Goal: Task Accomplishment & Management: Manage account settings

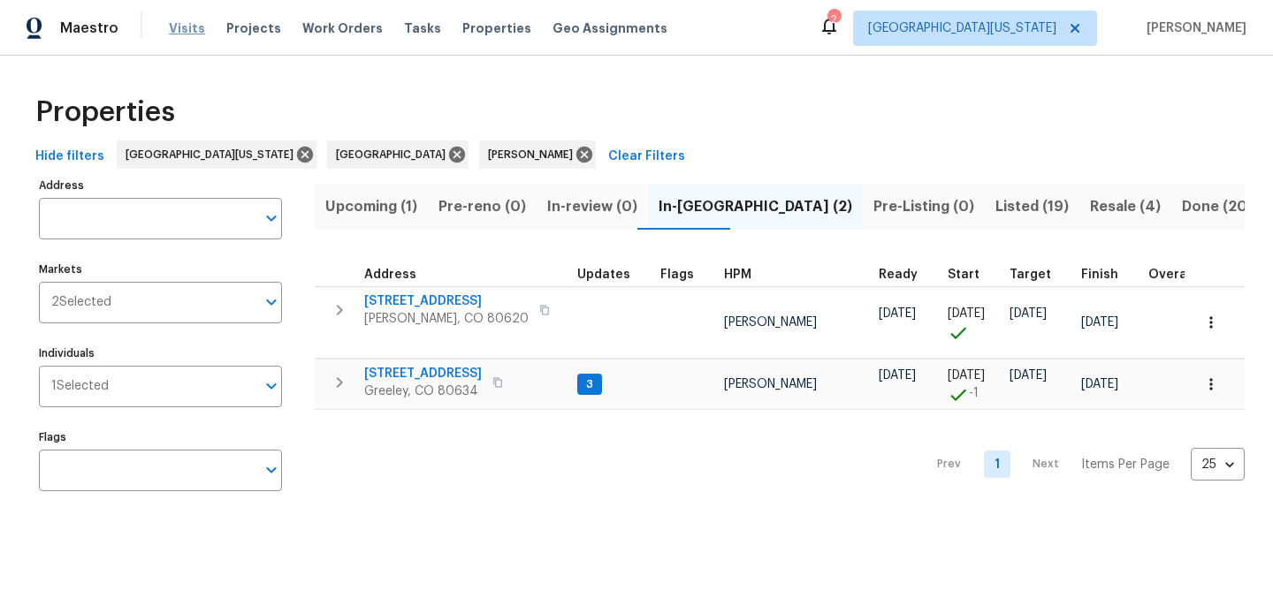
click at [188, 26] on span "Visits" at bounding box center [187, 28] width 36 height 18
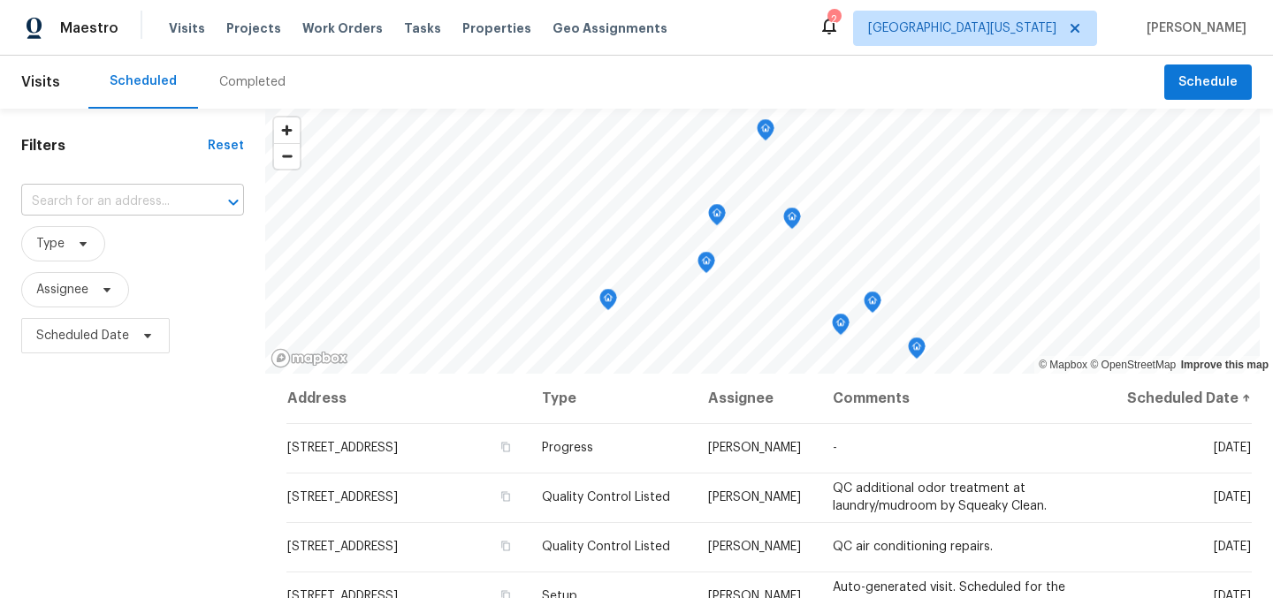
click at [198, 204] on div at bounding box center [221, 202] width 46 height 25
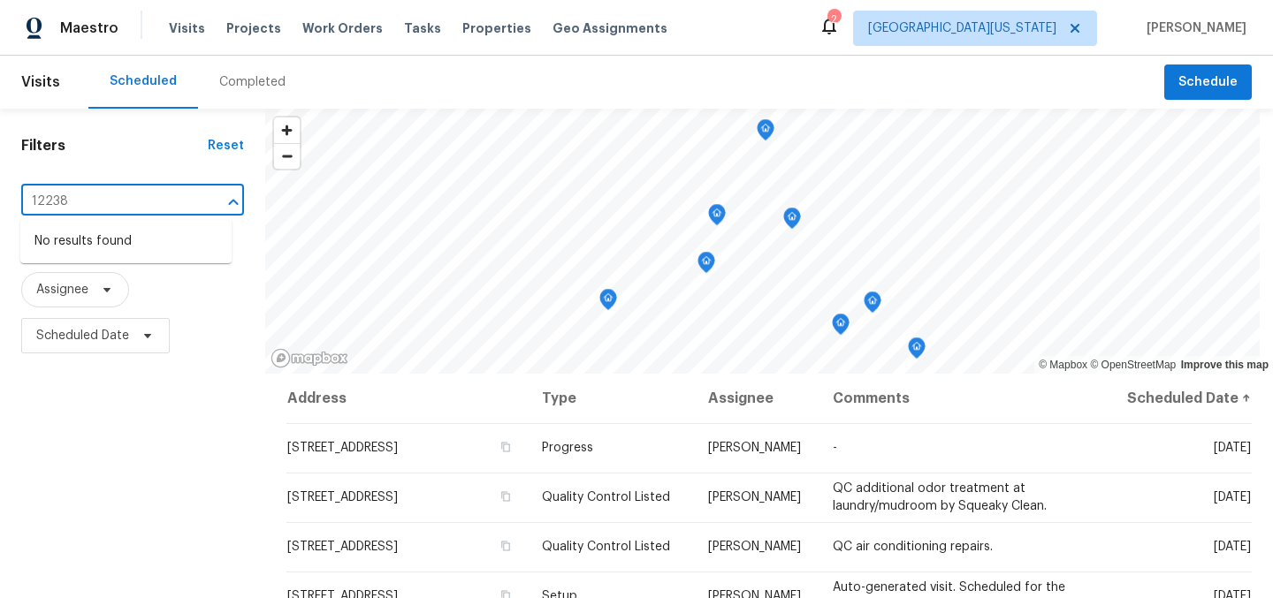
type input "12238"
click at [1056, 27] on span "[GEOGRAPHIC_DATA][US_STATE]" at bounding box center [962, 28] width 188 height 18
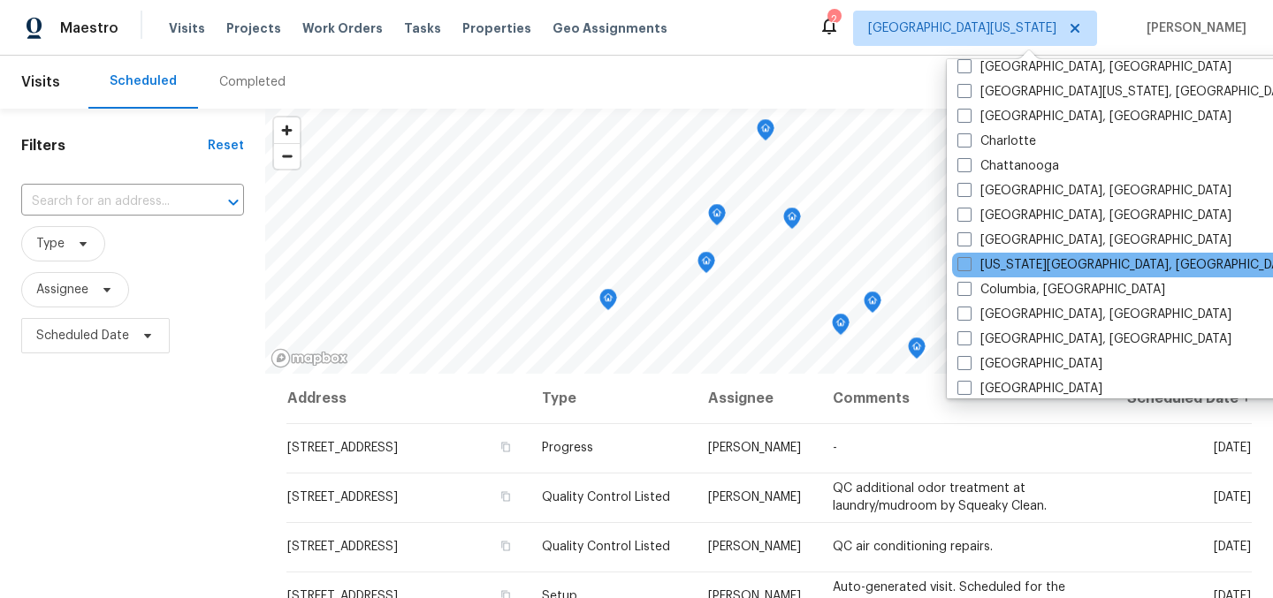
scroll to position [217, 0]
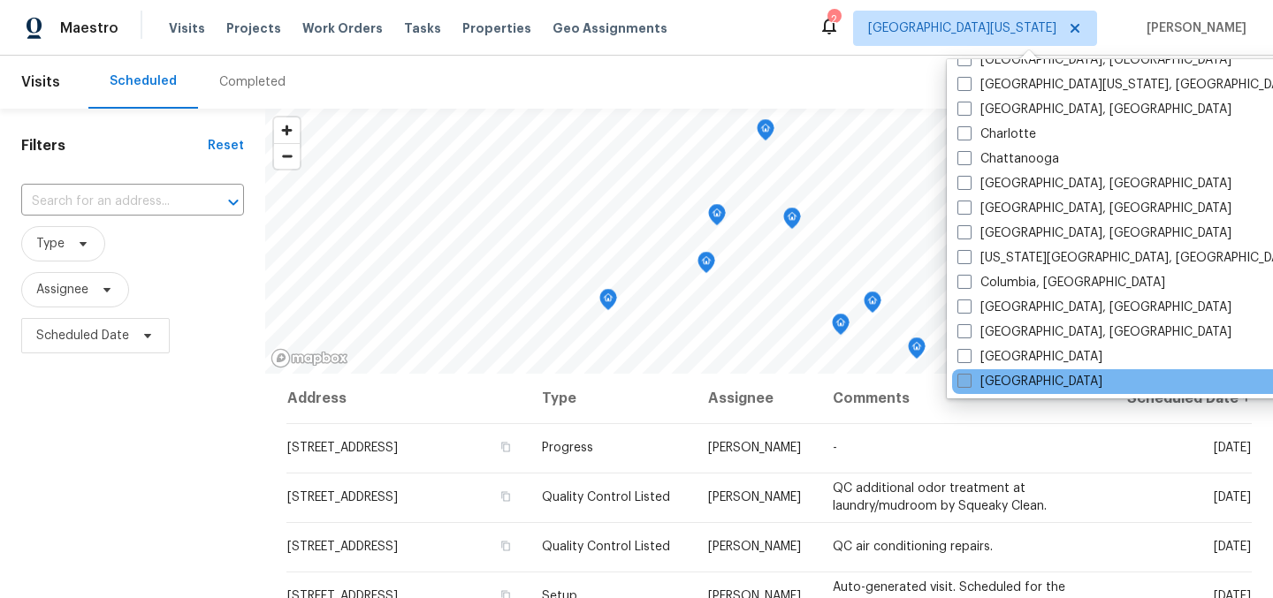
click at [1007, 380] on label "[GEOGRAPHIC_DATA]" at bounding box center [1029, 382] width 145 height 18
click at [969, 380] on input "[GEOGRAPHIC_DATA]" at bounding box center [962, 378] width 11 height 11
checkbox input "true"
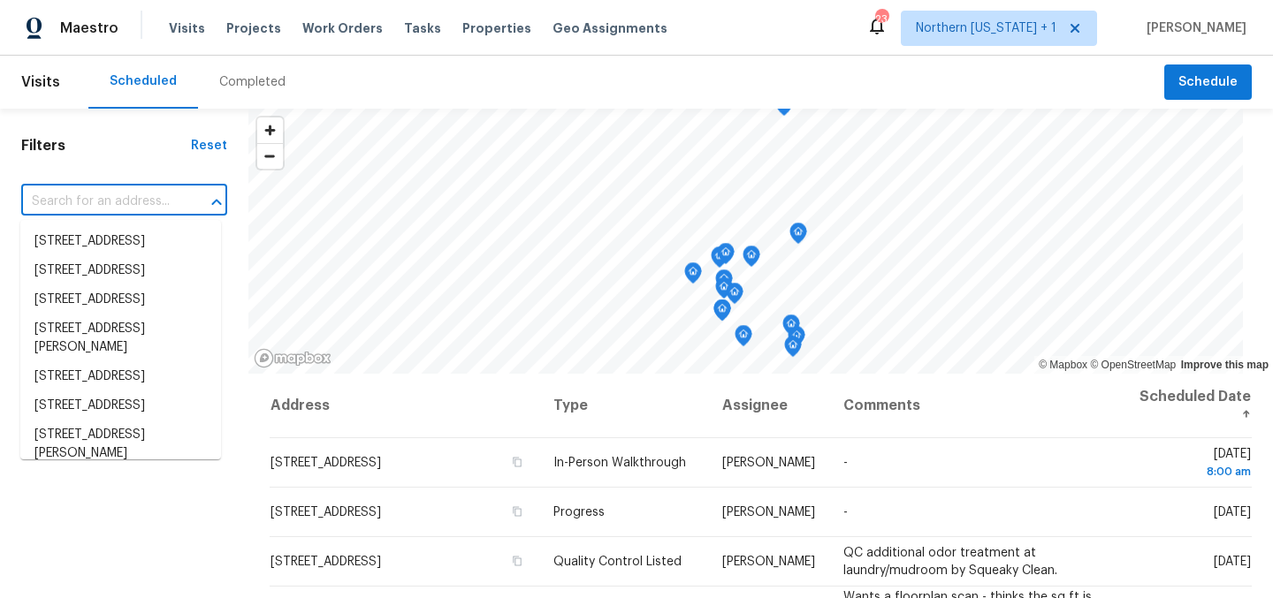
click at [124, 206] on input "text" at bounding box center [99, 201] width 156 height 27
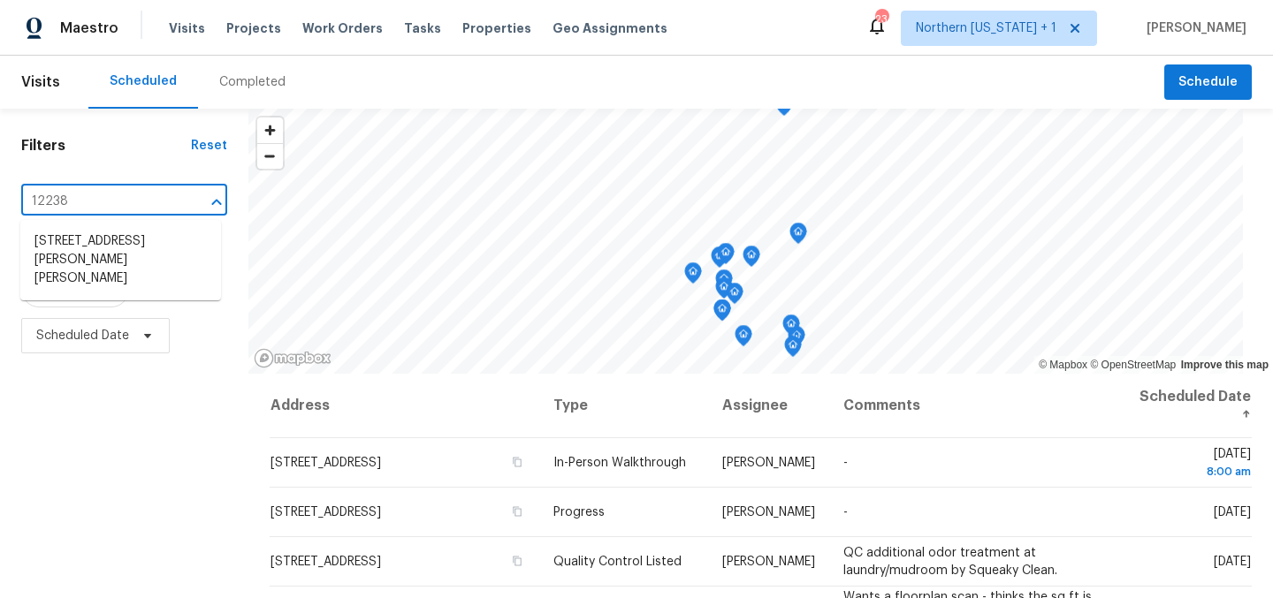
type input "12238"
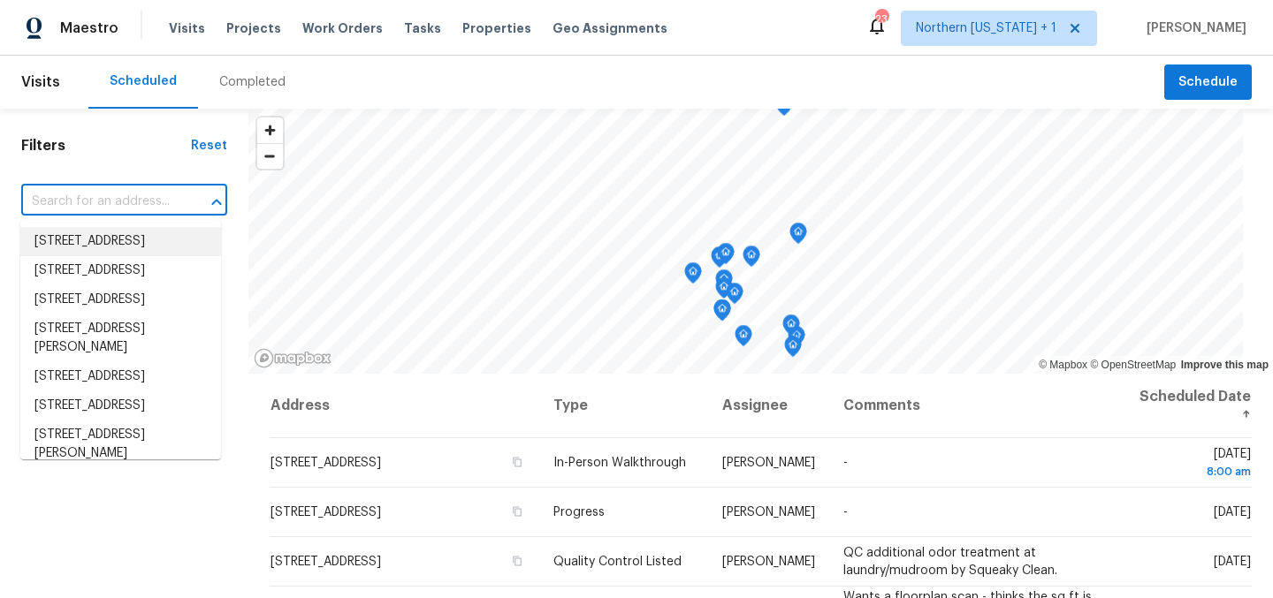
click at [157, 202] on input "text" at bounding box center [99, 201] width 156 height 27
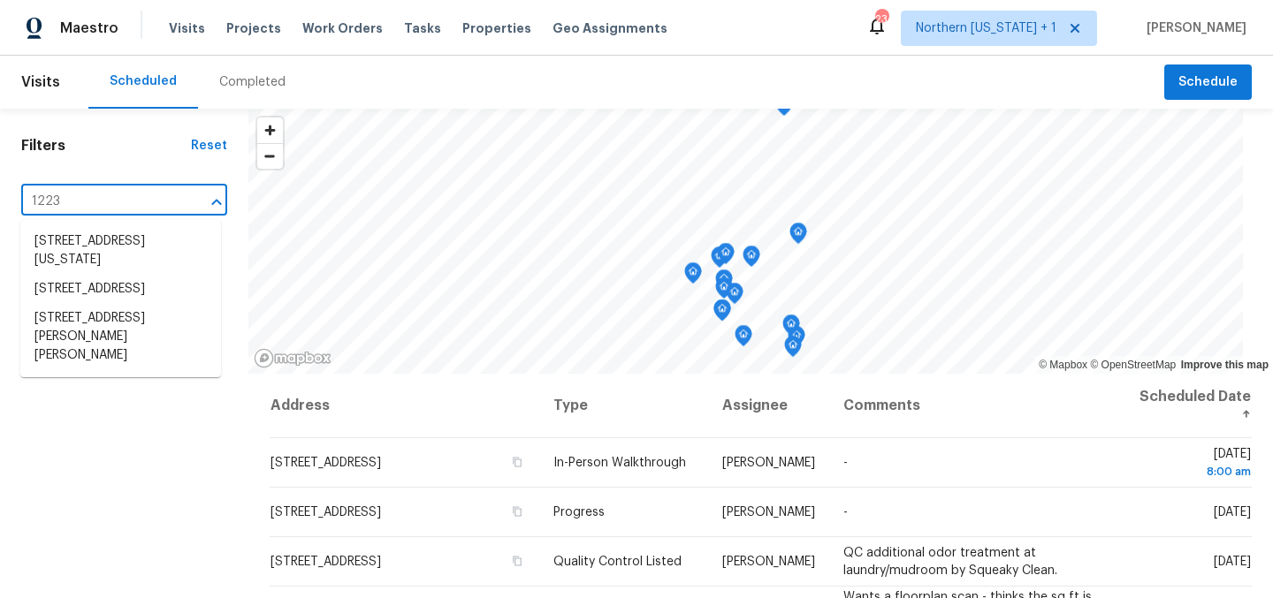
type input "12238"
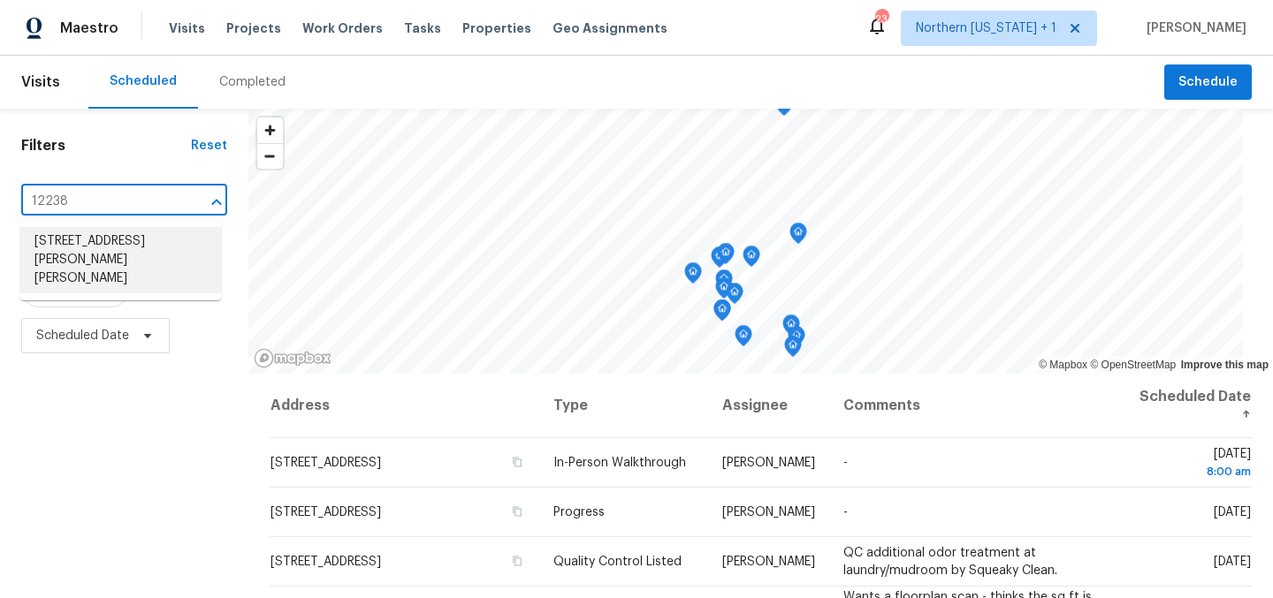
click at [142, 232] on li "12238 Monroe Dr, Thornton, CO 80241" at bounding box center [120, 260] width 201 height 66
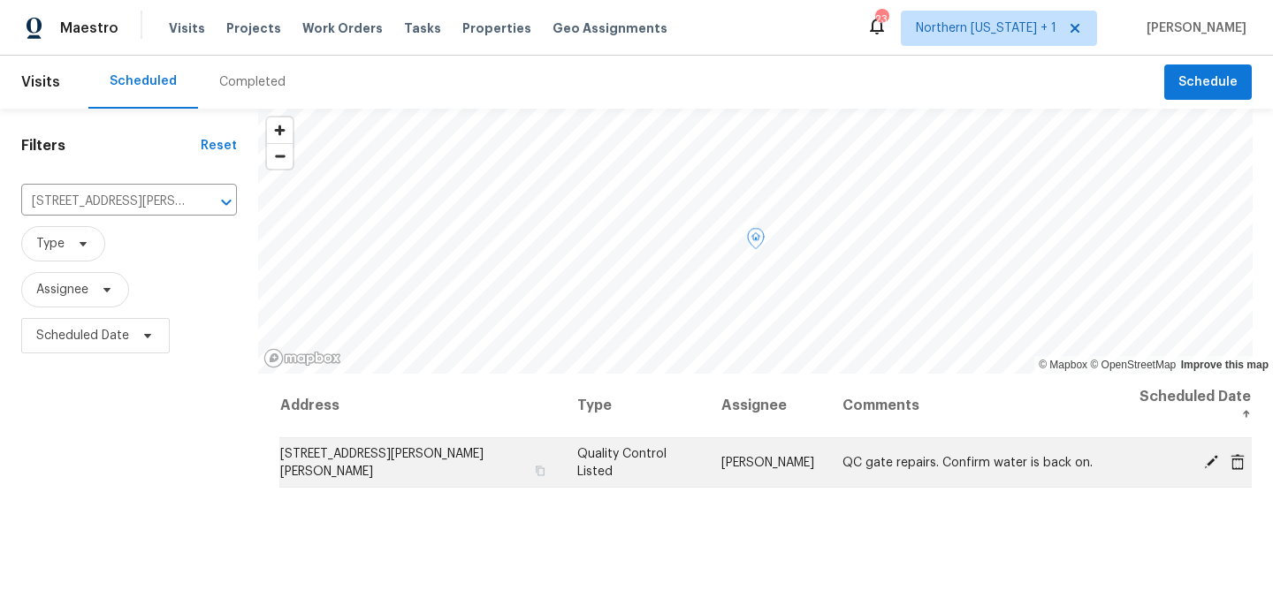
click at [1203, 453] on icon at bounding box center [1211, 461] width 16 height 16
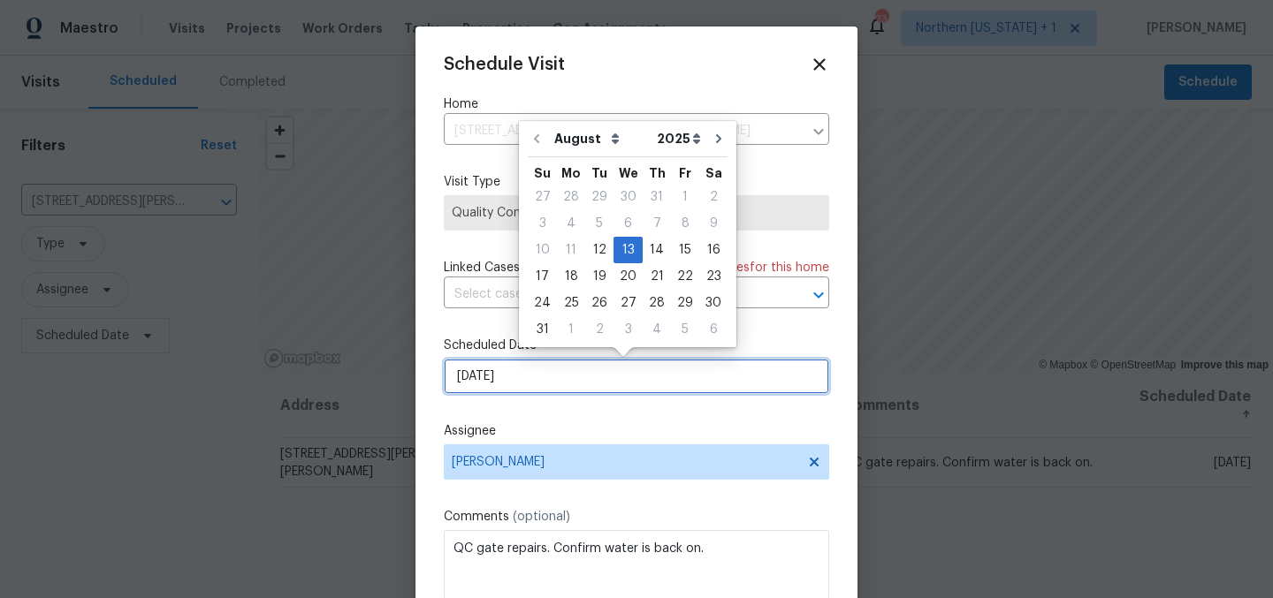
click at [567, 392] on input "8/13/2025" at bounding box center [636, 376] width 385 height 35
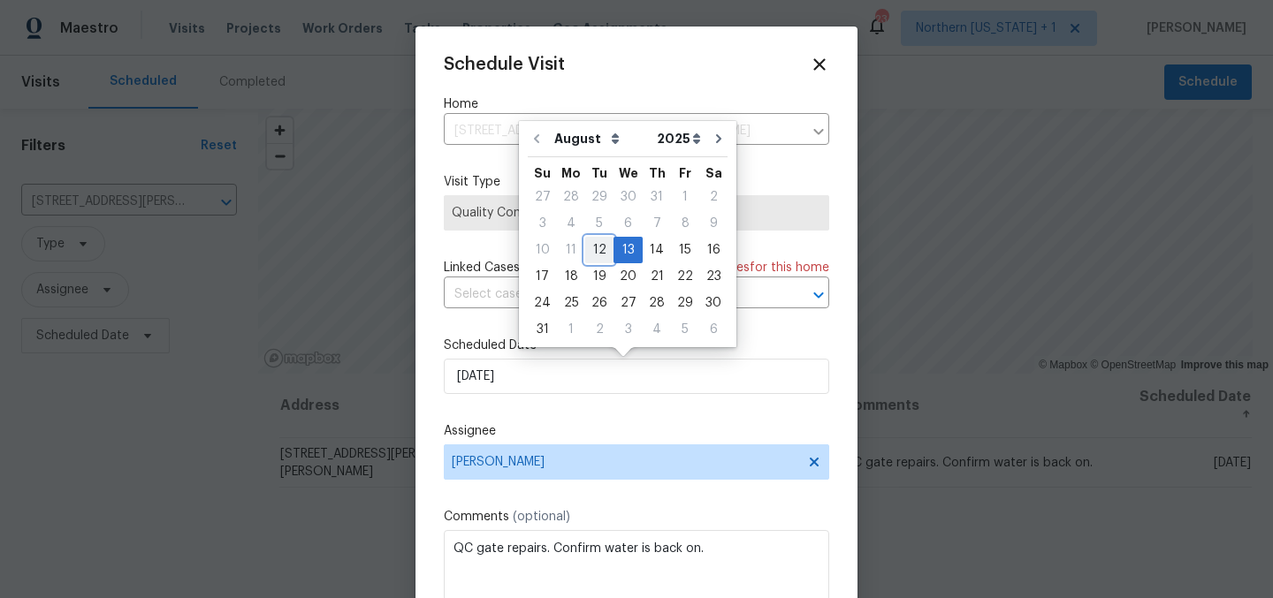
click at [605, 255] on div "12" at bounding box center [599, 250] width 28 height 25
type input "8/12/2025"
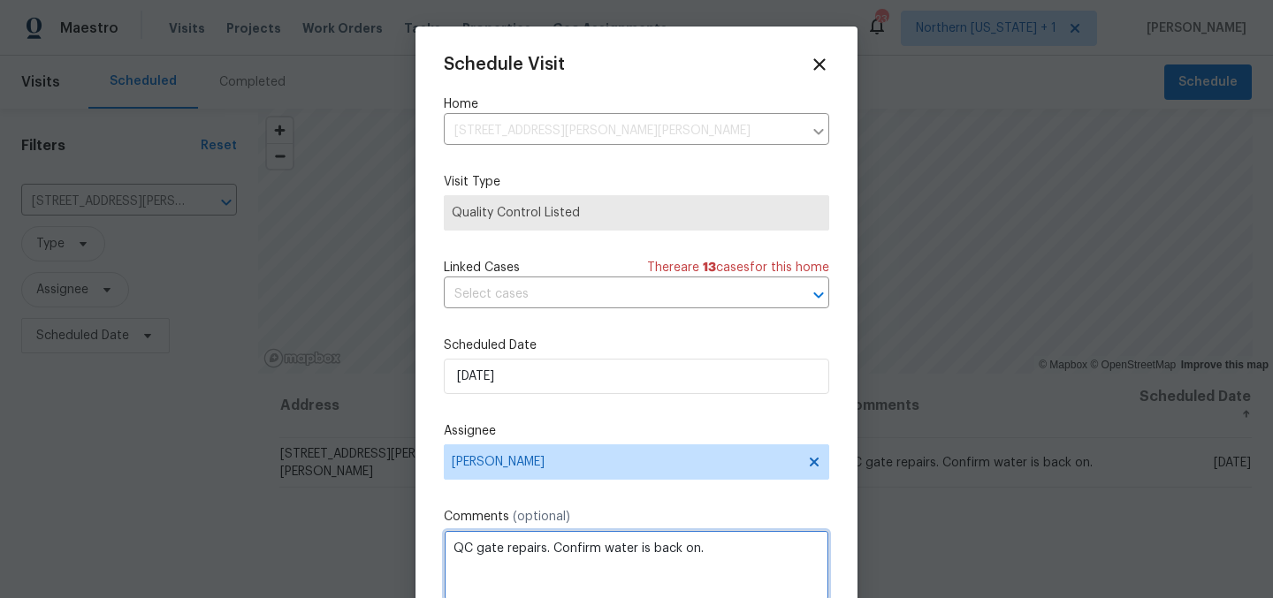
click at [734, 558] on textarea "QC gate repairs. Confirm water is back on." at bounding box center [636, 565] width 385 height 71
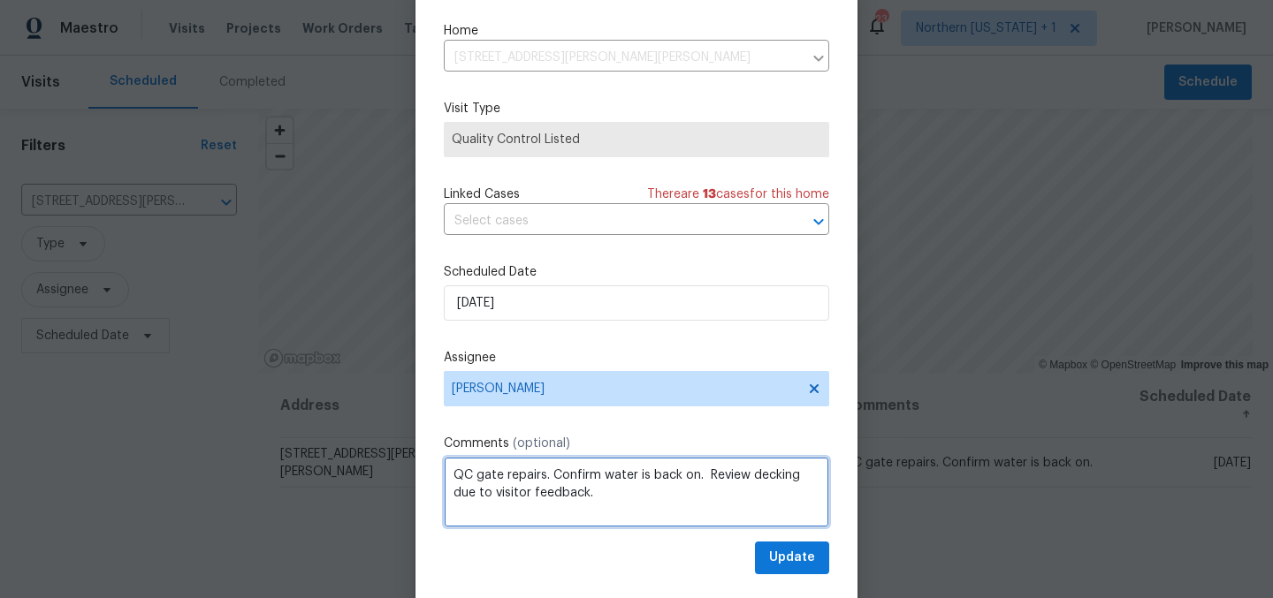
scroll to position [73, 0]
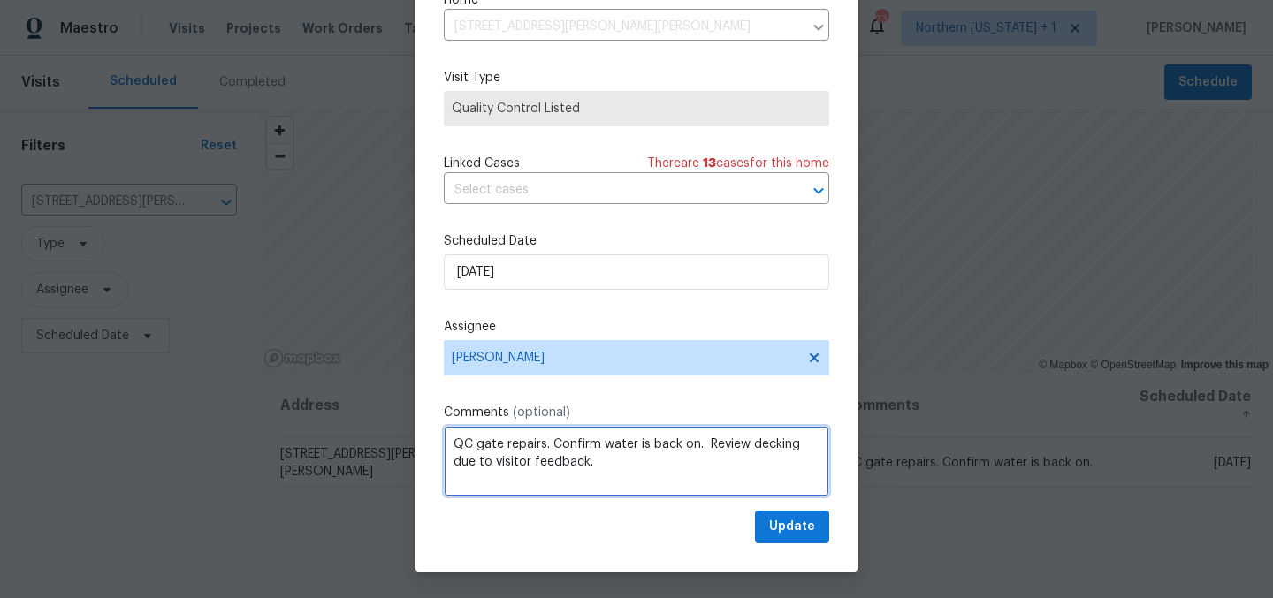
type textarea "QC gate repairs. Confirm water is back on. Review decking due to visitor feedba…"
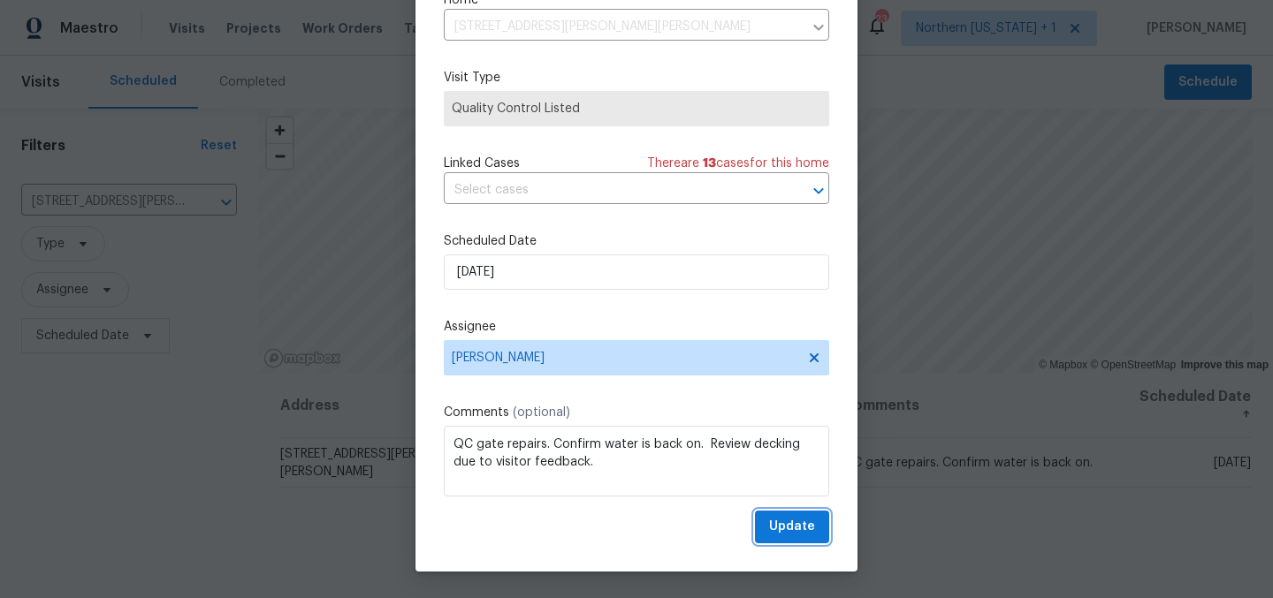
click at [782, 533] on span "Update" at bounding box center [792, 527] width 46 height 22
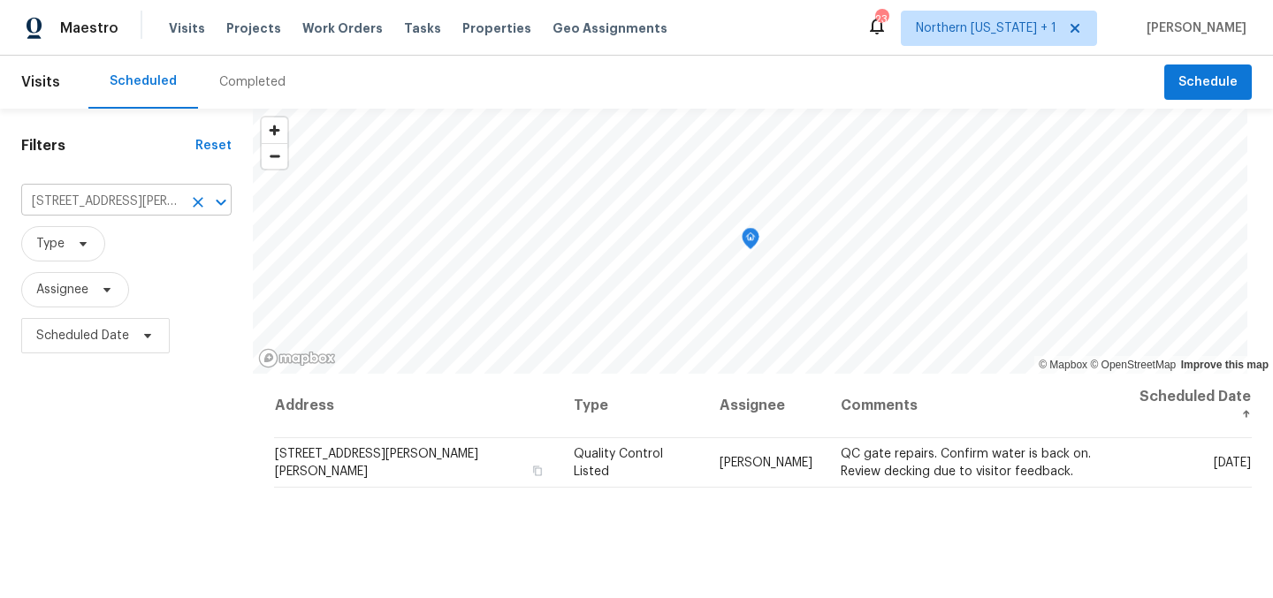
click at [164, 199] on input "12238 Monroe Dr, Thornton, CO 80241" at bounding box center [101, 201] width 161 height 27
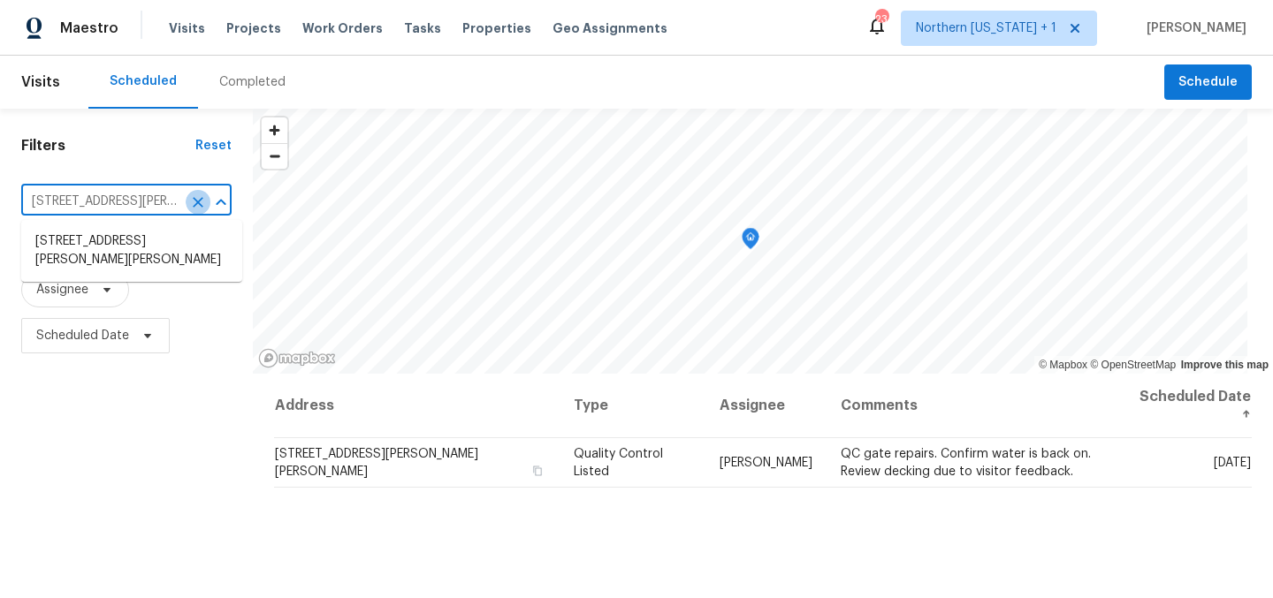
click at [207, 202] on icon "Clear" at bounding box center [198, 203] width 18 height 18
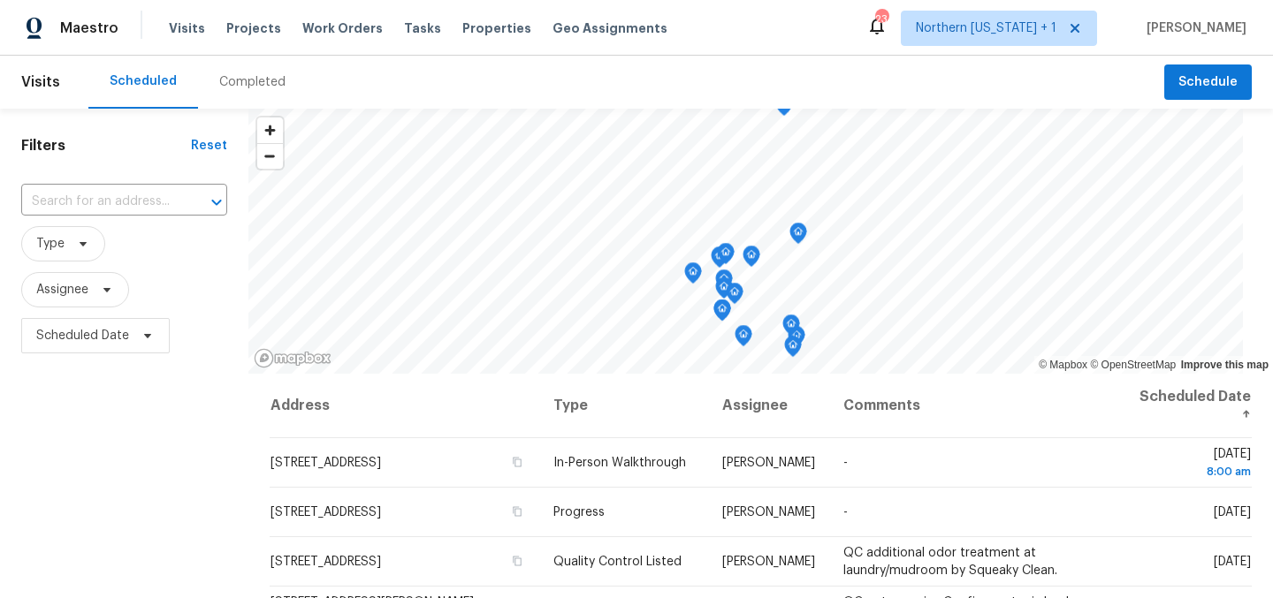
click at [697, 68] on div "Scheduled Completed" at bounding box center [626, 82] width 1076 height 53
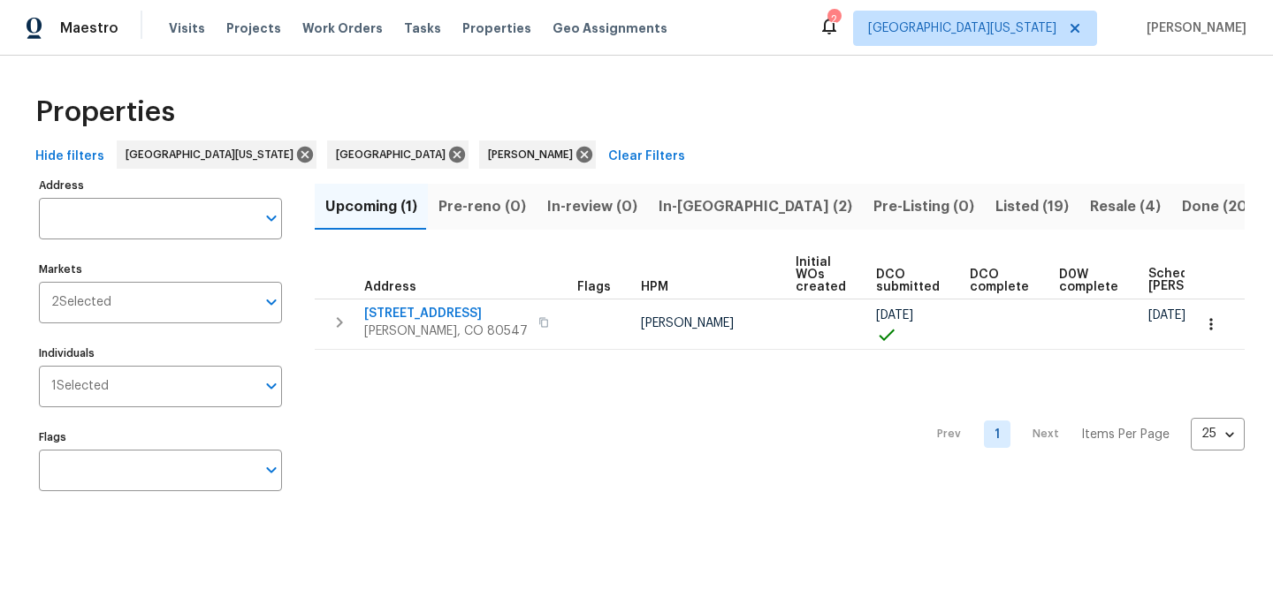
click at [679, 202] on span "In-[GEOGRAPHIC_DATA] (2)" at bounding box center [756, 206] width 194 height 25
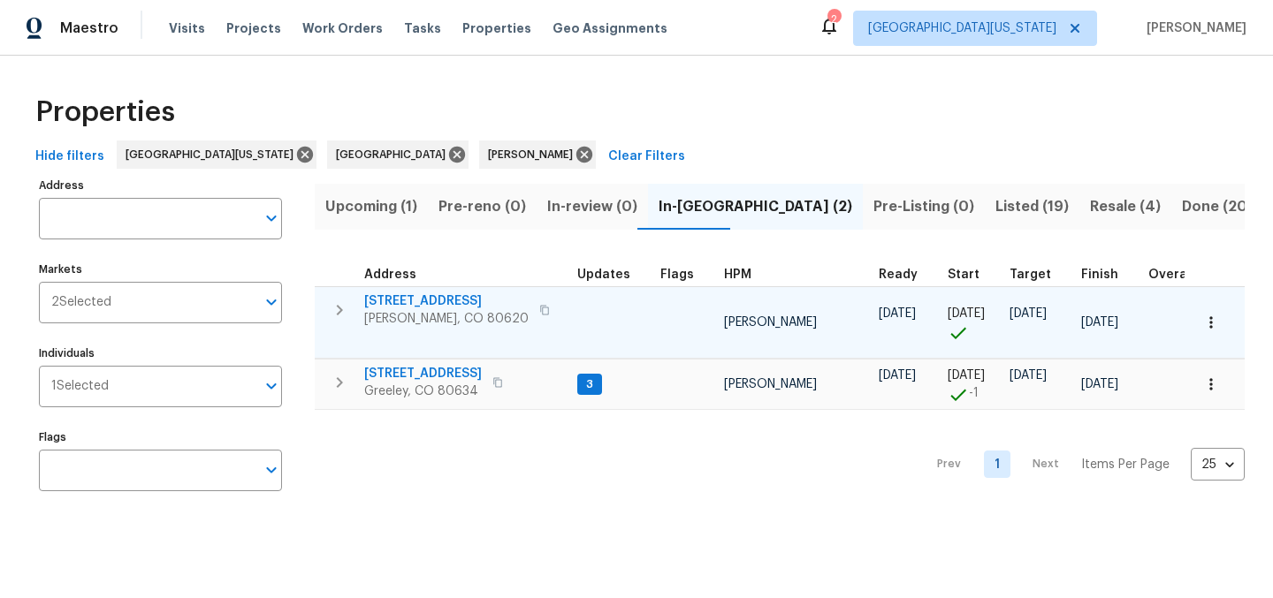
click at [406, 293] on span "3217 Birney Ct" at bounding box center [446, 302] width 164 height 18
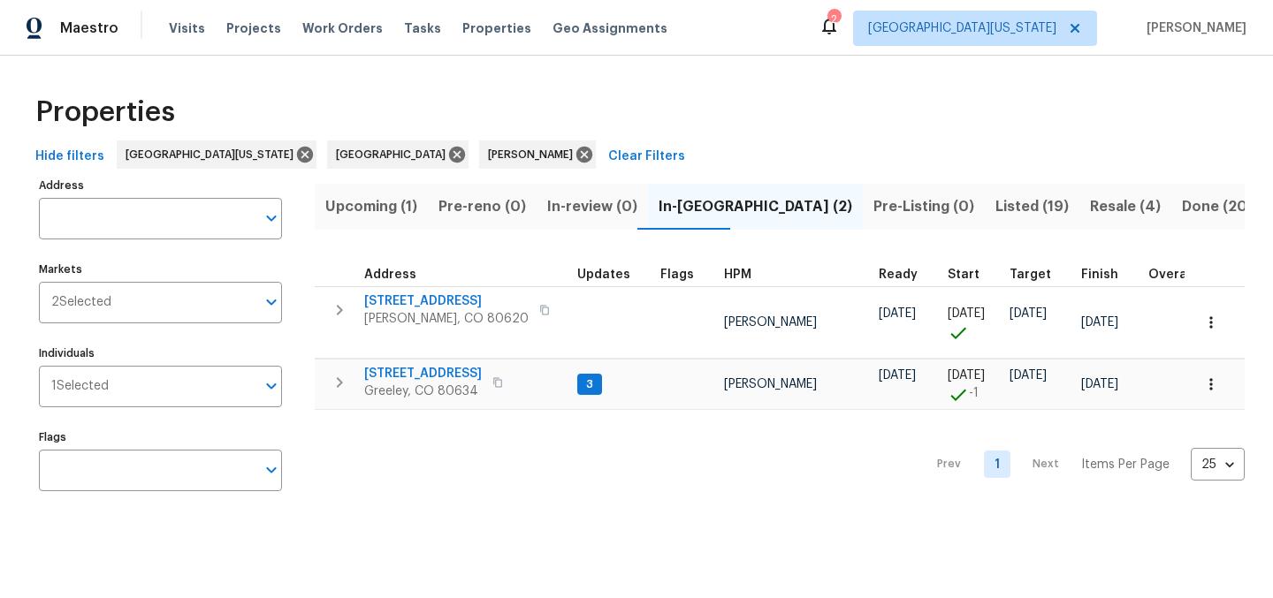
click at [1090, 209] on span "Resale (4)" at bounding box center [1125, 206] width 71 height 25
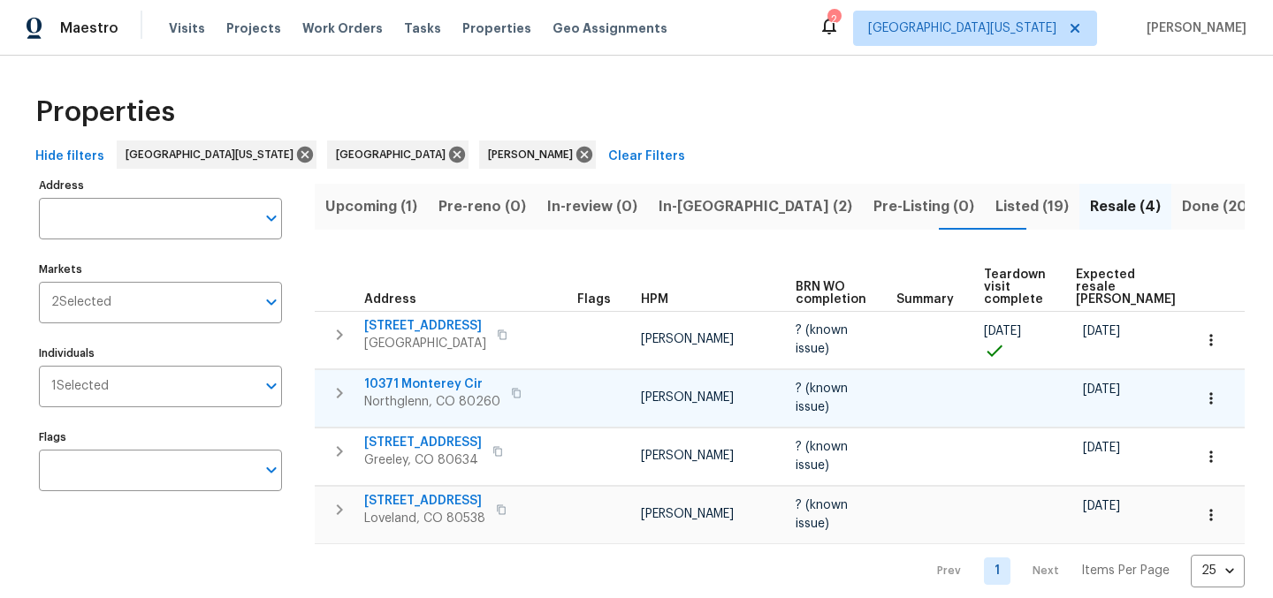
click at [455, 393] on span "Northglenn, CO 80260" at bounding box center [432, 402] width 136 height 18
click at [664, 98] on div "Properties" at bounding box center [636, 112] width 1216 height 57
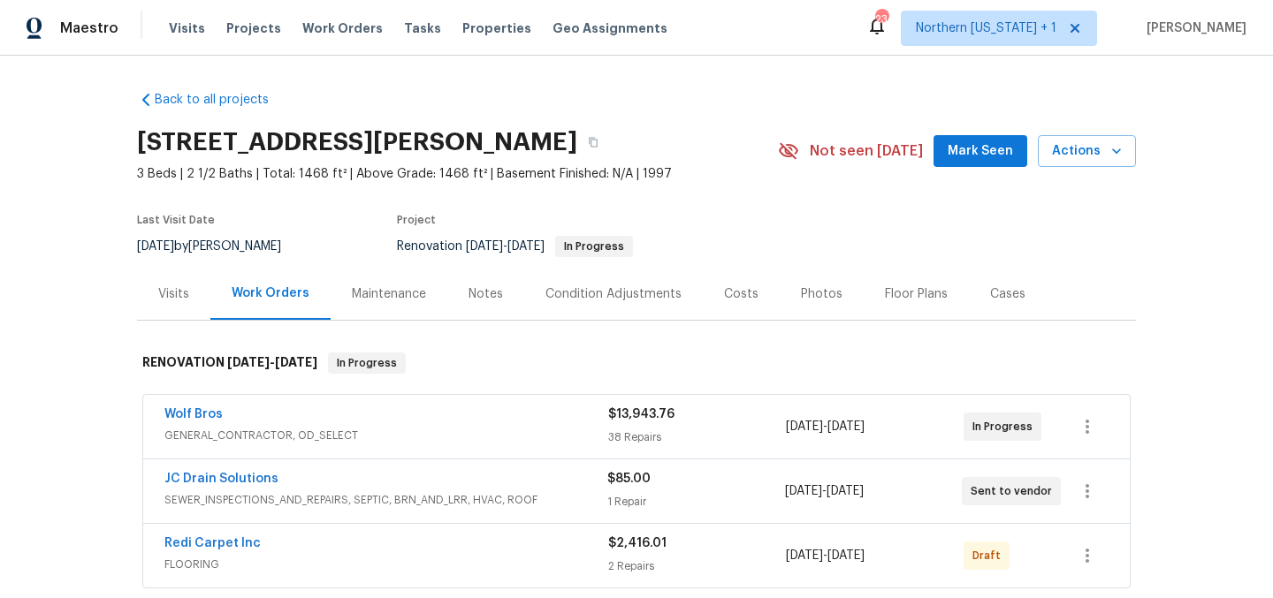
click at [664, 121] on div "3217 Birney Ct, Evans, CO 80620" at bounding box center [457, 142] width 641 height 46
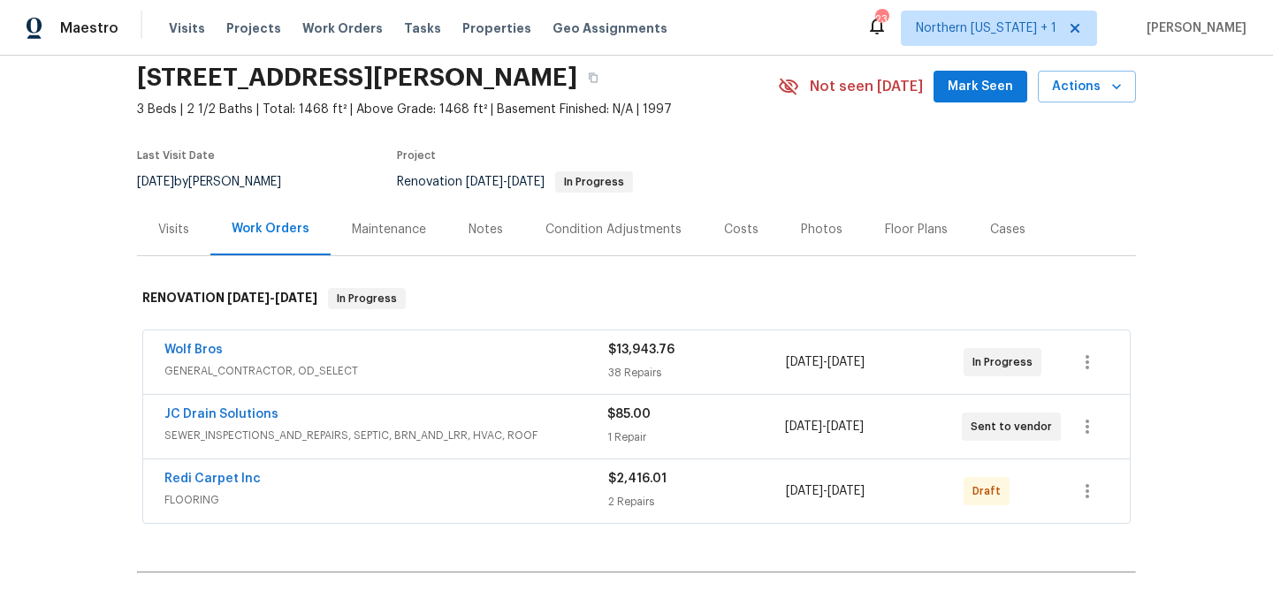
scroll to position [136, 0]
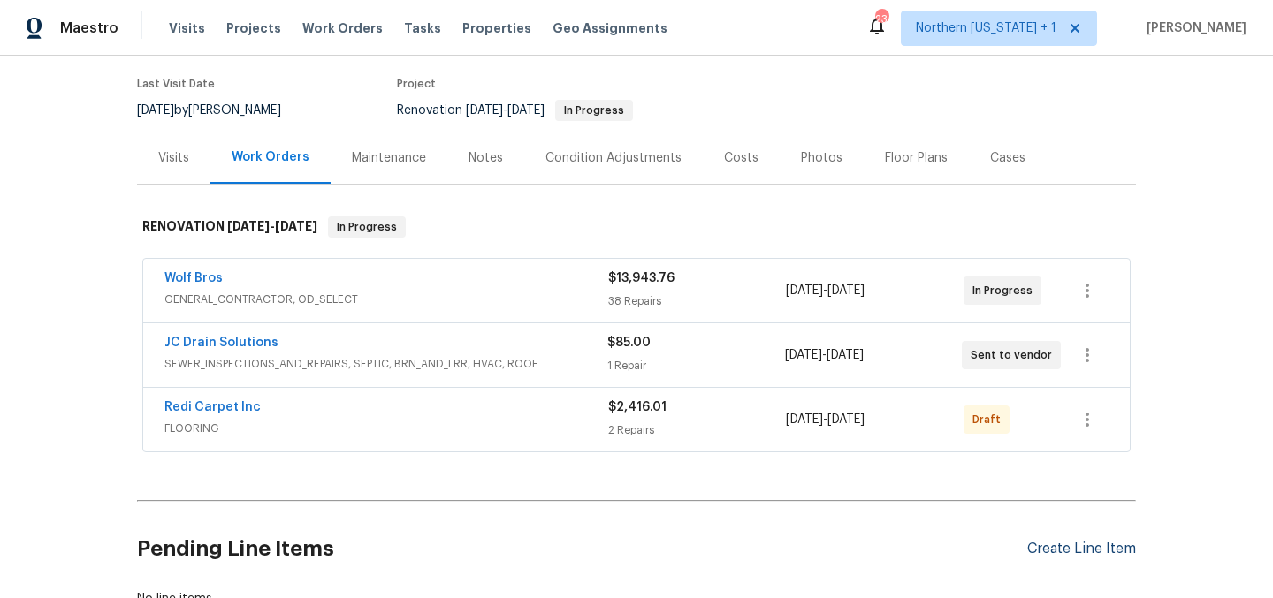
click at [1106, 548] on div "Create Line Item" at bounding box center [1081, 549] width 109 height 17
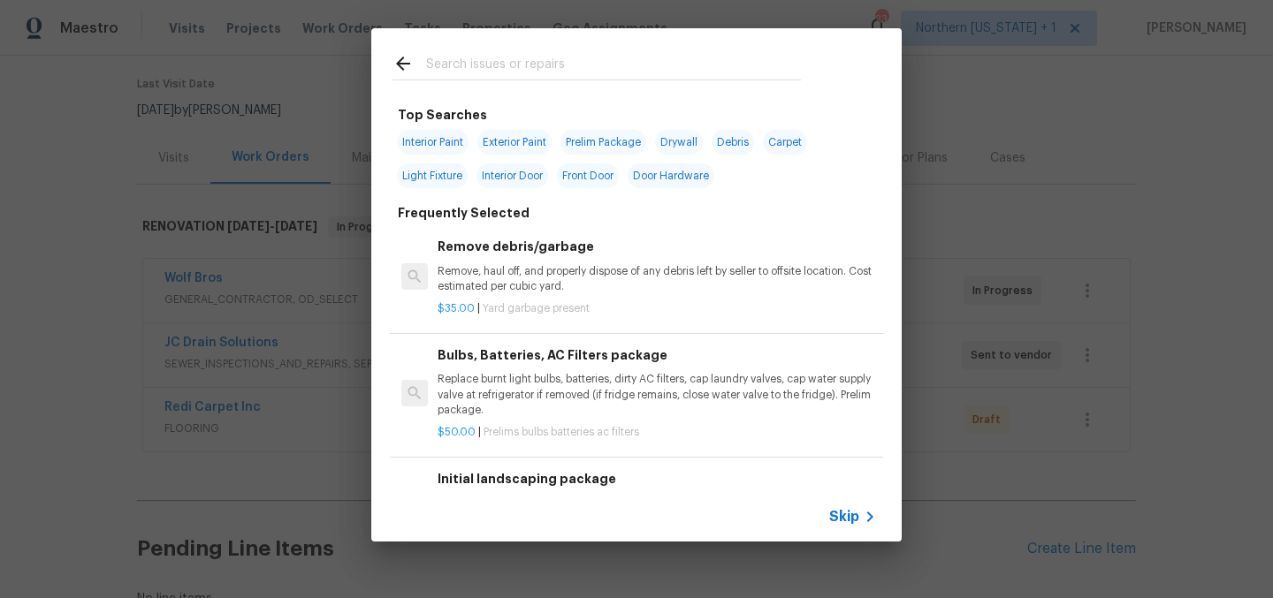
click at [584, 73] on input "text" at bounding box center [613, 66] width 375 height 27
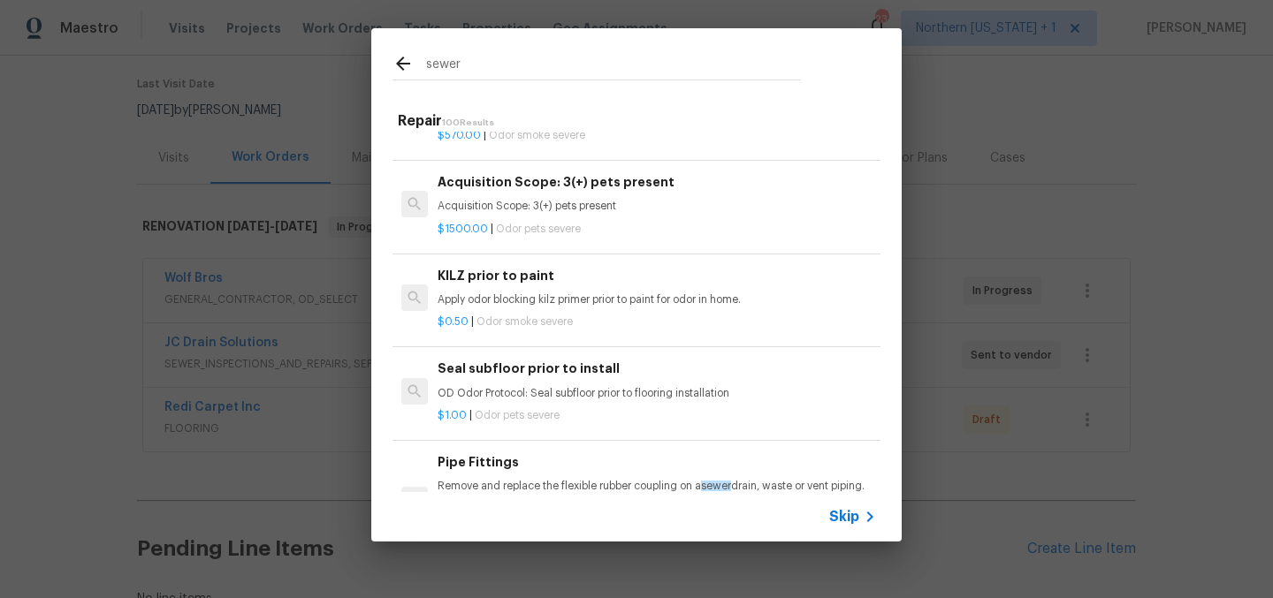
scroll to position [874, 0]
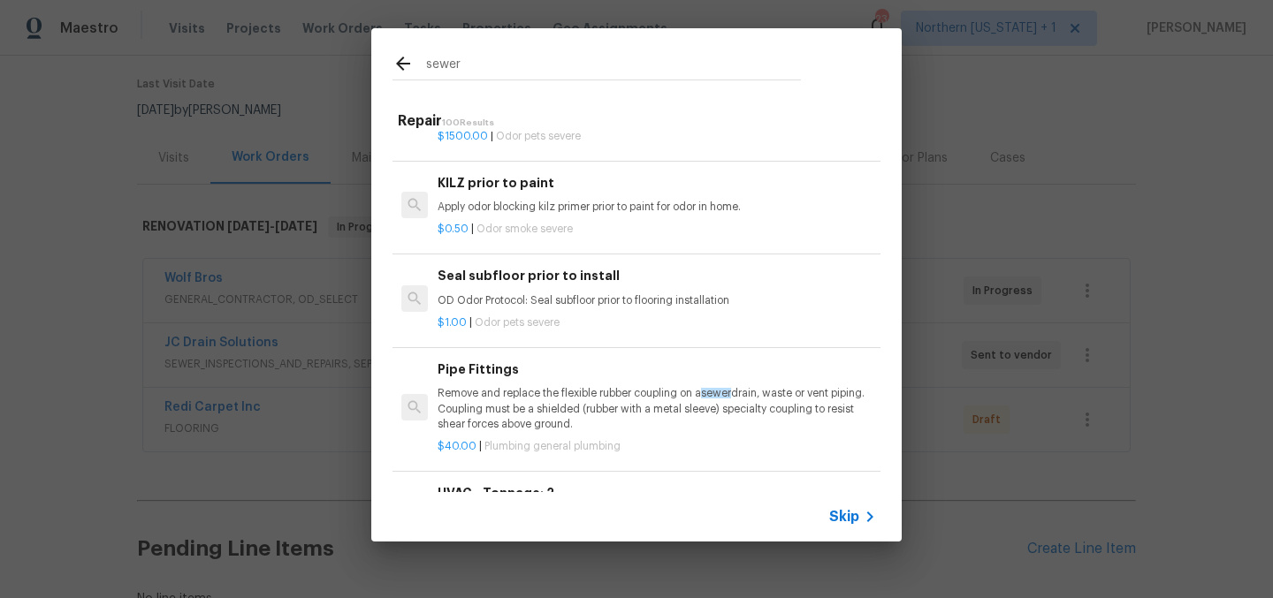
type input "sewer"
click at [854, 514] on span "Skip" at bounding box center [844, 517] width 30 height 18
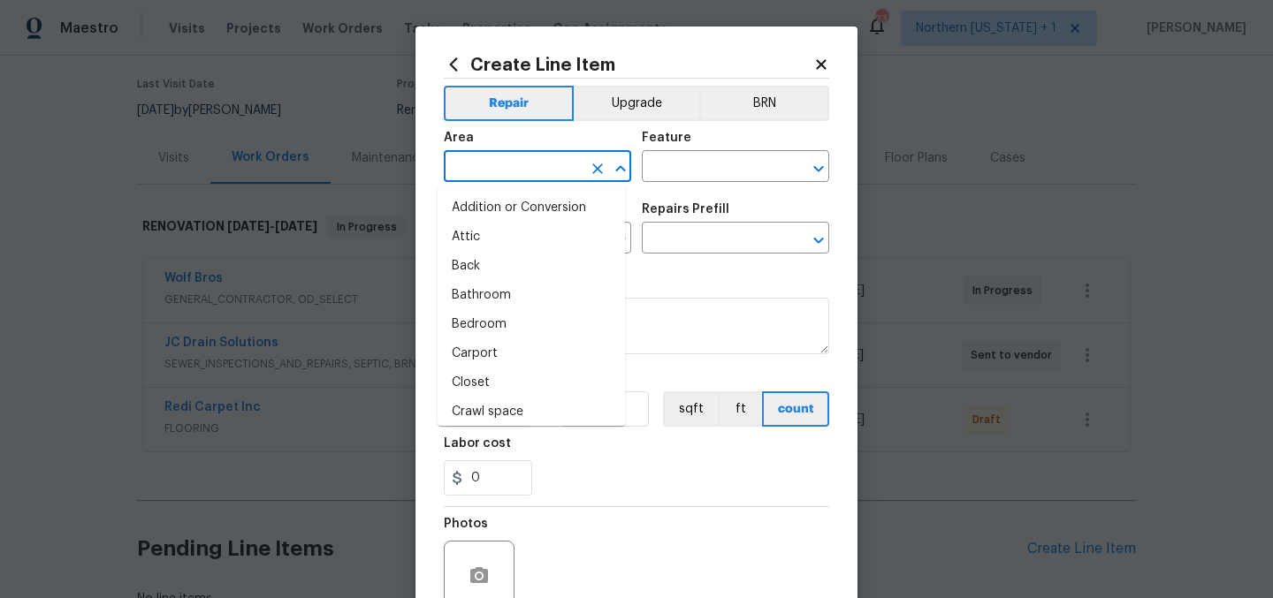
click at [476, 160] on input "text" at bounding box center [513, 168] width 138 height 27
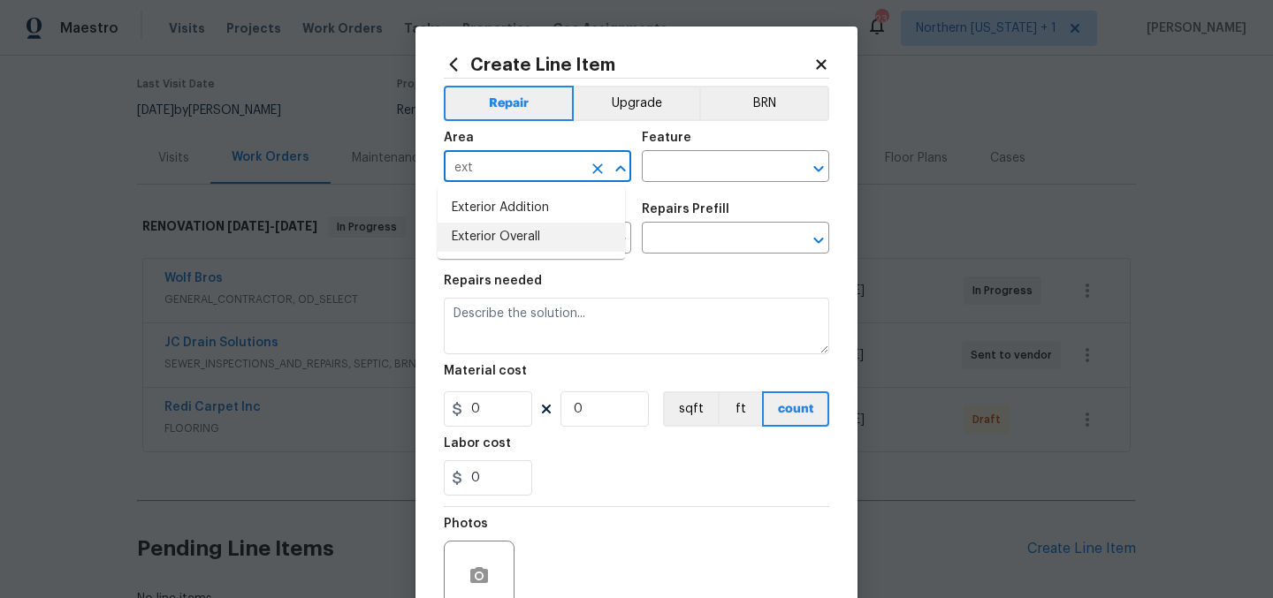
click at [550, 235] on li "Exterior Overall" at bounding box center [531, 237] width 187 height 29
type input "Exterior Overall"
click at [722, 164] on input "text" at bounding box center [711, 168] width 138 height 27
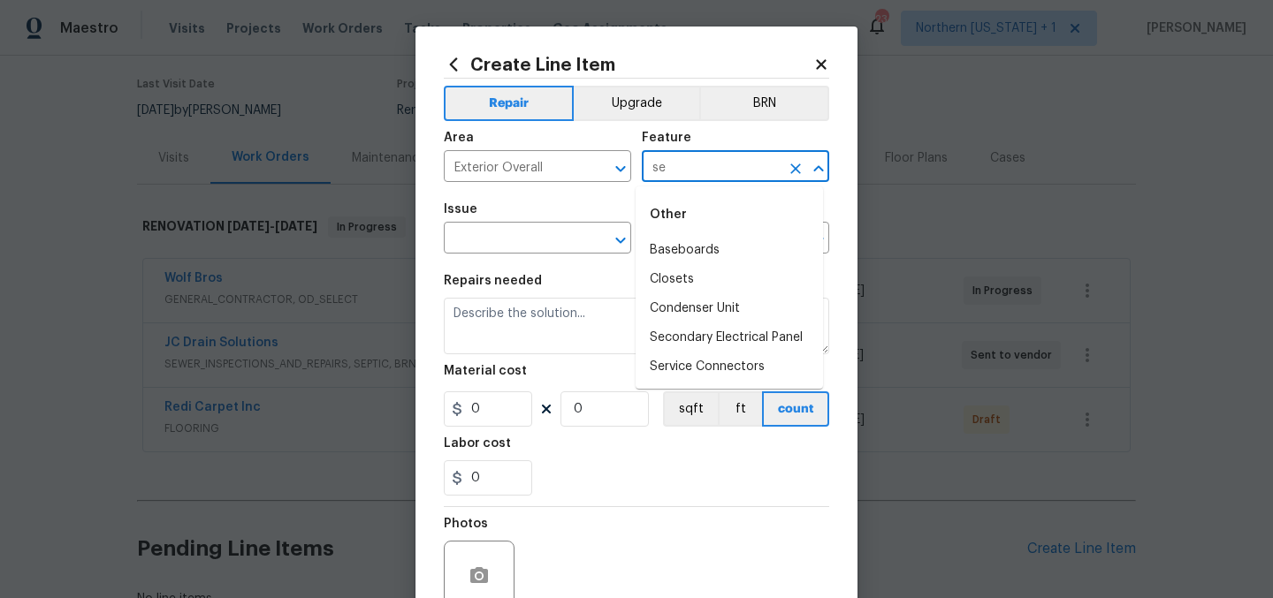
type input "s"
click at [730, 255] on li "Exterior Plumbing" at bounding box center [729, 250] width 187 height 29
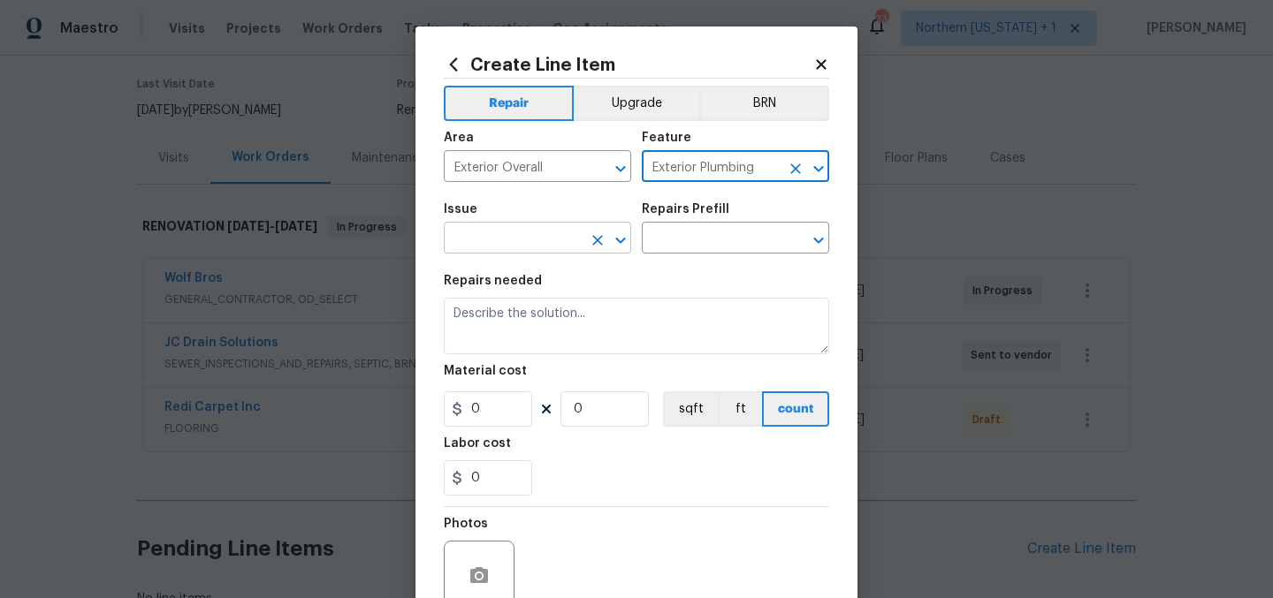
type input "Exterior Plumbing"
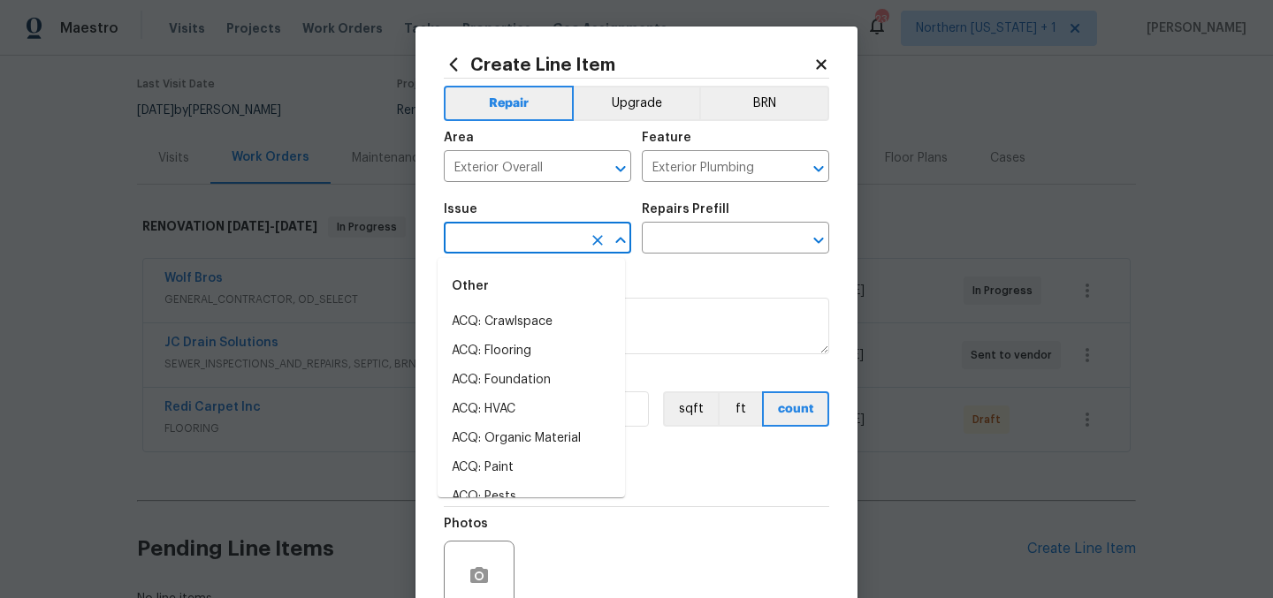
click at [550, 244] on input "text" at bounding box center [513, 239] width 138 height 27
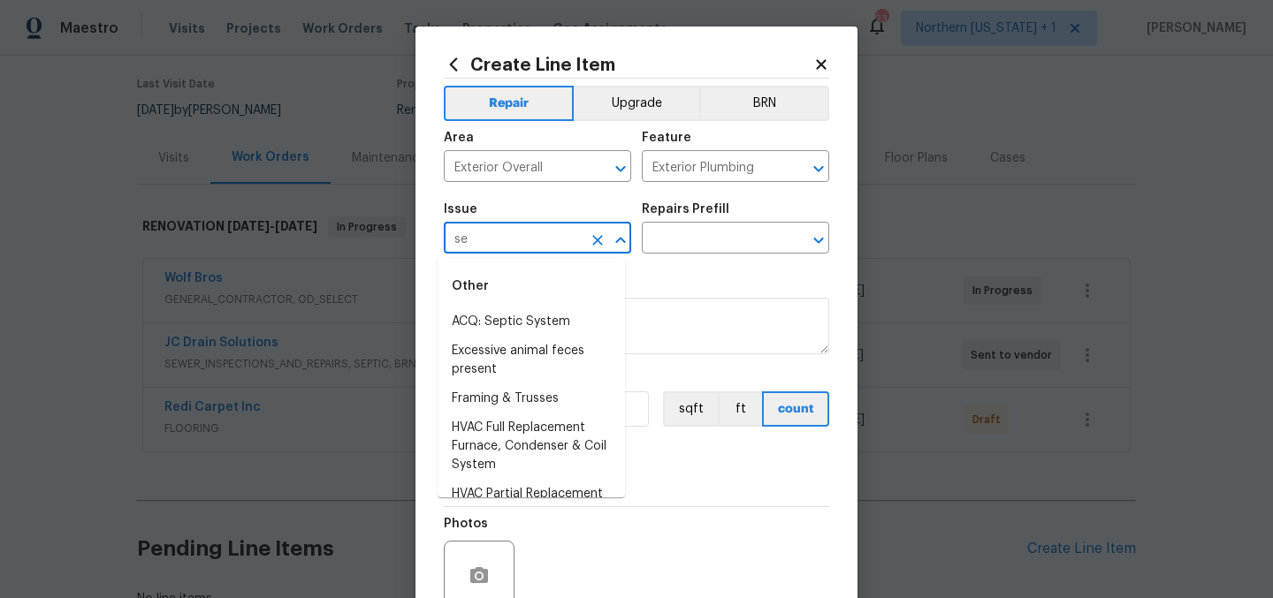
type input "s"
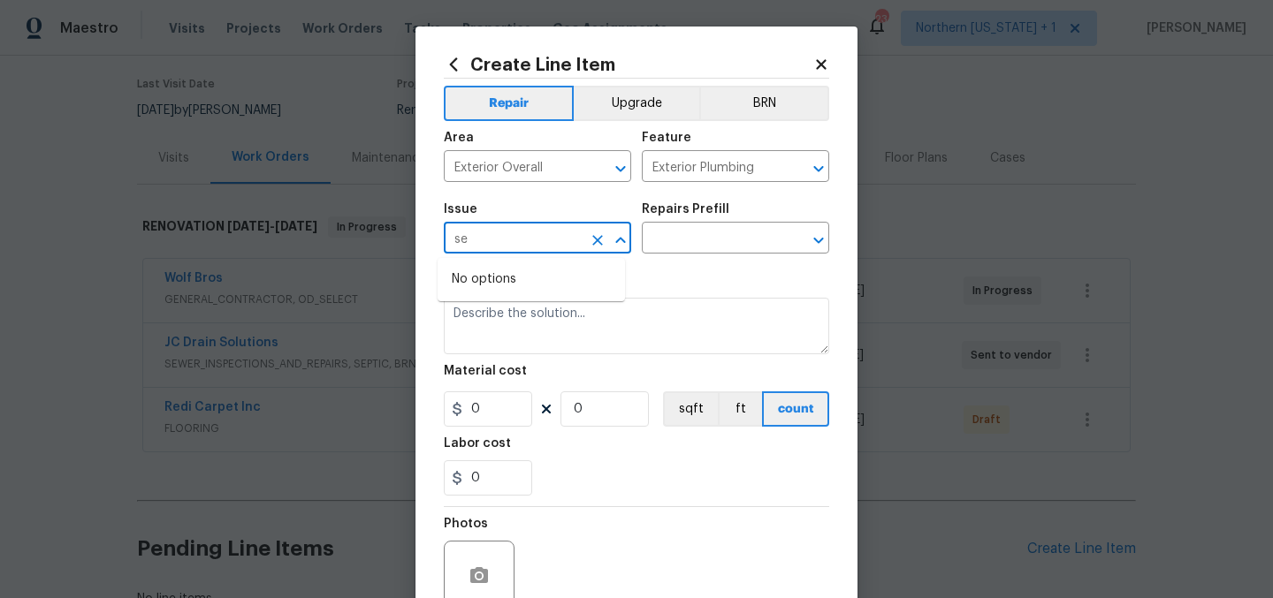
type input "s"
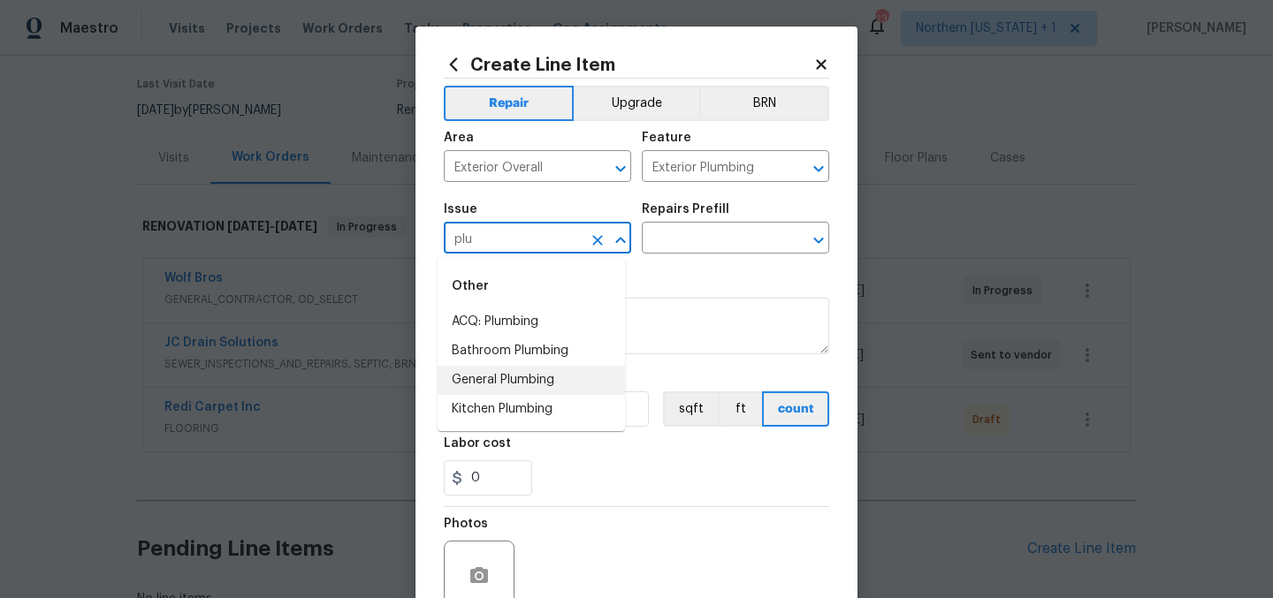
click at [537, 385] on li "General Plumbing" at bounding box center [531, 380] width 187 height 29
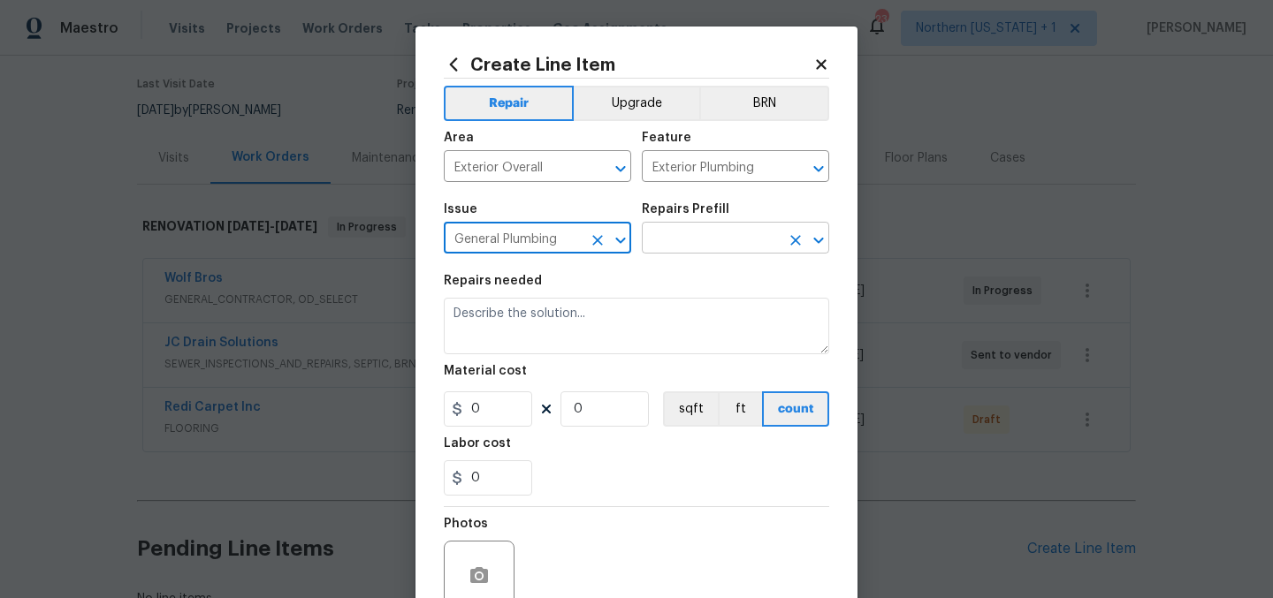
type input "General Plumbing"
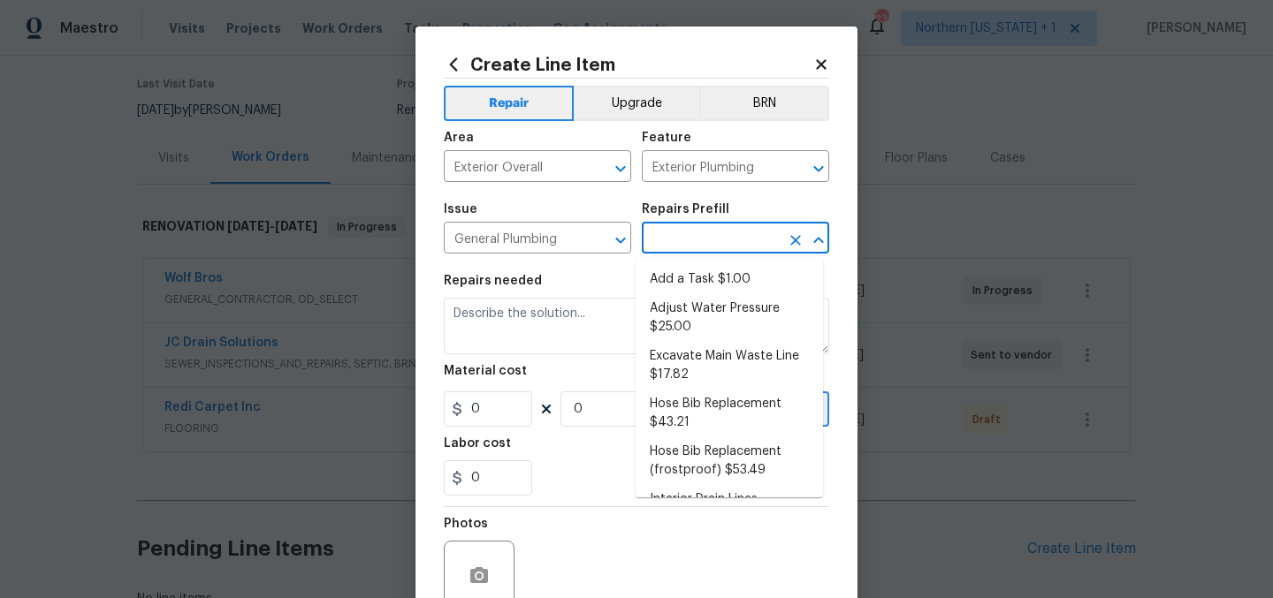
click at [697, 247] on input "text" at bounding box center [711, 239] width 138 height 27
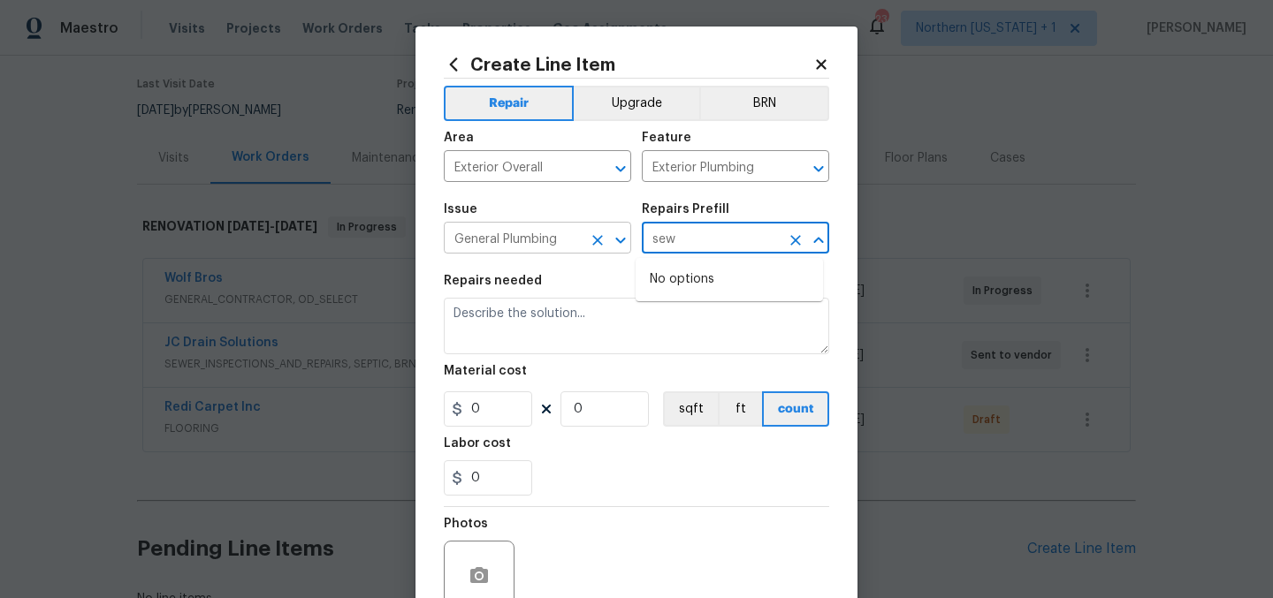
type input "sew"
click at [565, 237] on input "General Plumbing" at bounding box center [513, 239] width 138 height 27
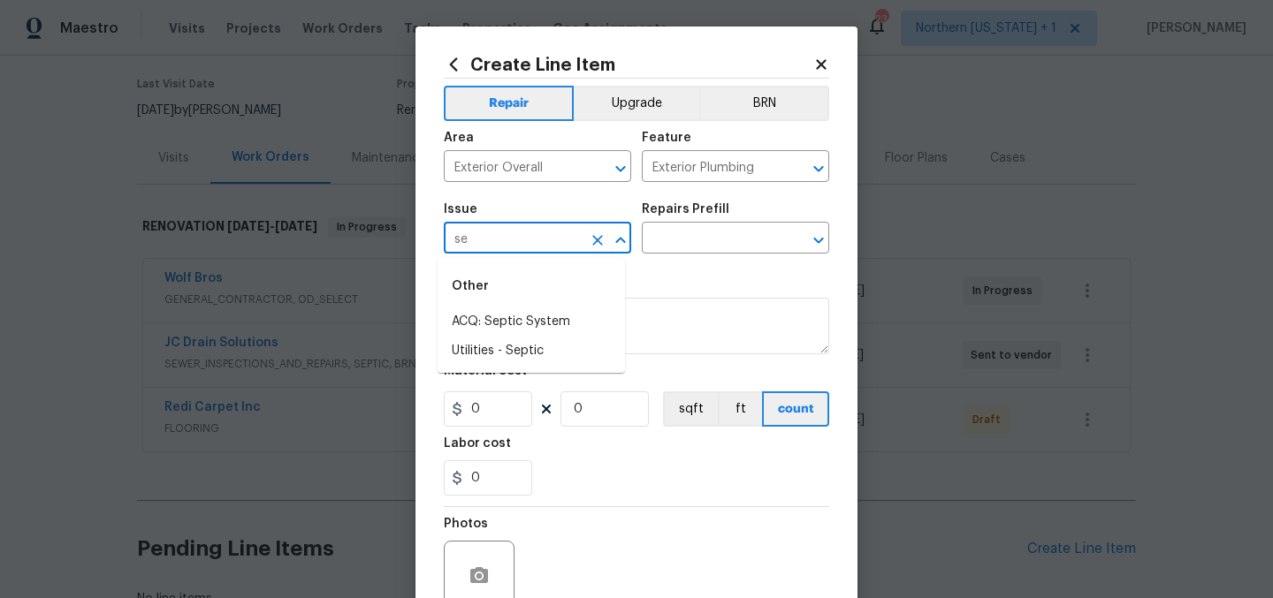
type input "s"
click at [563, 385] on li "General Plumbing" at bounding box center [531, 380] width 187 height 29
type input "General Plumbing"
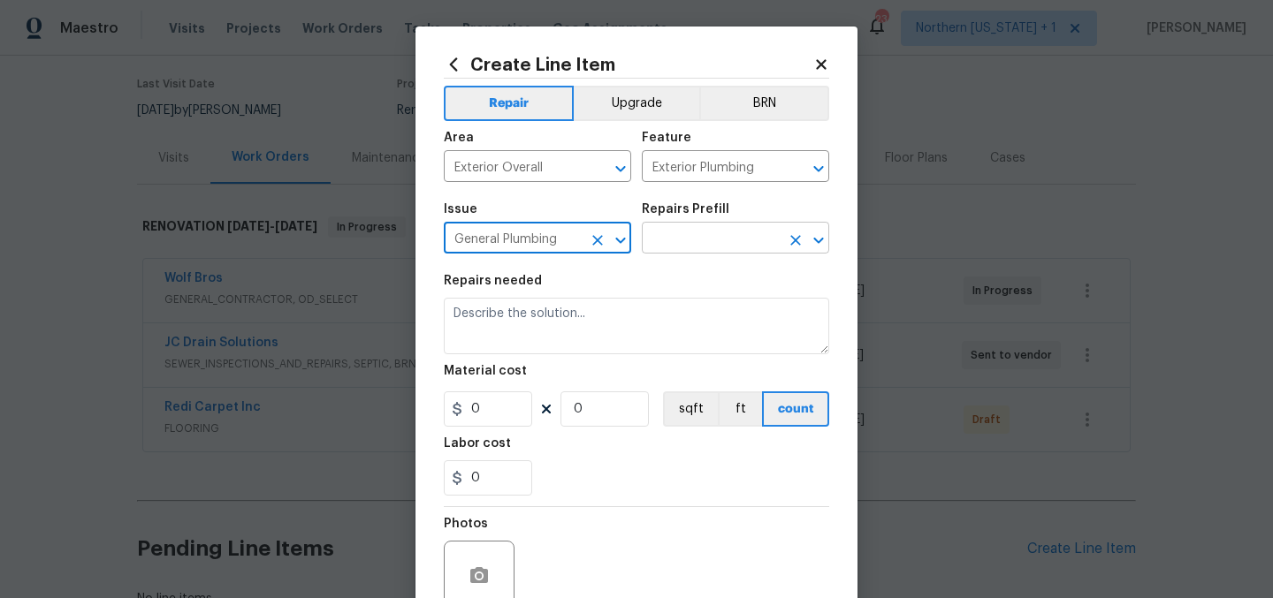
click at [666, 230] on input "text" at bounding box center [711, 239] width 138 height 27
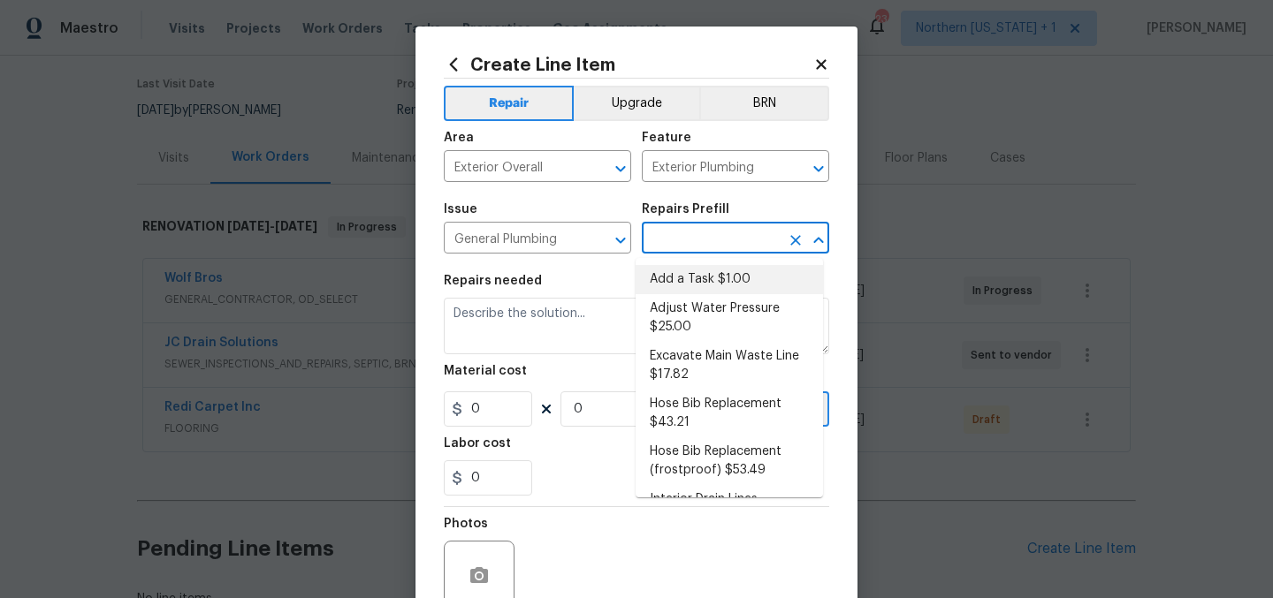
click at [692, 278] on li "Add a Task $1.00" at bounding box center [729, 279] width 187 height 29
type input "Plumbing"
type input "Add a Task $1.00"
type textarea "HPM to detail"
type input "1"
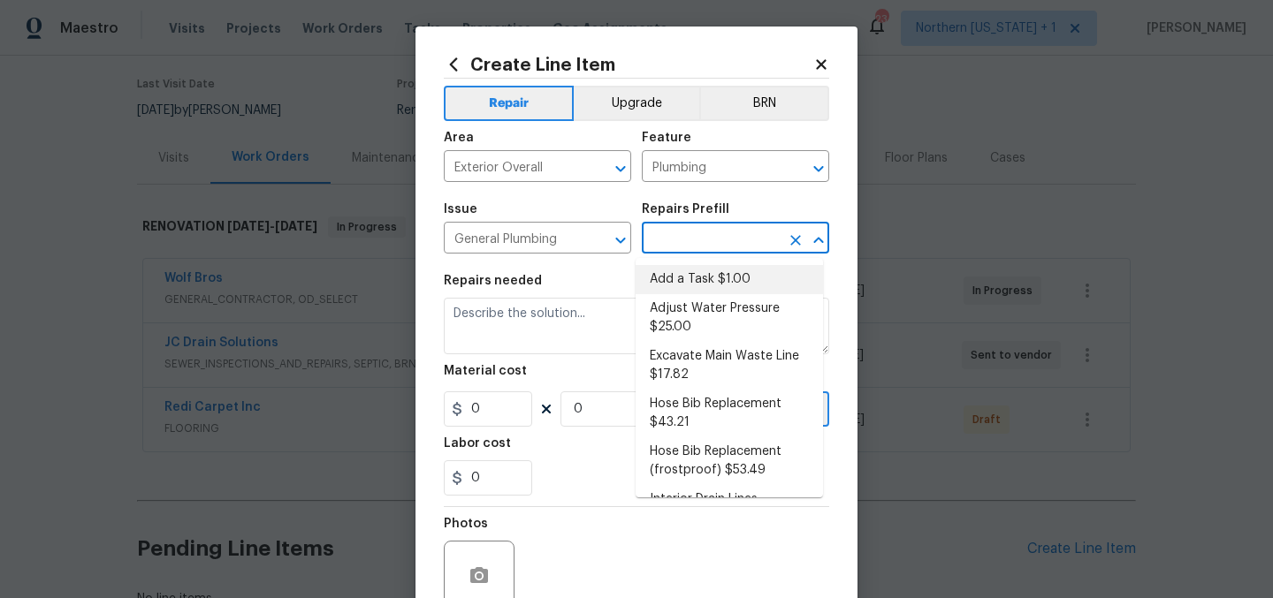
type input "1"
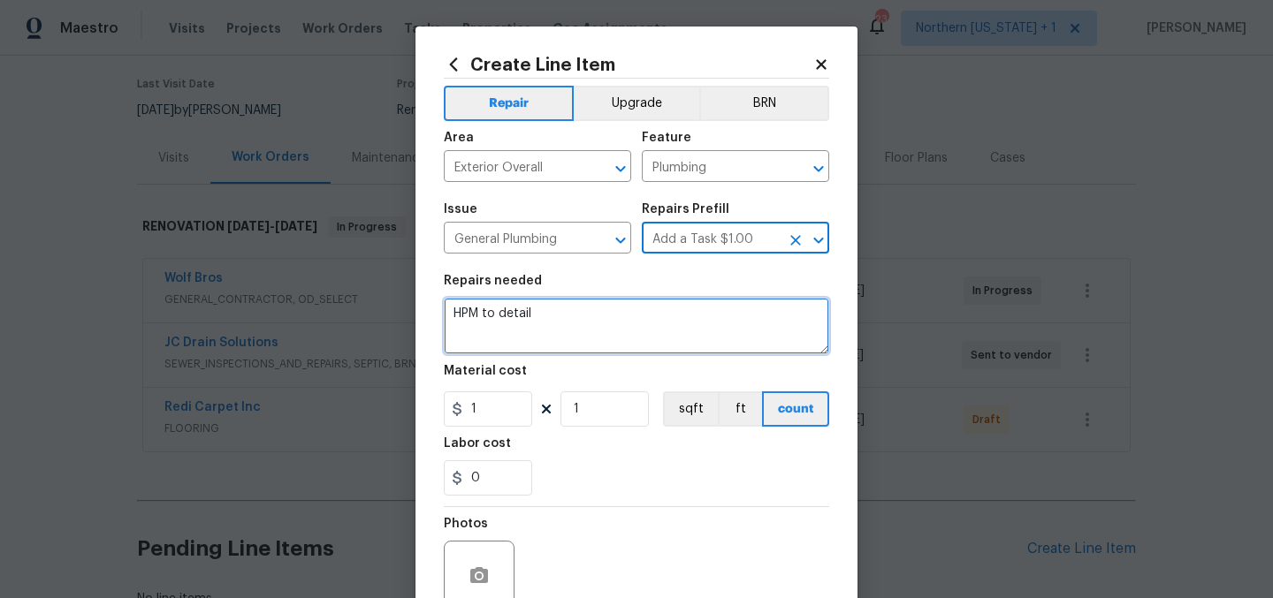
click at [626, 324] on textarea "HPM to detail" at bounding box center [636, 326] width 385 height 57
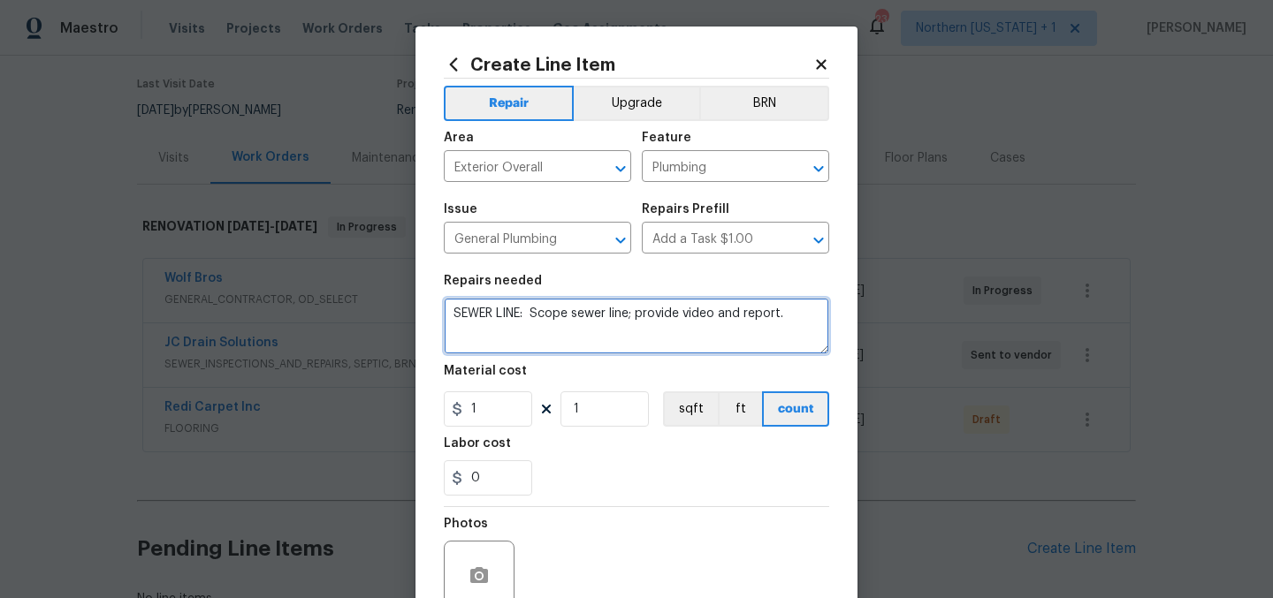
type textarea "SEWER LINE: Scope sewer line; provide video and report."
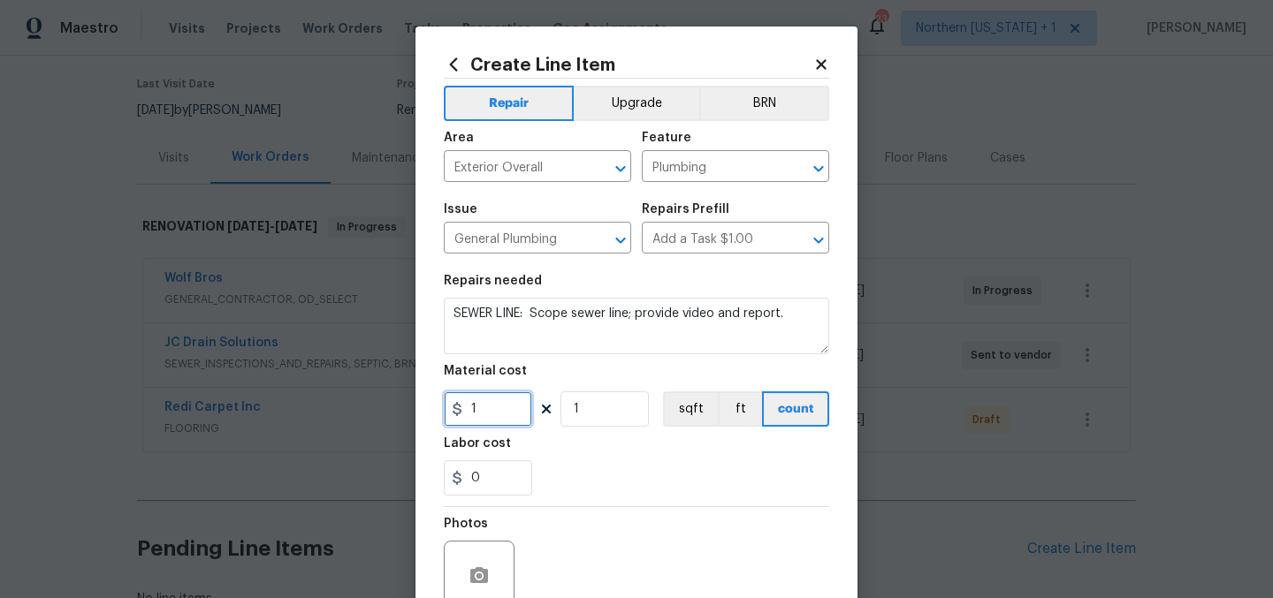
drag, startPoint x: 489, startPoint y: 409, endPoint x: 506, endPoint y: 411, distance: 17.8
click at [491, 410] on input "1" at bounding box center [488, 409] width 88 height 35
type input "150"
click at [680, 483] on div "0" at bounding box center [636, 478] width 385 height 35
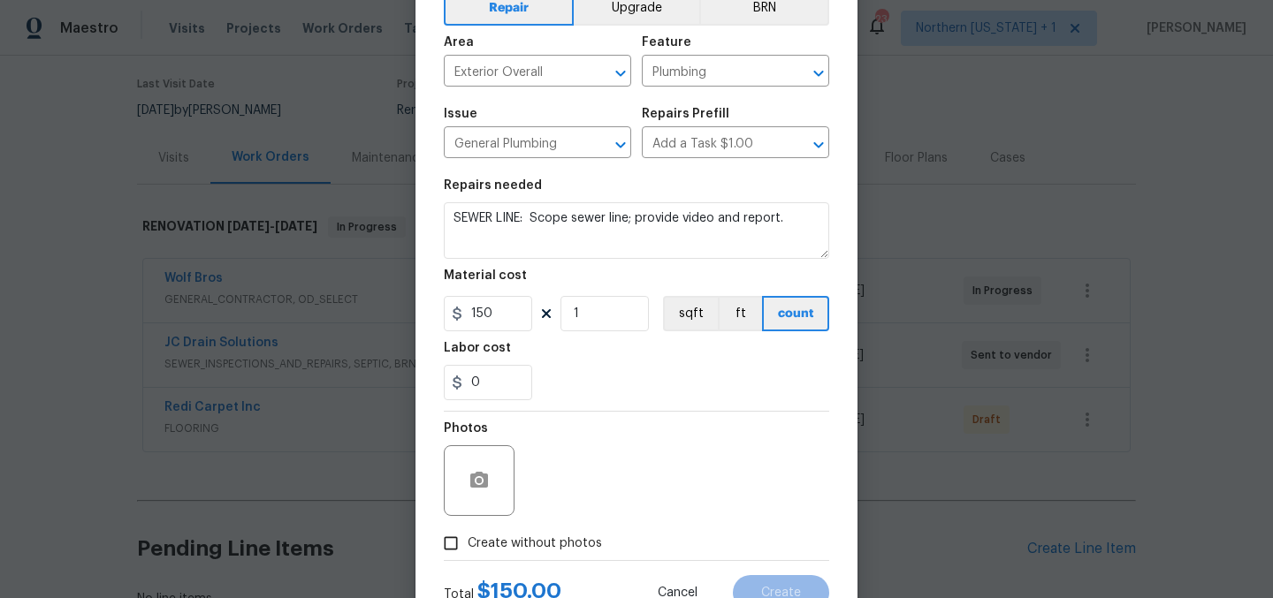
scroll to position [164, 0]
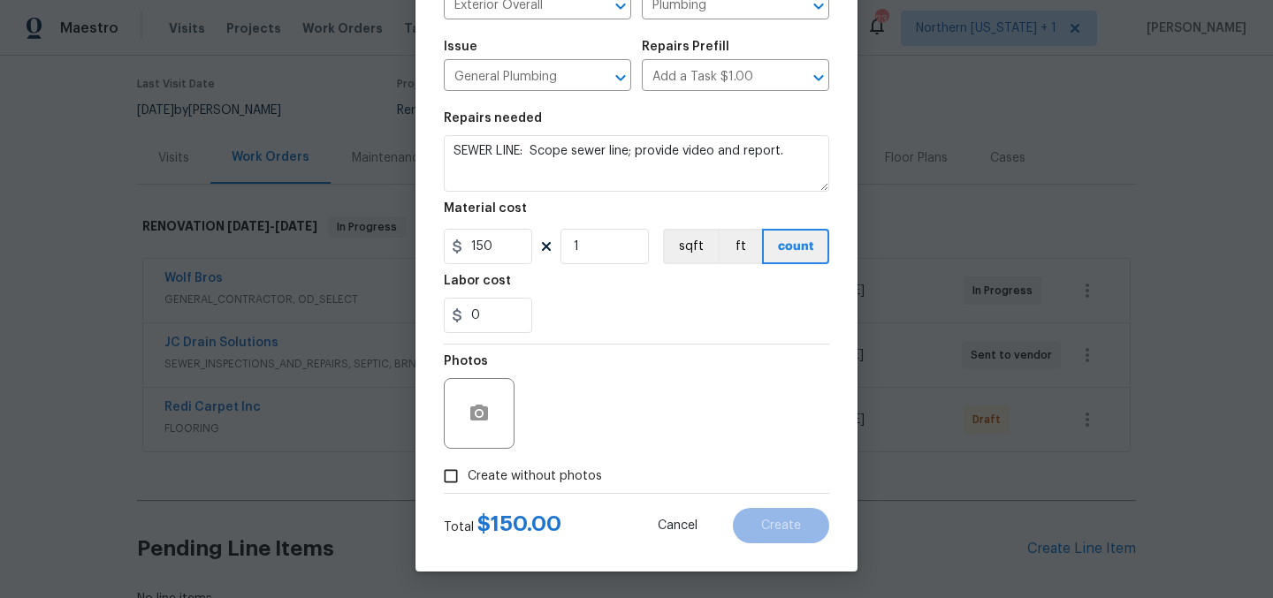
click at [450, 461] on input "Create without photos" at bounding box center [451, 477] width 34 height 34
checkbox input "true"
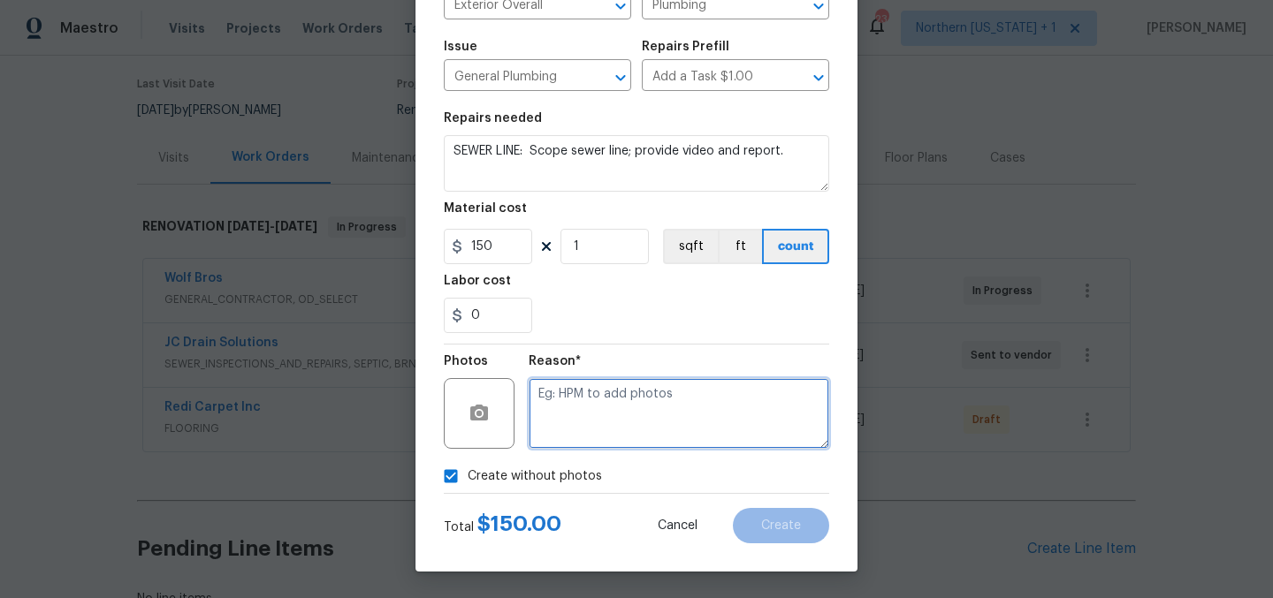
click at [758, 390] on textarea at bounding box center [679, 413] width 301 height 71
type textarea "Later"
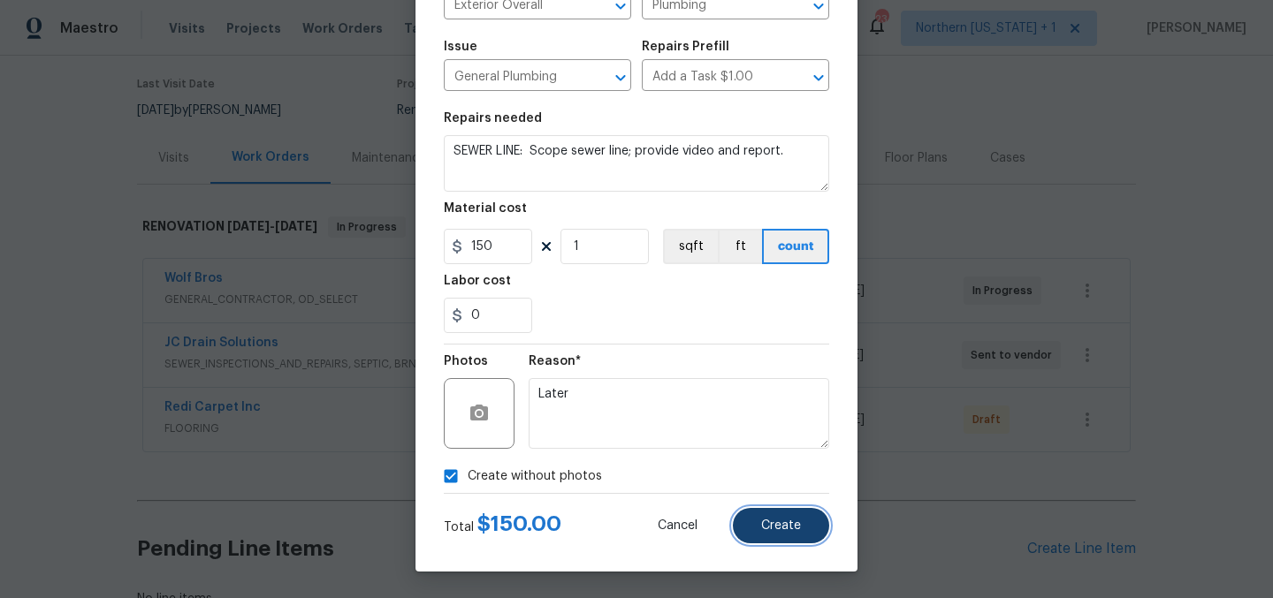
click at [780, 530] on span "Create" at bounding box center [781, 526] width 40 height 13
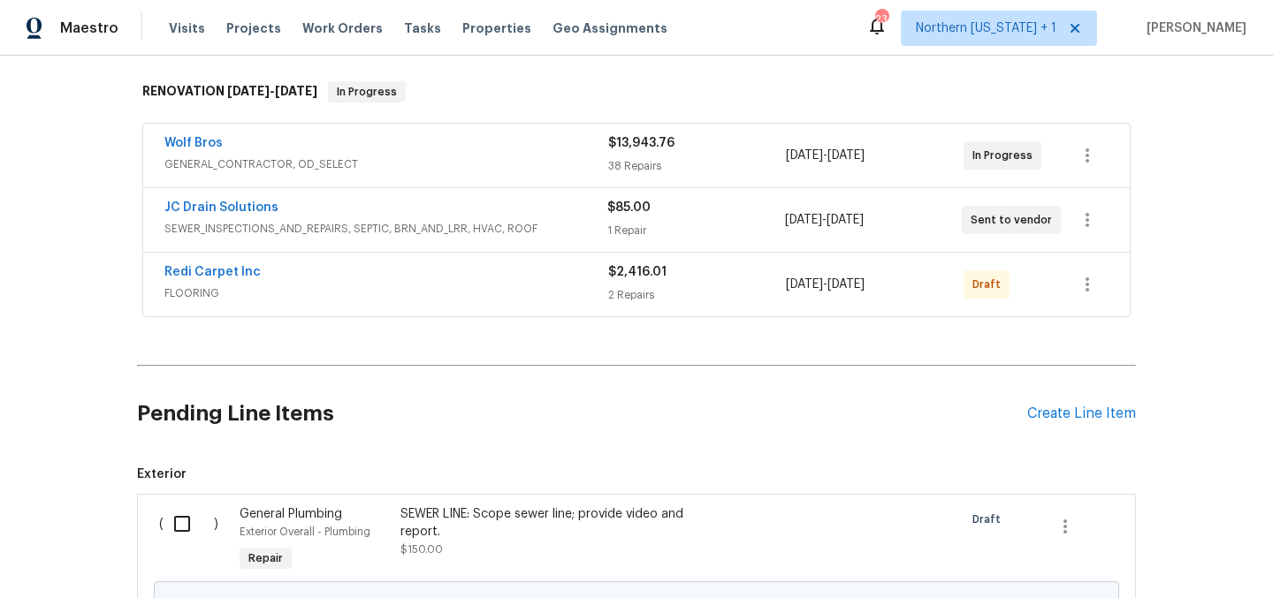
scroll to position [481, 0]
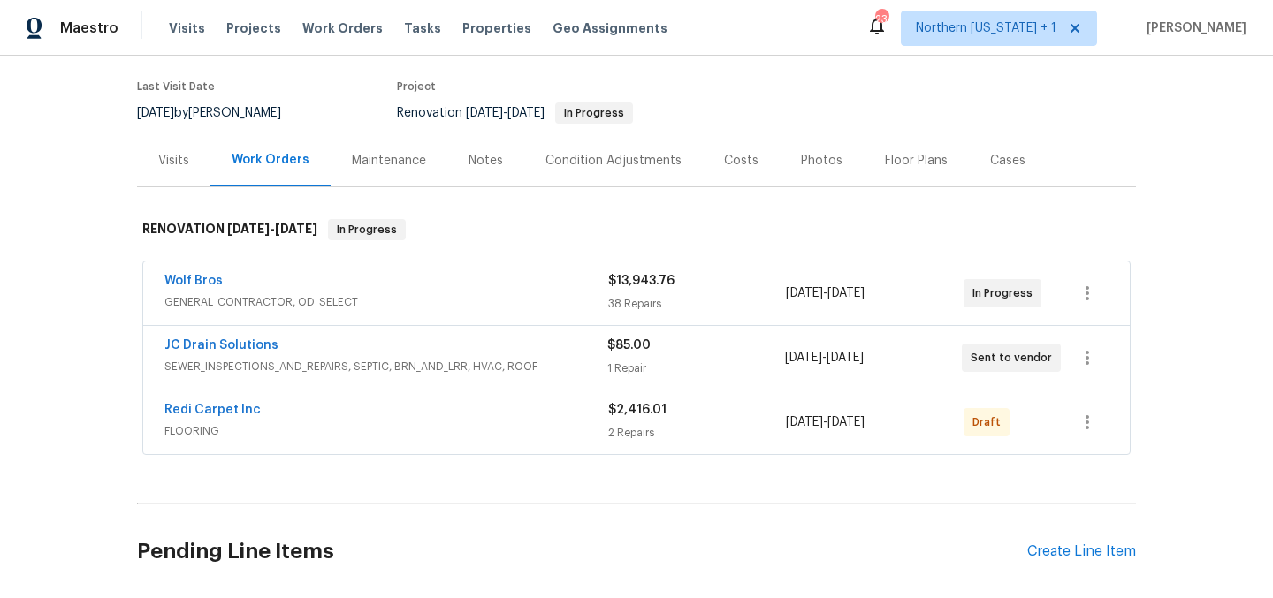
scroll to position [481, 0]
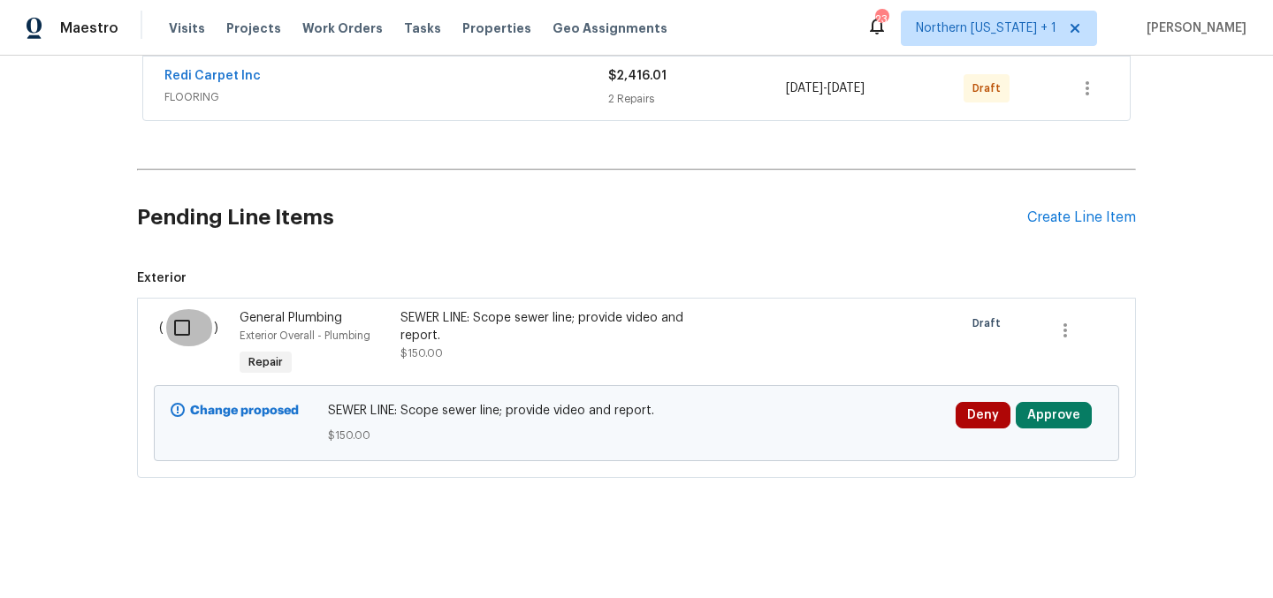
click at [179, 317] on input "checkbox" at bounding box center [189, 327] width 50 height 37
checkbox input "true"
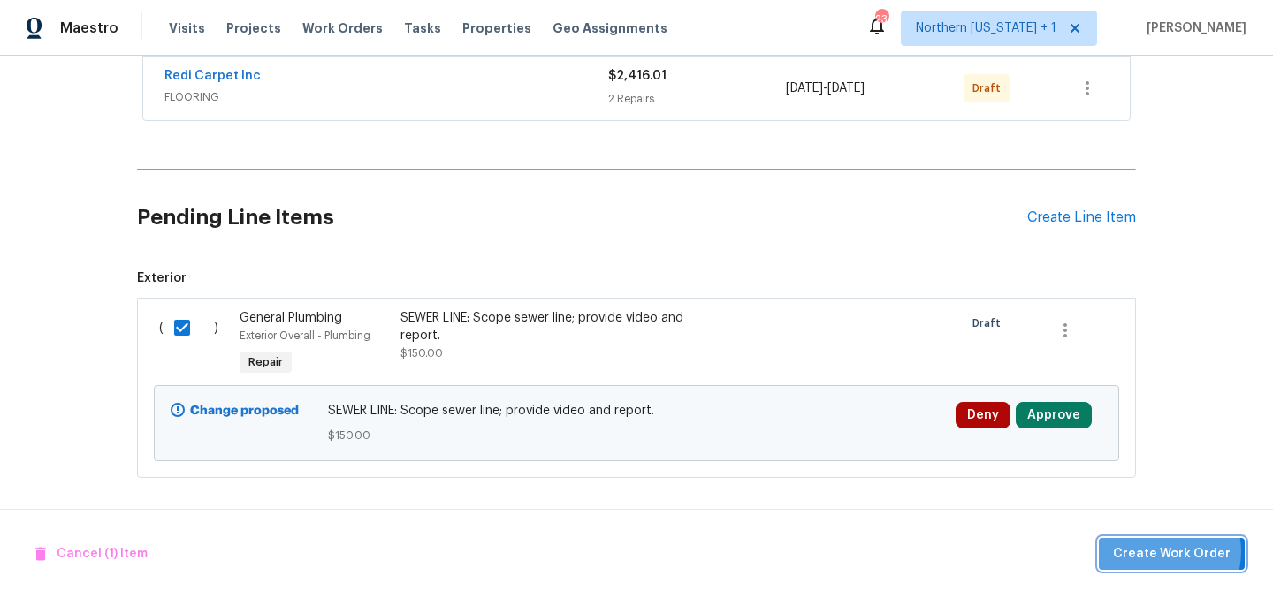
click at [1166, 552] on span "Create Work Order" at bounding box center [1172, 555] width 118 height 22
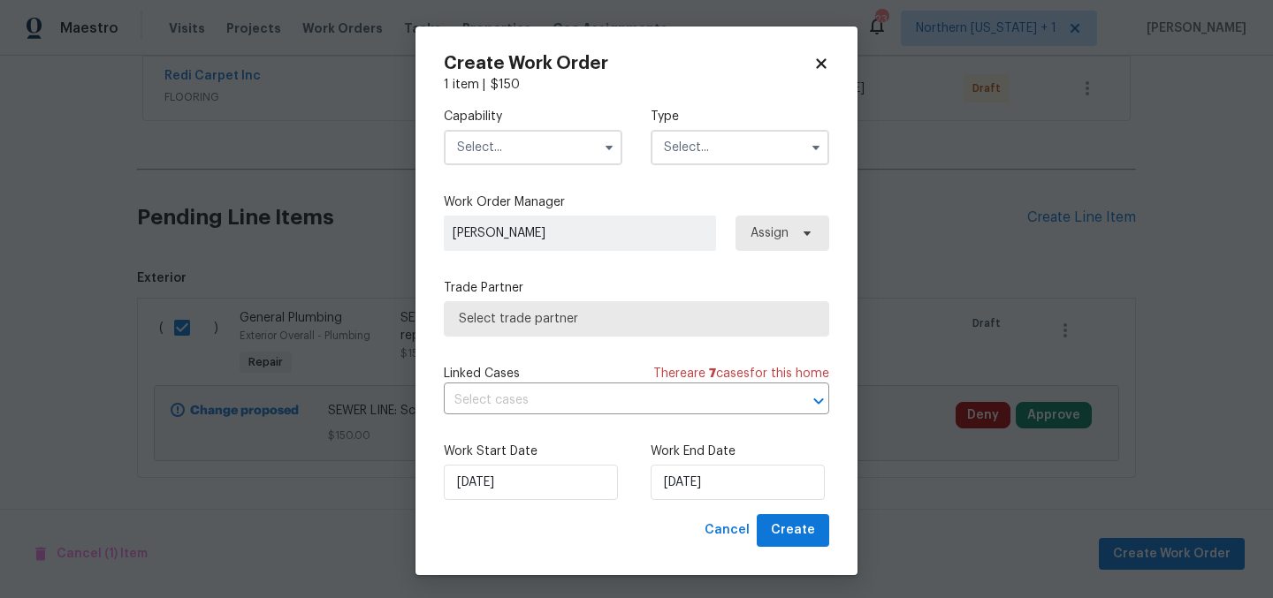
click at [524, 163] on input "text" at bounding box center [533, 147] width 179 height 35
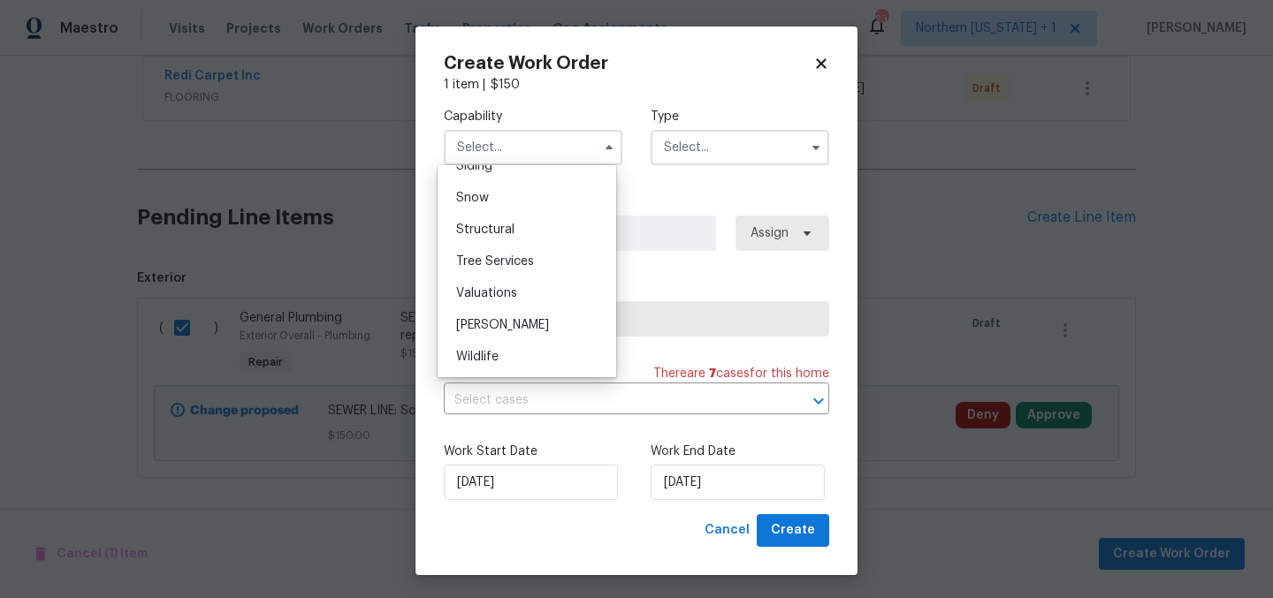
scroll to position [1897, 0]
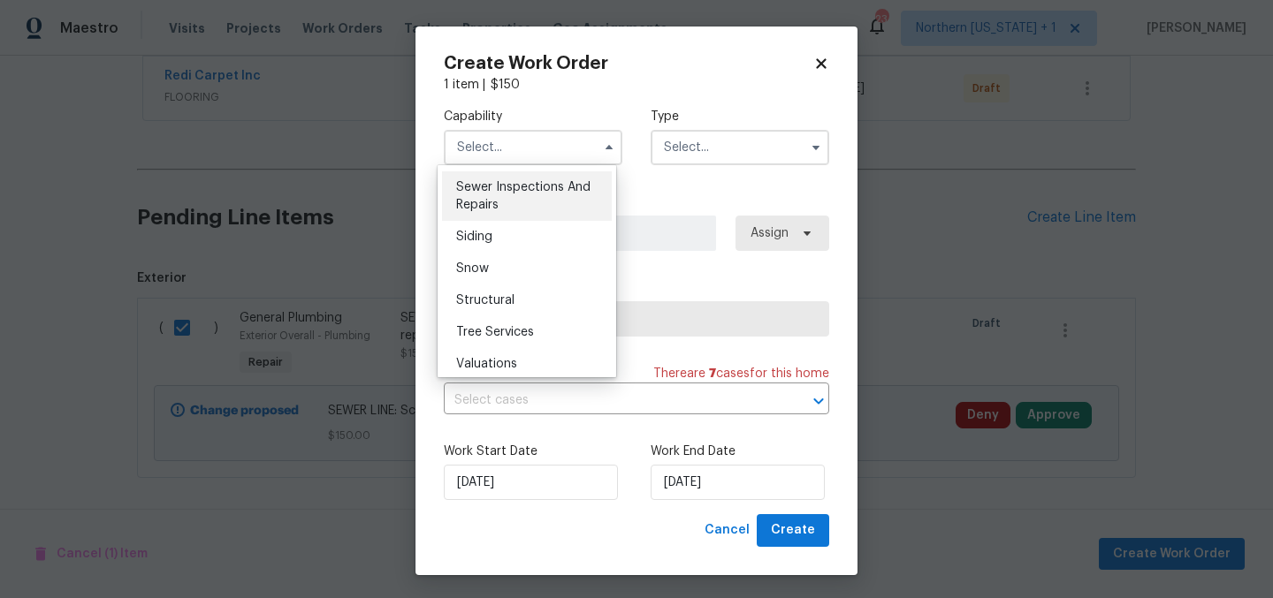
click at [519, 211] on span "Sewer Inspections And Repairs" at bounding box center [523, 196] width 134 height 30
type input "Sewer Inspections And Repairs"
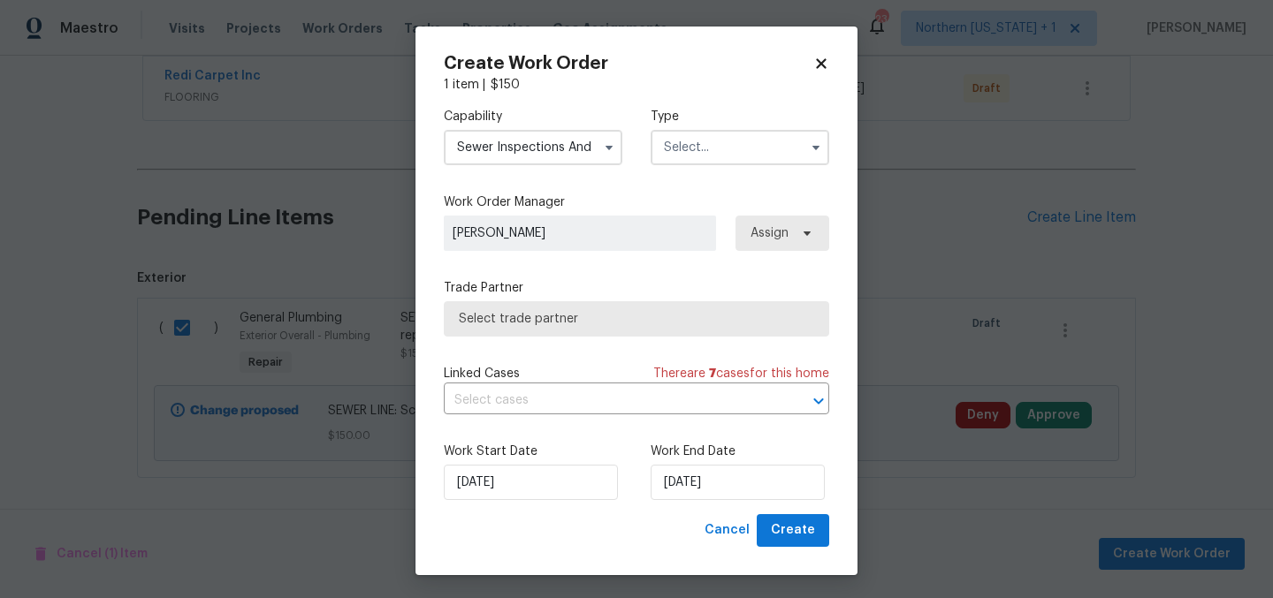
click at [743, 140] on input "text" at bounding box center [740, 147] width 179 height 35
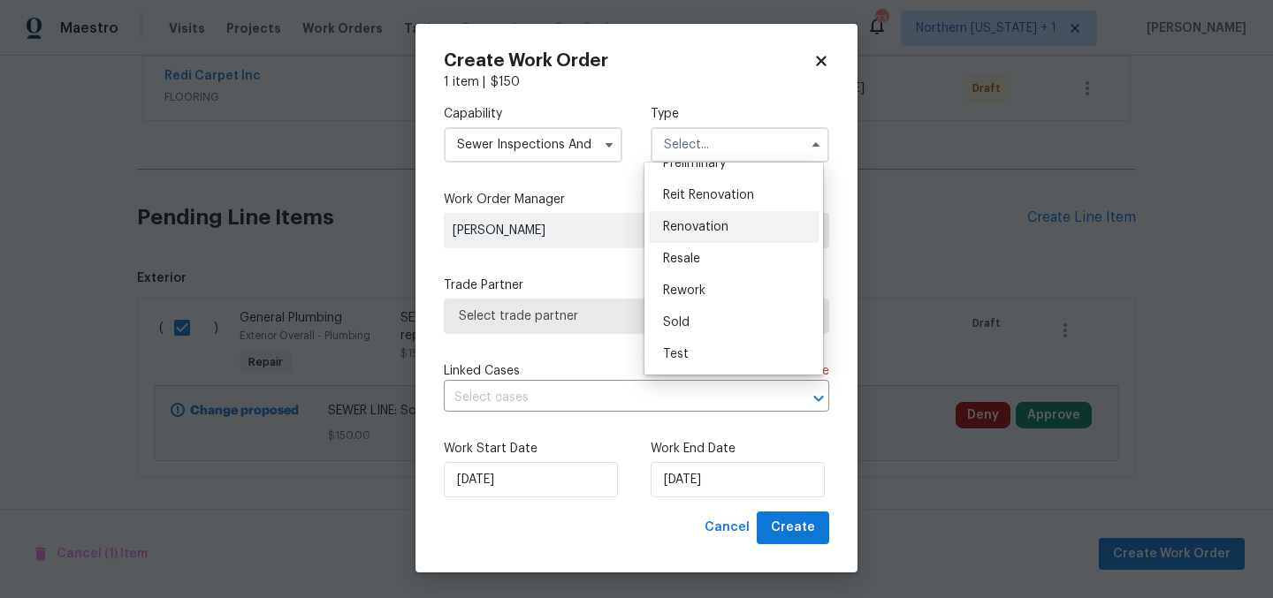
scroll to position [4, 0]
click at [724, 227] on span "Renovation" at bounding box center [695, 226] width 65 height 12
type input "Renovation"
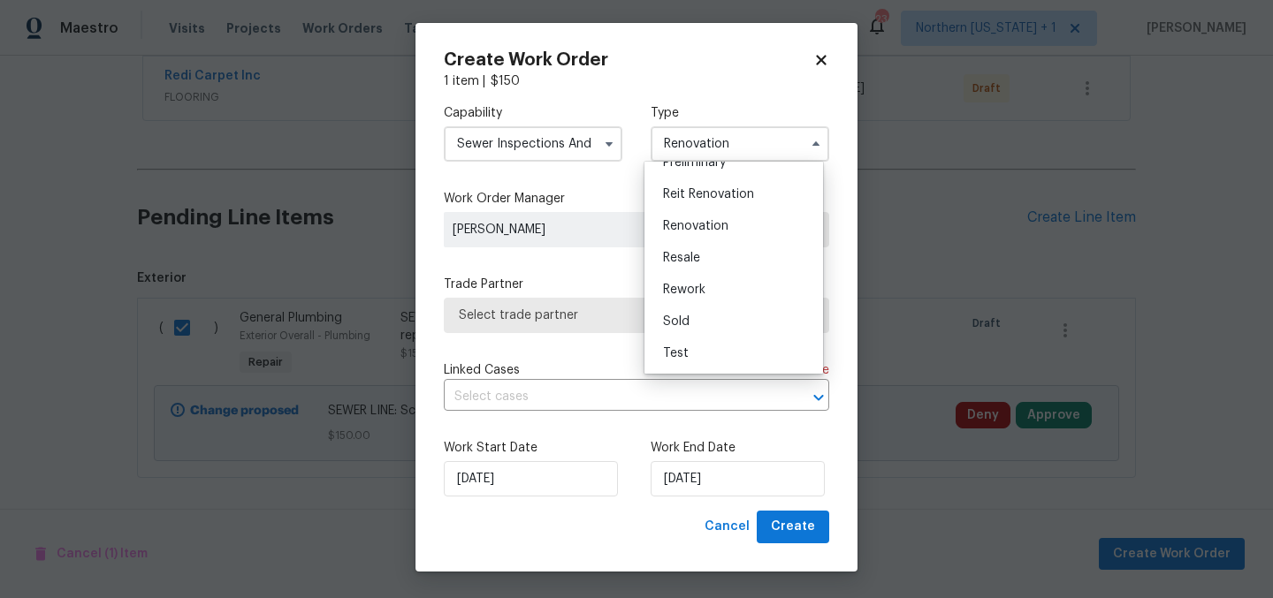
scroll to position [0, 0]
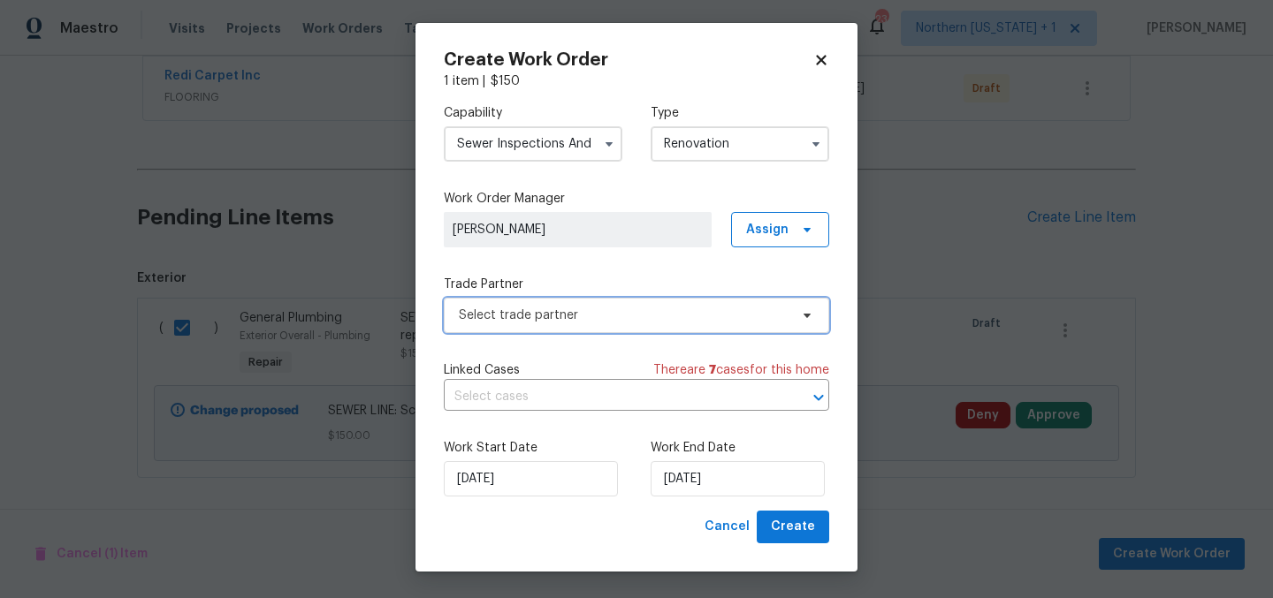
click at [621, 316] on span "Select trade partner" at bounding box center [624, 316] width 330 height 18
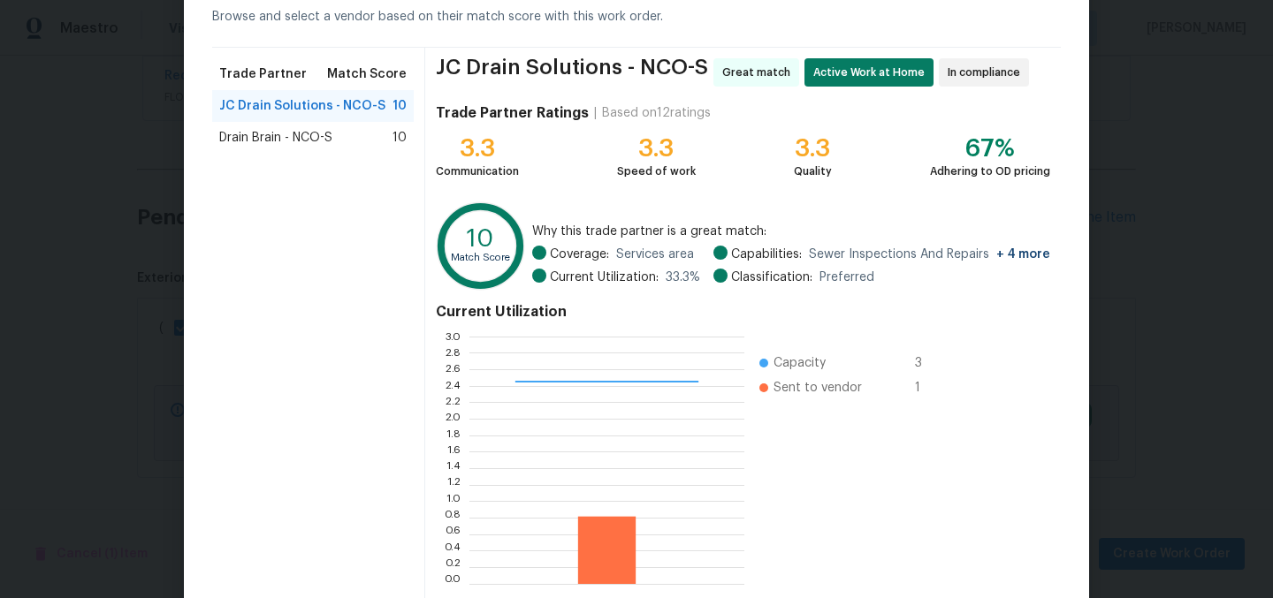
scroll to position [181, 0]
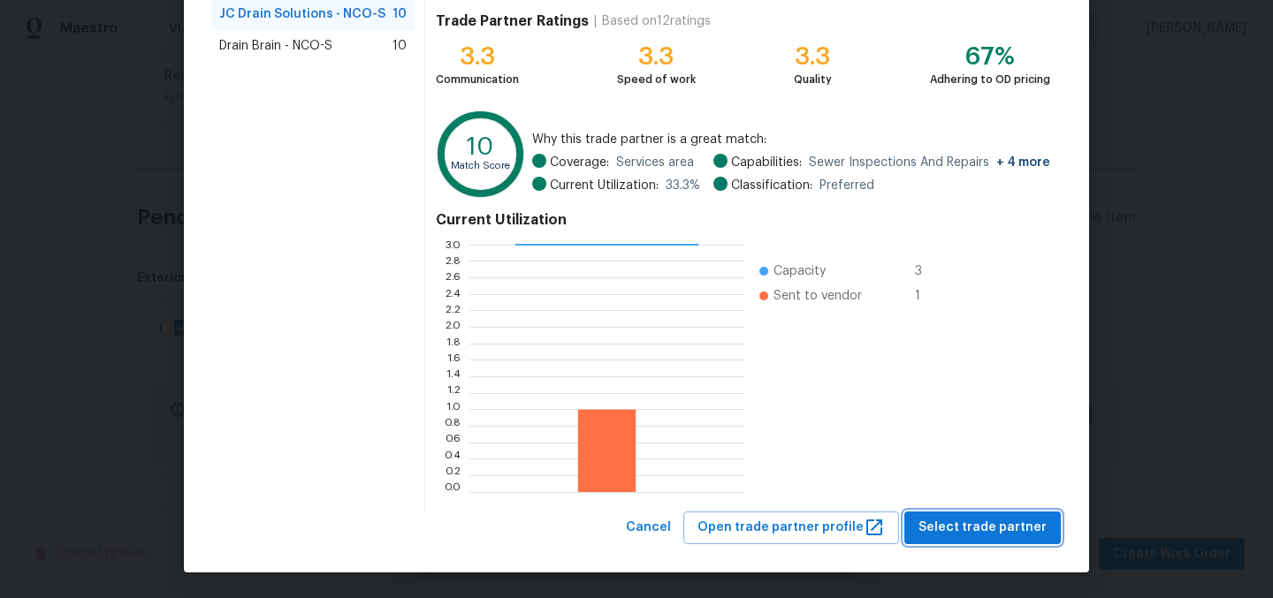
click at [960, 517] on span "Select trade partner" at bounding box center [982, 528] width 128 height 22
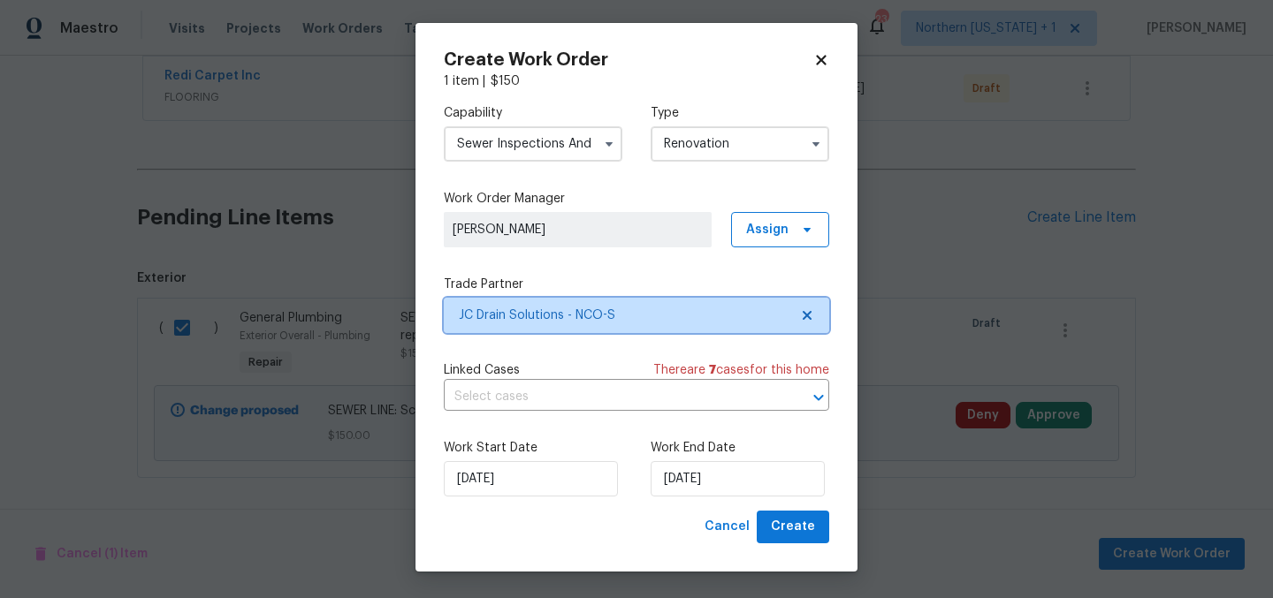
scroll to position [0, 0]
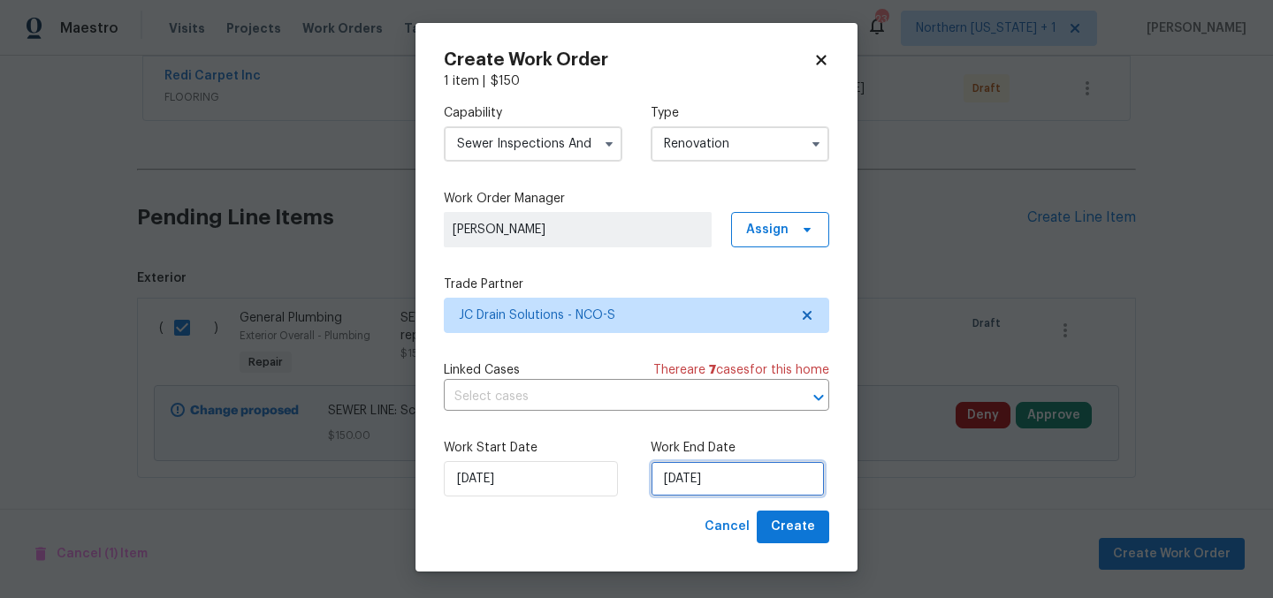
click at [671, 482] on input "[DATE]" at bounding box center [738, 478] width 174 height 35
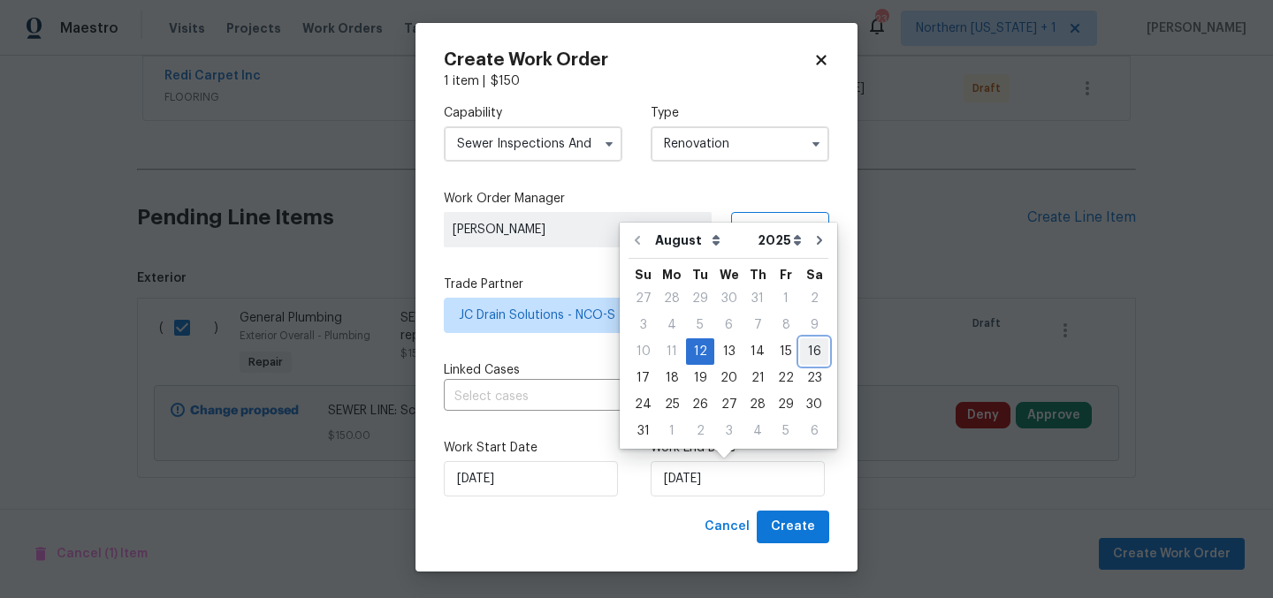
click at [808, 354] on div "16" at bounding box center [814, 351] width 28 height 25
type input "8/16/2025"
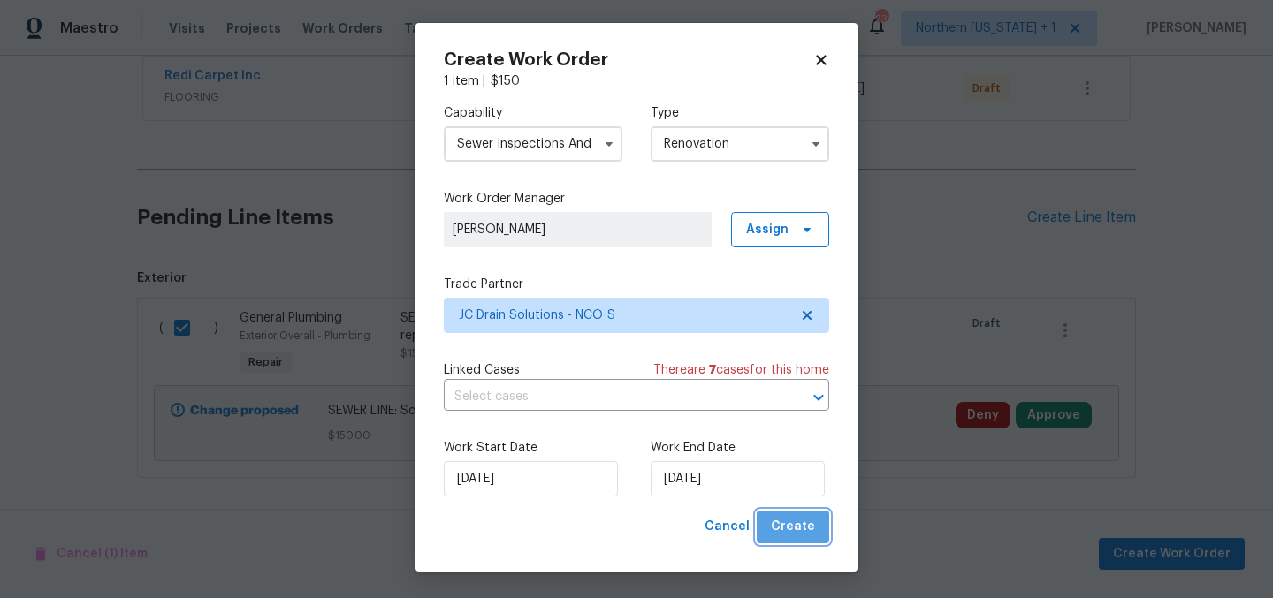
click at [791, 525] on span "Create" at bounding box center [793, 527] width 44 height 22
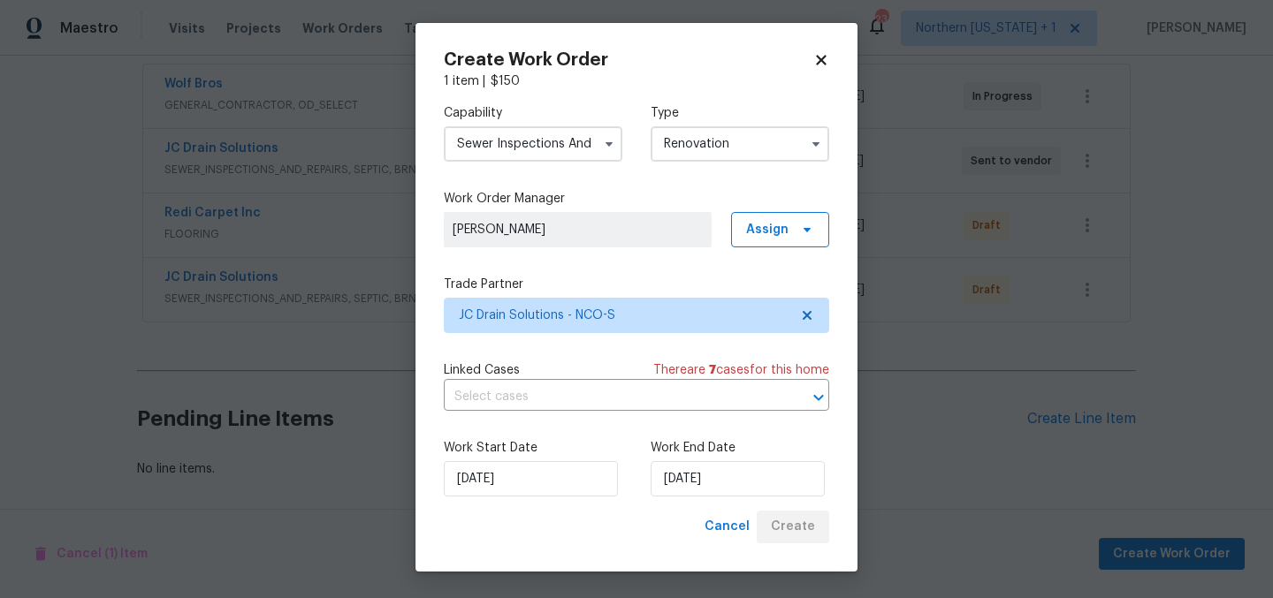
scroll to position [344, 0]
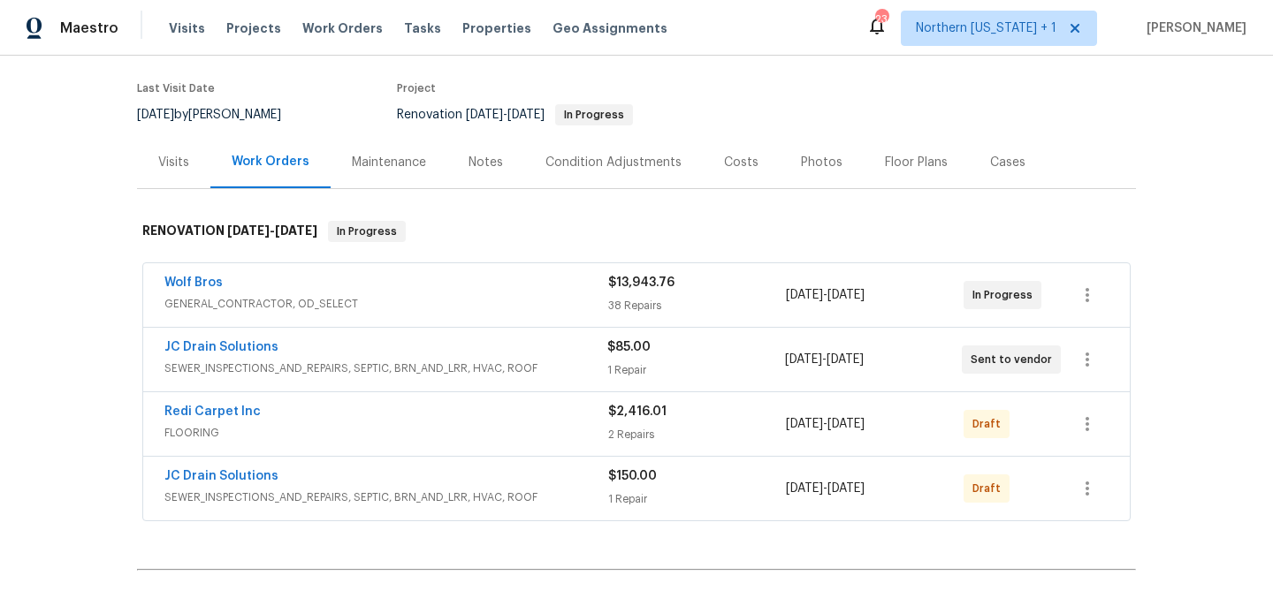
scroll to position [127, 0]
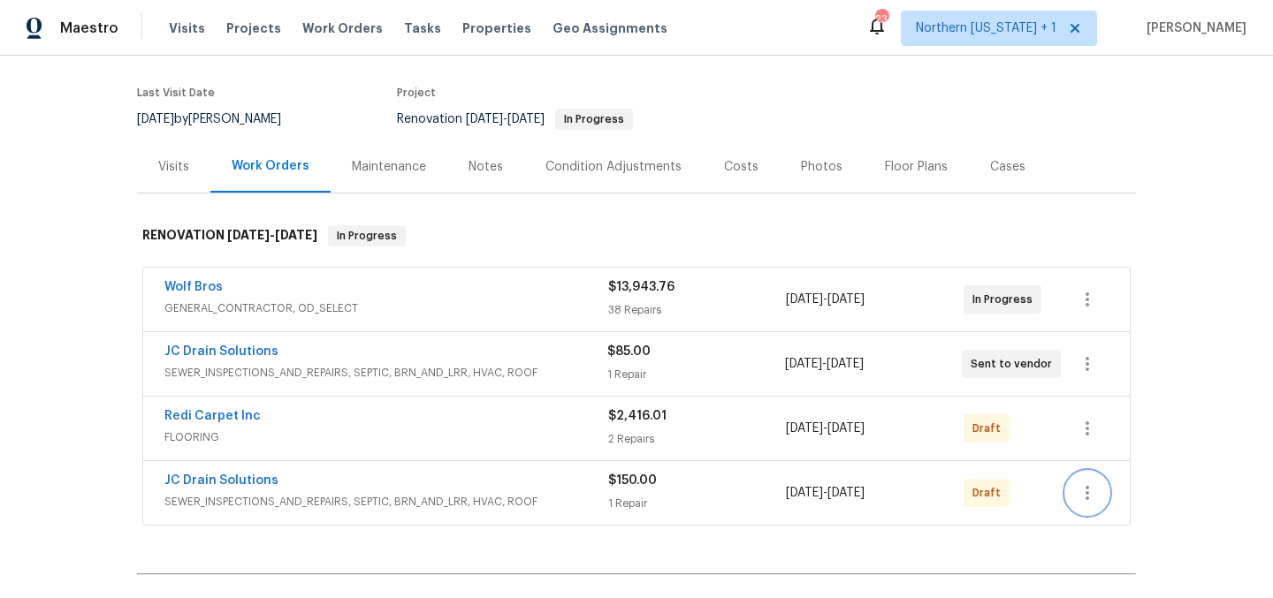
click at [1089, 493] on icon "button" at bounding box center [1087, 493] width 21 height 21
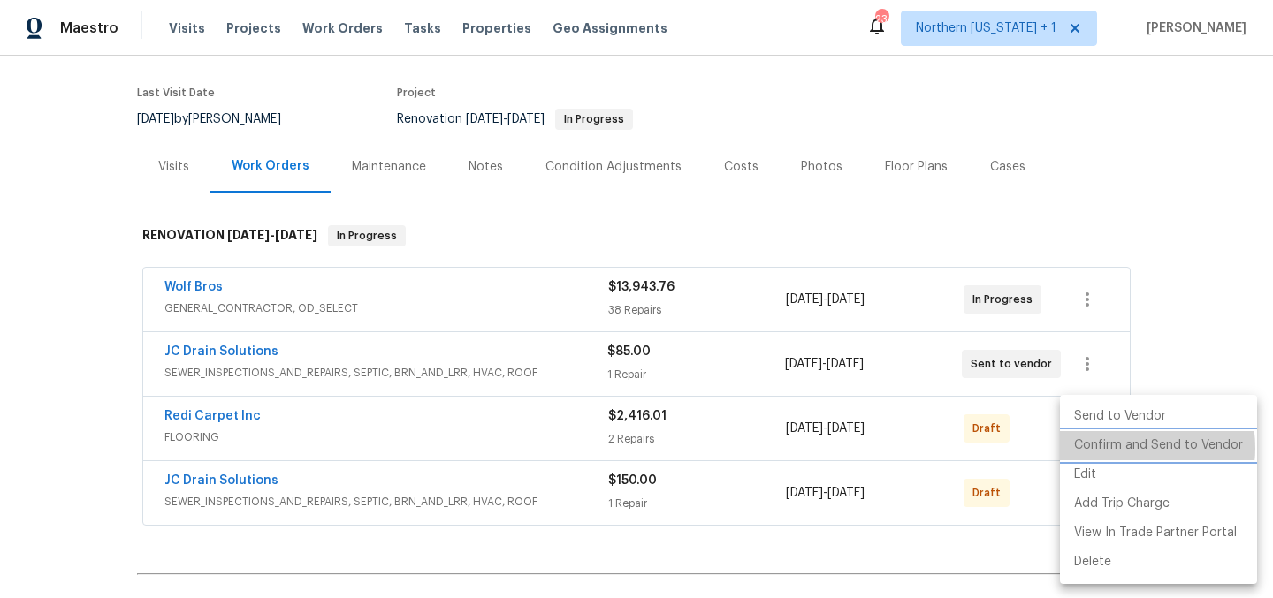
click at [1125, 448] on li "Confirm and Send to Vendor" at bounding box center [1158, 445] width 197 height 29
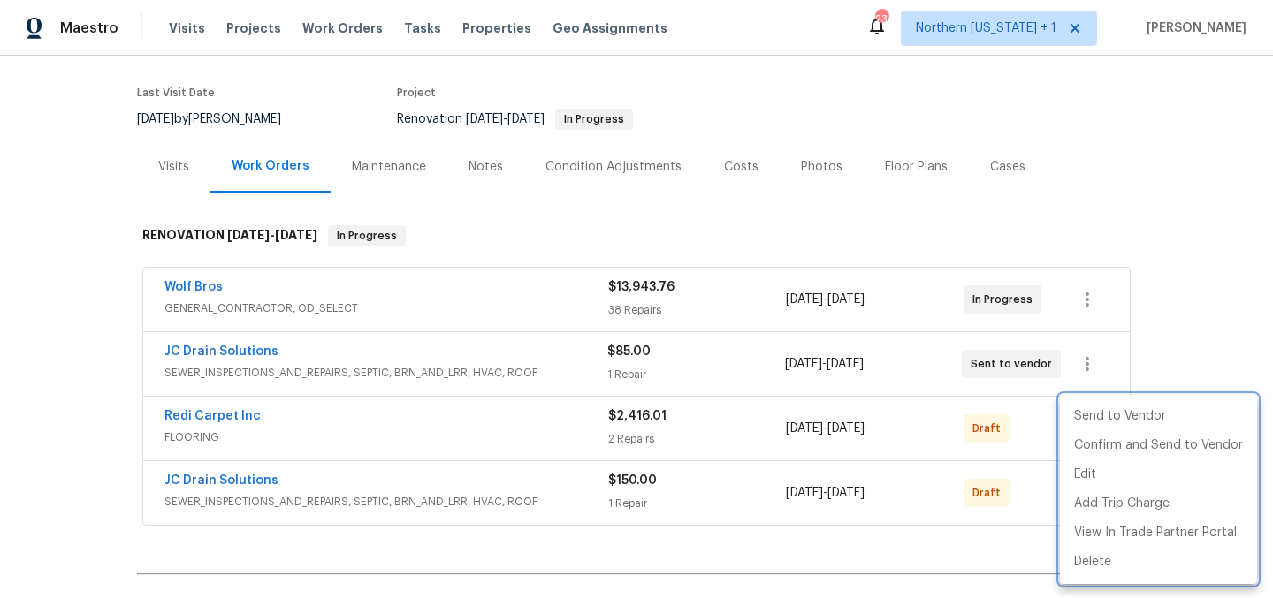
click at [965, 133] on div at bounding box center [636, 299] width 1273 height 598
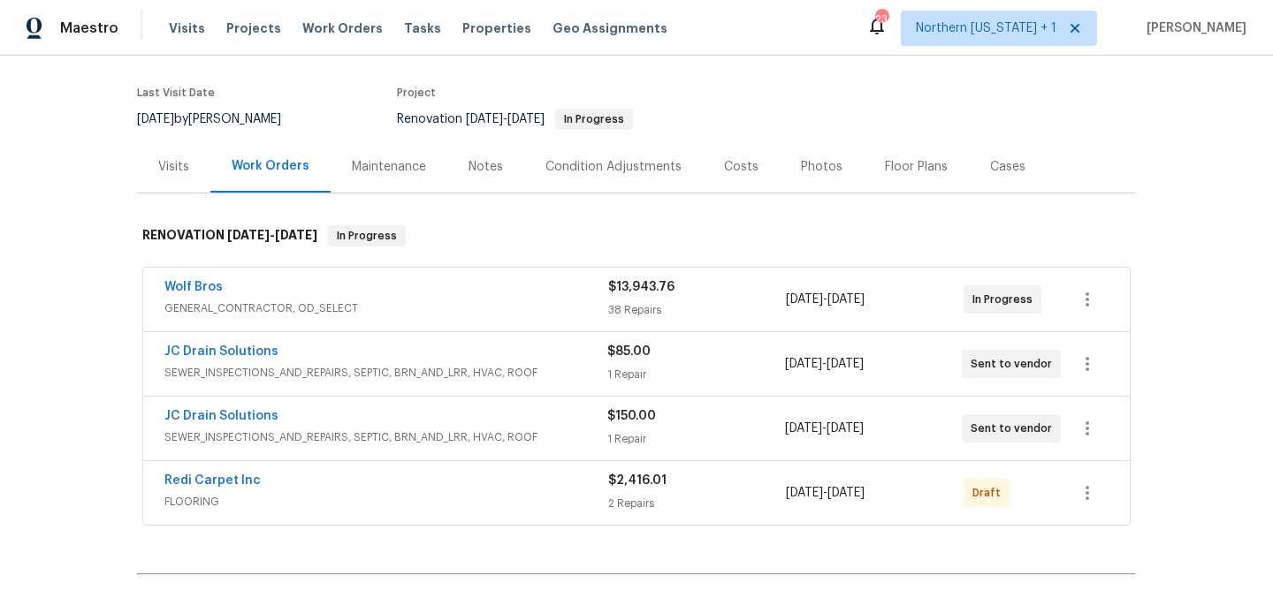
click at [200, 408] on span "JC Drain Solutions" at bounding box center [221, 416] width 114 height 18
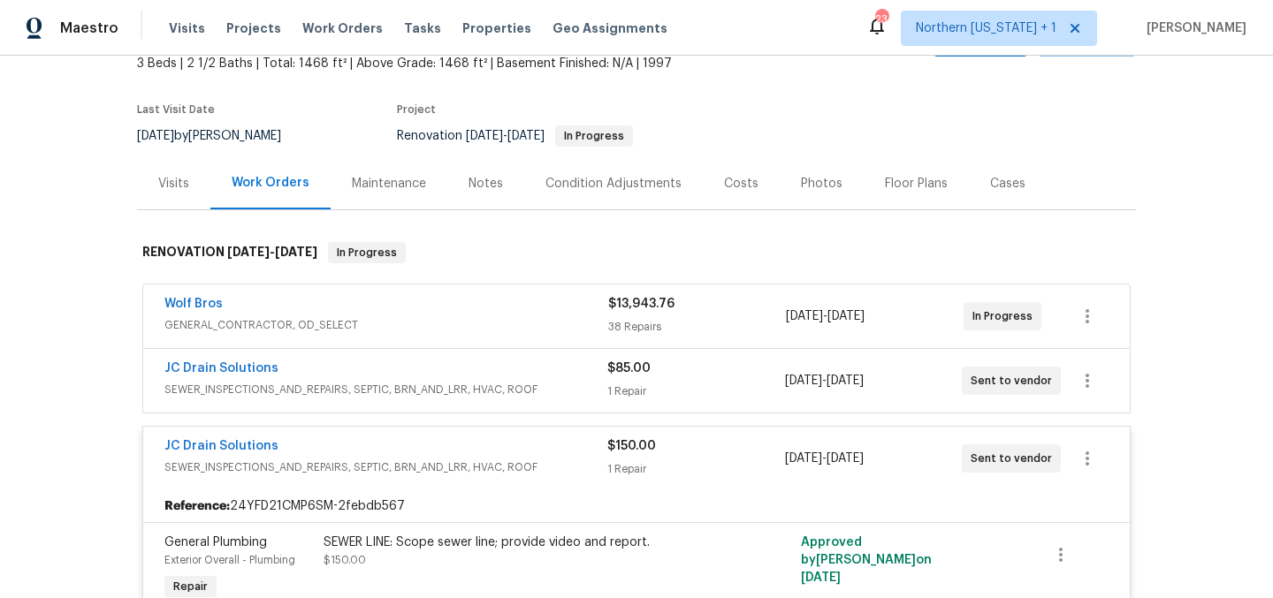
scroll to position [112, 0]
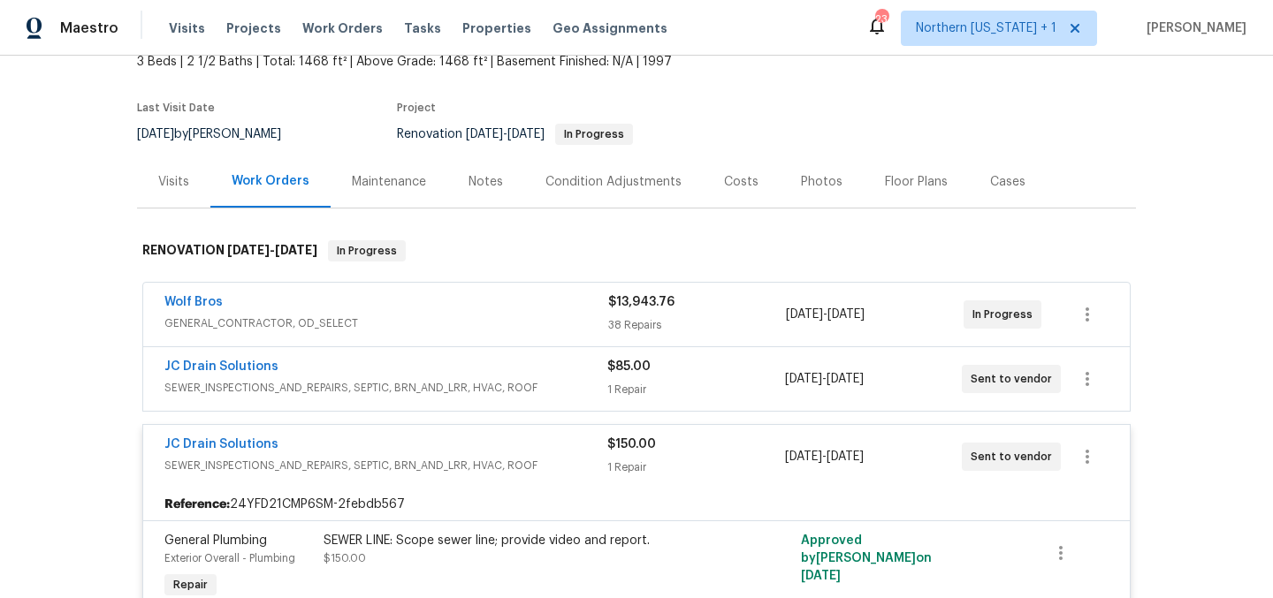
click at [319, 430] on div "JC Drain Solutions SEWER_INSPECTIONS_AND_REPAIRS, SEPTIC, BRN_AND_LRR, HVAC, RO…" at bounding box center [636, 457] width 986 height 64
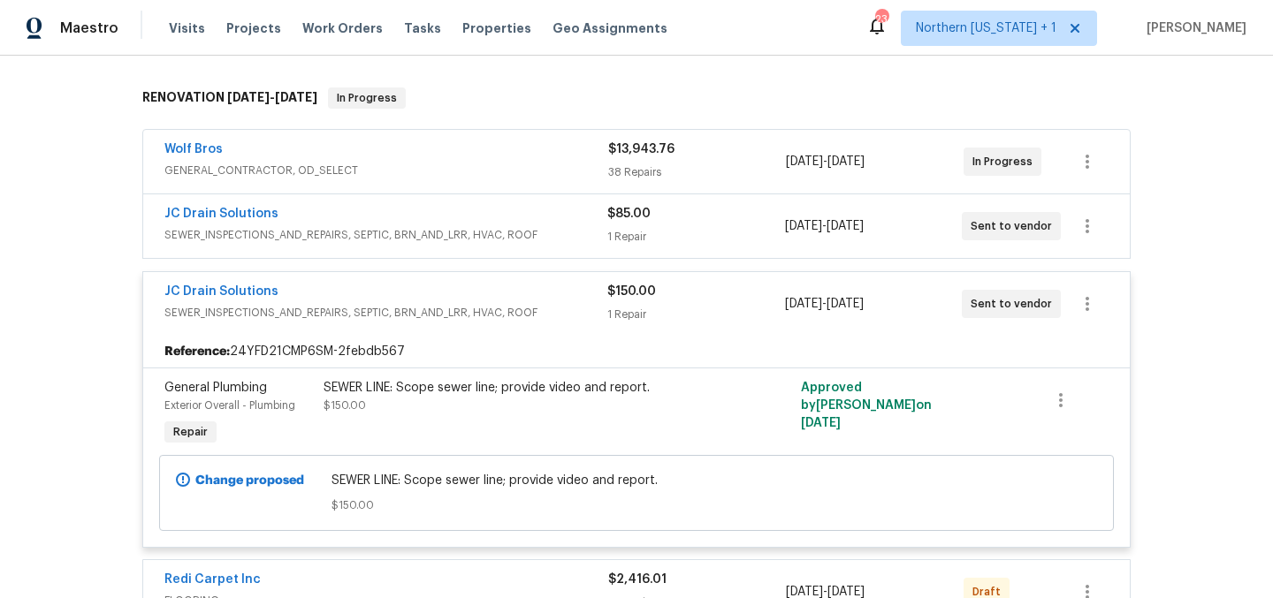
scroll to position [287, 0]
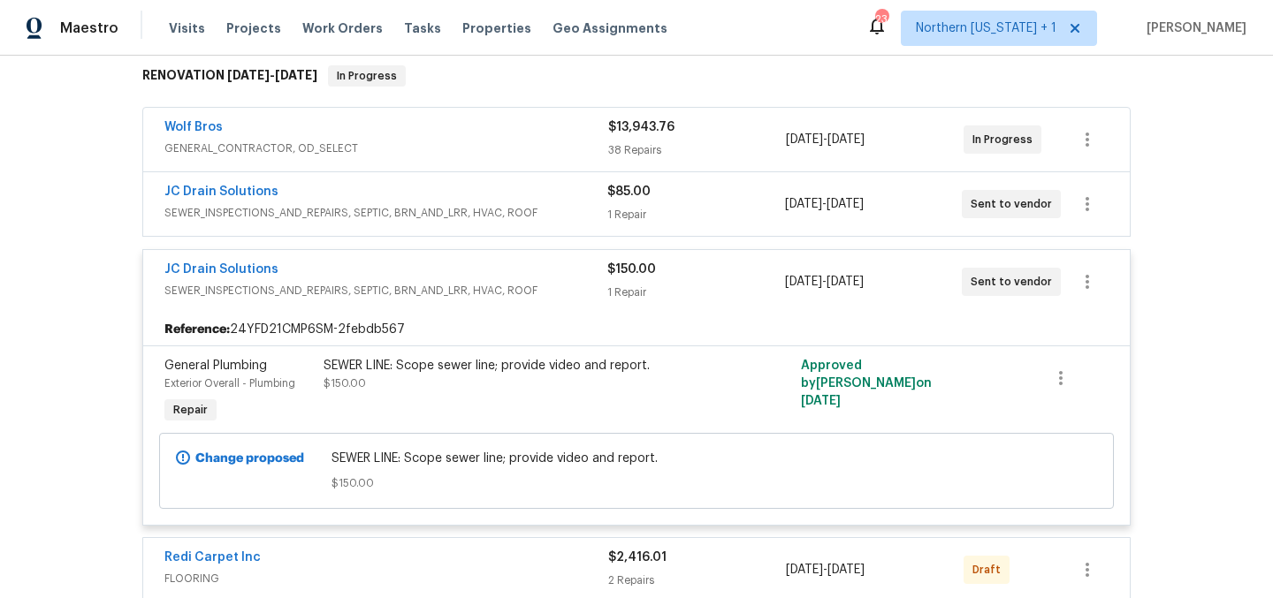
click at [324, 263] on div "JC Drain Solutions" at bounding box center [385, 271] width 443 height 21
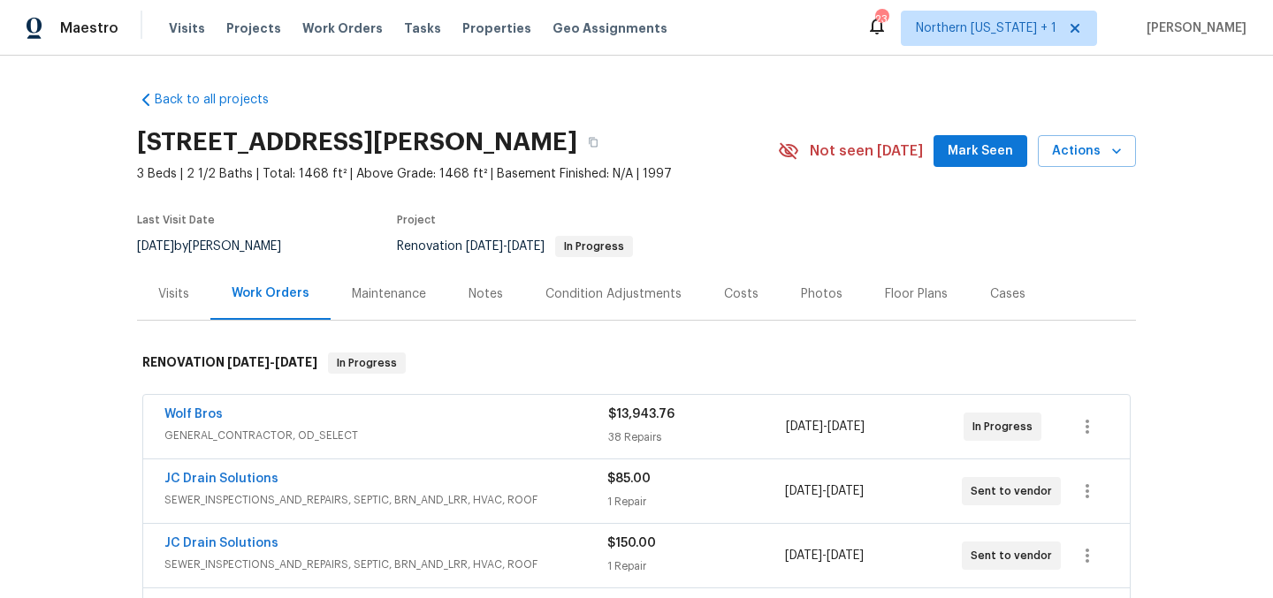
scroll to position [0, 0]
click at [732, 198] on section "[STREET_ADDRESS][PERSON_NAME] 3 Beds | 2 1/2 Baths | Total: 1468 ft² | Above Gr…" at bounding box center [636, 193] width 999 height 149
click at [751, 170] on span "3 Beds | 2 1/2 Baths | Total: 1468 ft² | Above Grade: 1468 ft² | Basement Finis…" at bounding box center [457, 174] width 641 height 18
click at [1140, 302] on div "Back to all projects [STREET_ADDRESS][PERSON_NAME] 3 Beds | 2 1/2 Baths | Total…" at bounding box center [636, 327] width 1273 height 543
click at [770, 91] on div "Back to all projects [STREET_ADDRESS][PERSON_NAME] 3 Beds | 2 1/2 Baths | Total…" at bounding box center [636, 450] width 999 height 746
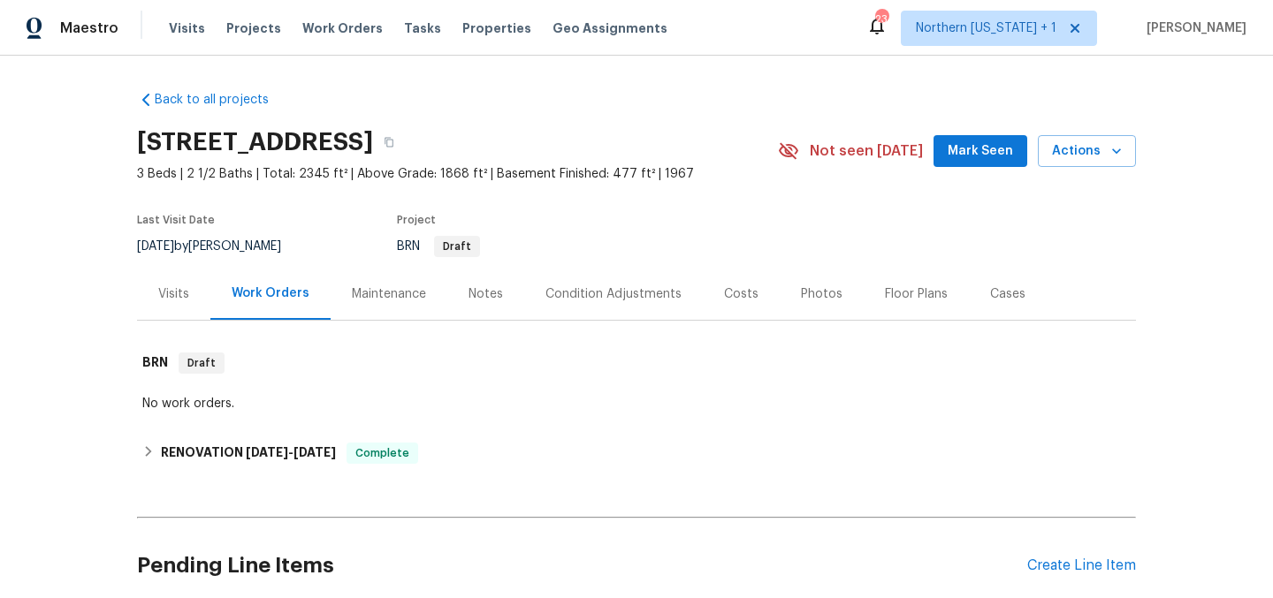
click at [724, 289] on div "Costs" at bounding box center [741, 295] width 34 height 18
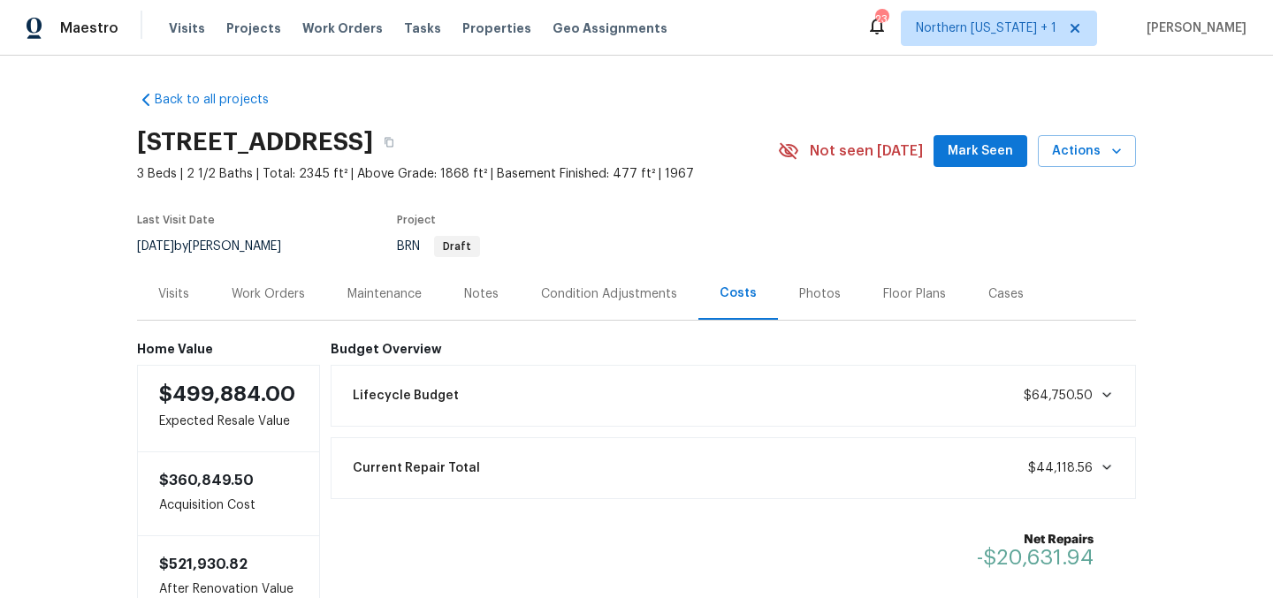
click at [627, 296] on div "Condition Adjustments" at bounding box center [609, 295] width 136 height 18
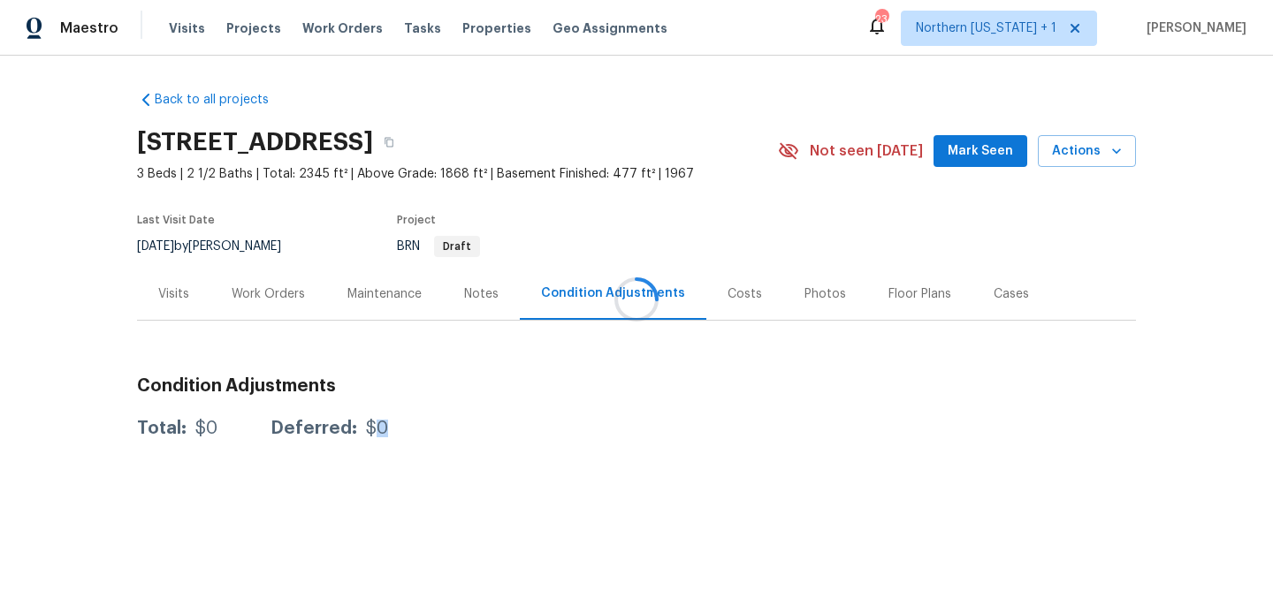
click at [627, 296] on icon at bounding box center [636, 298] width 57 height 57
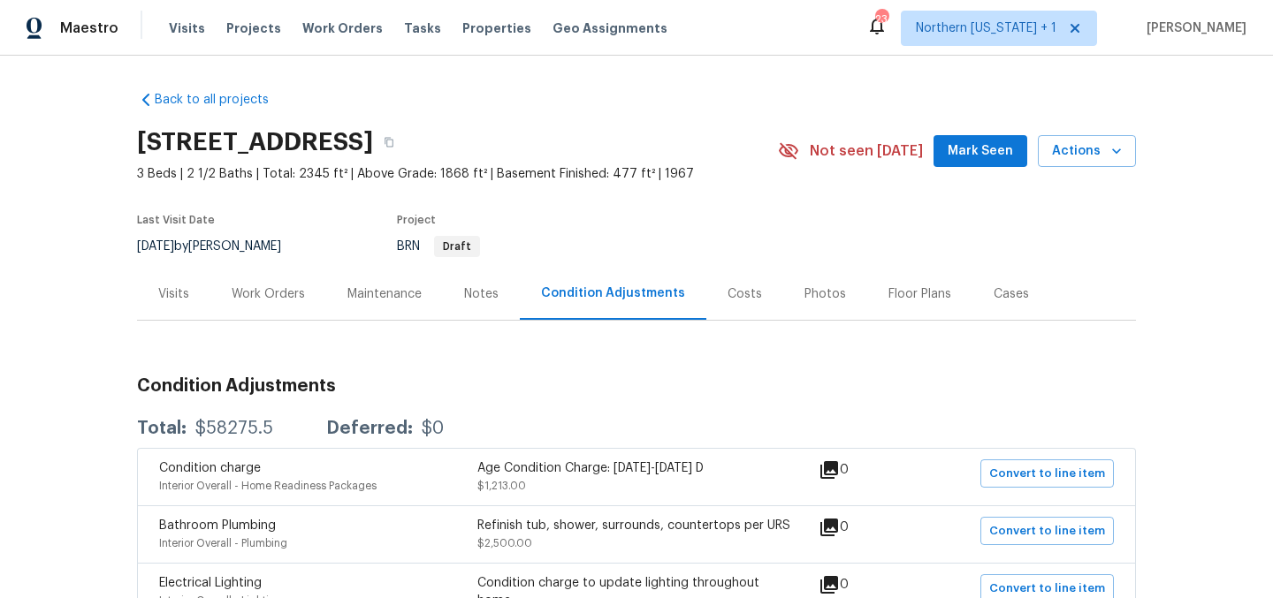
click at [270, 293] on div "Work Orders" at bounding box center [268, 295] width 73 height 18
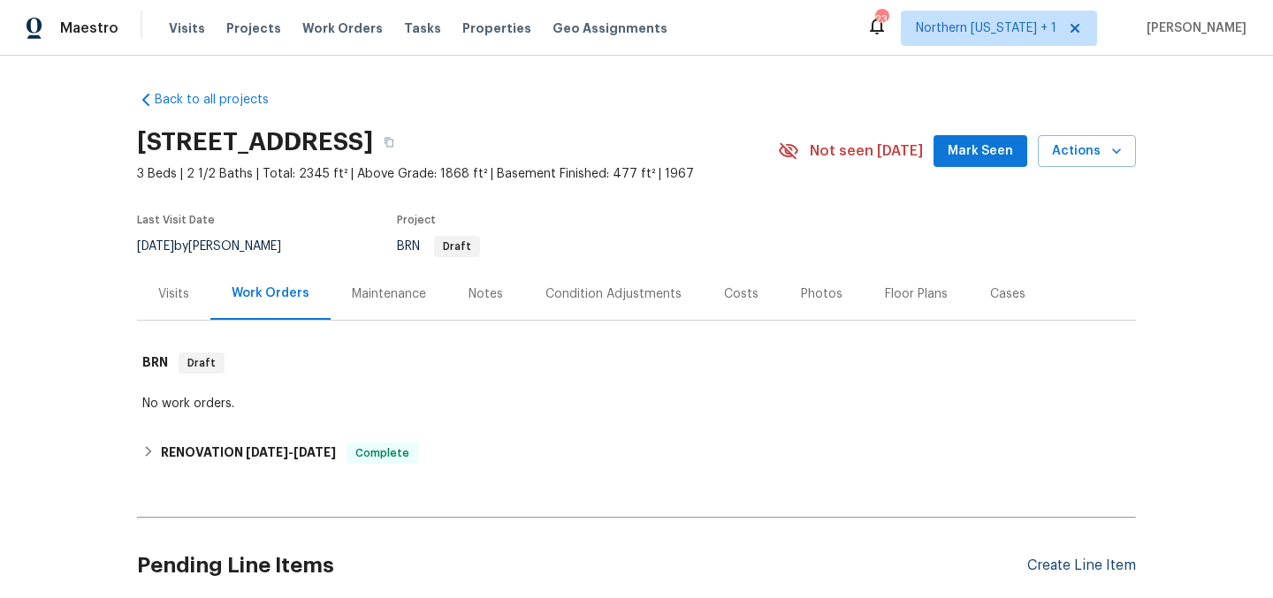
click at [1059, 561] on div "Create Line Item" at bounding box center [1081, 566] width 109 height 17
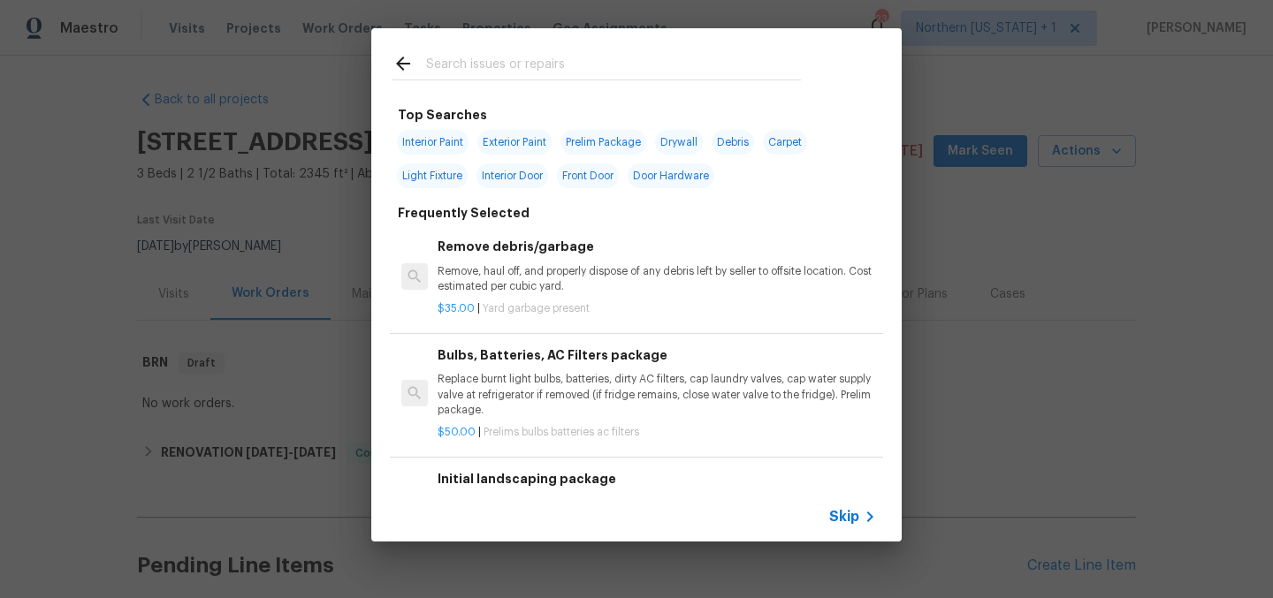
click at [669, 76] on input "text" at bounding box center [613, 66] width 375 height 27
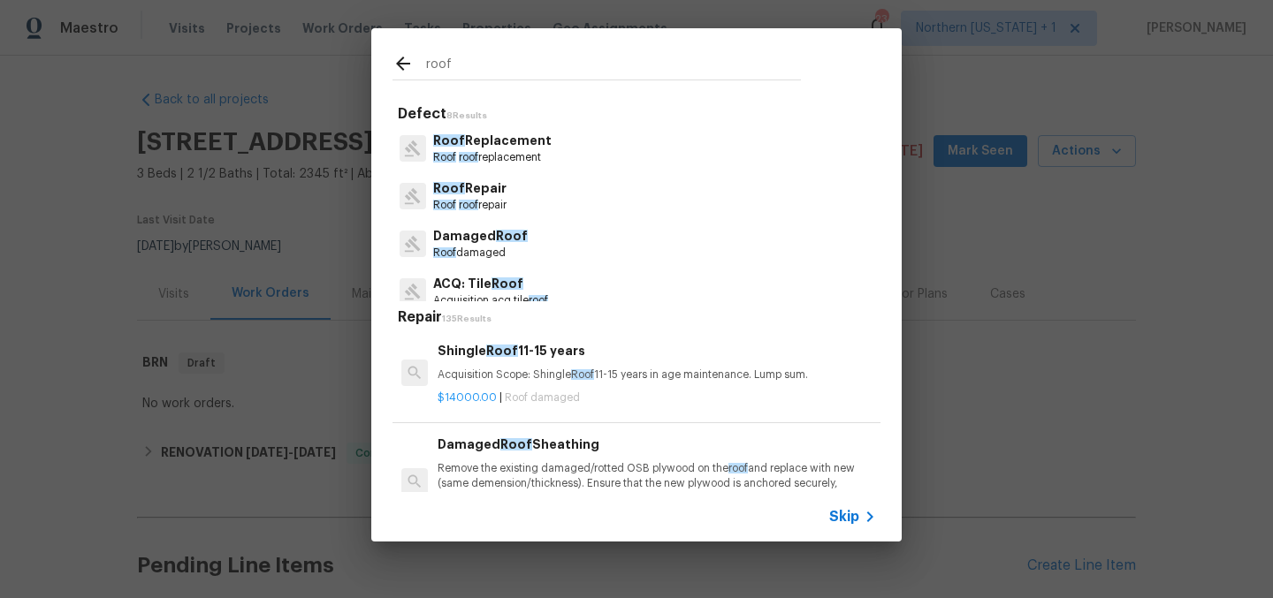
type input "roof"
click at [507, 149] on p "Roof Replacement" at bounding box center [492, 141] width 118 height 19
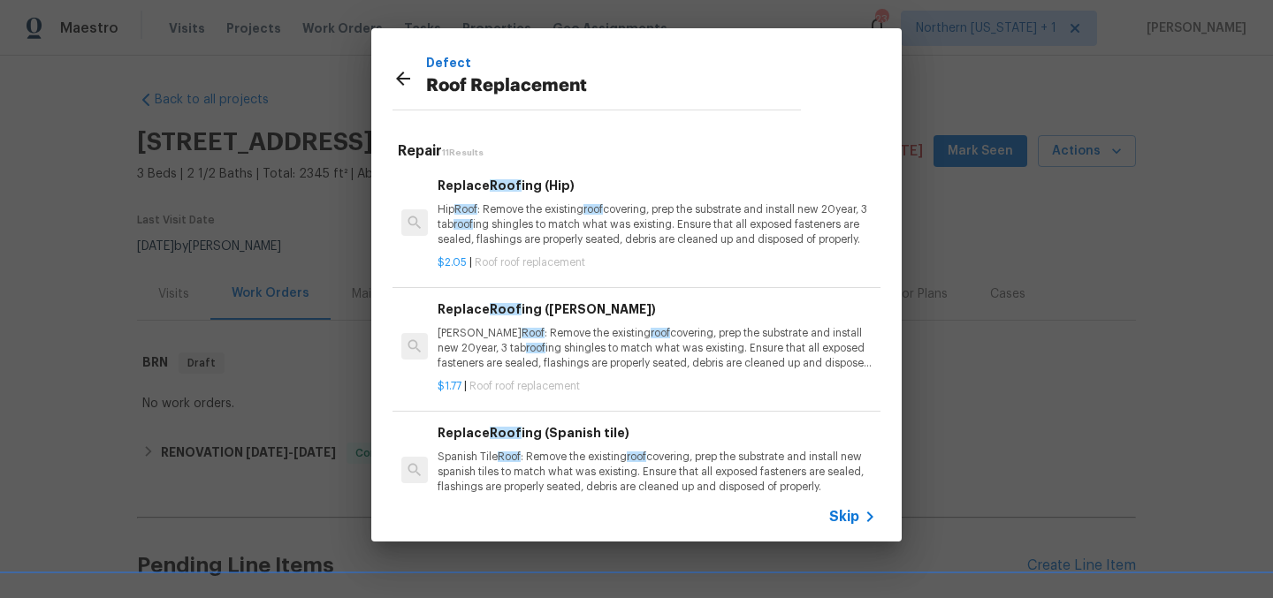
scroll to position [874, 0]
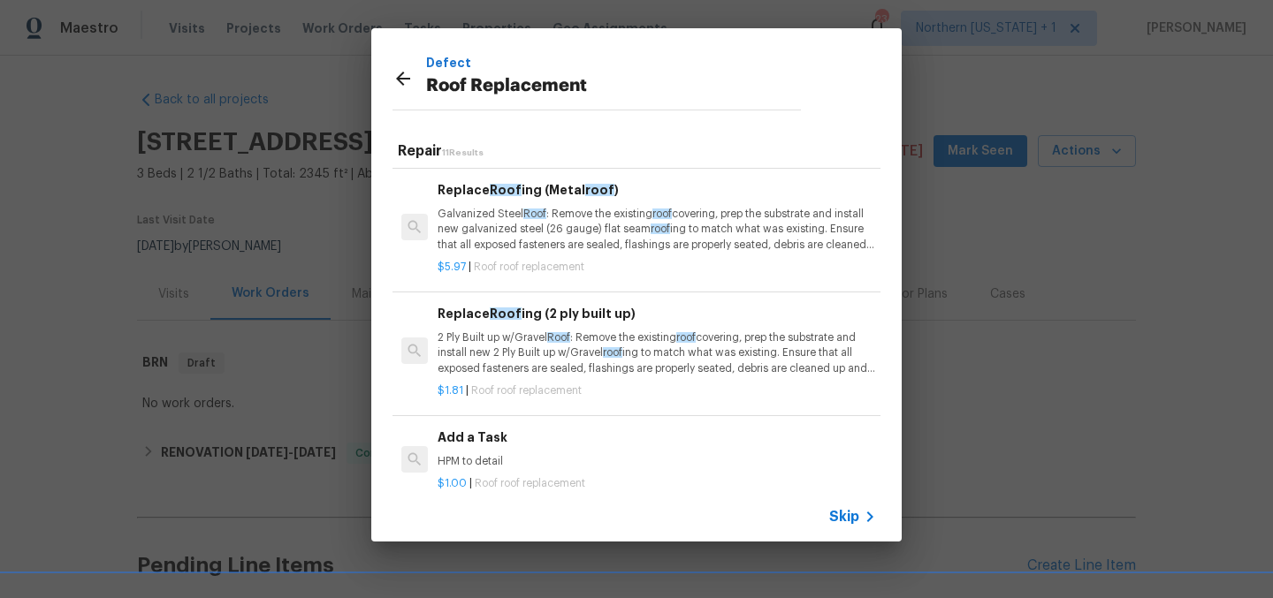
click at [841, 523] on span "Skip" at bounding box center [844, 517] width 30 height 18
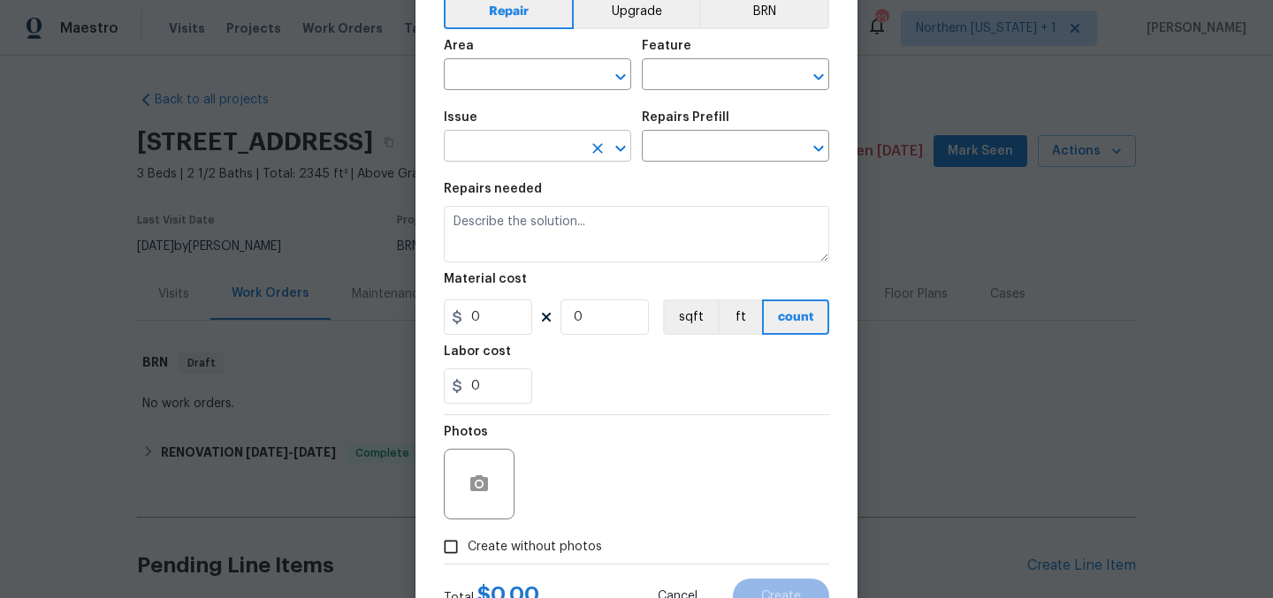
scroll to position [0, 0]
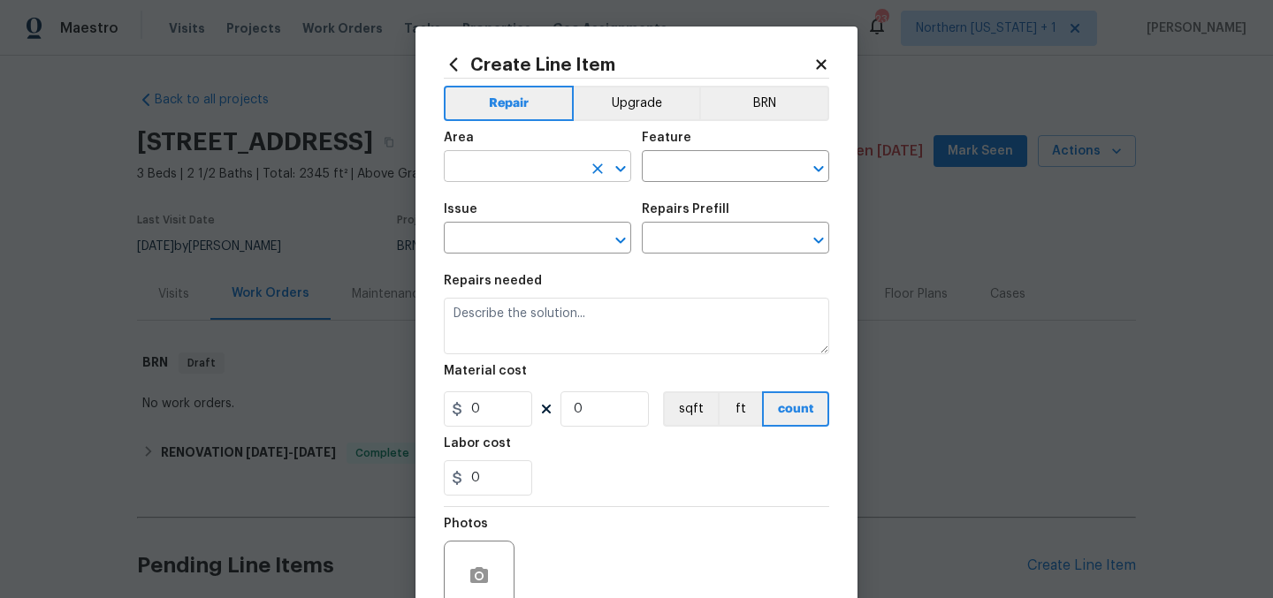
click at [558, 162] on input "text" at bounding box center [513, 168] width 138 height 27
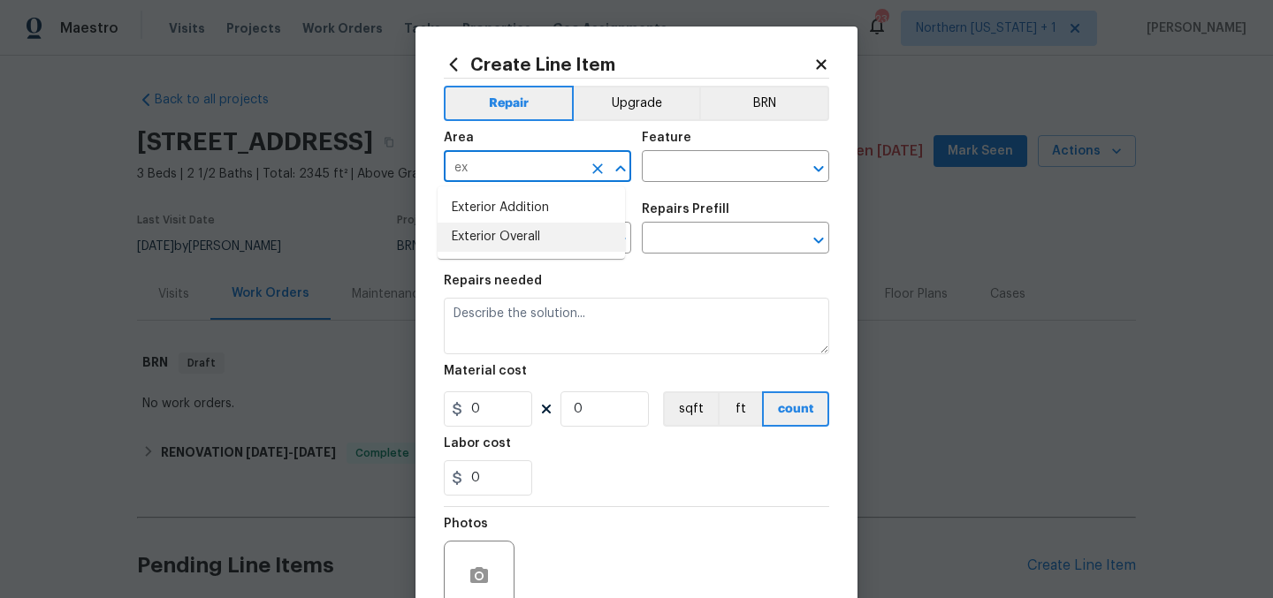
click at [544, 240] on li "Exterior Overall" at bounding box center [531, 237] width 187 height 29
type input "Exterior Overall"
click at [680, 169] on input "text" at bounding box center [711, 168] width 138 height 27
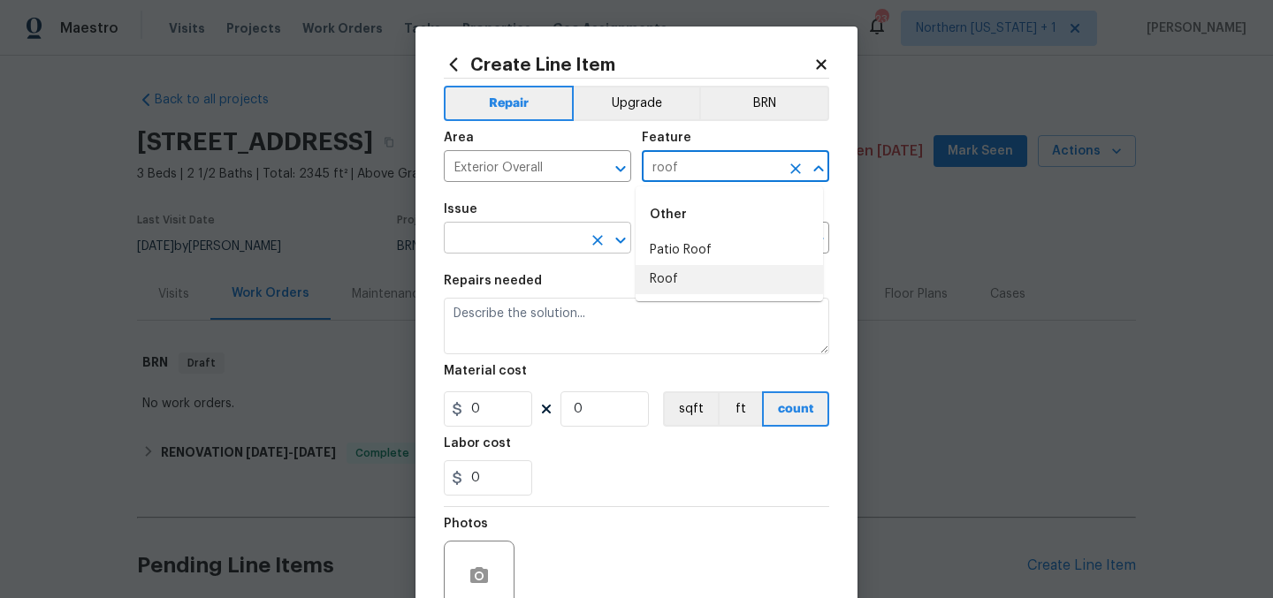
drag, startPoint x: 669, startPoint y: 277, endPoint x: 506, endPoint y: 242, distance: 167.1
click at [668, 276] on li "Roof" at bounding box center [729, 279] width 187 height 29
type input "Roof"
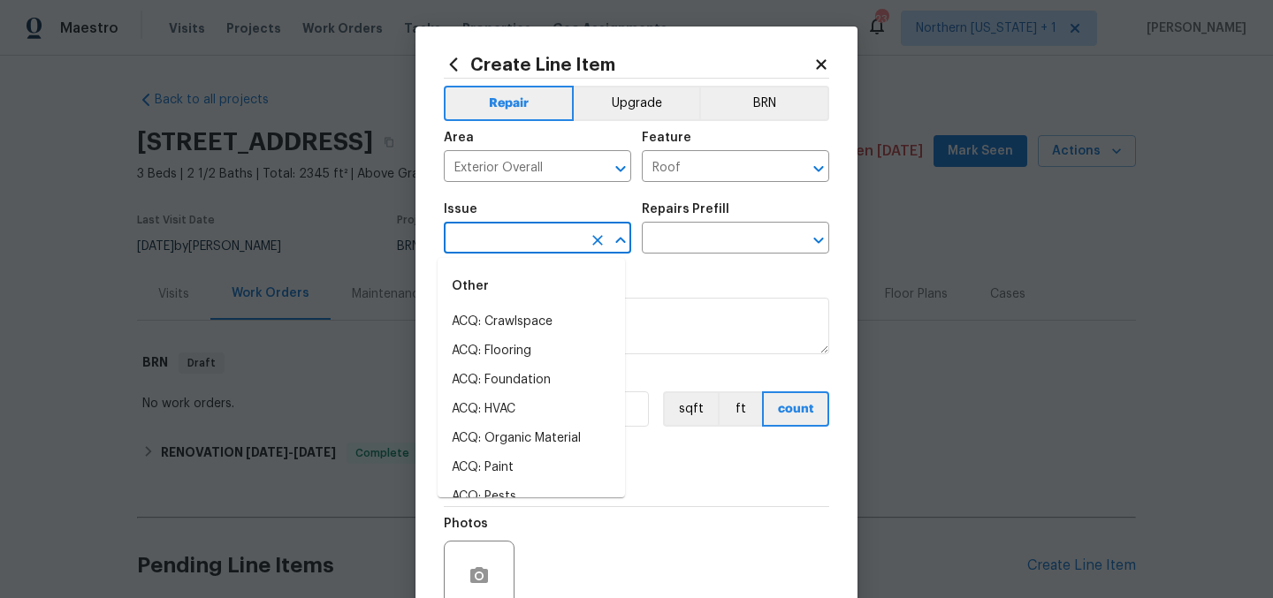
click at [468, 231] on input "text" at bounding box center [513, 239] width 138 height 27
click at [532, 435] on li "Roof Replacement" at bounding box center [531, 438] width 187 height 29
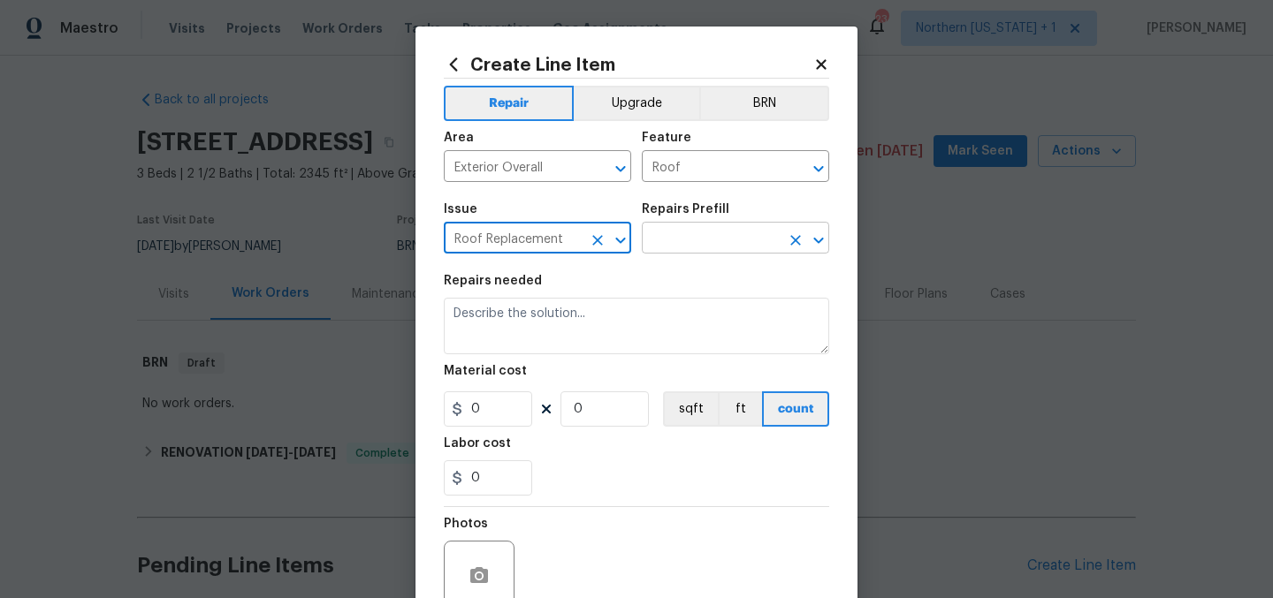
type input "Roof Replacement"
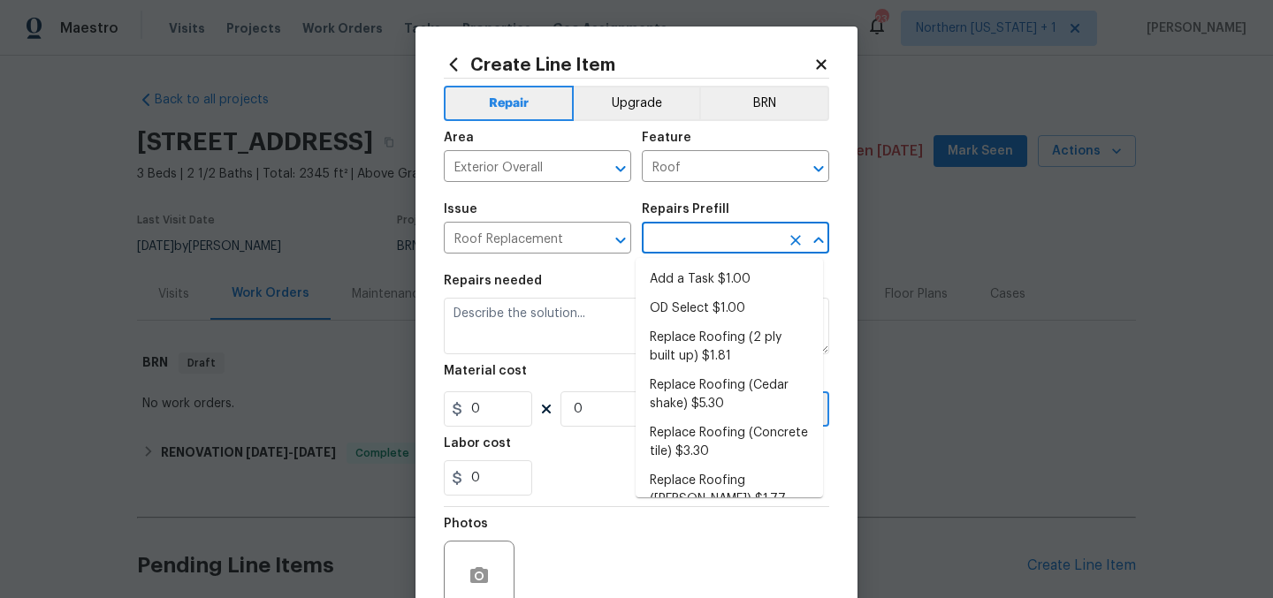
click at [694, 238] on input "text" at bounding box center [711, 239] width 138 height 27
click at [692, 286] on li "Add a Task $1.00" at bounding box center [729, 279] width 187 height 29
type input "Eaves and Trim"
type input "Add a Task $1.00"
type textarea "HPM to detail"
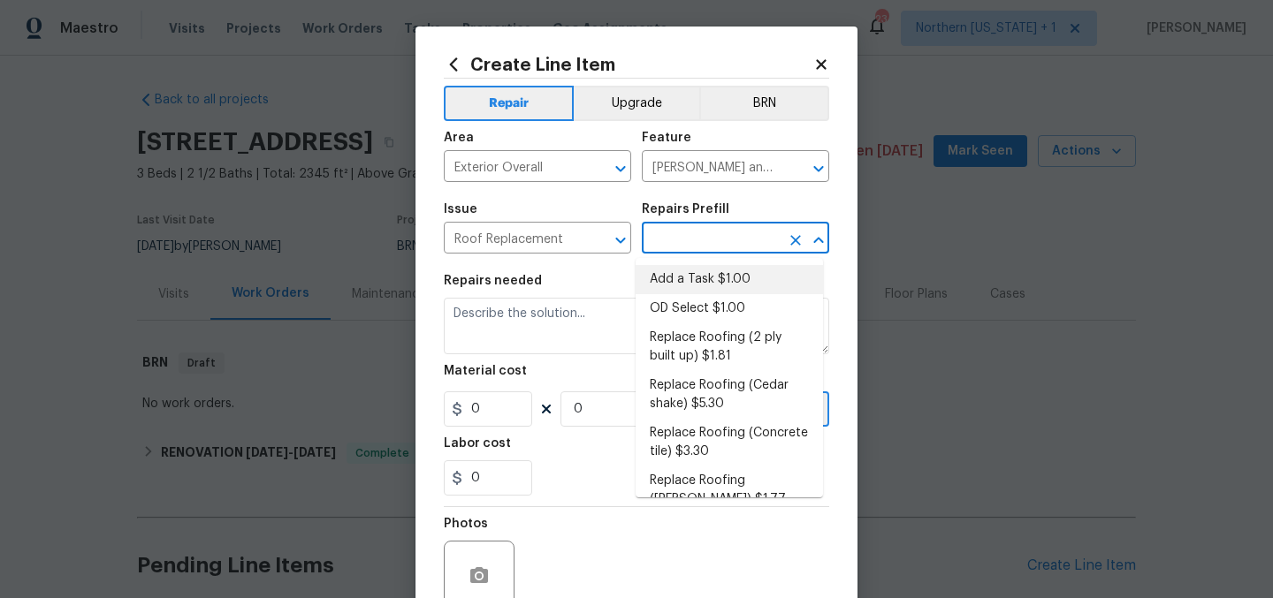
type input "1"
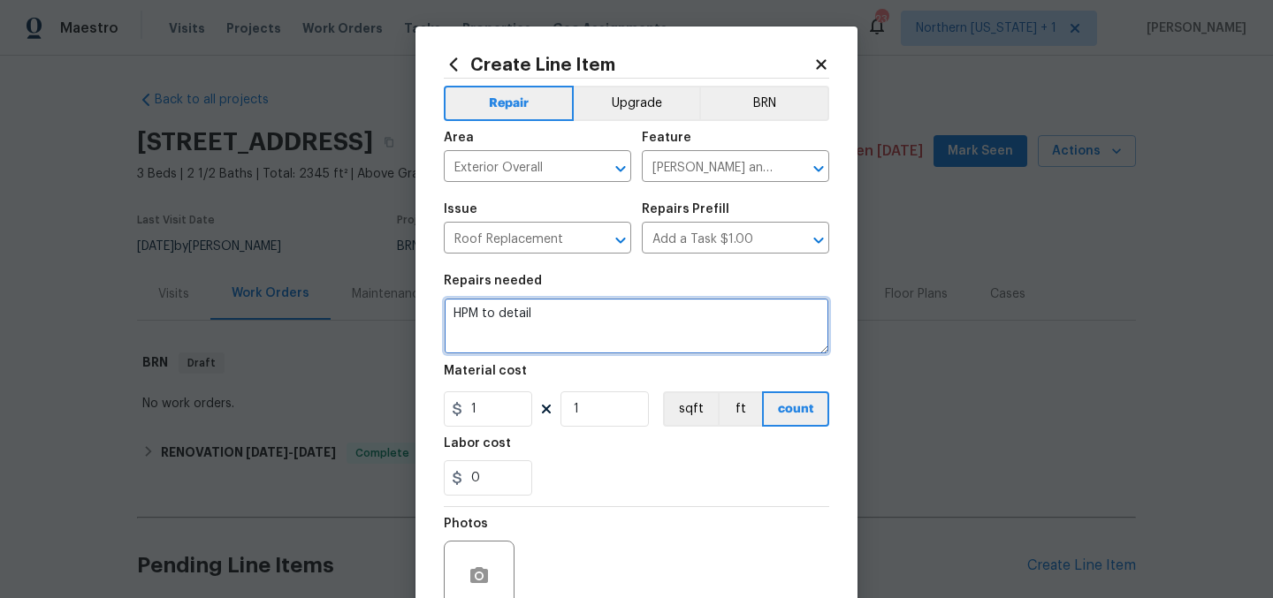
click at [613, 322] on textarea "HPM to detail" at bounding box center [636, 326] width 385 height 57
type textarea "ROOF: Please inspect roof and provide 3-5 year certification."
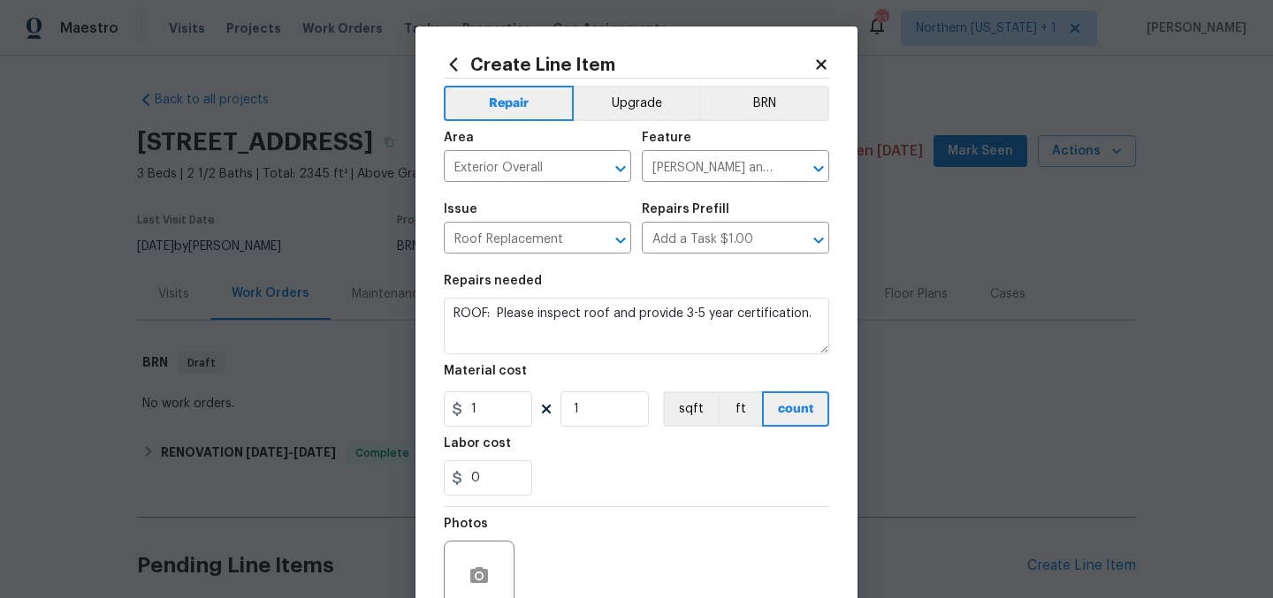
click at [628, 498] on section "Repairs needed ROOF: Please inspect roof and provide 3-5 year certification. Ma…" at bounding box center [636, 385] width 385 height 242
click at [487, 408] on input "1" at bounding box center [488, 409] width 88 height 35
click at [489, 415] on input "1" at bounding box center [488, 409] width 88 height 35
click at [502, 419] on input "150" at bounding box center [488, 409] width 88 height 35
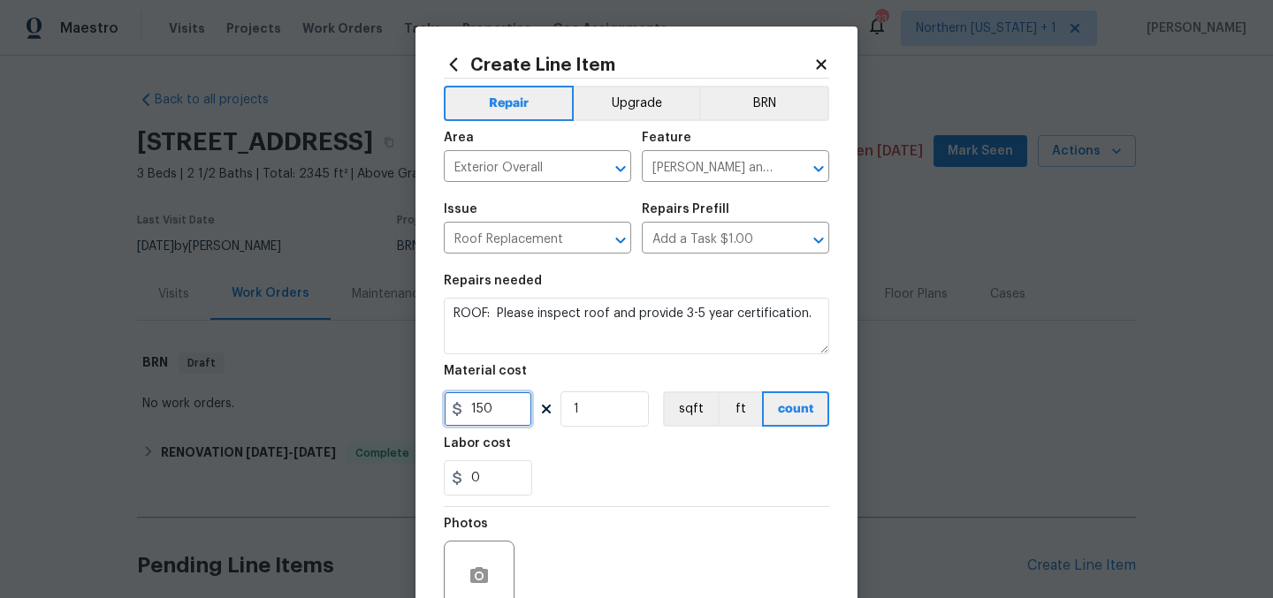
click at [502, 419] on input "150" at bounding box center [488, 409] width 88 height 35
type input "5"
click at [745, 478] on div "0" at bounding box center [636, 478] width 385 height 35
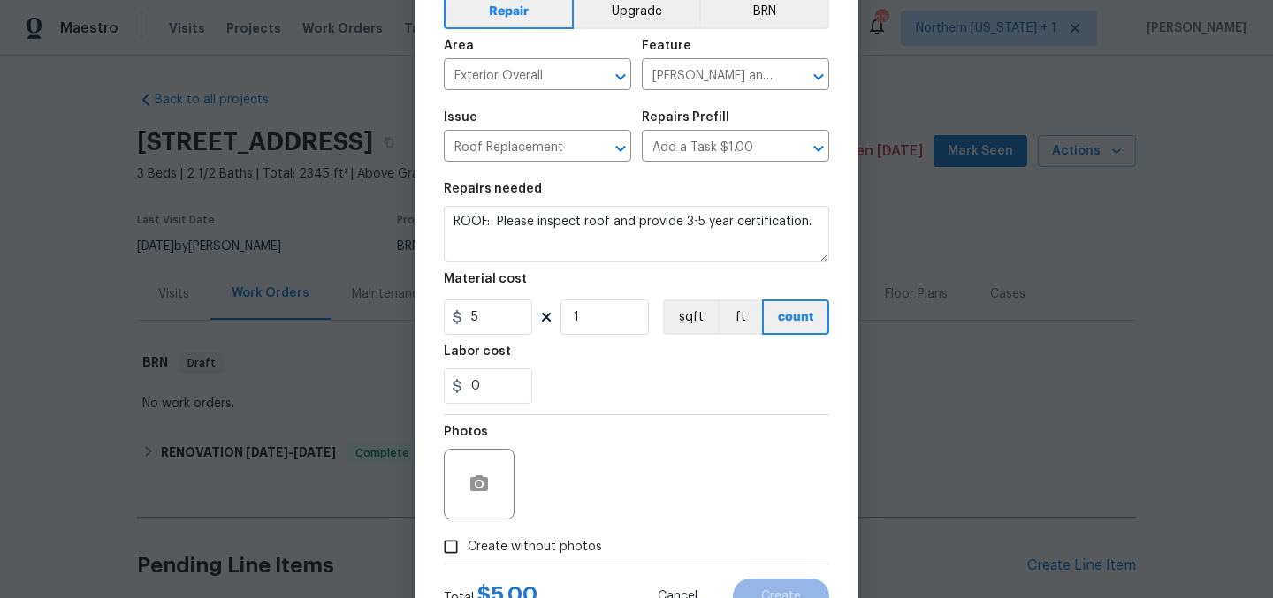
scroll to position [164, 0]
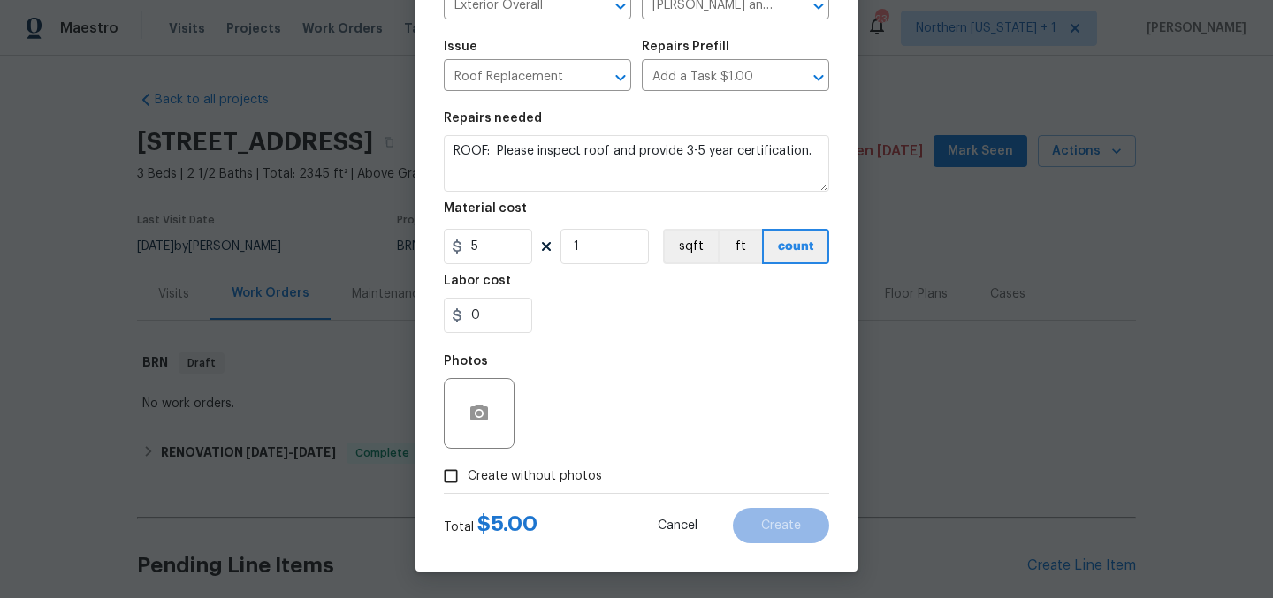
click at [484, 479] on span "Create without photos" at bounding box center [535, 477] width 134 height 19
click at [468, 479] on input "Create without photos" at bounding box center [451, 477] width 34 height 34
checkbox input "true"
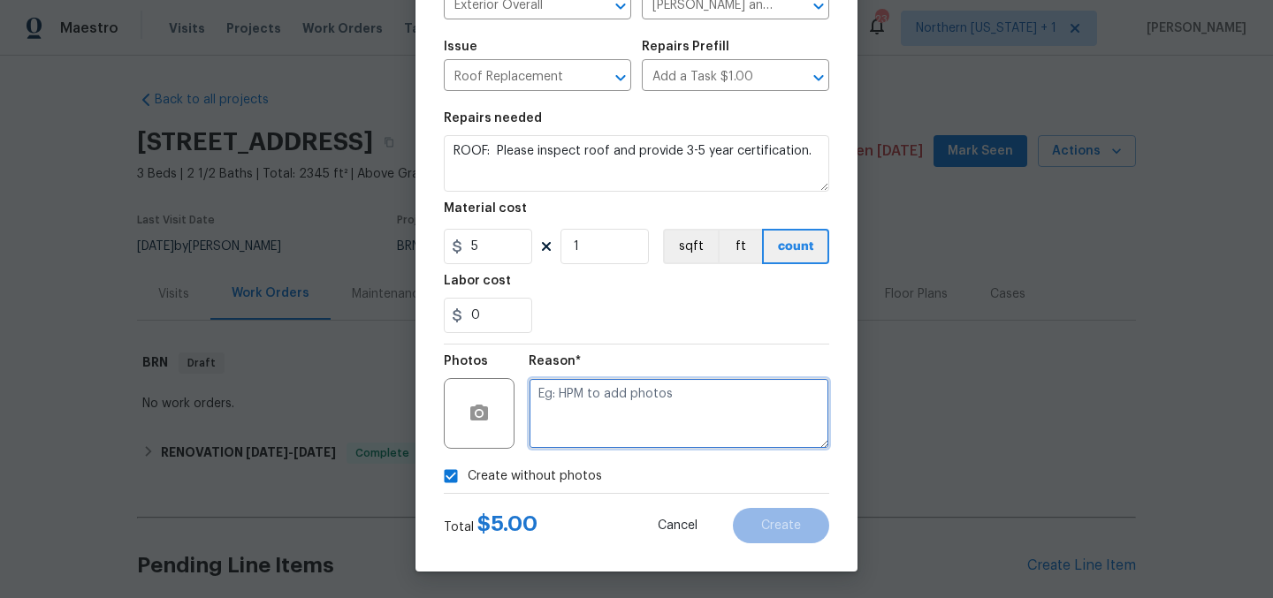
click at [649, 418] on textarea at bounding box center [679, 413] width 301 height 71
type textarea "Later"
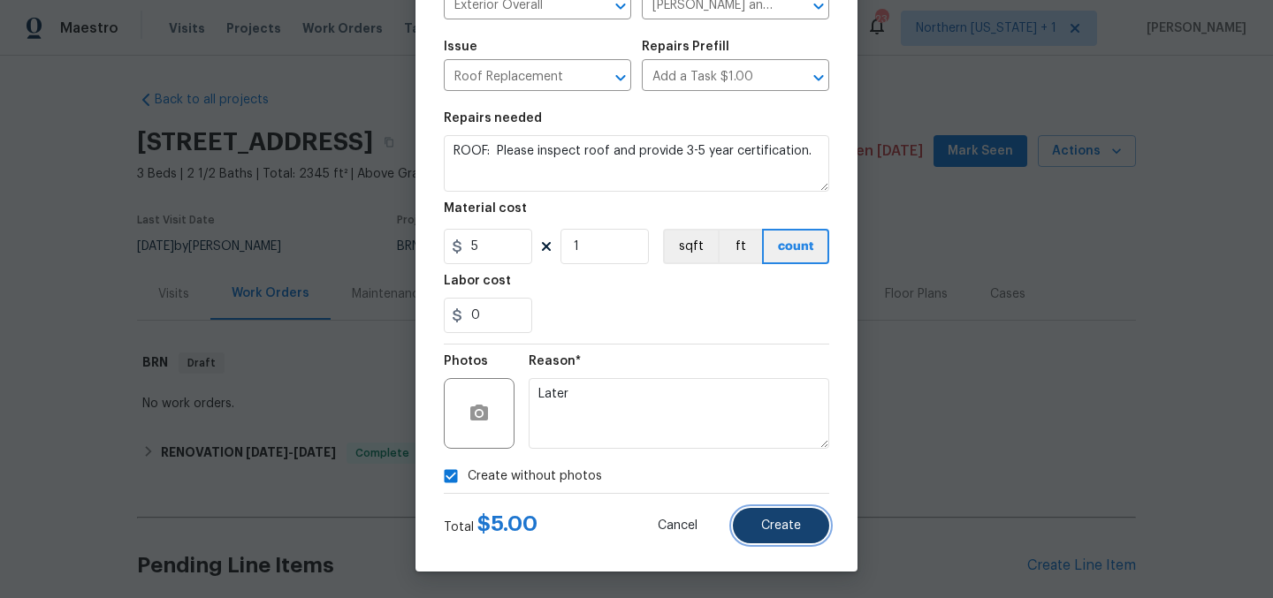
click at [811, 533] on button "Create" at bounding box center [781, 525] width 96 height 35
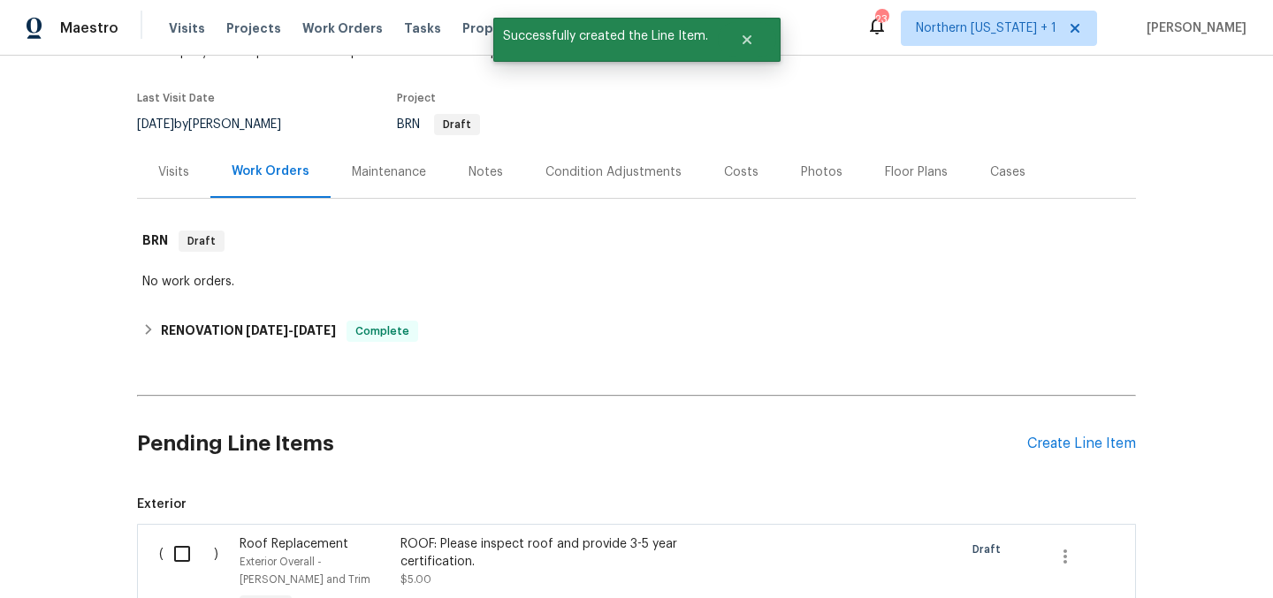
scroll to position [380, 0]
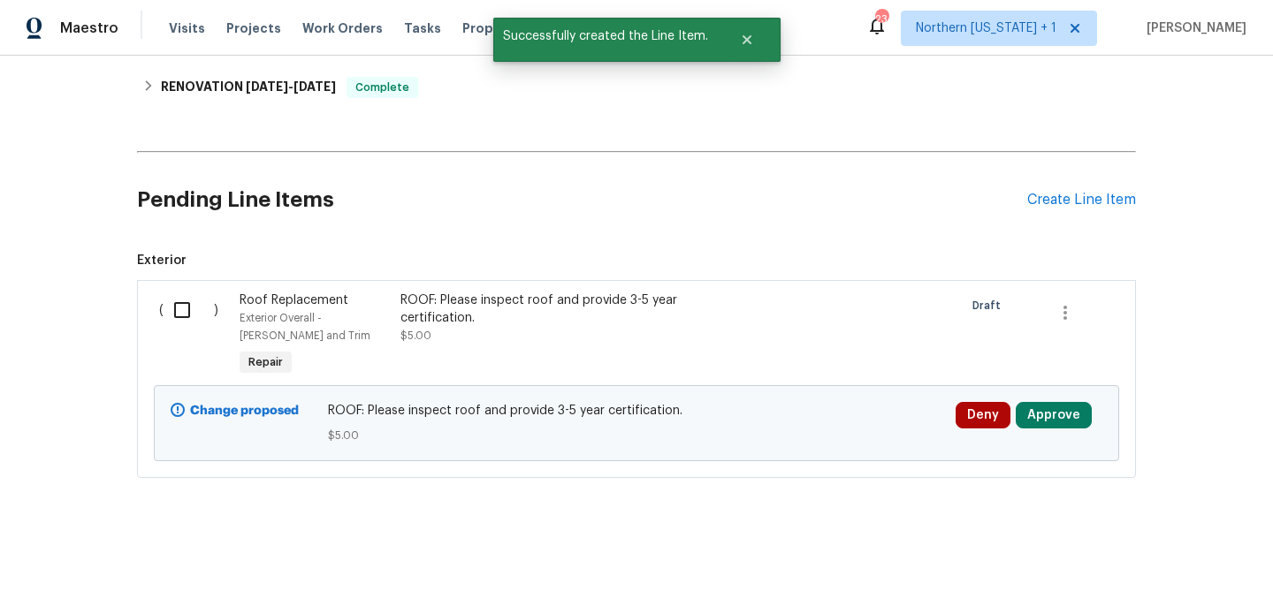
click at [172, 295] on input "checkbox" at bounding box center [189, 310] width 50 height 37
checkbox input "true"
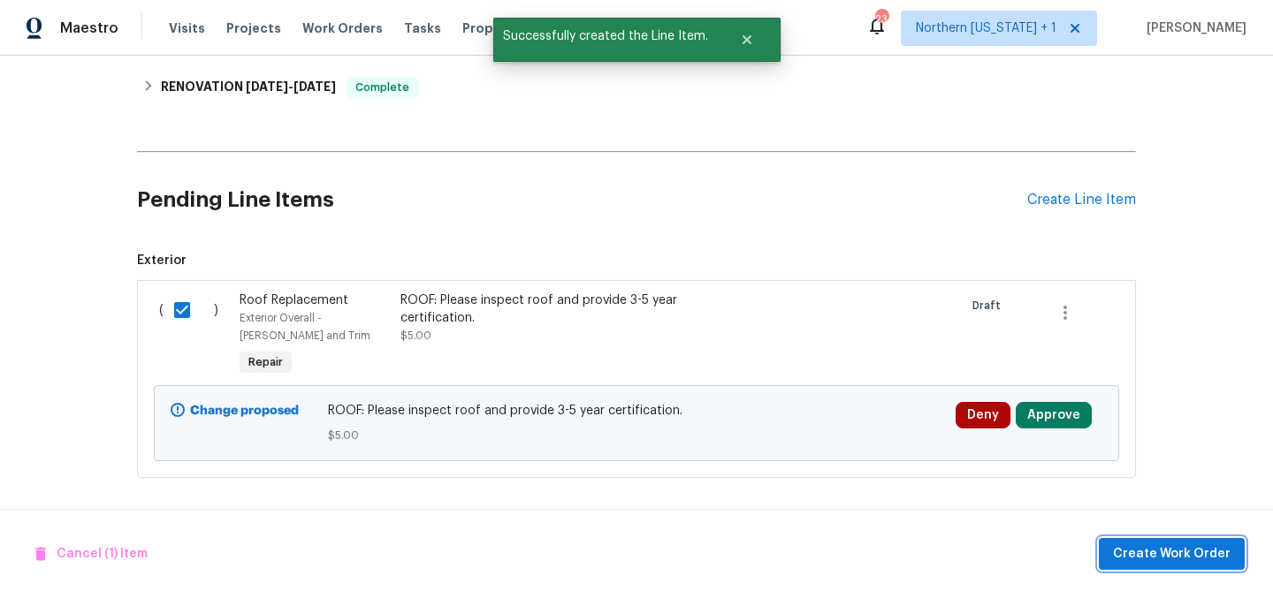
click at [1171, 551] on span "Create Work Order" at bounding box center [1172, 555] width 118 height 22
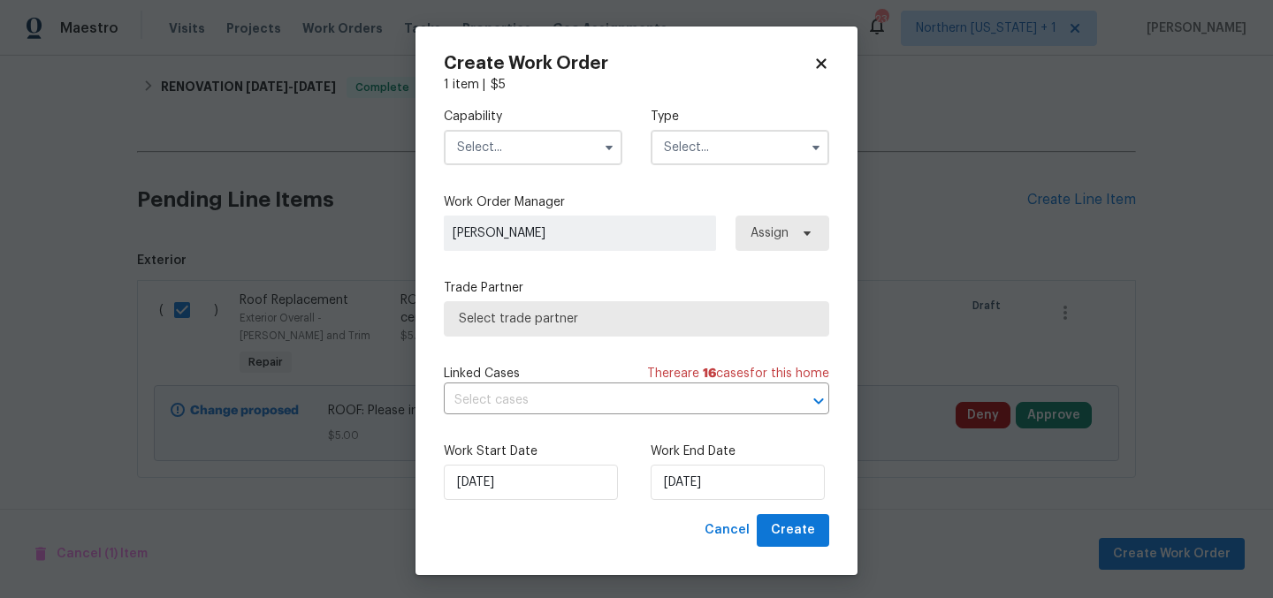
click at [536, 142] on input "text" at bounding box center [533, 147] width 179 height 35
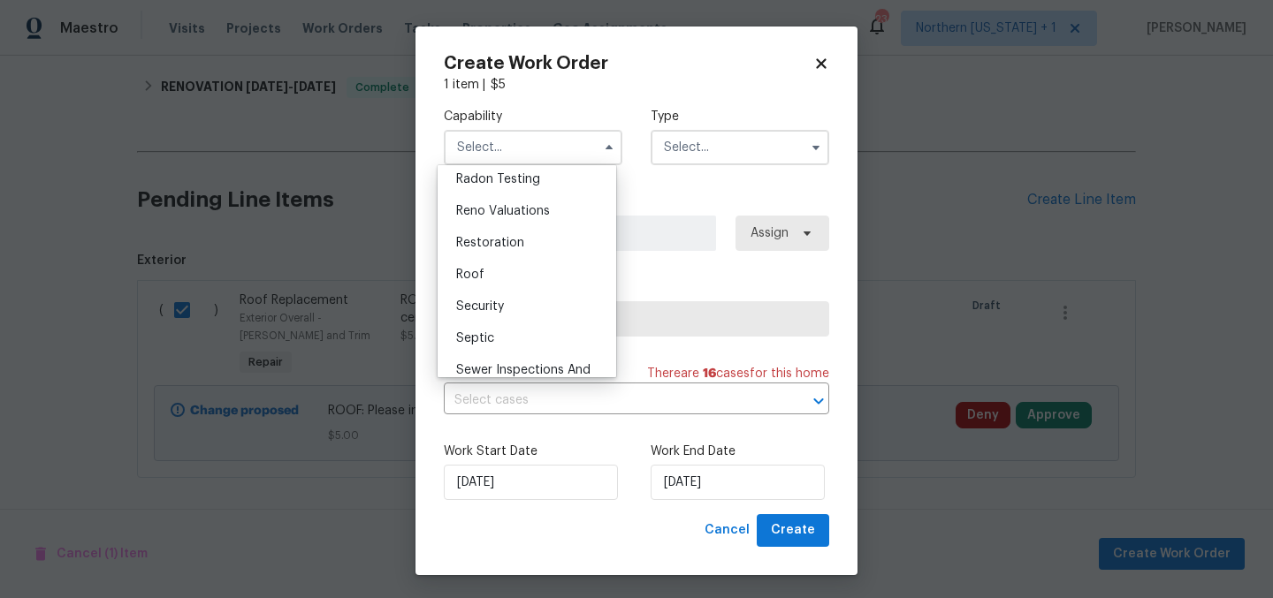
scroll to position [1729, 0]
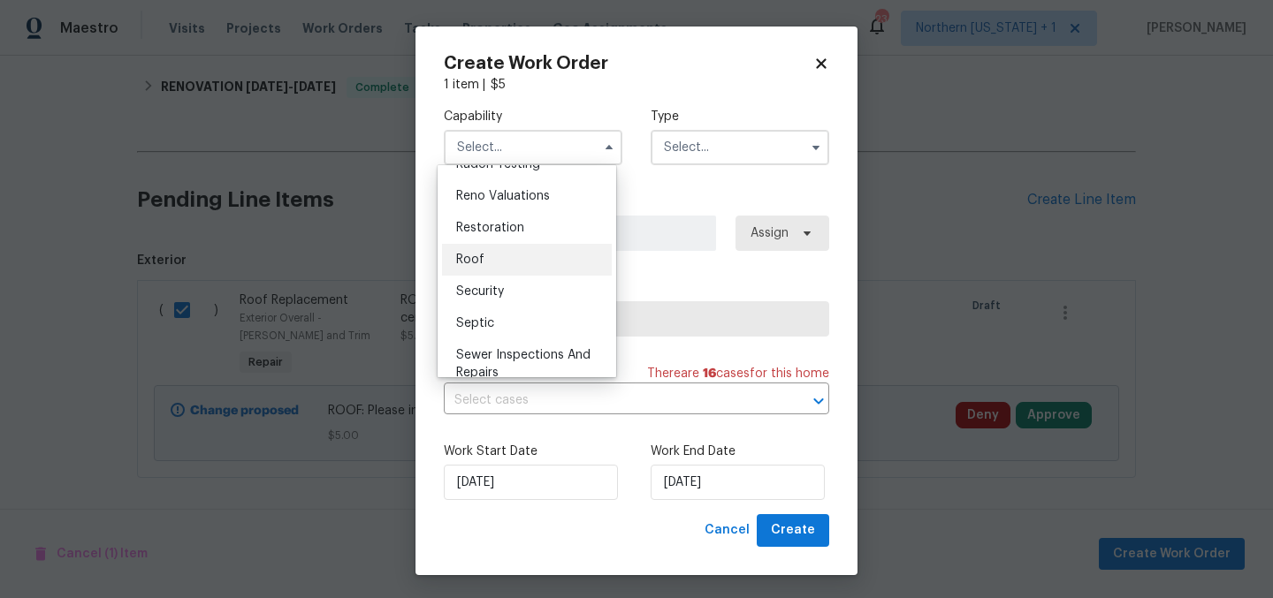
click at [503, 276] on div "Roof" at bounding box center [527, 260] width 170 height 32
type input "Roof"
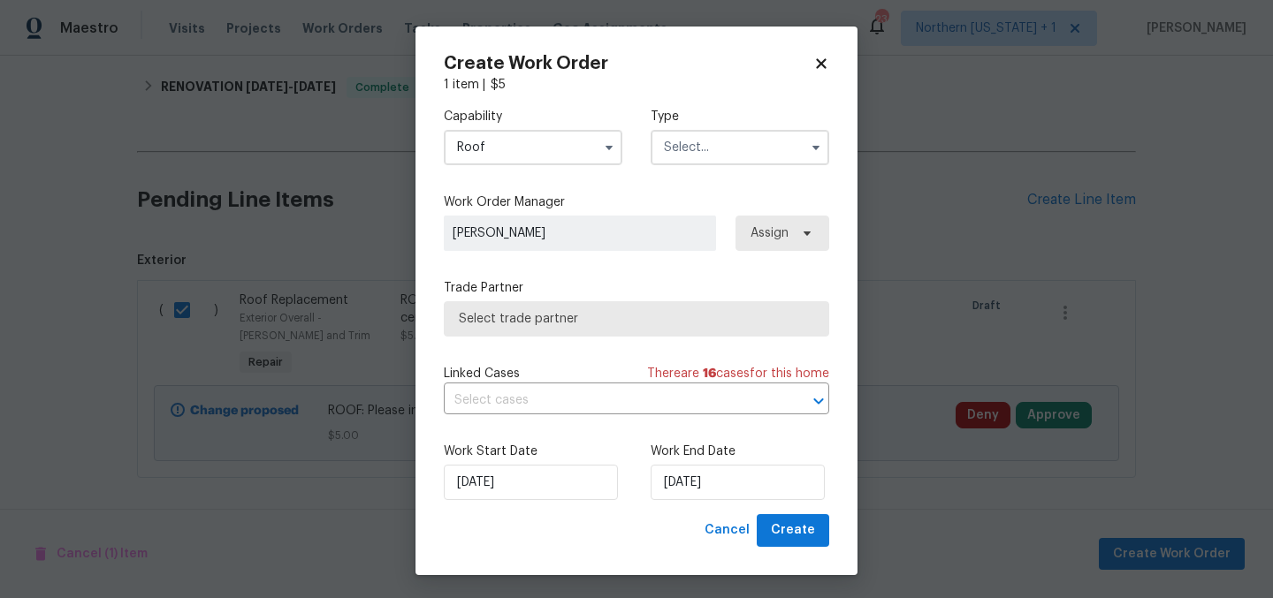
click at [685, 152] on input "text" at bounding box center [740, 147] width 179 height 35
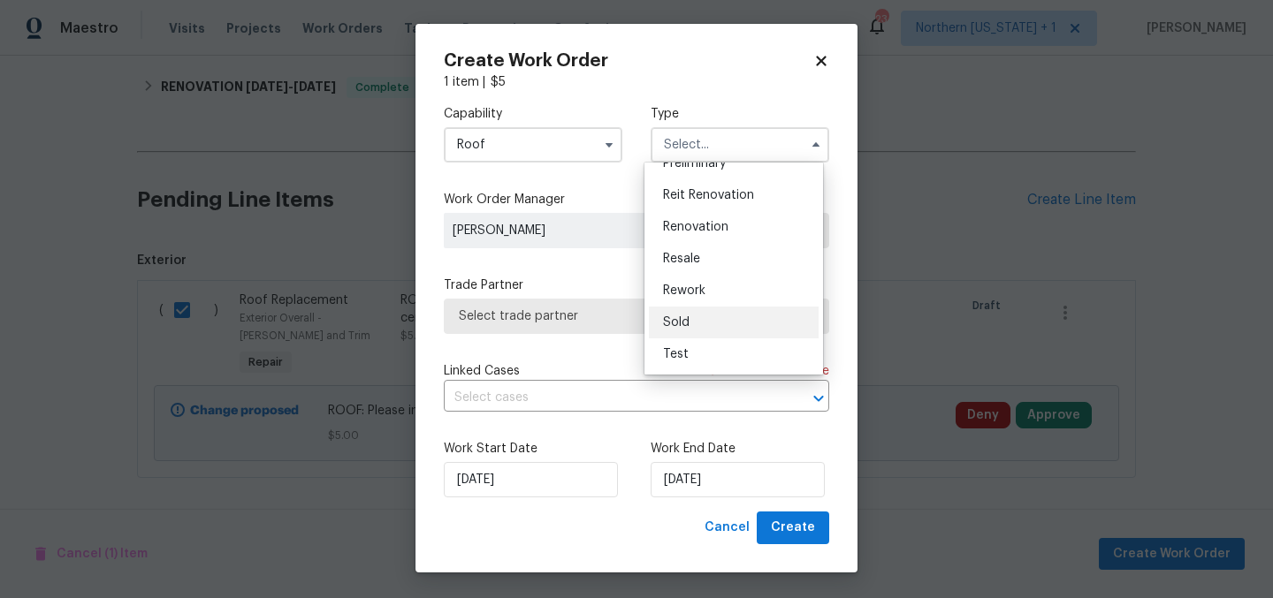
scroll to position [4, 0]
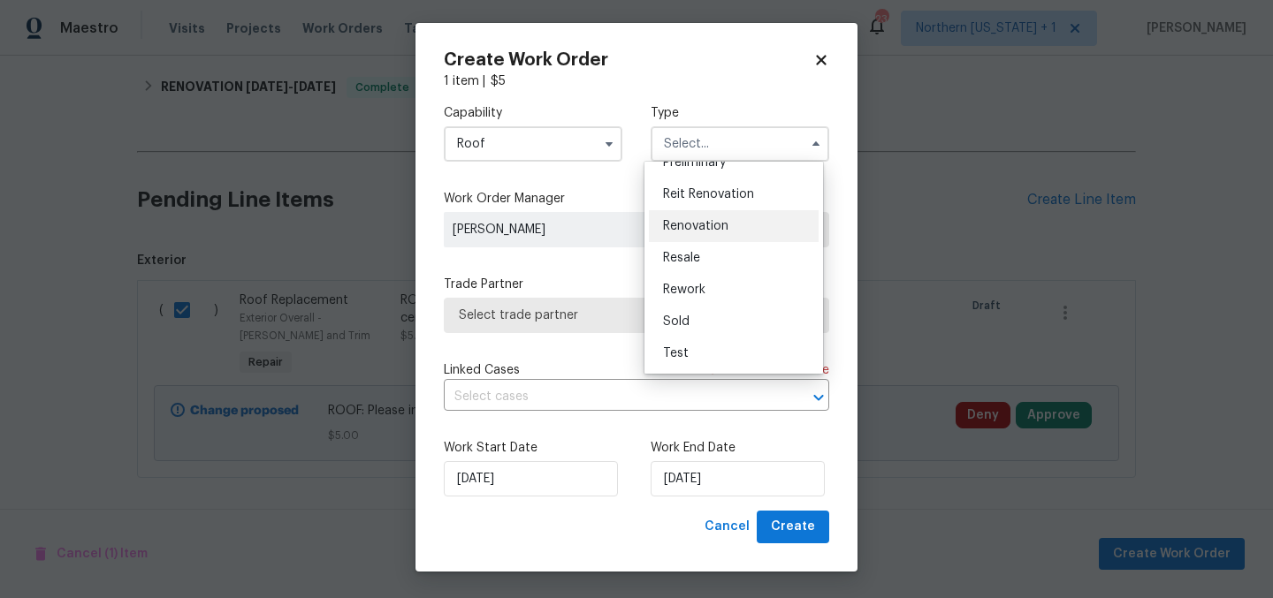
click at [735, 221] on div "Renovation" at bounding box center [734, 226] width 170 height 32
type input "Renovation"
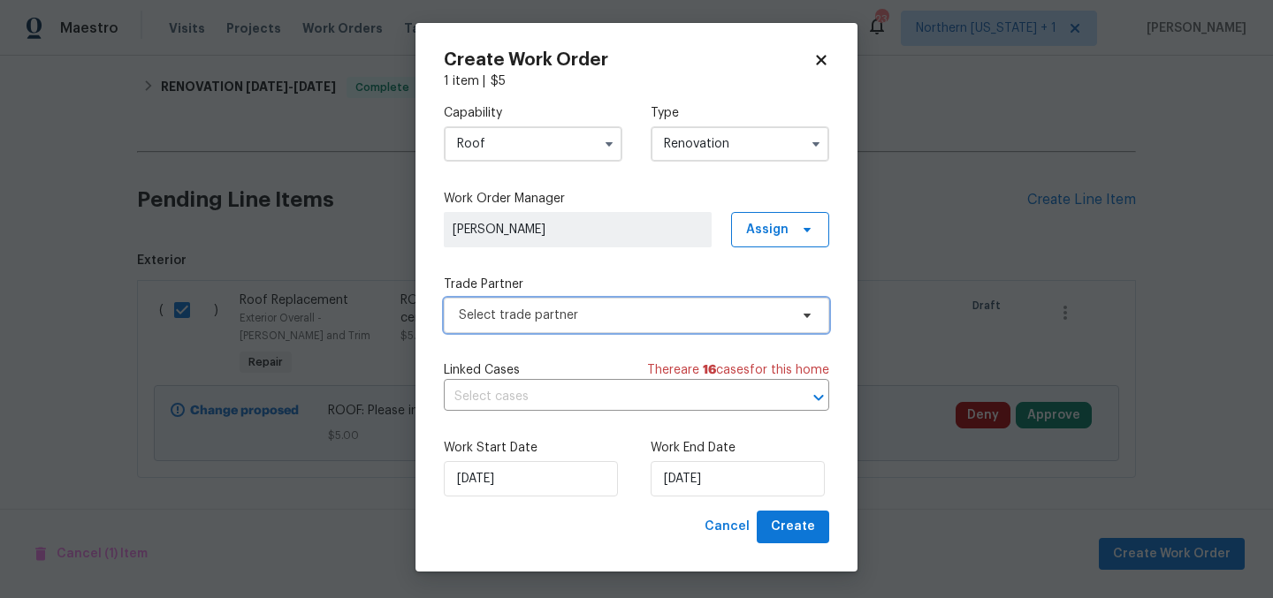
click at [623, 311] on span "Select trade partner" at bounding box center [624, 316] width 330 height 18
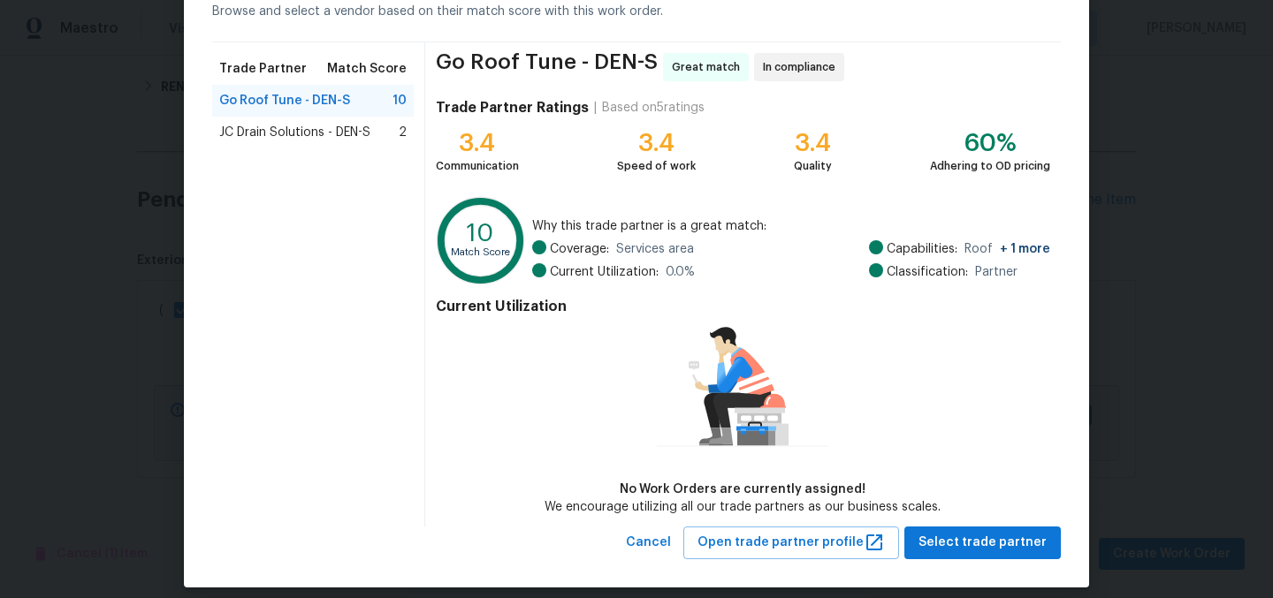
scroll to position [109, 0]
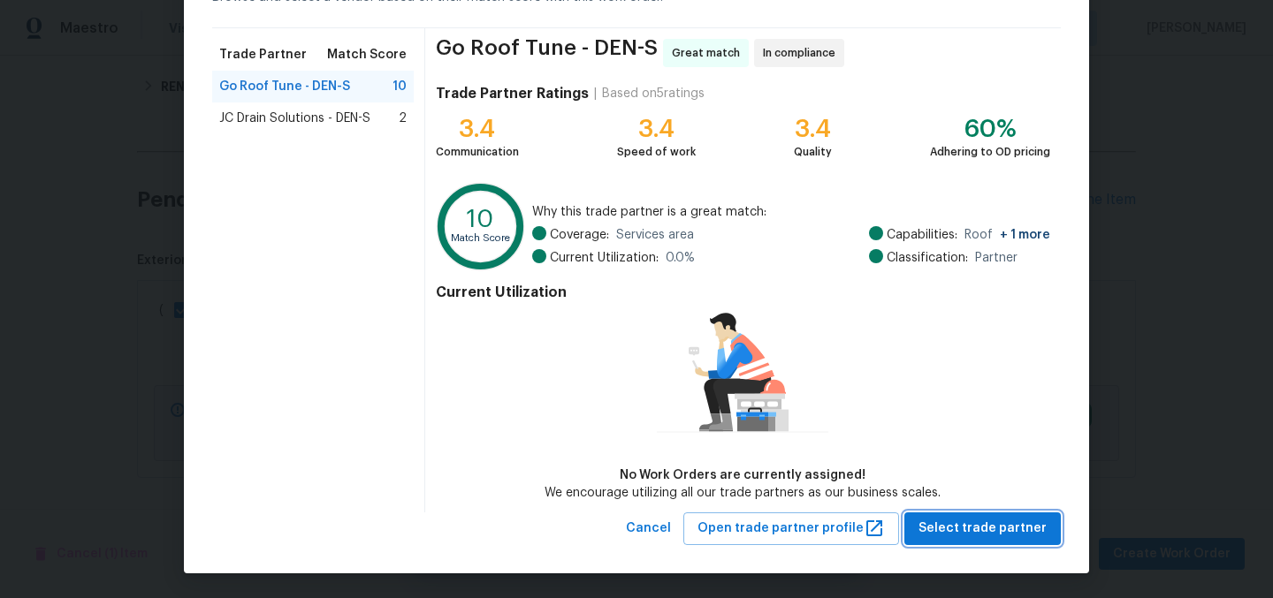
click at [983, 531] on span "Select trade partner" at bounding box center [982, 529] width 128 height 22
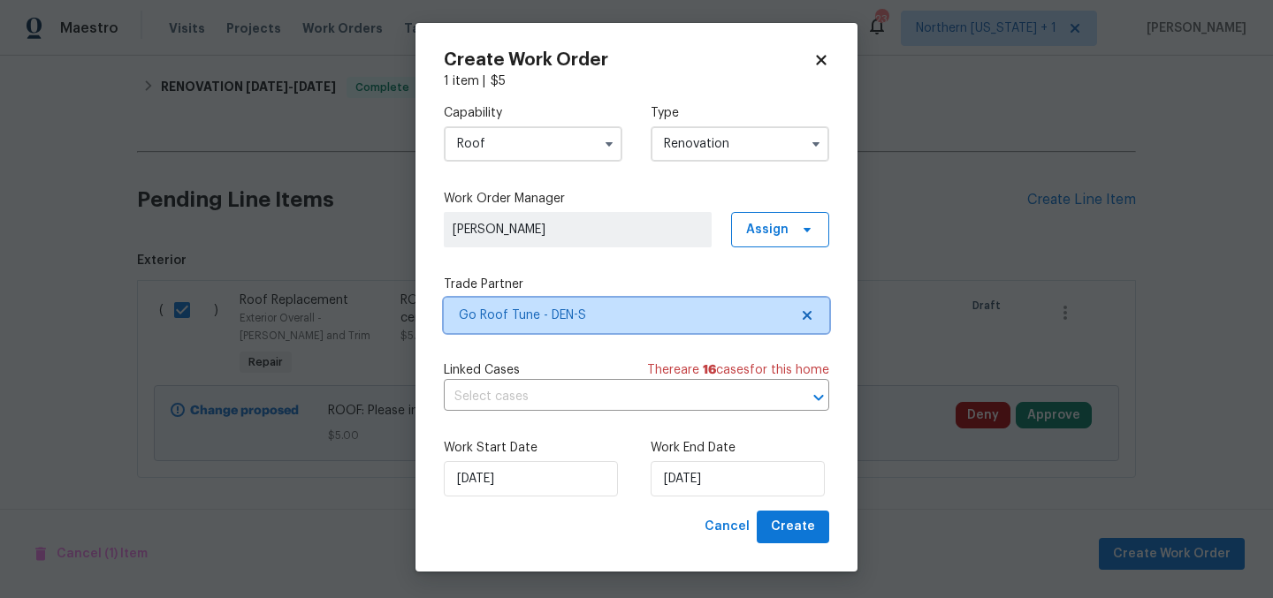
scroll to position [0, 0]
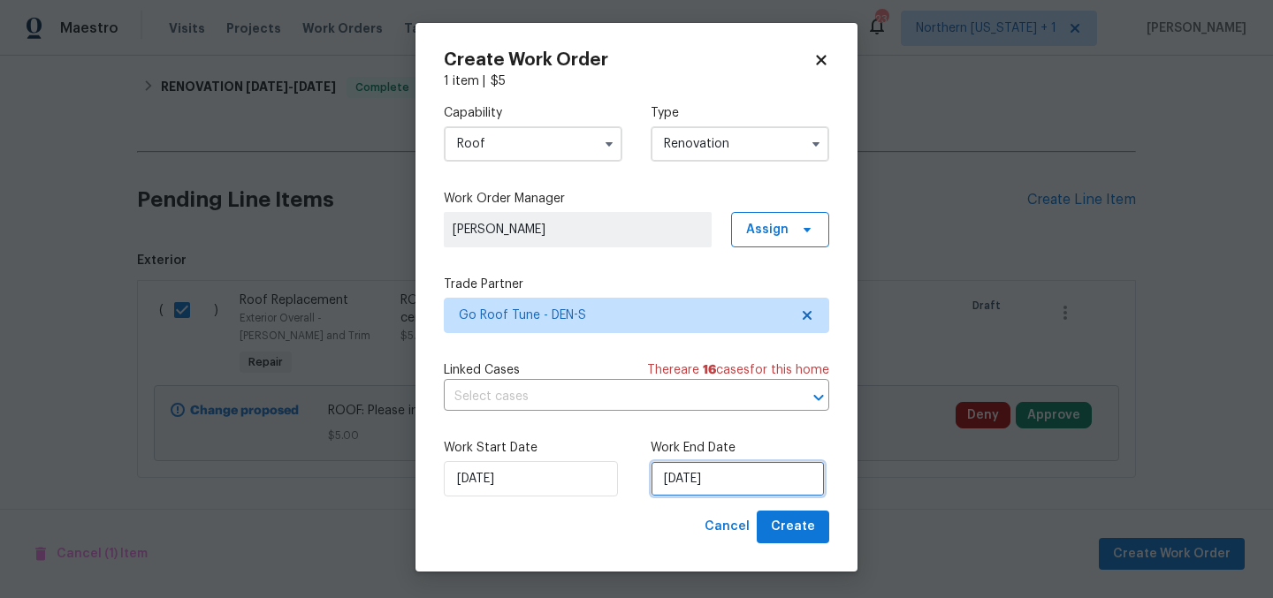
click at [727, 488] on input "8/12/2025" at bounding box center [738, 478] width 174 height 35
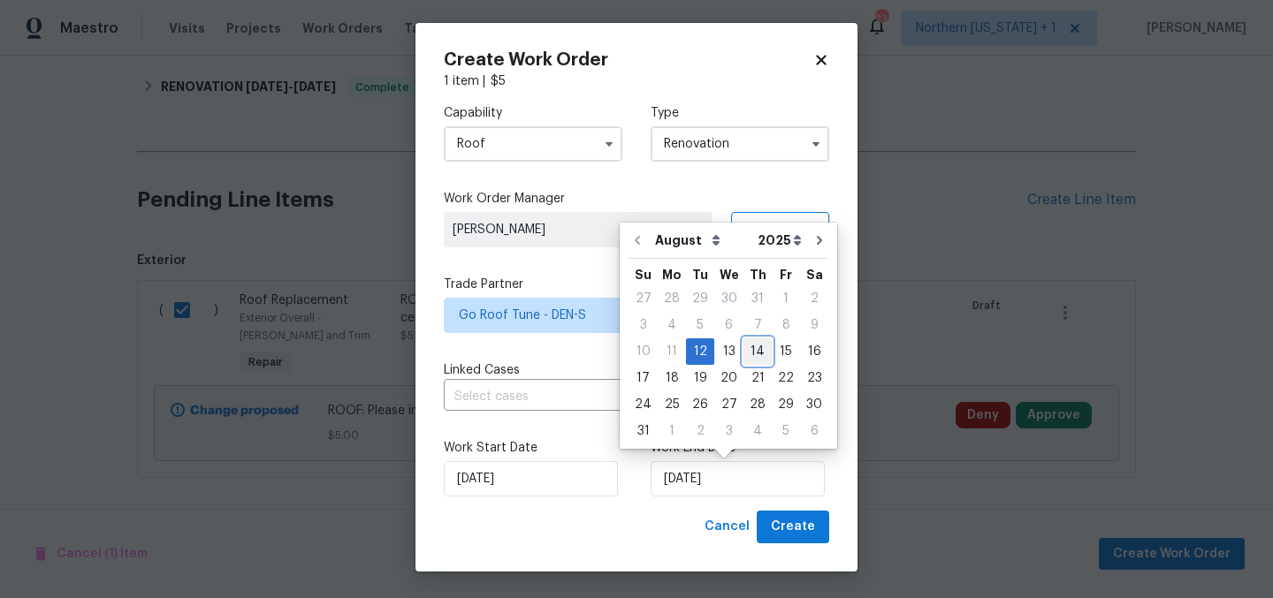
click at [747, 354] on div "14" at bounding box center [757, 351] width 28 height 25
type input "[DATE]"
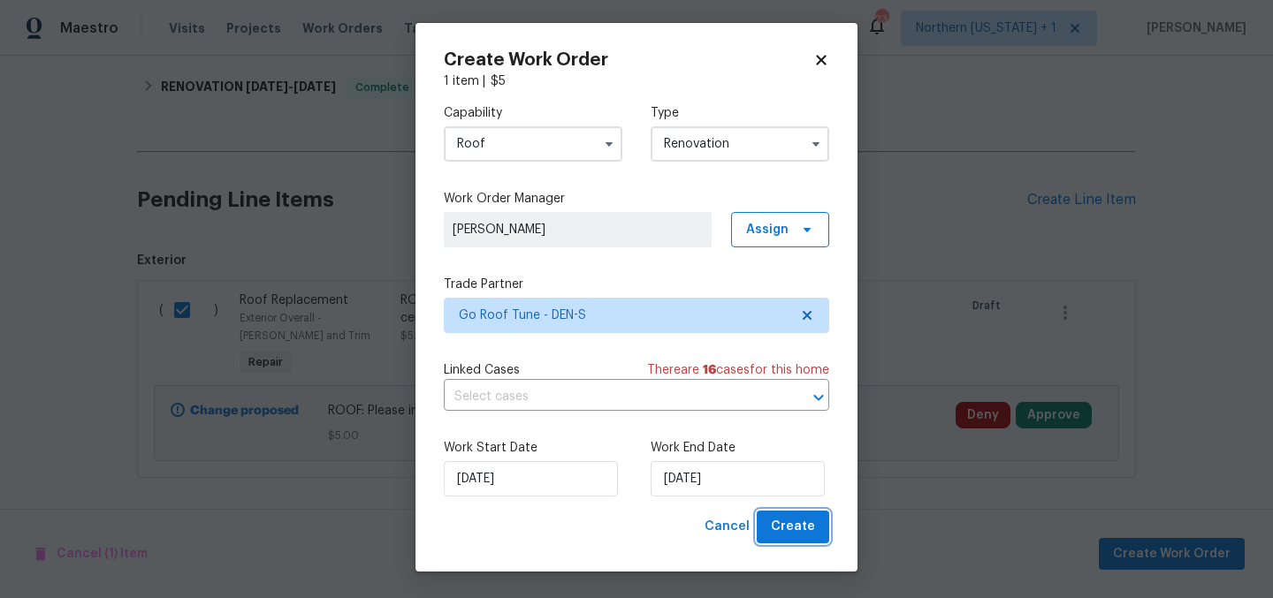
click at [793, 527] on span "Create" at bounding box center [793, 527] width 44 height 22
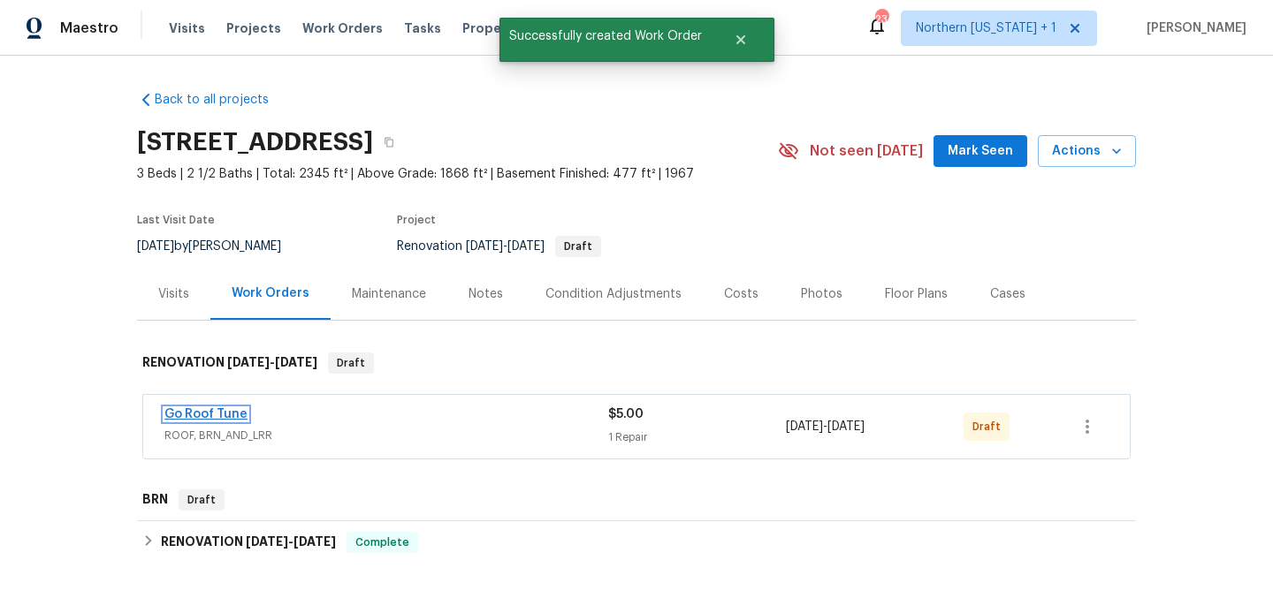
click at [209, 414] on link "Go Roof Tune" at bounding box center [205, 414] width 83 height 12
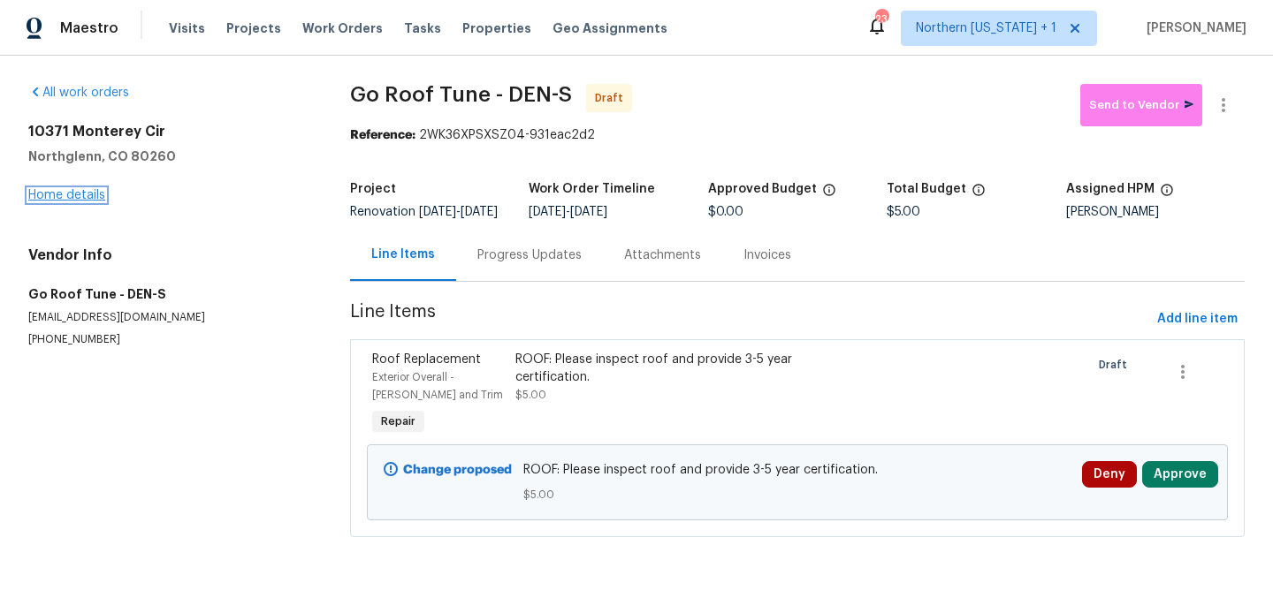
click at [68, 196] on link "Home details" at bounding box center [66, 195] width 77 height 12
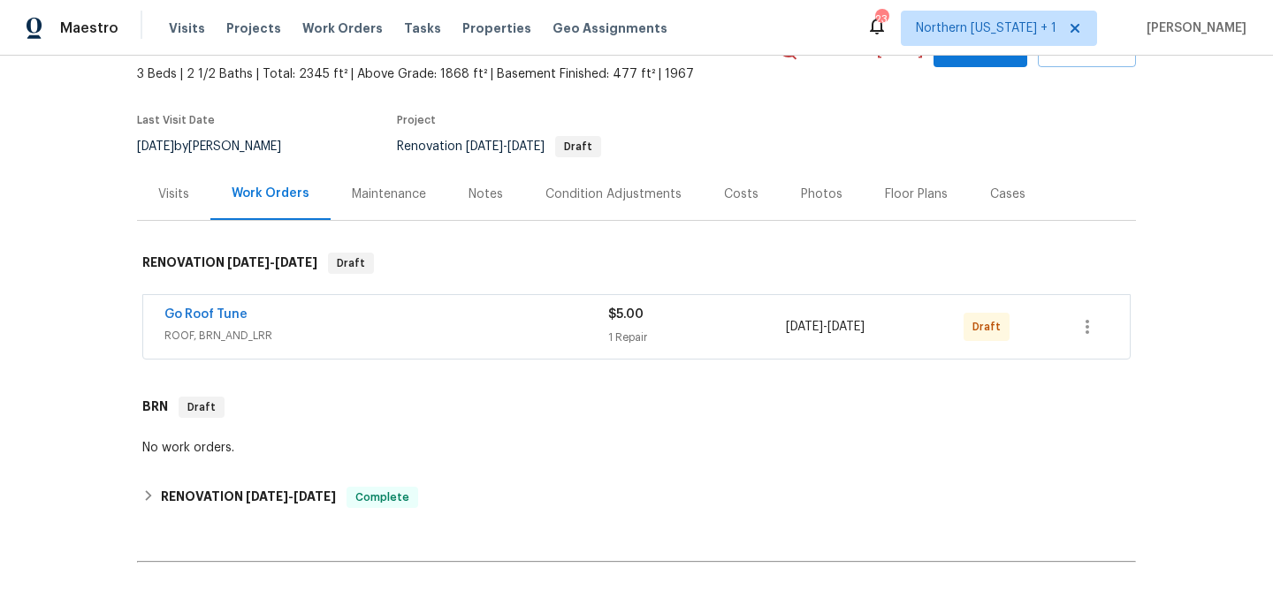
scroll to position [37, 0]
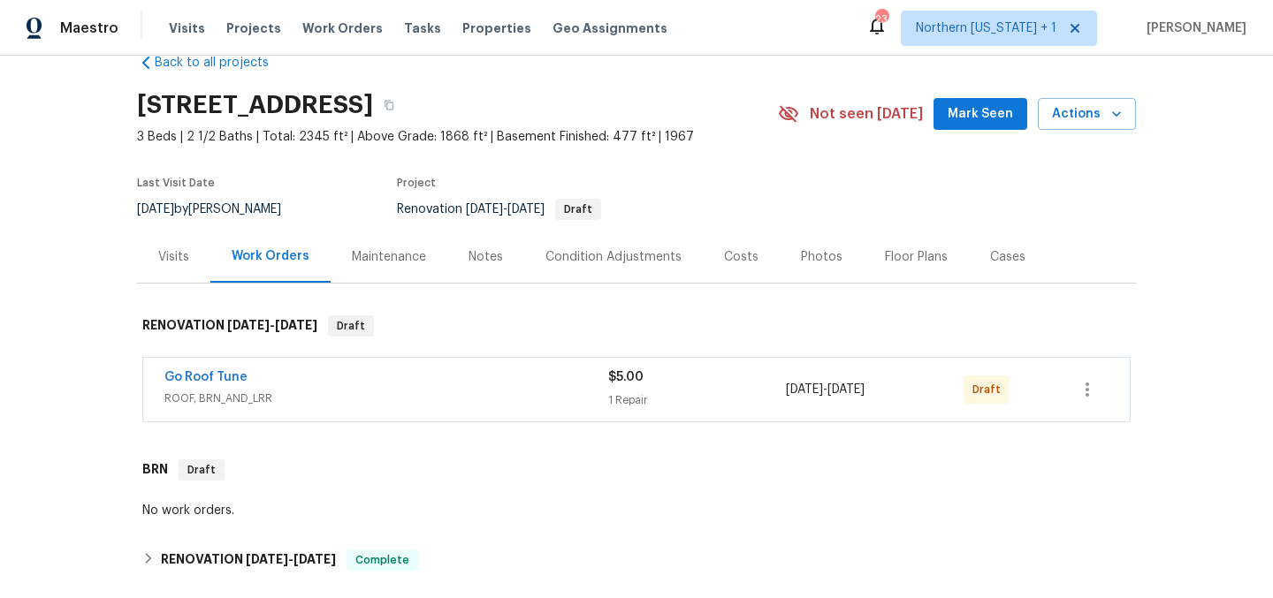
click at [369, 393] on span "ROOF, BRN_AND_LRR" at bounding box center [386, 399] width 444 height 18
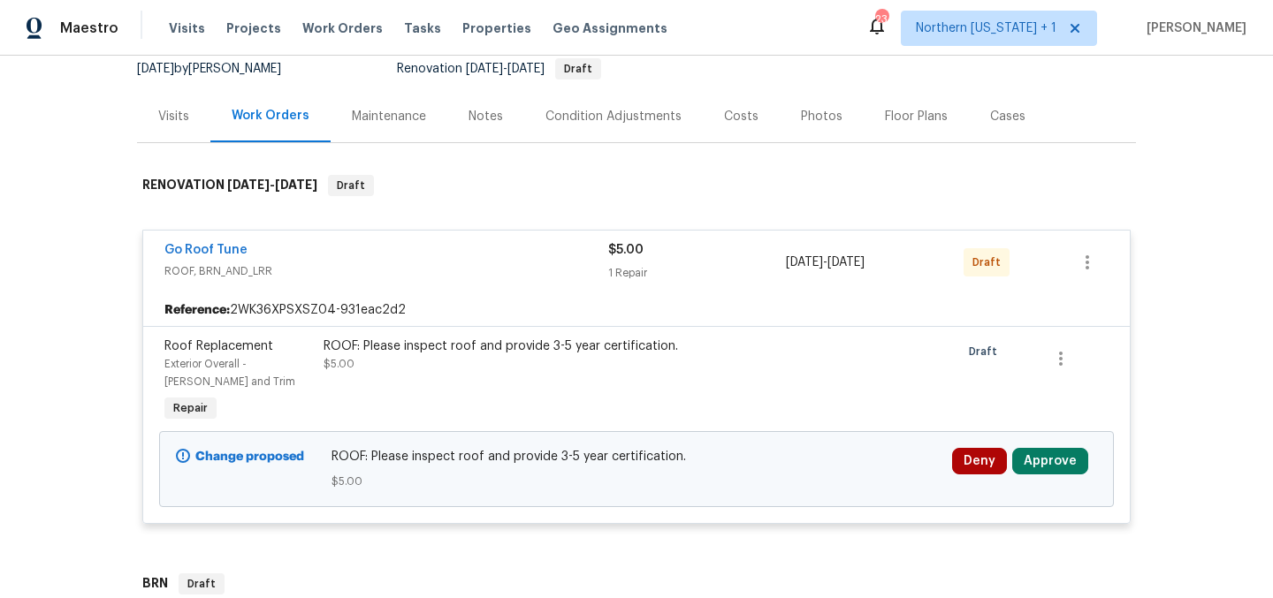
scroll to position [560, 0]
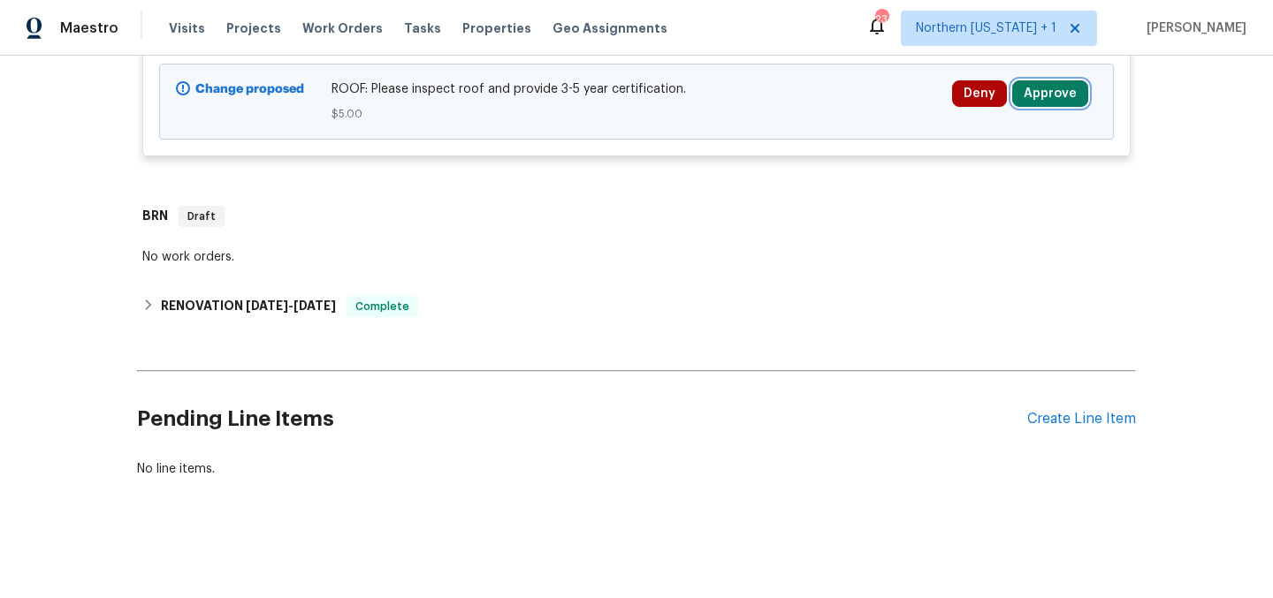
click at [1044, 87] on button "Approve" at bounding box center [1050, 93] width 76 height 27
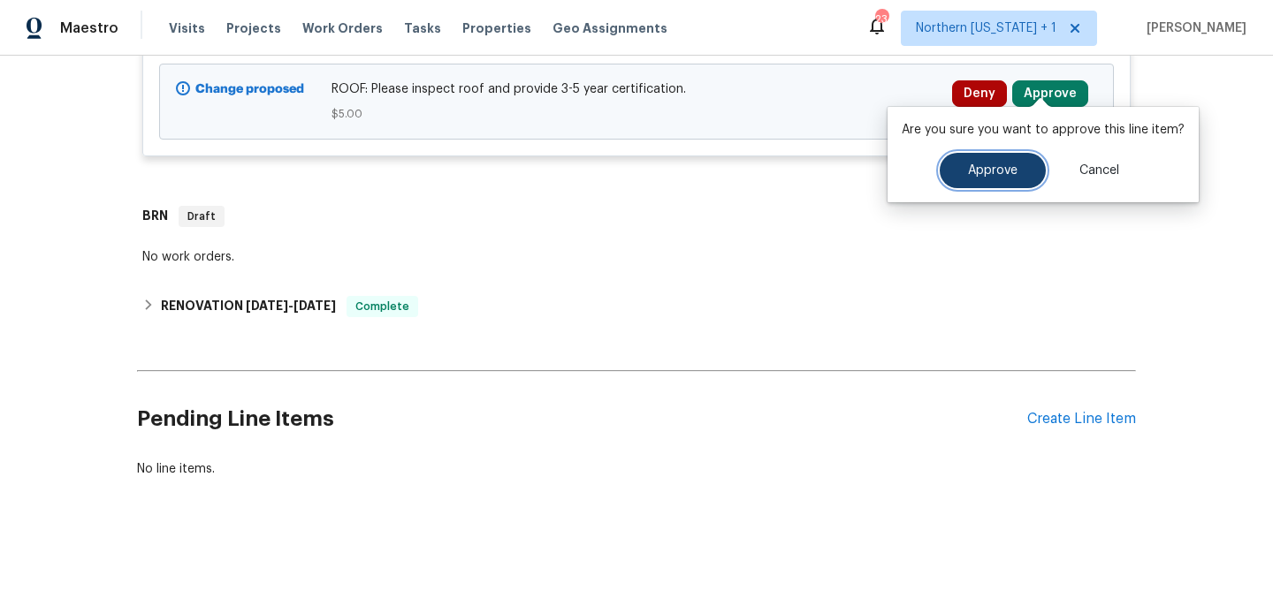
click at [956, 179] on button "Approve" at bounding box center [993, 170] width 106 height 35
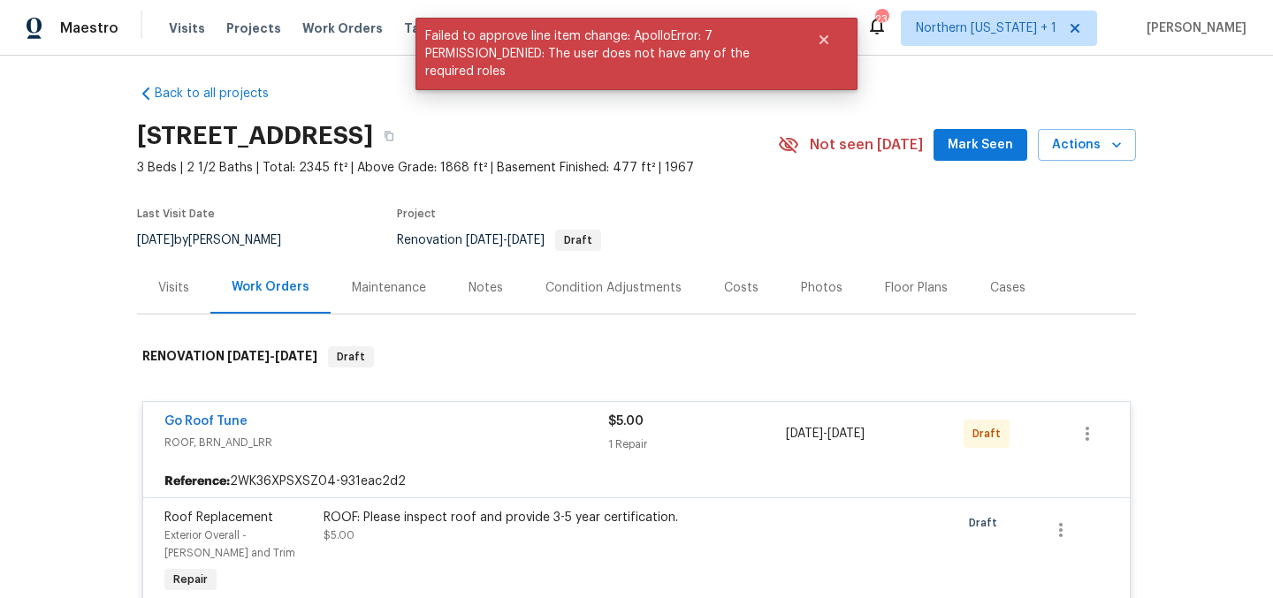
scroll to position [0, 0]
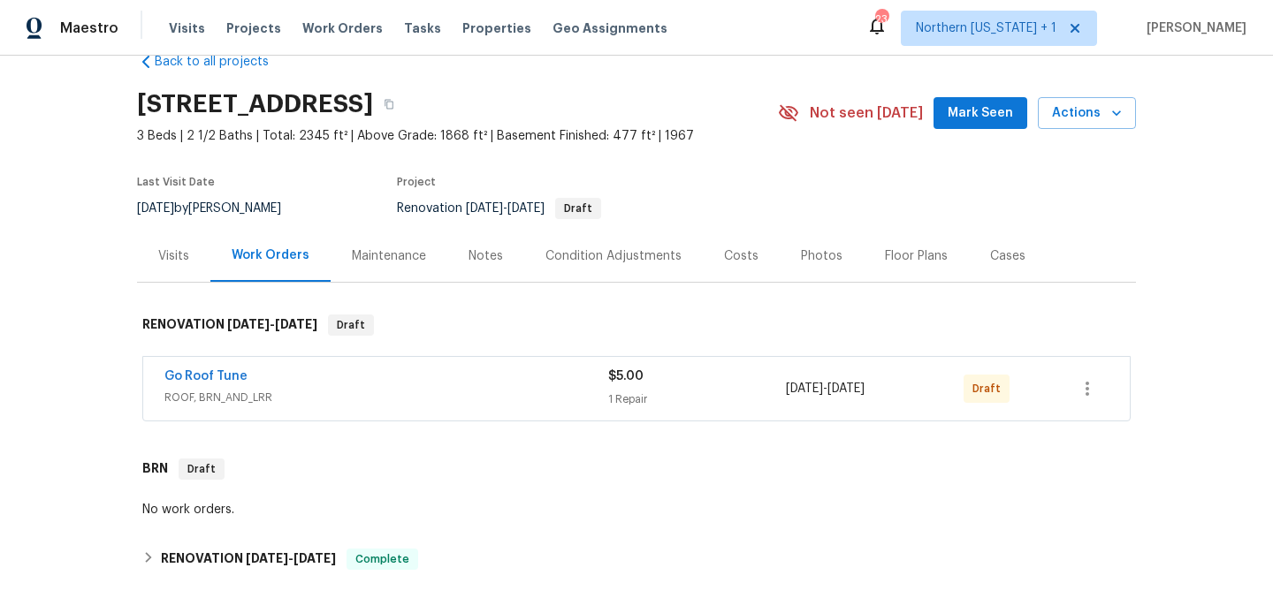
scroll to position [304, 0]
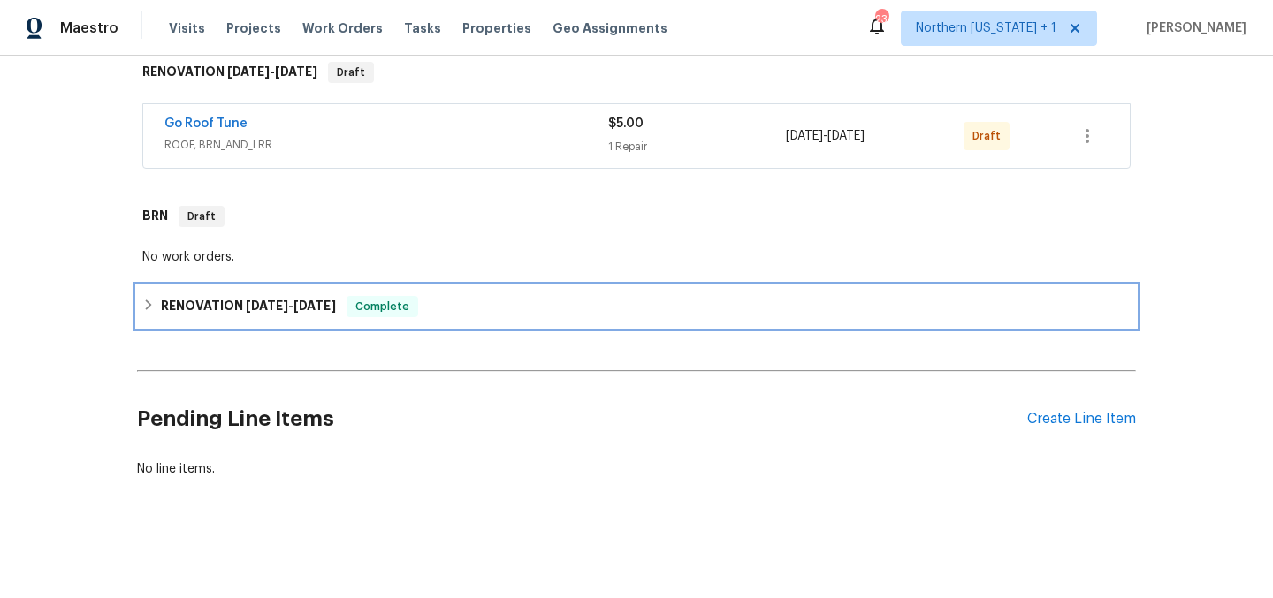
click at [213, 296] on h6 "RENOVATION [DATE] - [DATE]" at bounding box center [248, 306] width 175 height 21
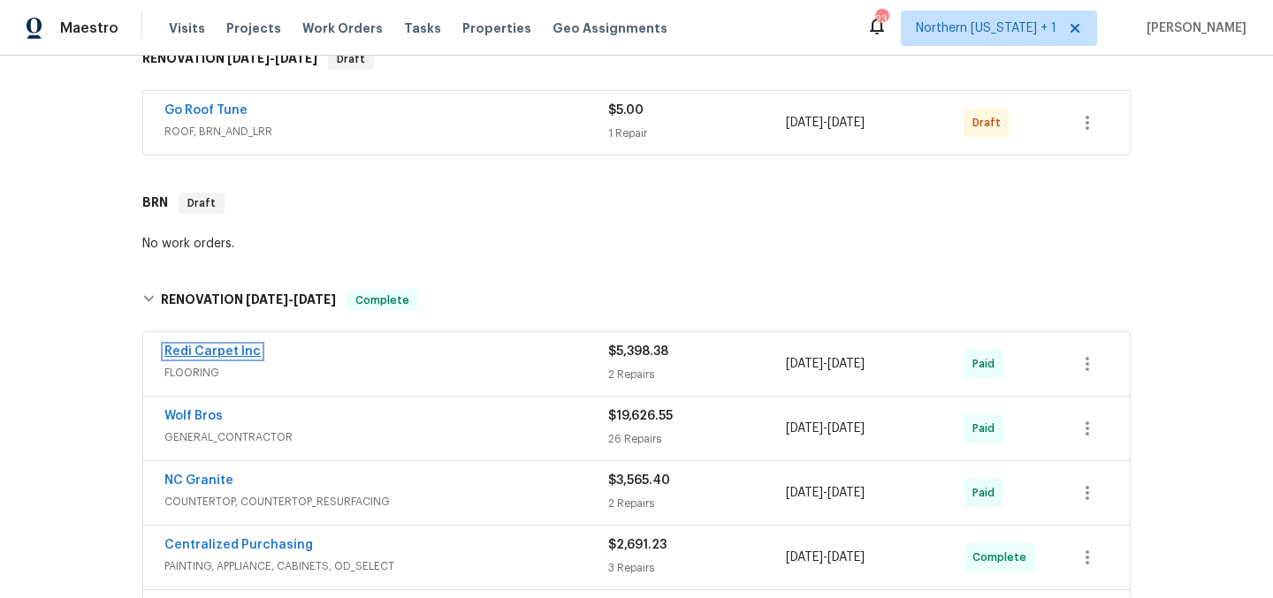
click at [220, 347] on link "Redi Carpet Inc" at bounding box center [212, 352] width 96 height 12
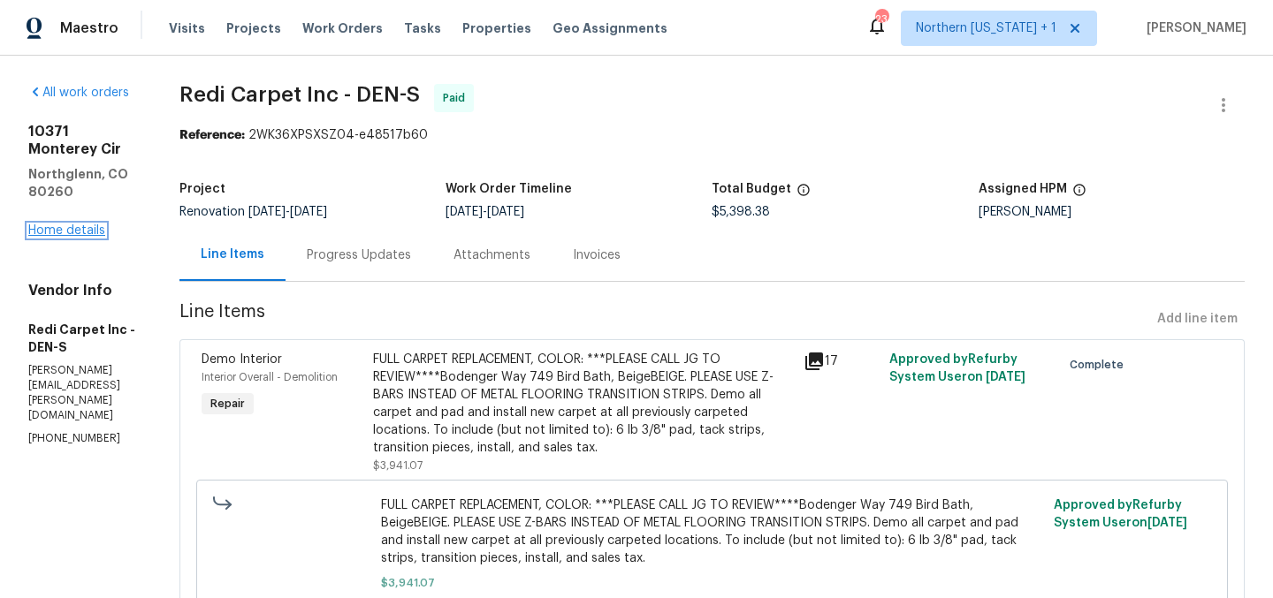
click at [44, 225] on link "Home details" at bounding box center [66, 231] width 77 height 12
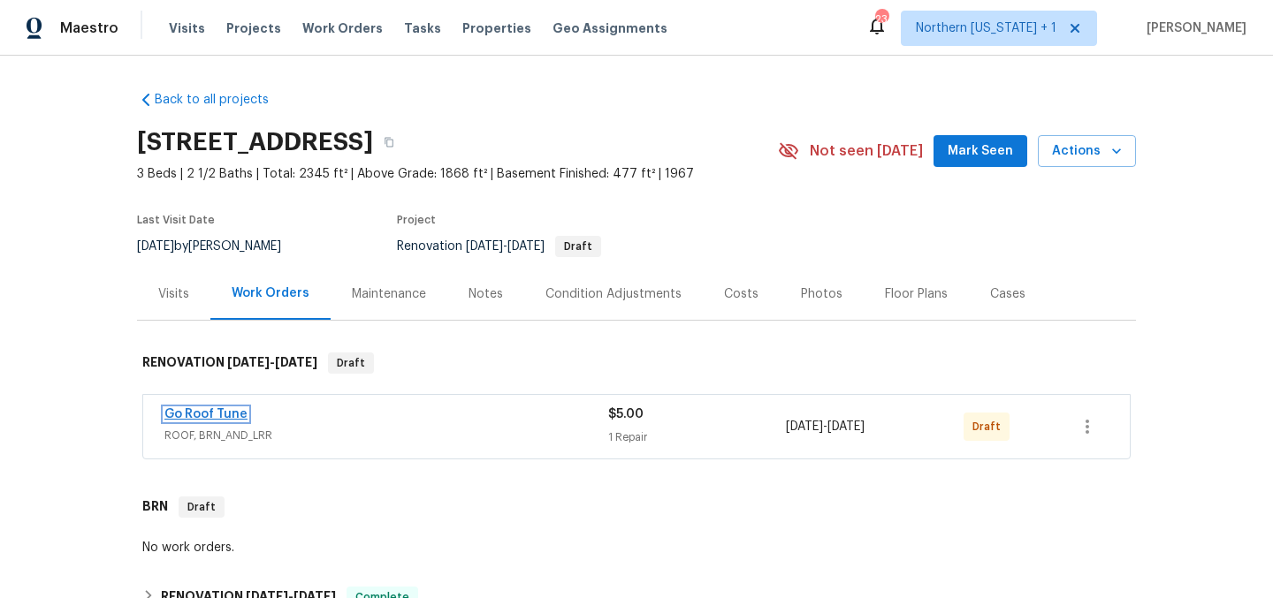
click at [219, 415] on link "Go Roof Tune" at bounding box center [205, 414] width 83 height 12
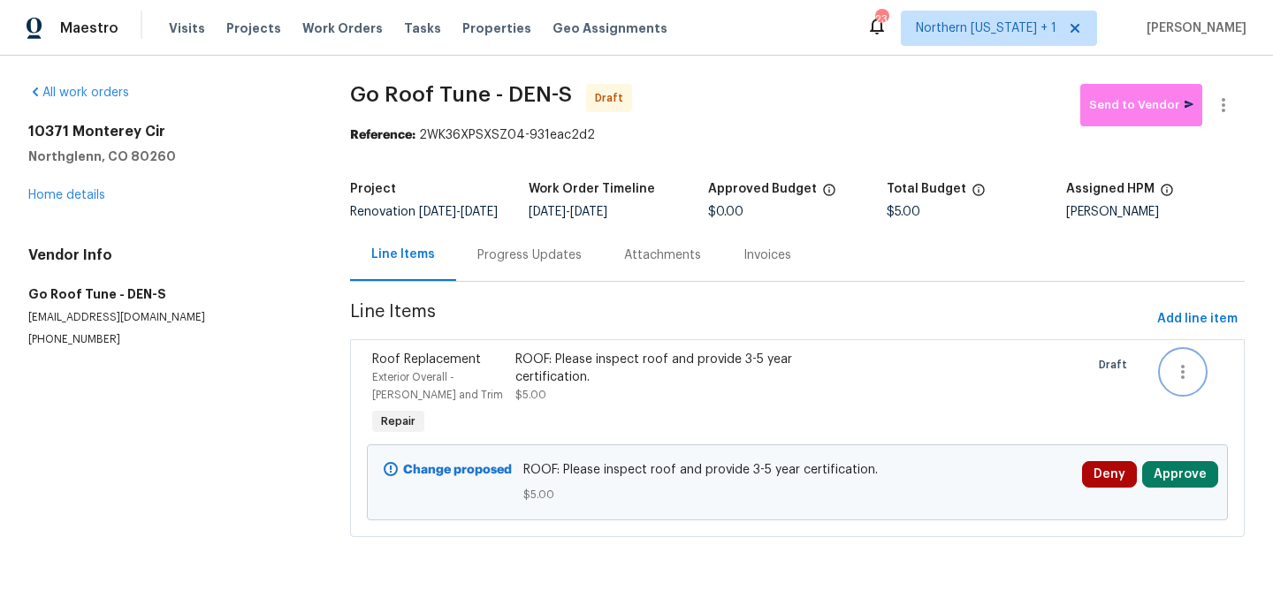
click at [1174, 383] on icon "button" at bounding box center [1182, 372] width 21 height 21
click at [960, 411] on div at bounding box center [636, 299] width 1273 height 598
click at [1213, 102] on icon "button" at bounding box center [1223, 105] width 21 height 21
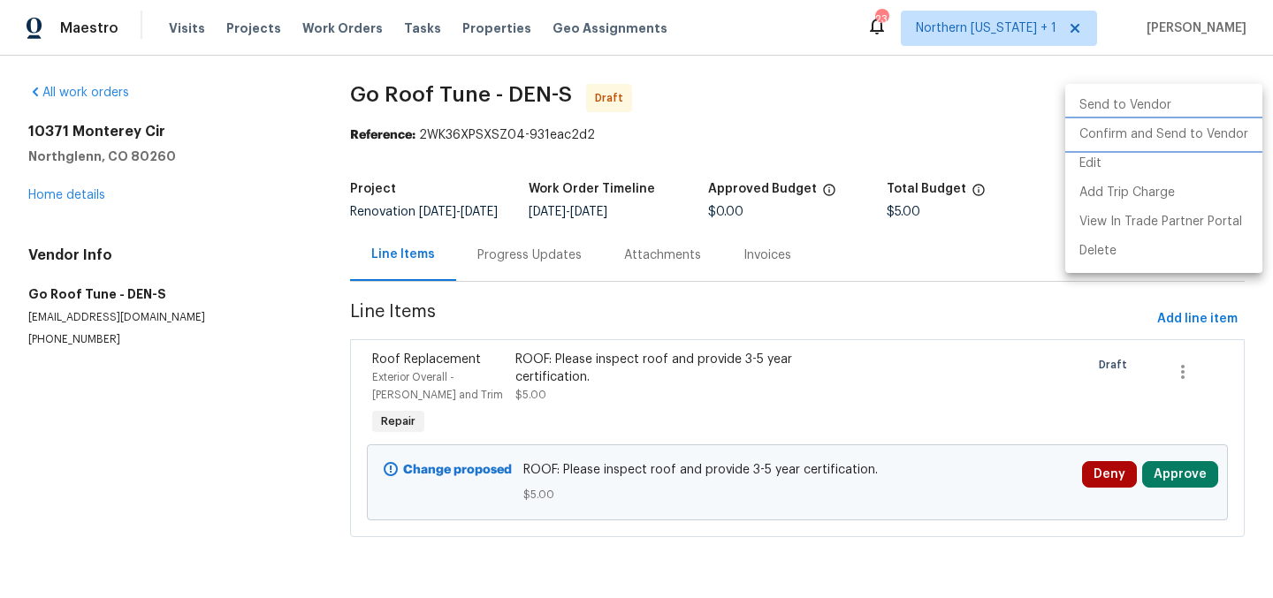
click at [1200, 129] on li "Confirm and Send to Vendor" at bounding box center [1163, 134] width 197 height 29
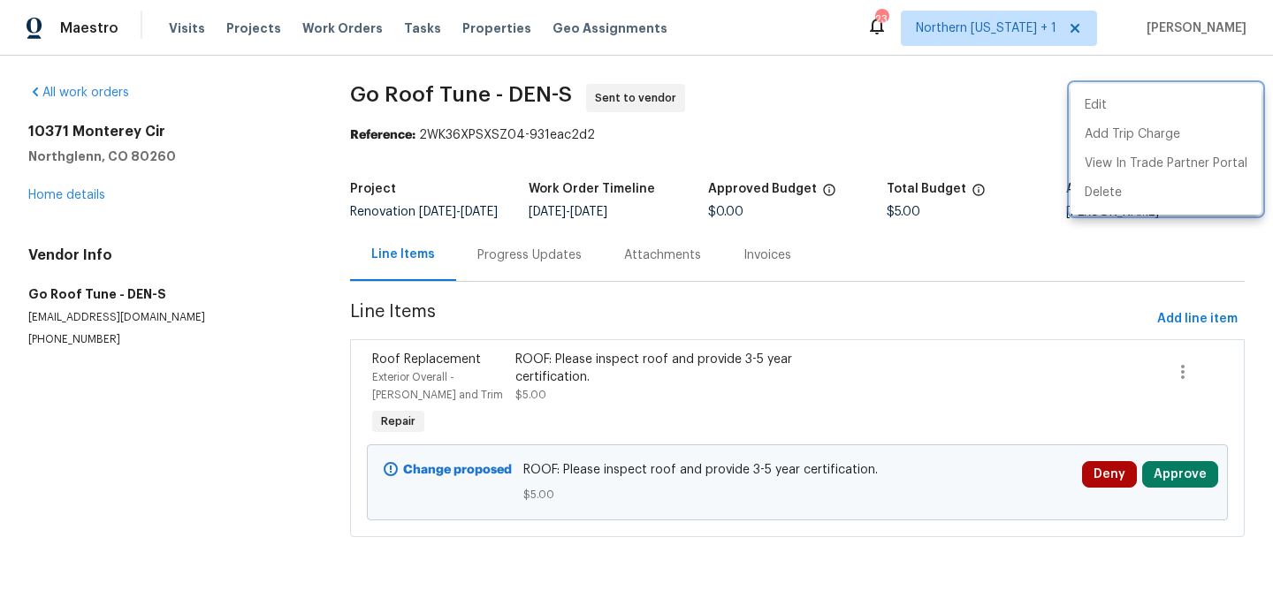
click at [77, 193] on div at bounding box center [636, 299] width 1273 height 598
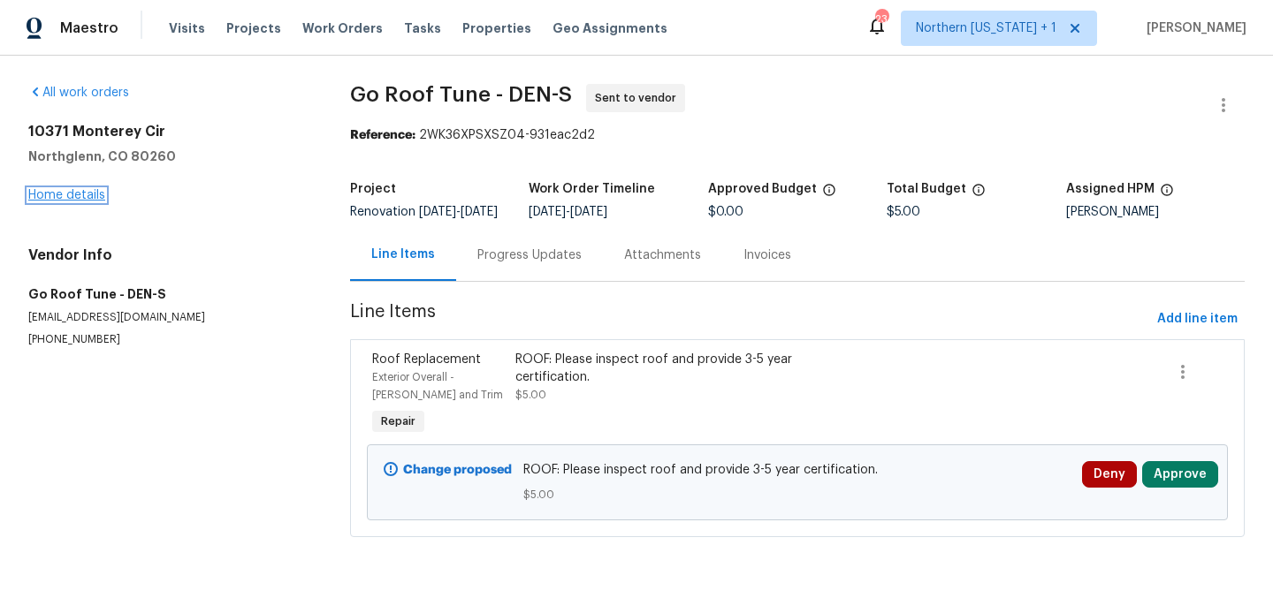
click at [84, 198] on link "Home details" at bounding box center [66, 195] width 77 height 12
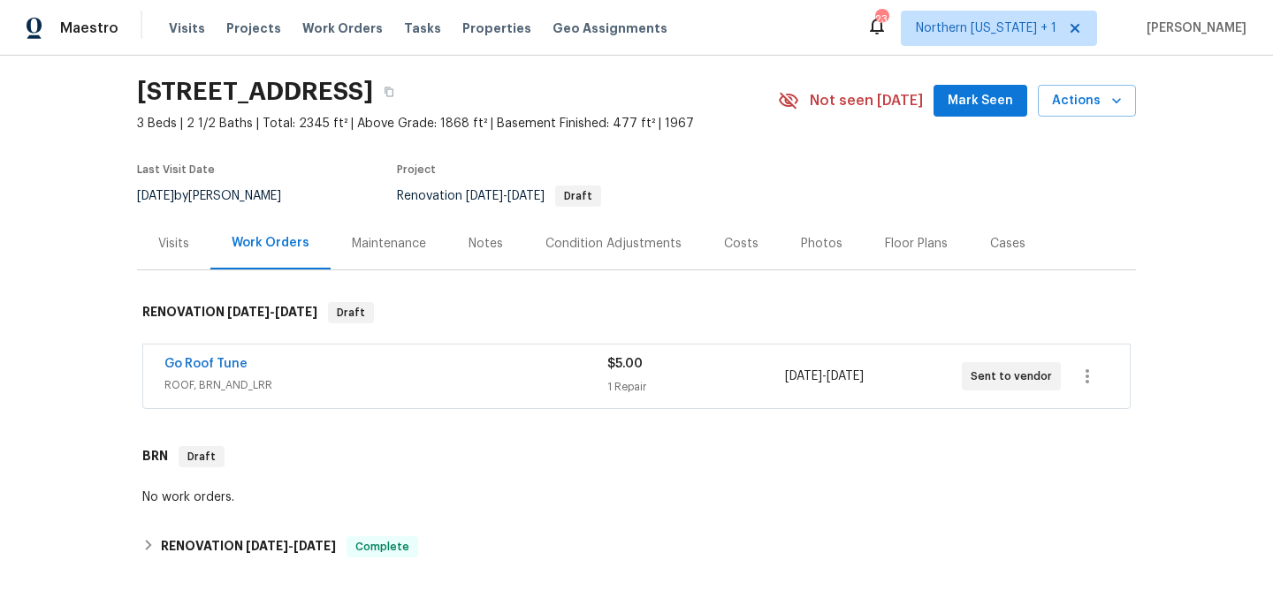
scroll to position [51, 0]
click at [206, 361] on link "Go Roof Tune" at bounding box center [205, 363] width 83 height 12
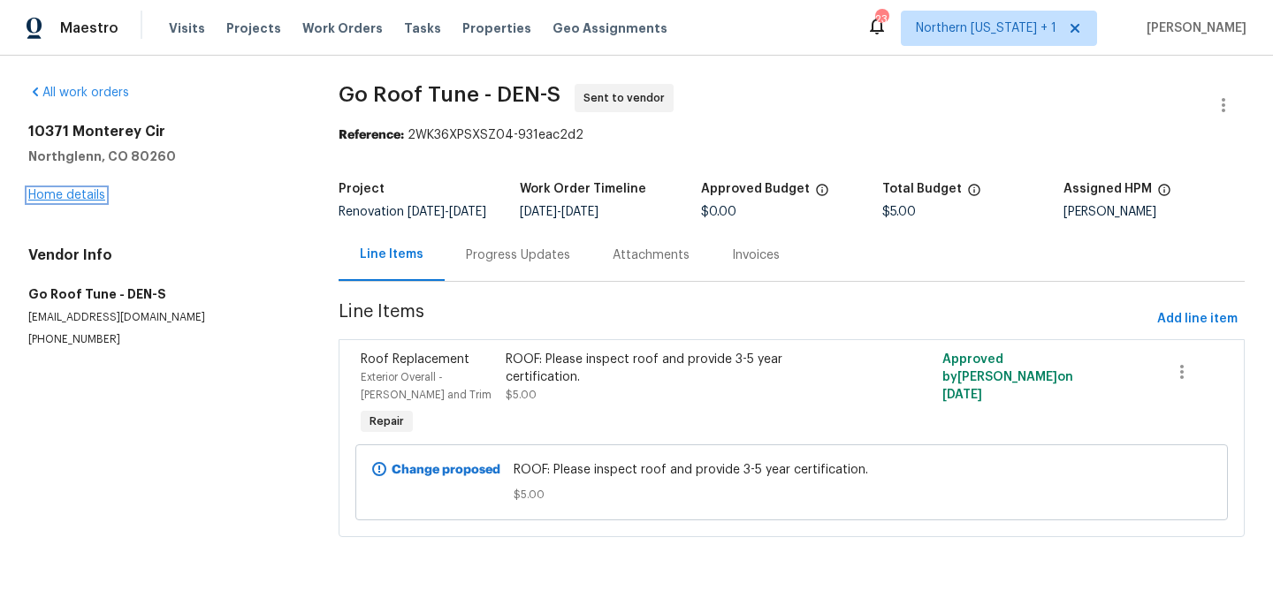
click at [66, 193] on link "Home details" at bounding box center [66, 195] width 77 height 12
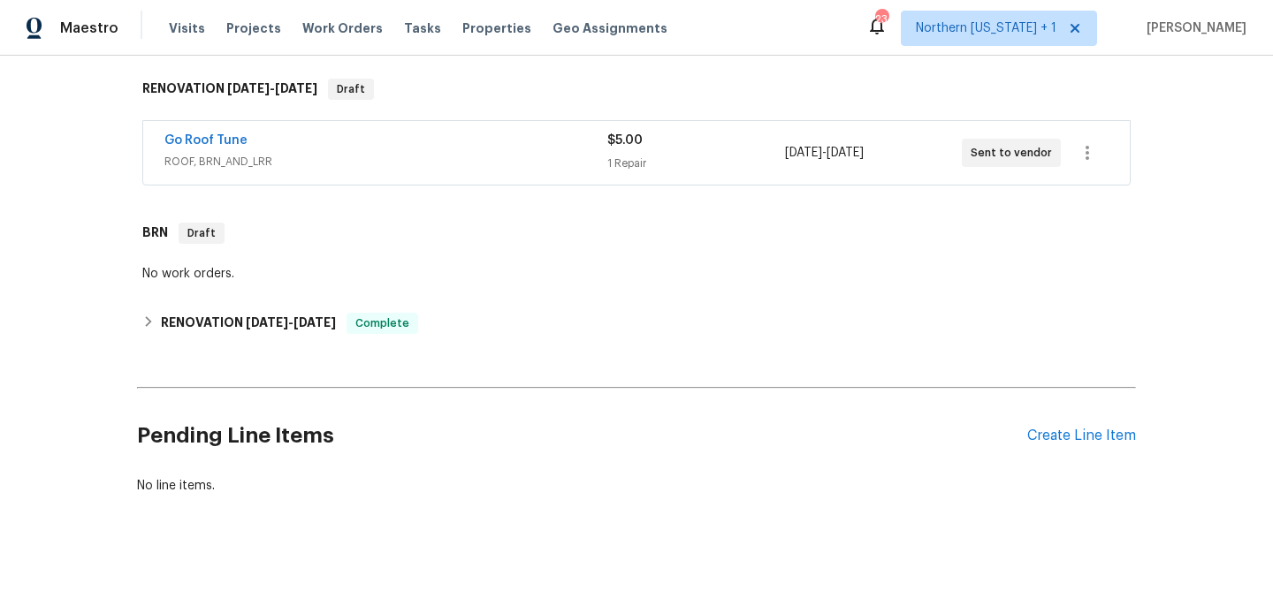
scroll to position [304, 0]
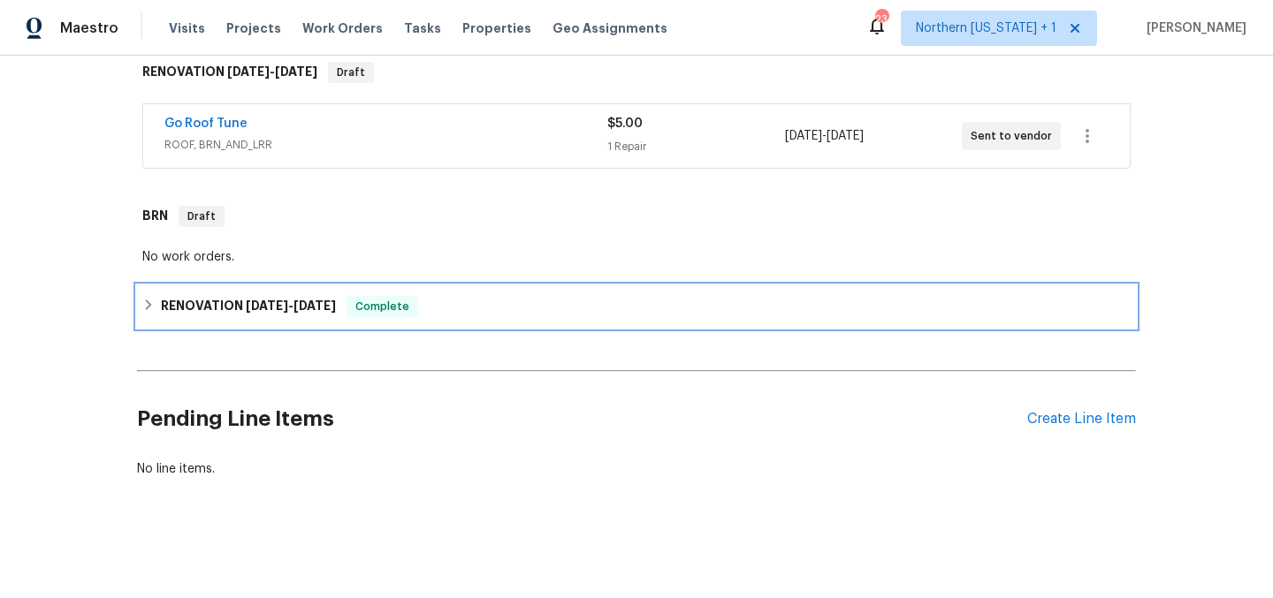
click at [230, 296] on h6 "RENOVATION [DATE] - [DATE]" at bounding box center [248, 306] width 175 height 21
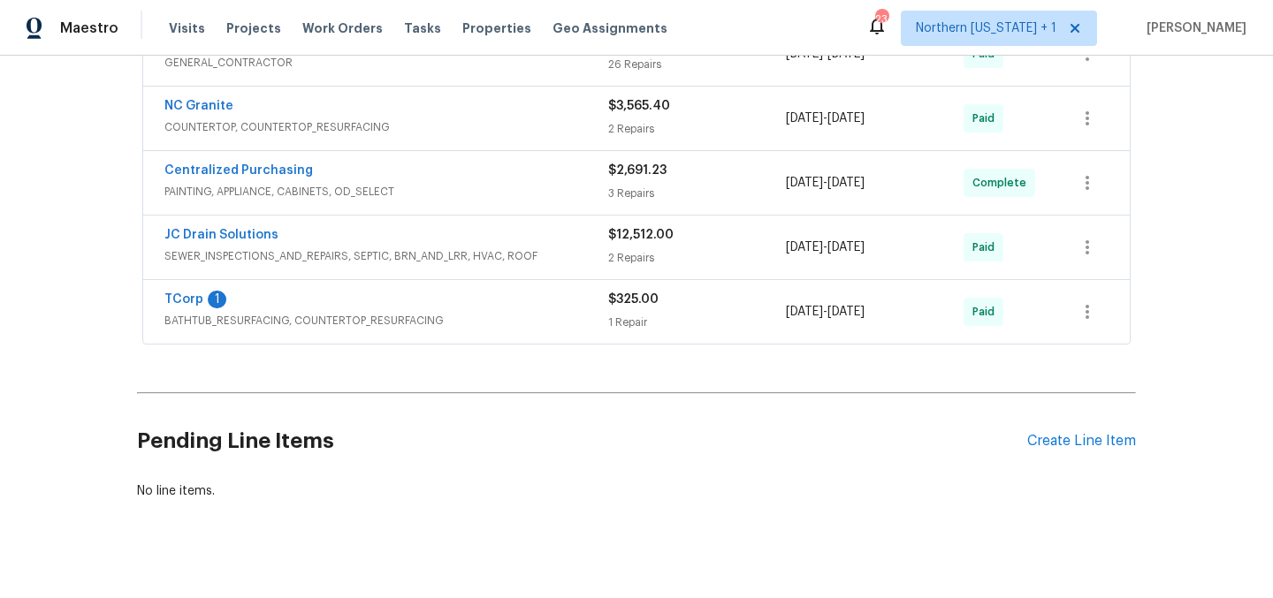
scroll to position [644, 0]
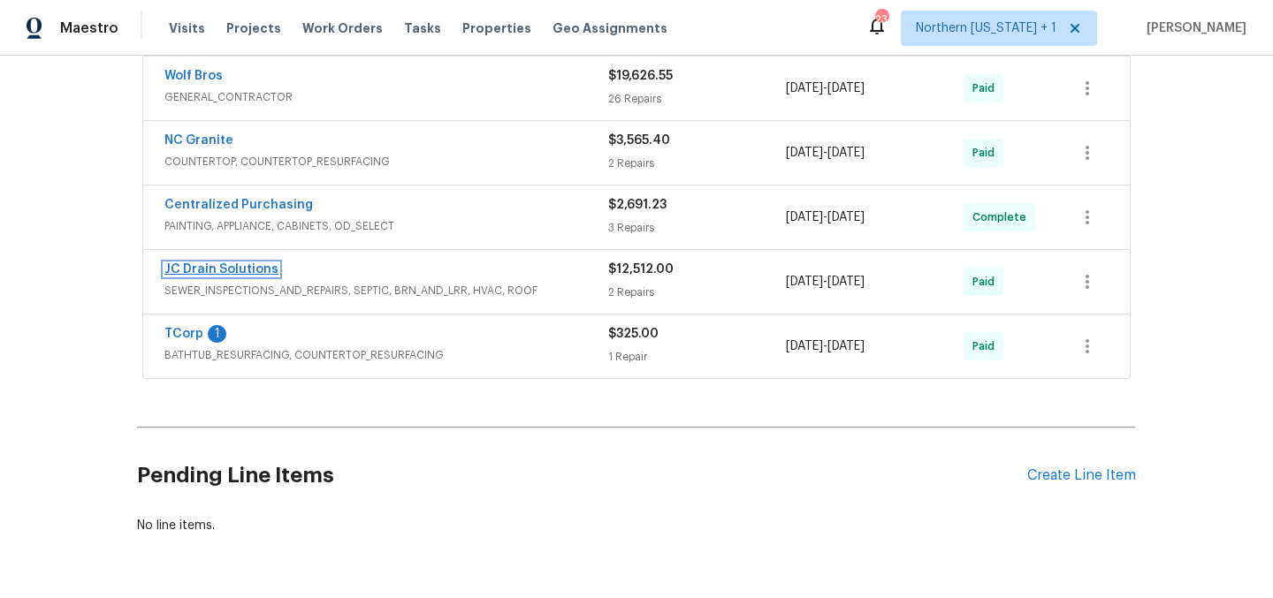
click at [251, 269] on link "JC Drain Solutions" at bounding box center [221, 269] width 114 height 12
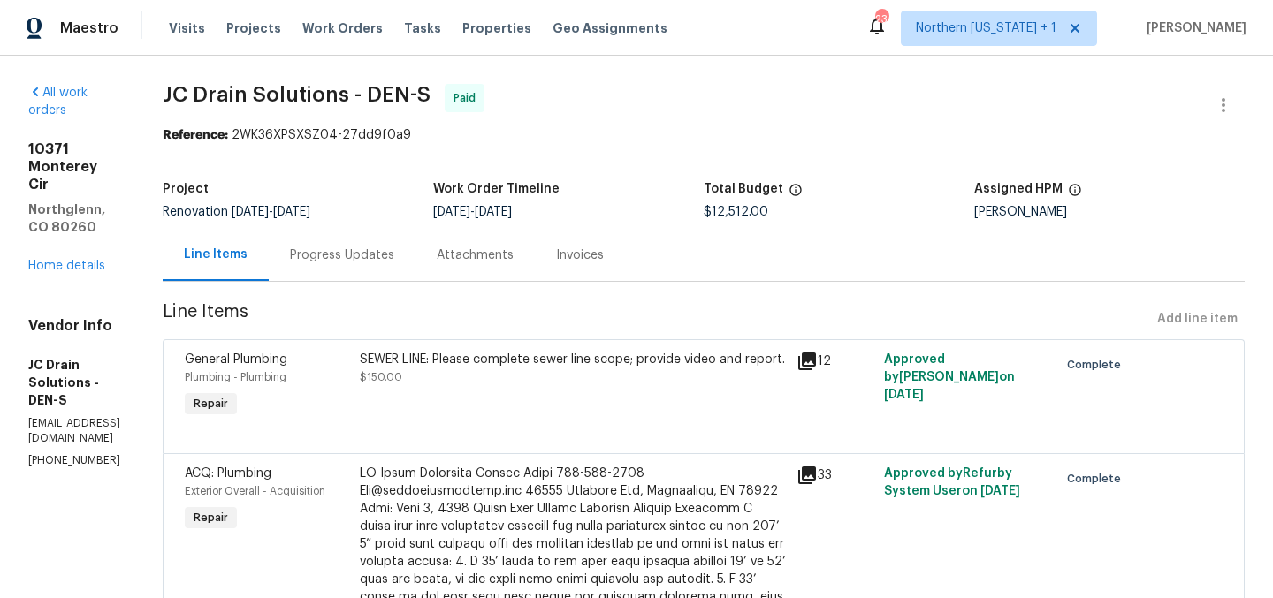
click at [751, 212] on span "$12,512.00" at bounding box center [736, 212] width 65 height 12
copy span "$12,512.00"
click at [892, 204] on div "Total Budget" at bounding box center [839, 194] width 270 height 23
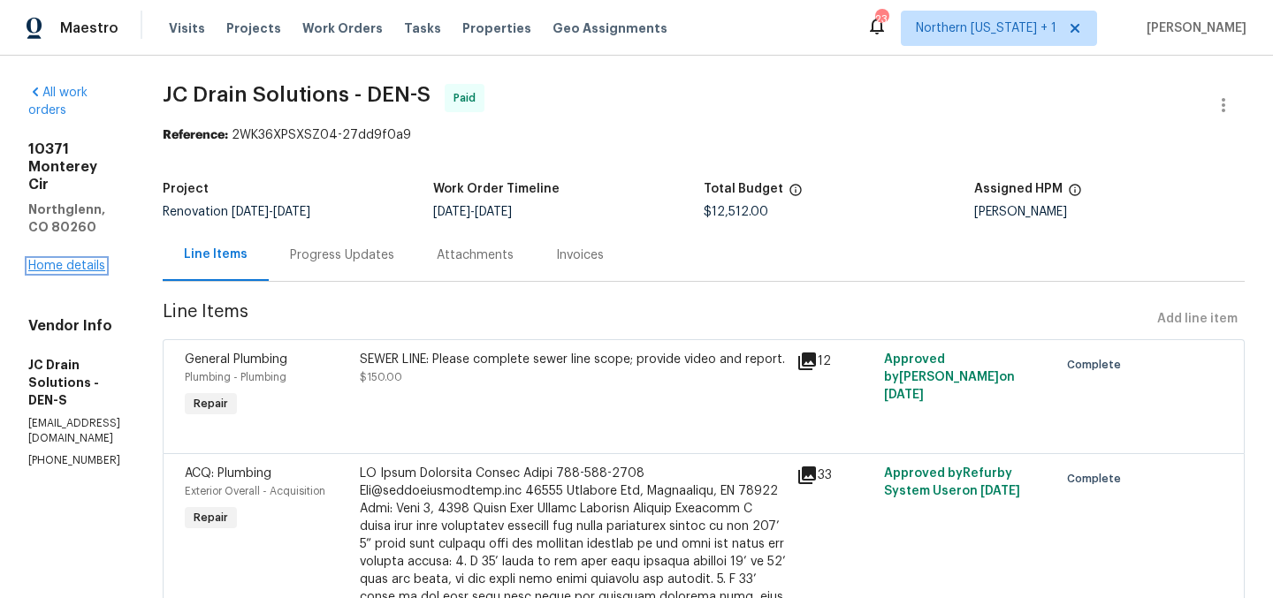
click at [61, 260] on link "Home details" at bounding box center [66, 266] width 77 height 12
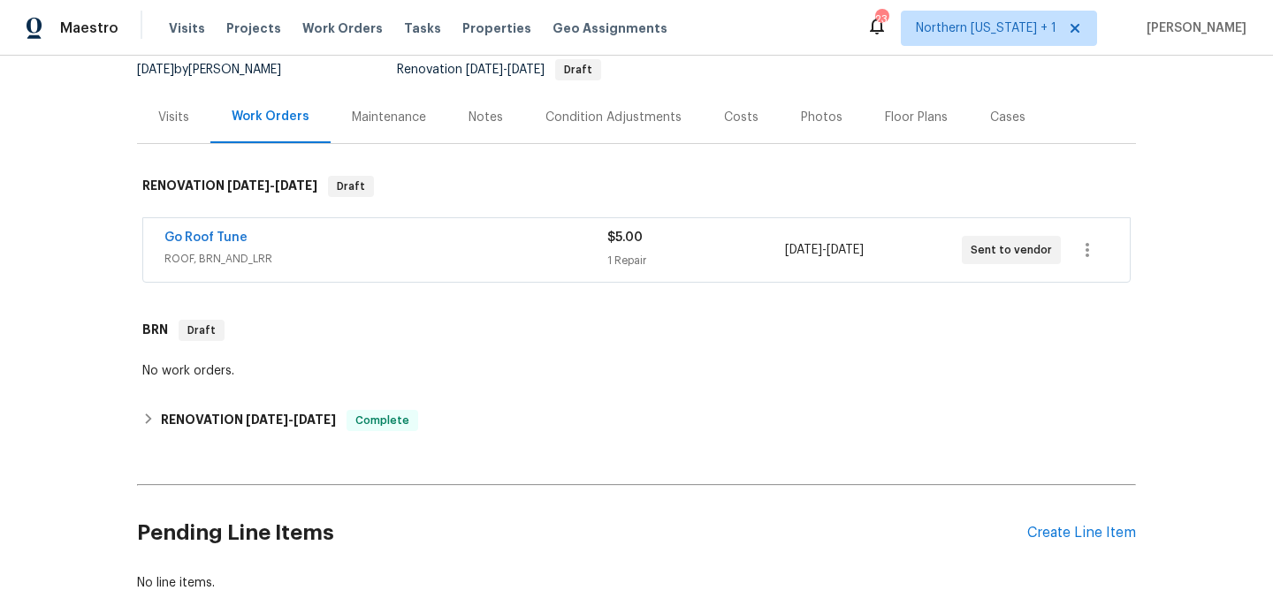
scroll to position [304, 0]
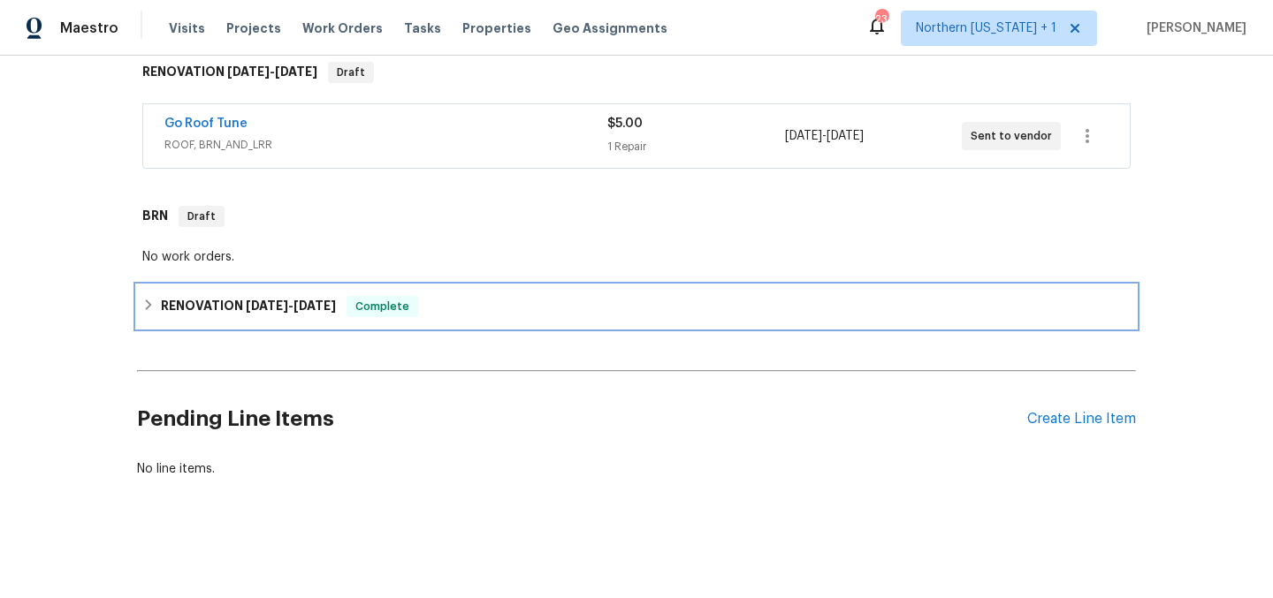
click at [182, 296] on h6 "RENOVATION [DATE] - [DATE]" at bounding box center [248, 306] width 175 height 21
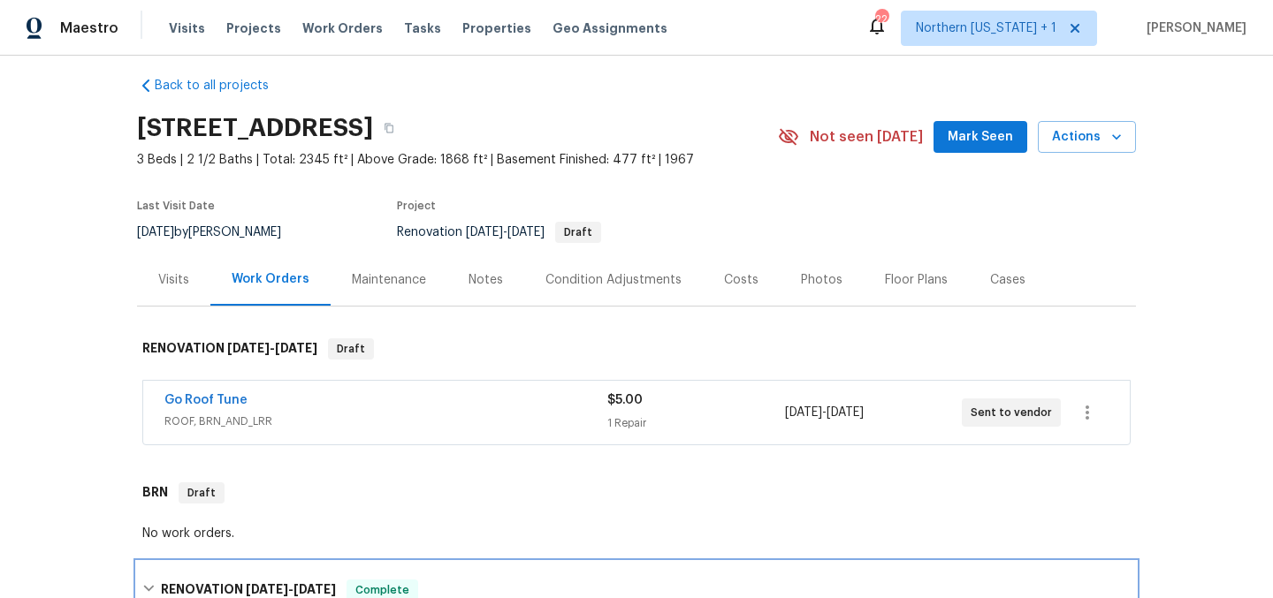
scroll to position [0, 0]
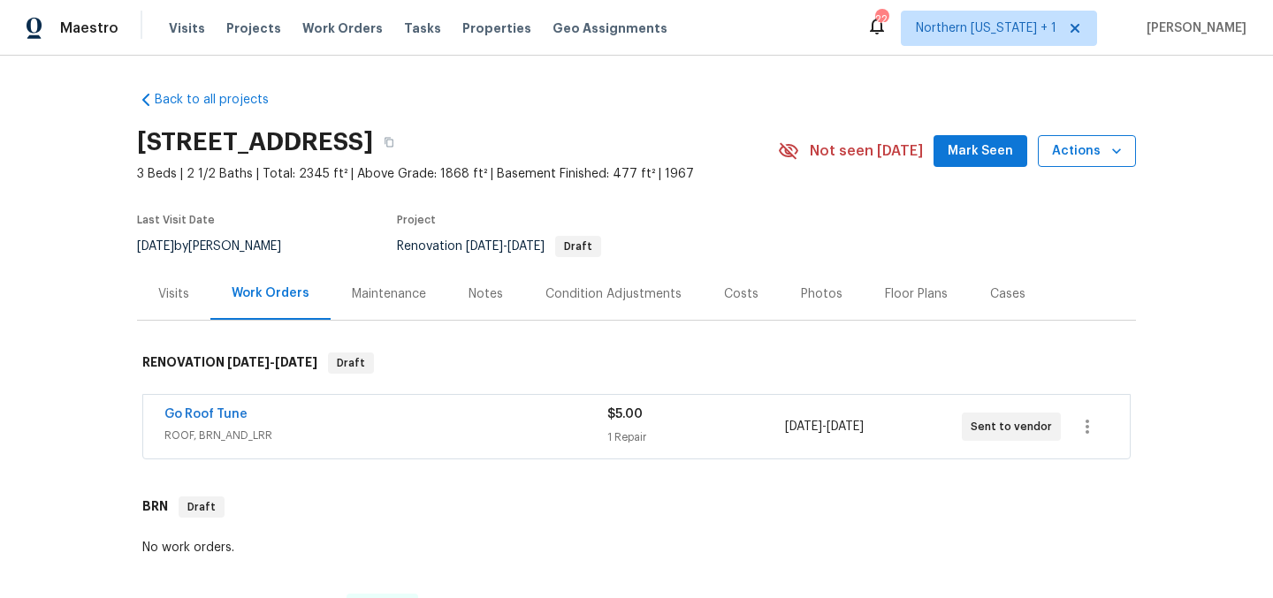
click at [1075, 151] on span "Actions" at bounding box center [1087, 152] width 70 height 22
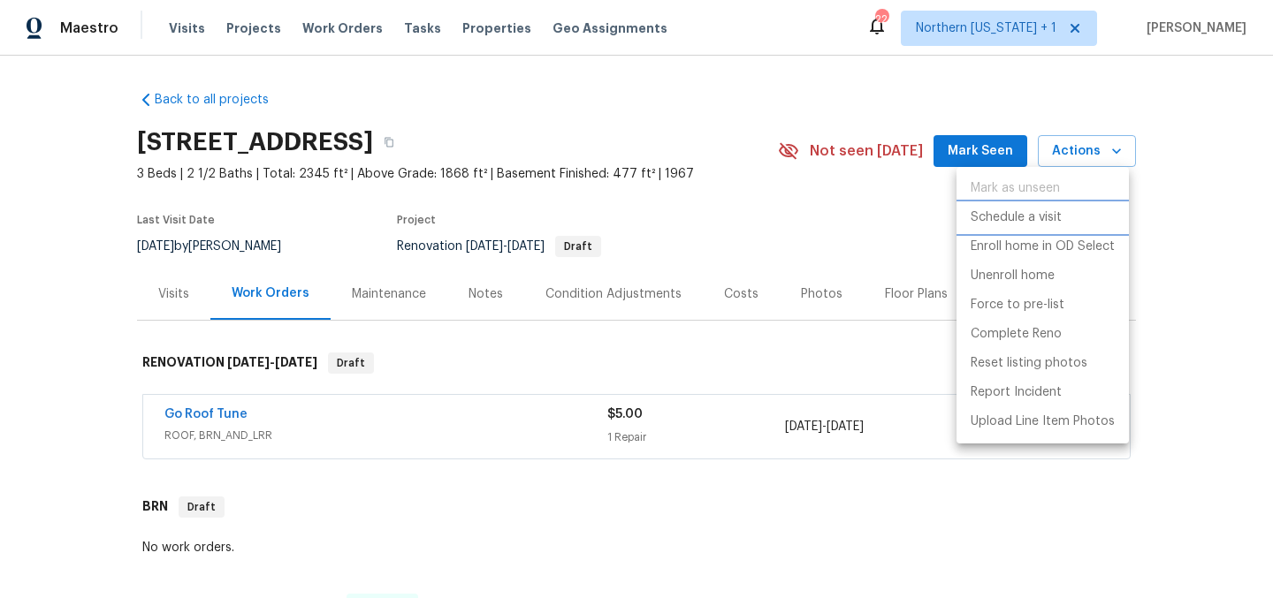
click at [1035, 220] on p "Schedule a visit" at bounding box center [1016, 218] width 91 height 19
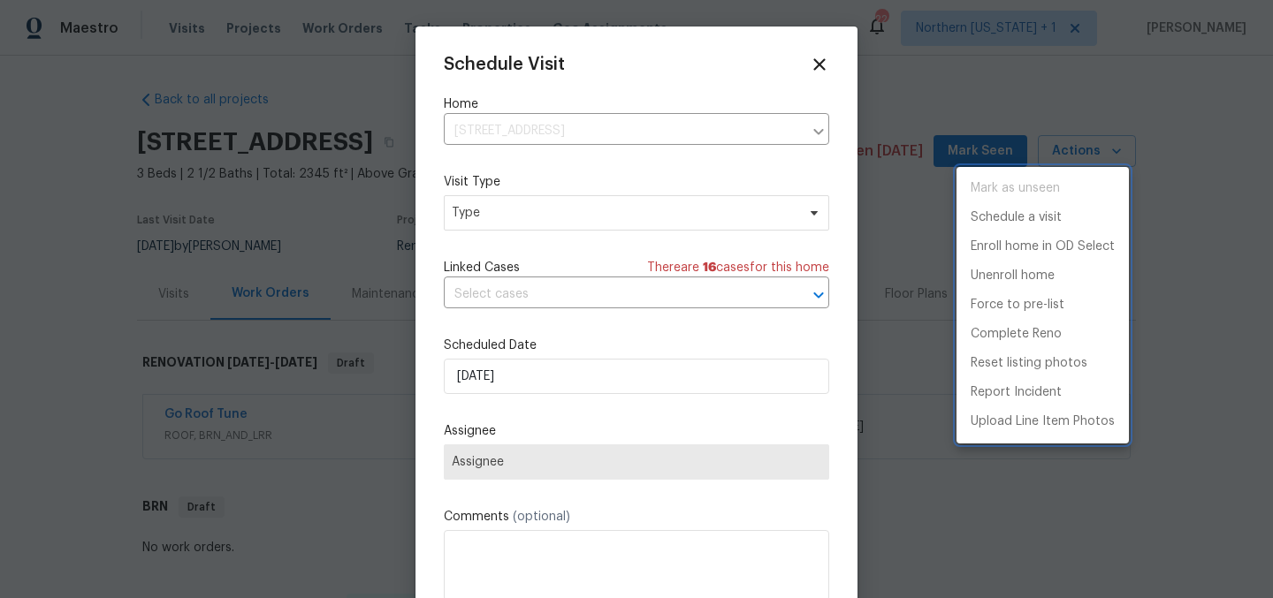
click at [536, 217] on div at bounding box center [636, 299] width 1273 height 598
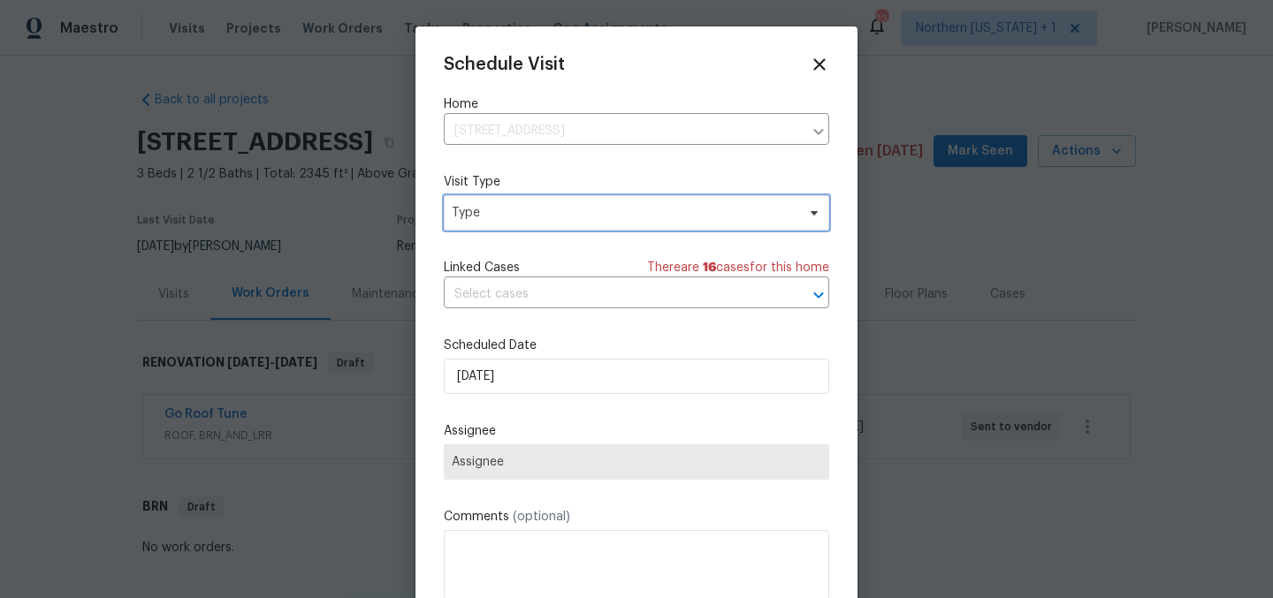
click at [452, 217] on span "Type" at bounding box center [624, 213] width 344 height 18
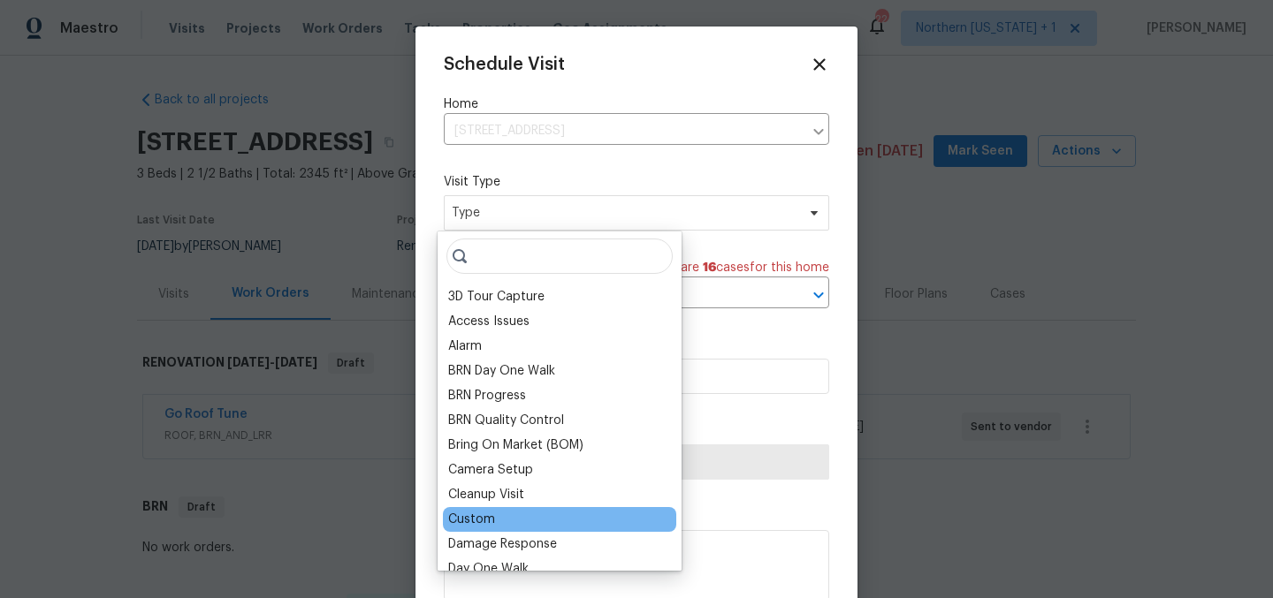
click at [491, 520] on div "Custom" at bounding box center [471, 520] width 47 height 18
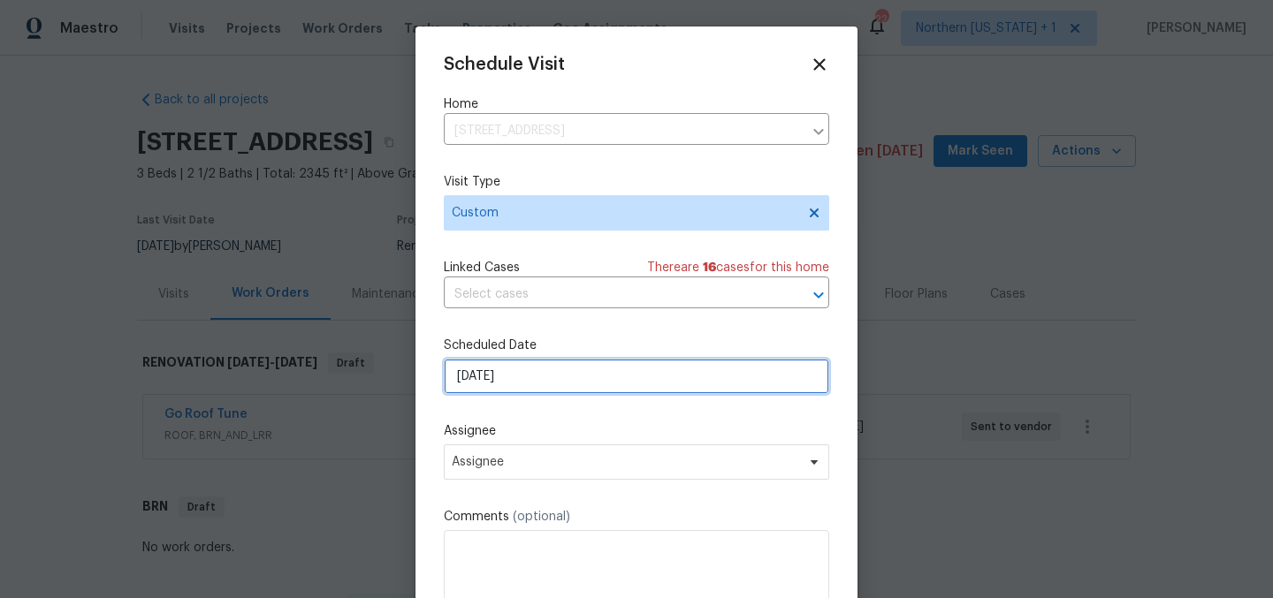
click at [545, 384] on input "[DATE]" at bounding box center [636, 376] width 385 height 35
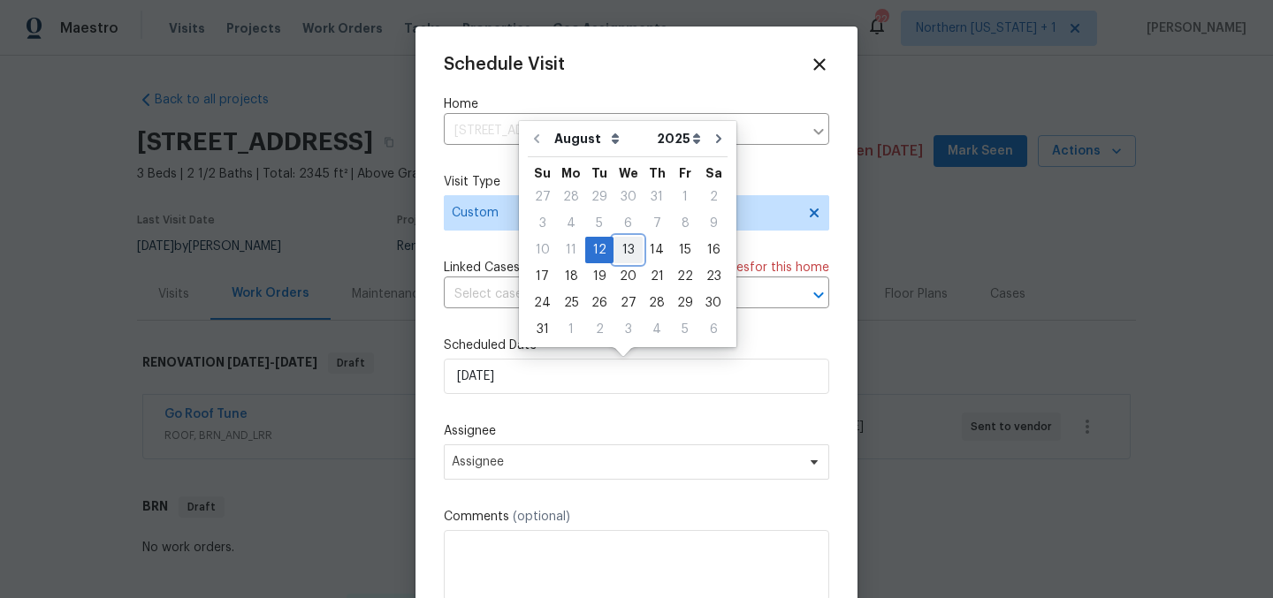
click at [626, 255] on div "13" at bounding box center [627, 250] width 29 height 25
type input "[DATE]"
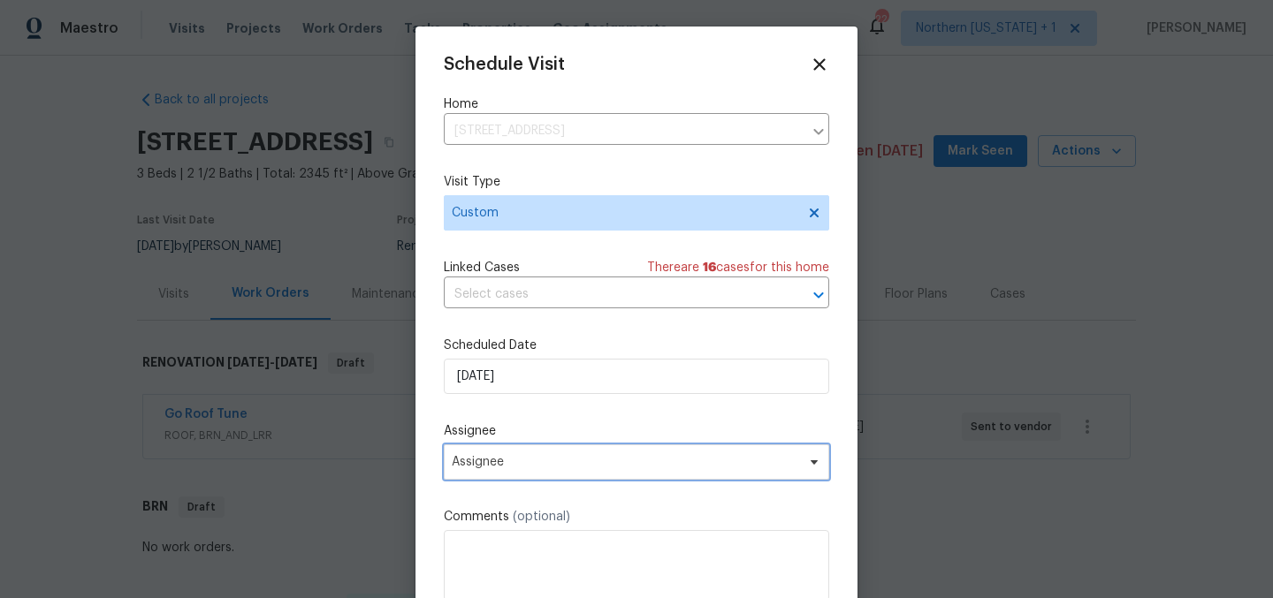
click at [586, 459] on span "Assignee" at bounding box center [625, 462] width 347 height 14
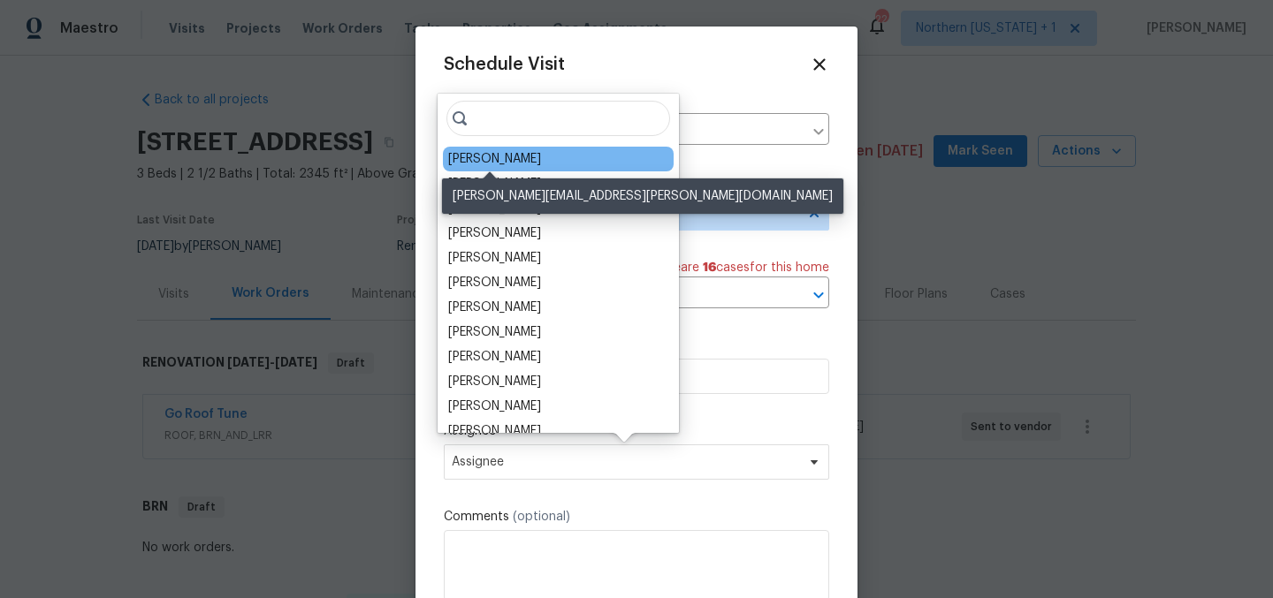
click at [505, 159] on div "[PERSON_NAME]" at bounding box center [494, 159] width 93 height 18
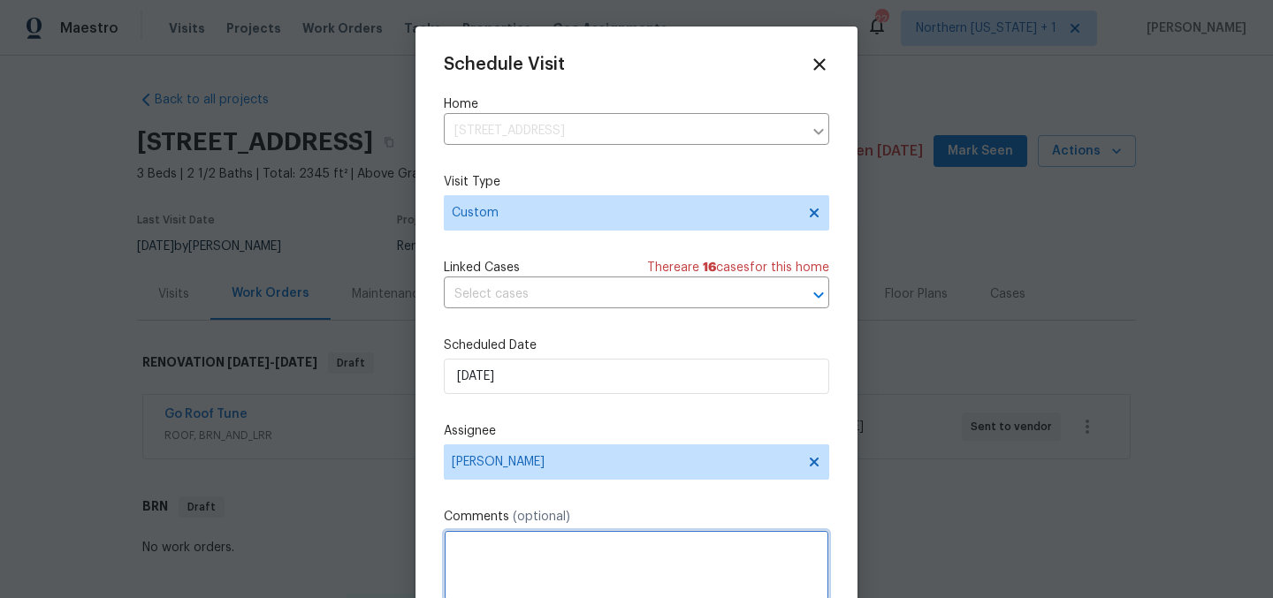
click at [561, 557] on textarea at bounding box center [636, 565] width 385 height 71
paste textarea "Cary Sheih"
type textarea "Follow up roof cert for BRN/[PERSON_NAME]."
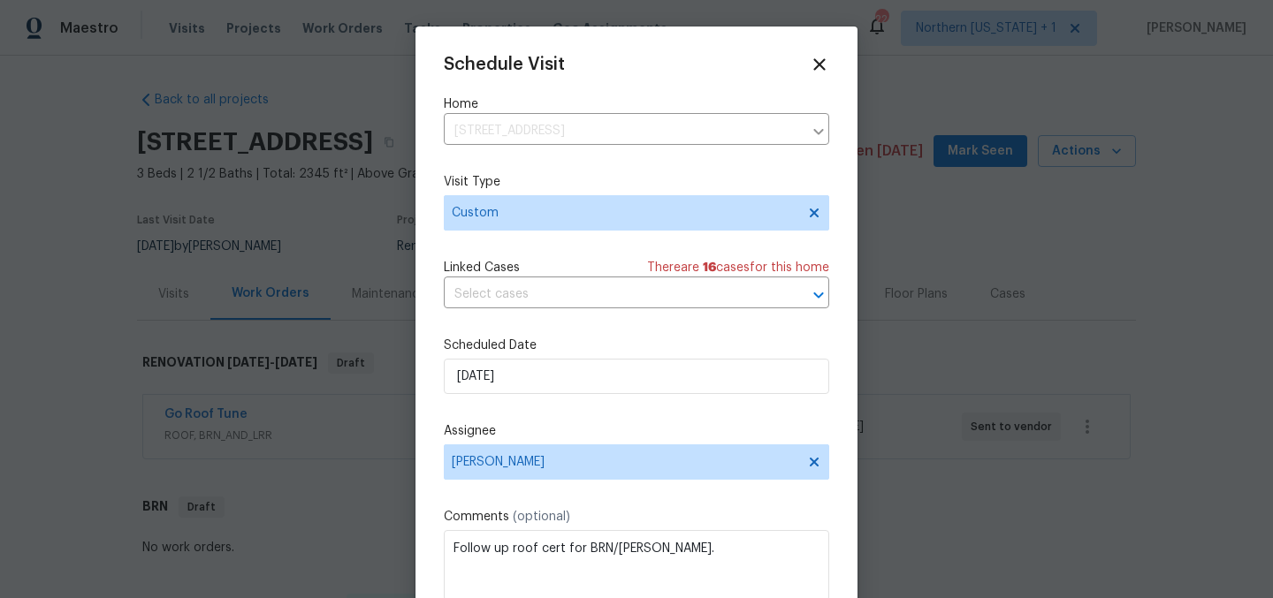
click at [699, 423] on div "Schedule Visit Home 10371 Monterey Cir, Northglenn, CO 80260 ​ Visit Type Custo…" at bounding box center [636, 351] width 385 height 593
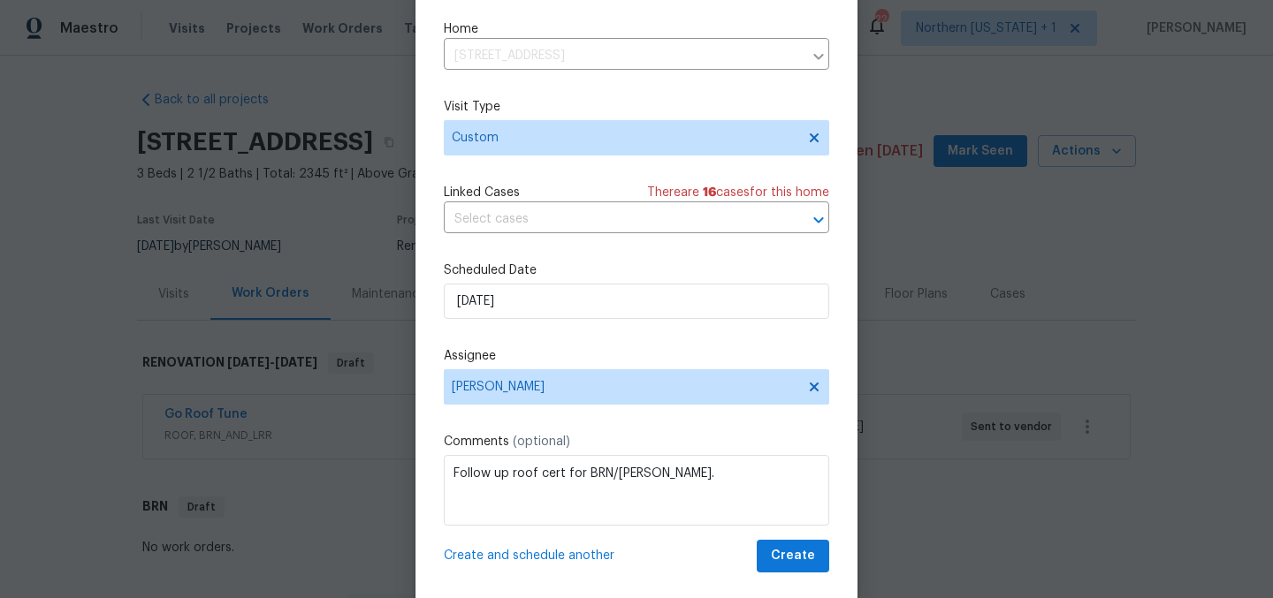
scroll to position [73, 0]
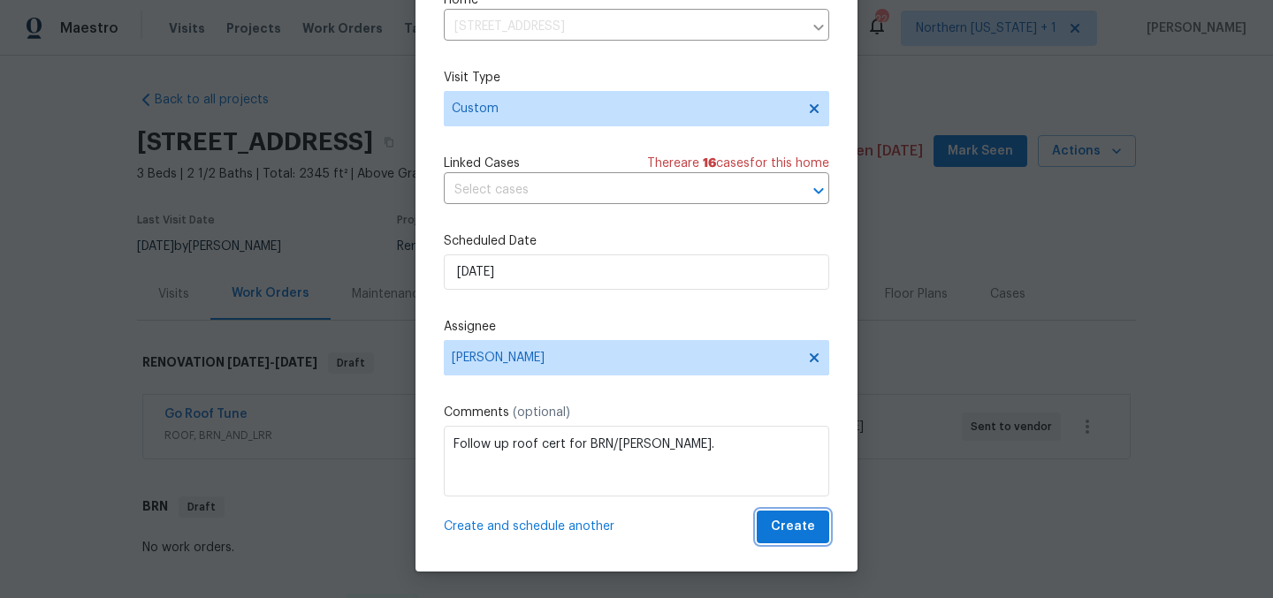
click at [793, 517] on span "Create" at bounding box center [793, 527] width 44 height 22
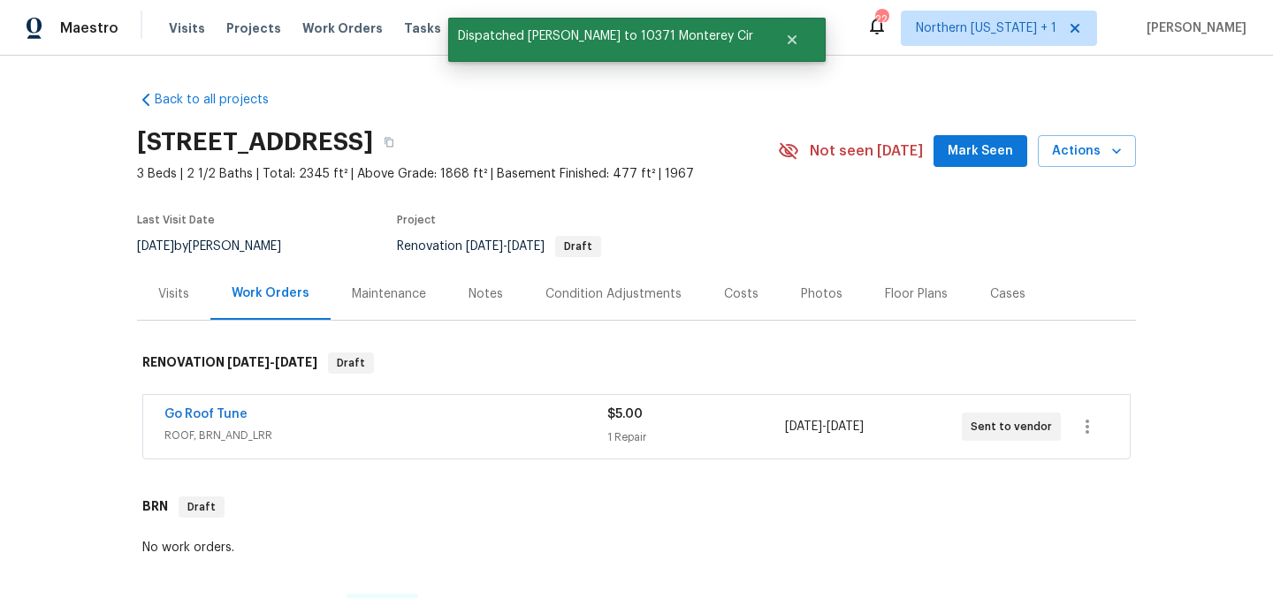
scroll to position [0, 0]
click at [1232, 312] on div "Back to all projects 10371 Monterey Cir, Northglenn, CO 80260 3 Beds | 2 1/2 Ba…" at bounding box center [636, 327] width 1273 height 543
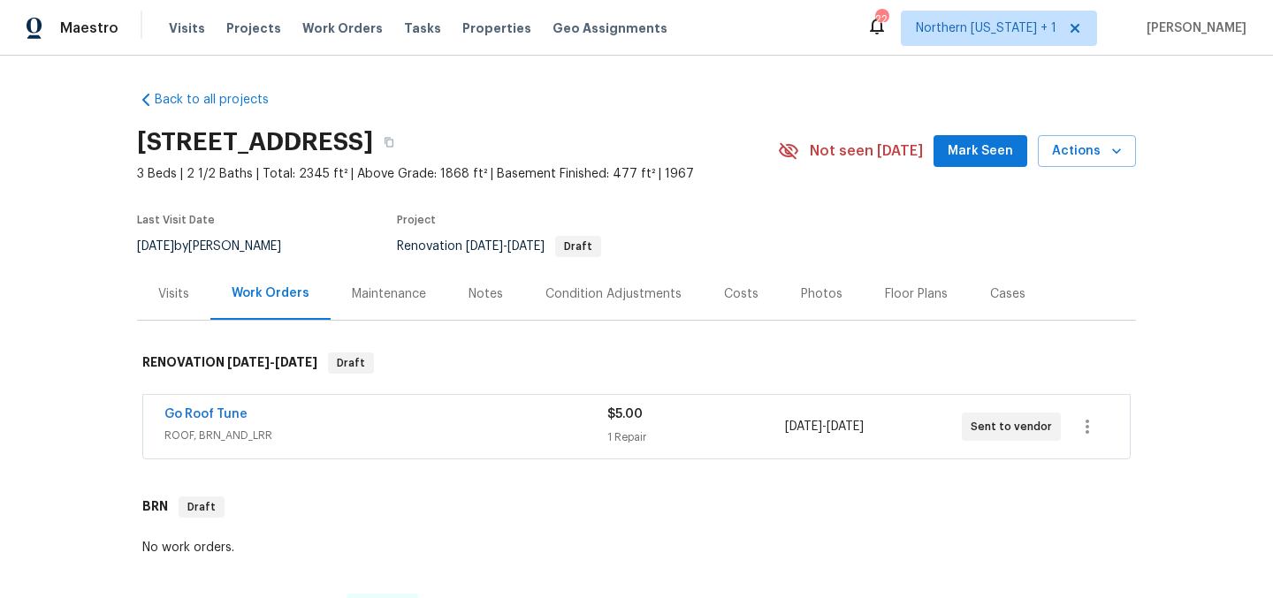
click at [332, 419] on div "Go Roof Tune" at bounding box center [385, 416] width 443 height 21
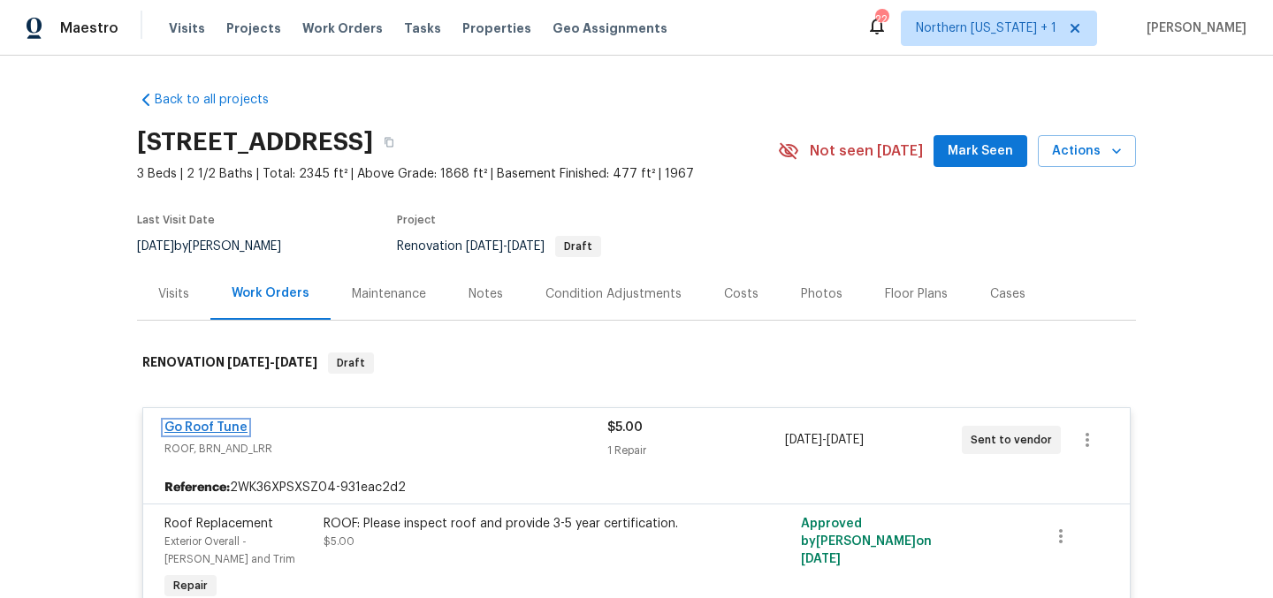
click at [218, 428] on link "Go Roof Tune" at bounding box center [205, 428] width 83 height 12
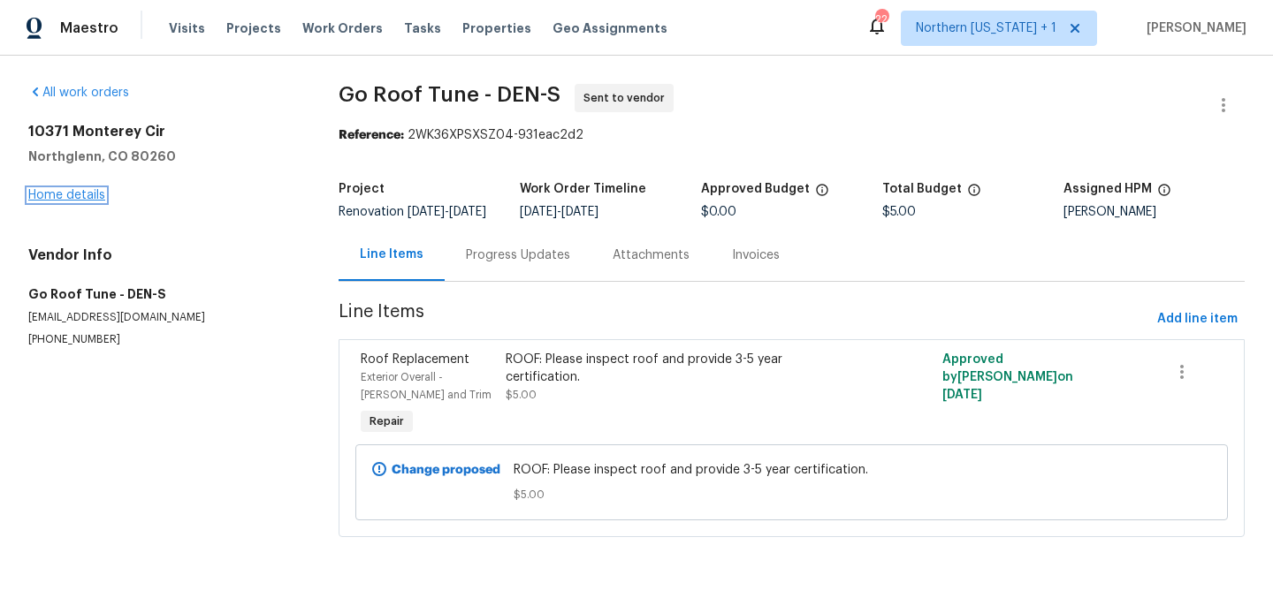
click at [84, 195] on link "Home details" at bounding box center [66, 195] width 77 height 12
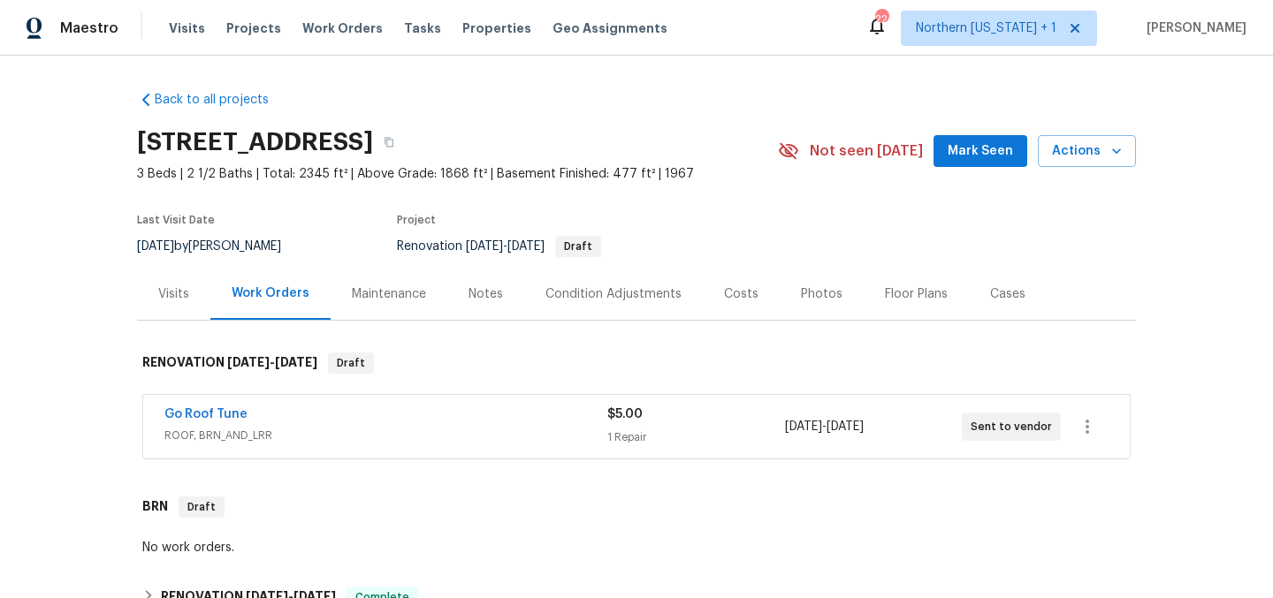
click at [309, 424] on div "Go Roof Tune" at bounding box center [385, 416] width 443 height 21
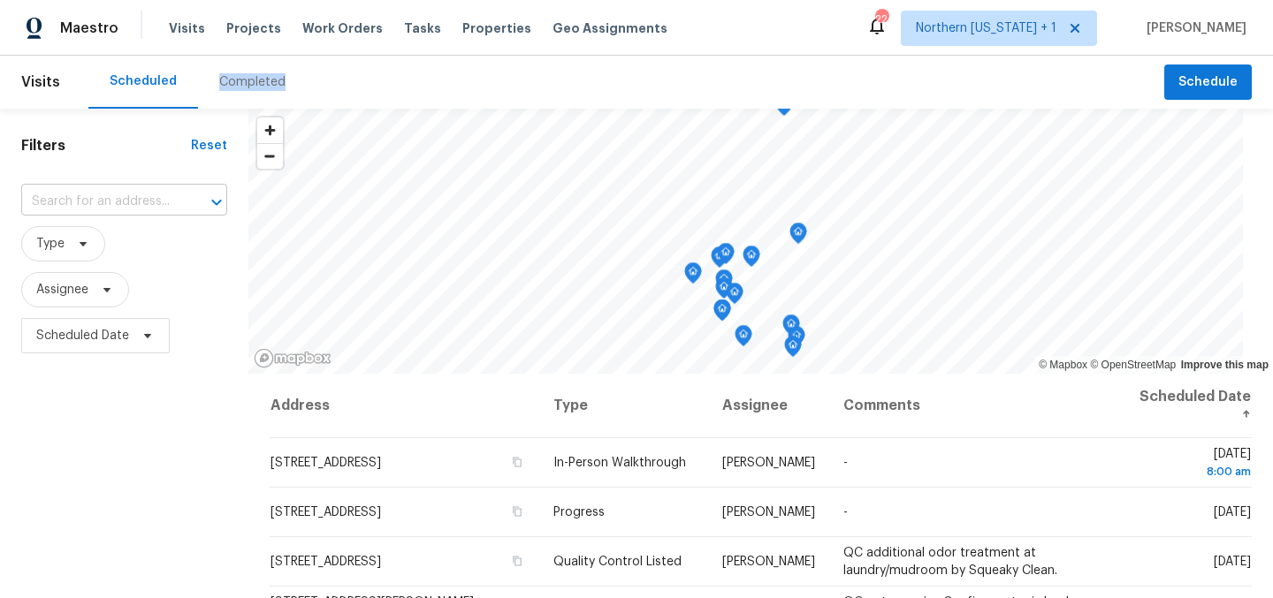
click at [133, 213] on input "text" at bounding box center [99, 201] width 156 height 27
type input "10371"
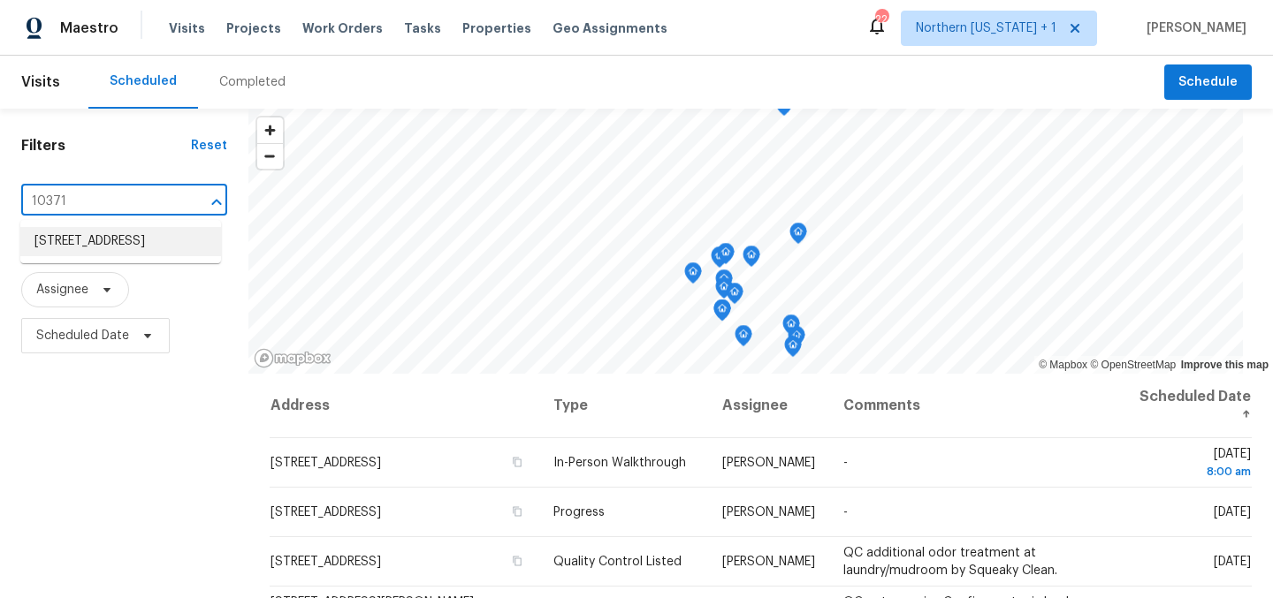
click at [118, 255] on li "[STREET_ADDRESS]" at bounding box center [120, 241] width 201 height 29
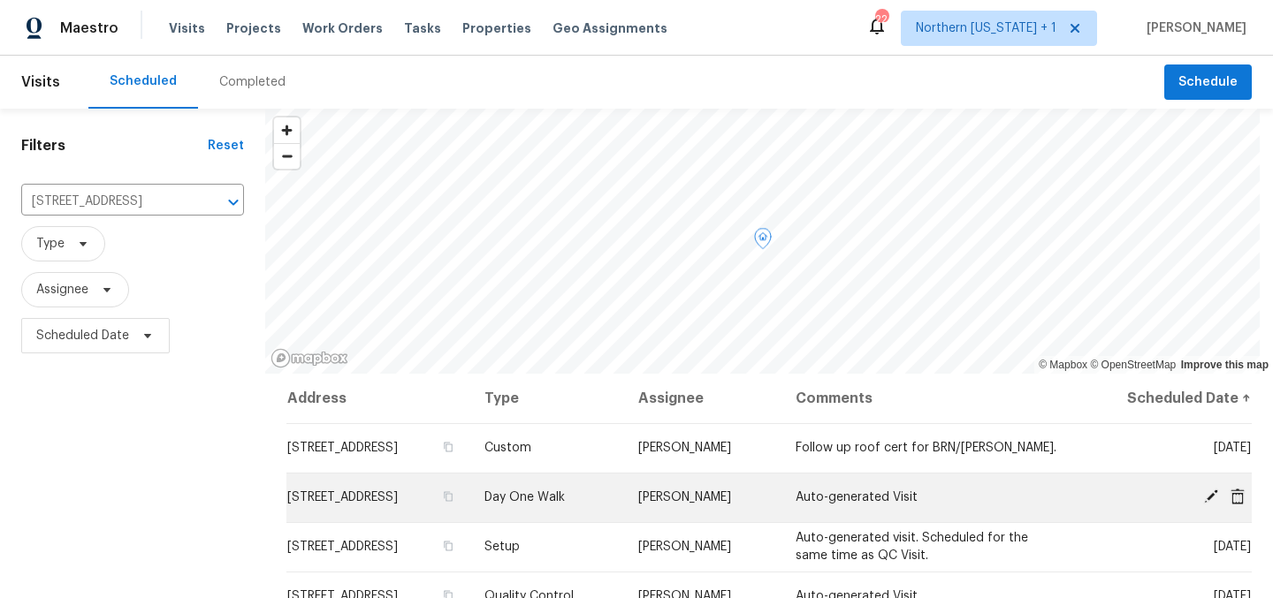
click at [1230, 500] on icon at bounding box center [1237, 496] width 14 height 16
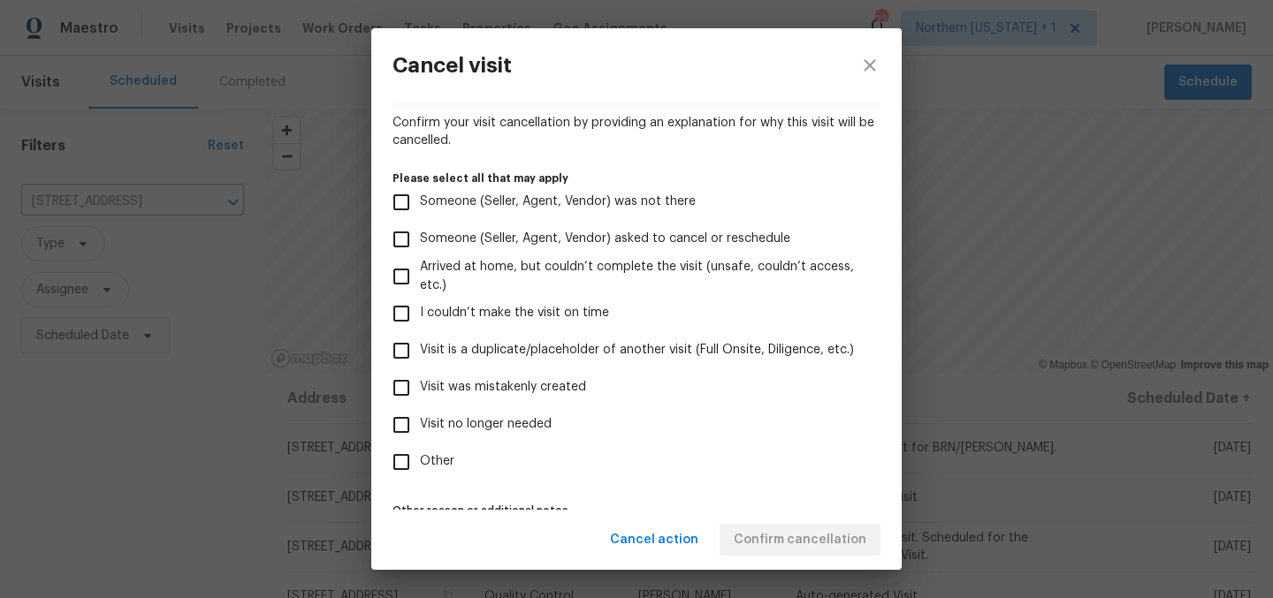
scroll to position [183, 0]
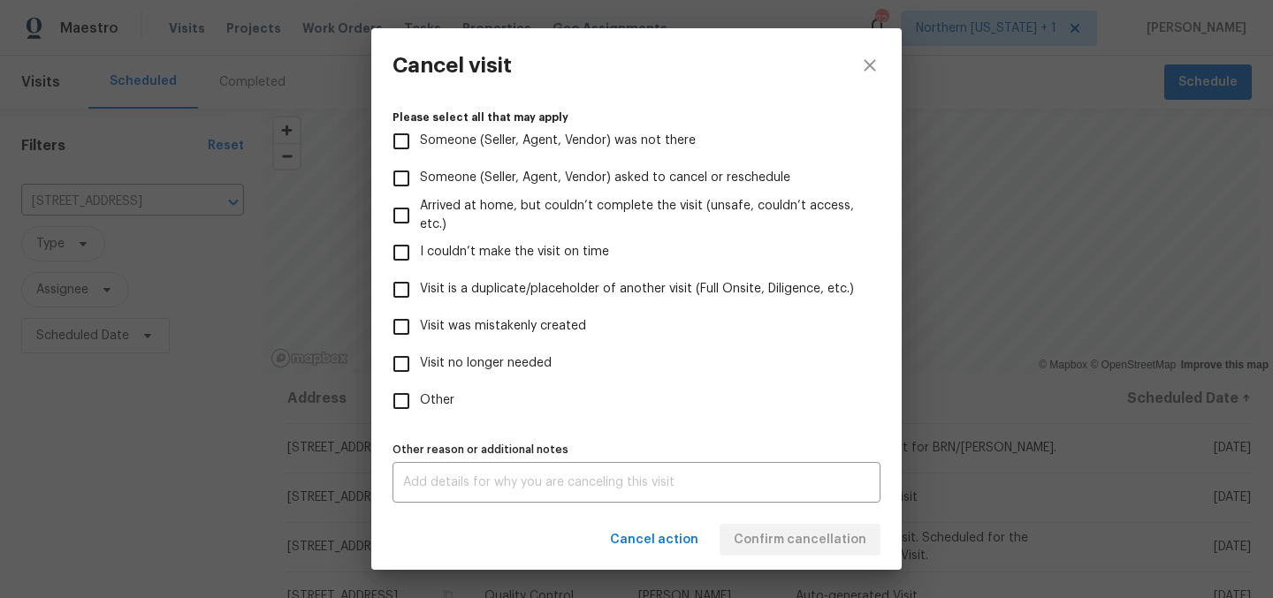
click at [477, 319] on span "Visit was mistakenly created" at bounding box center [503, 326] width 166 height 19
click at [420, 319] on input "Visit was mistakenly created" at bounding box center [401, 326] width 37 height 37
checkbox input "true"
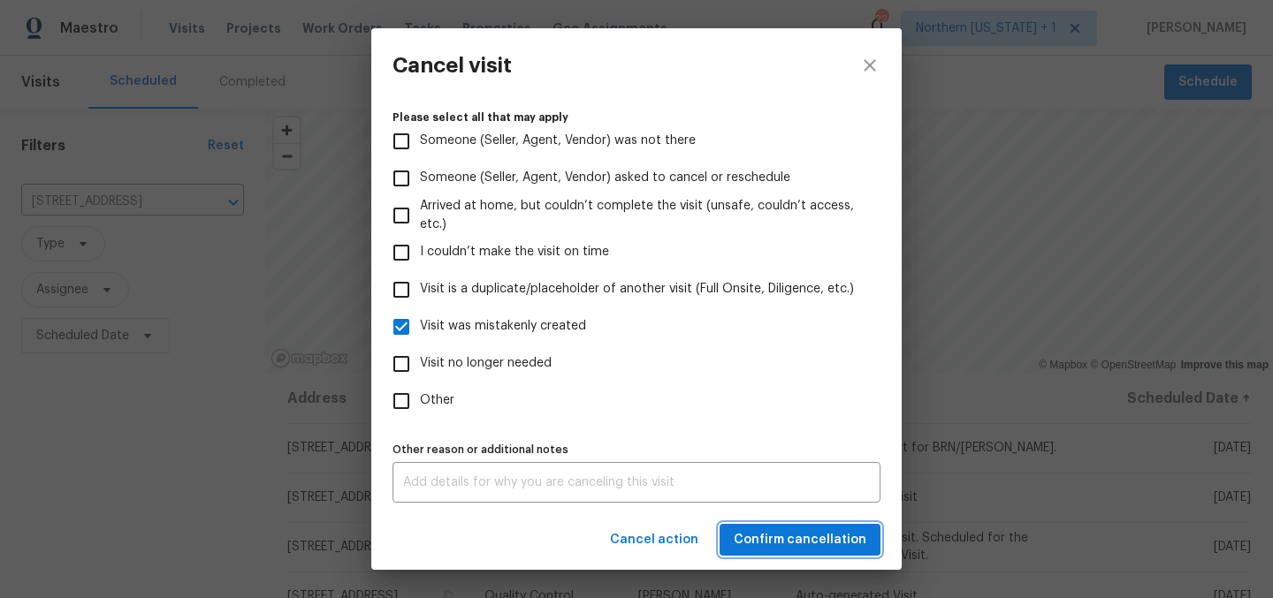
click at [837, 538] on span "Confirm cancellation" at bounding box center [800, 540] width 133 height 22
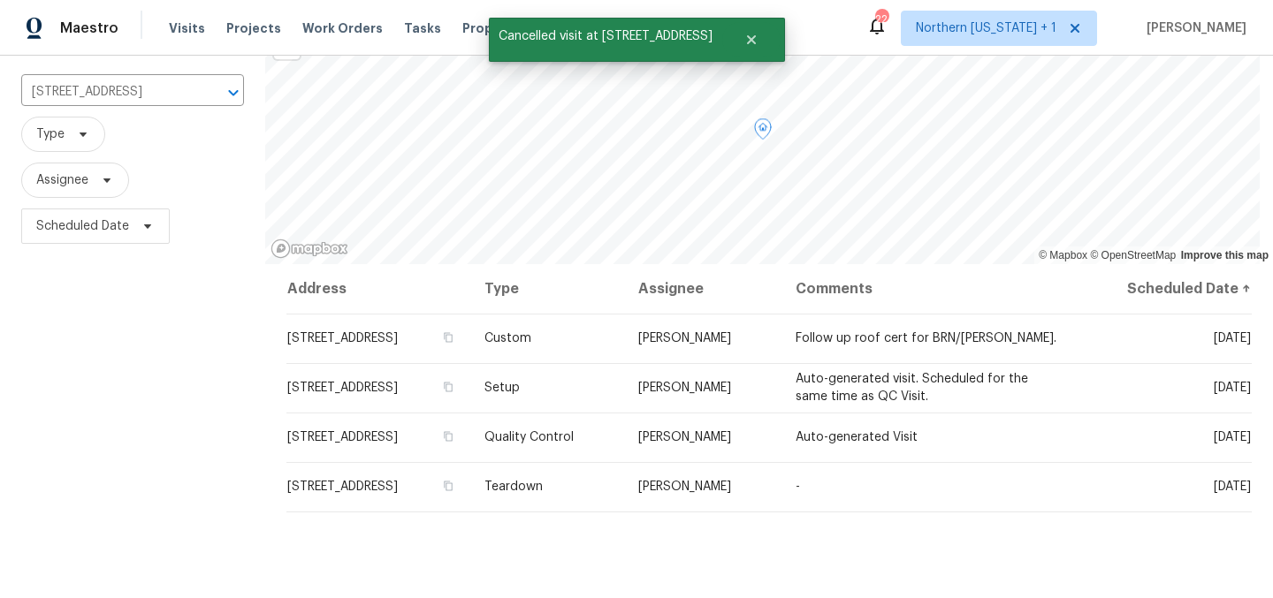
scroll to position [267, 0]
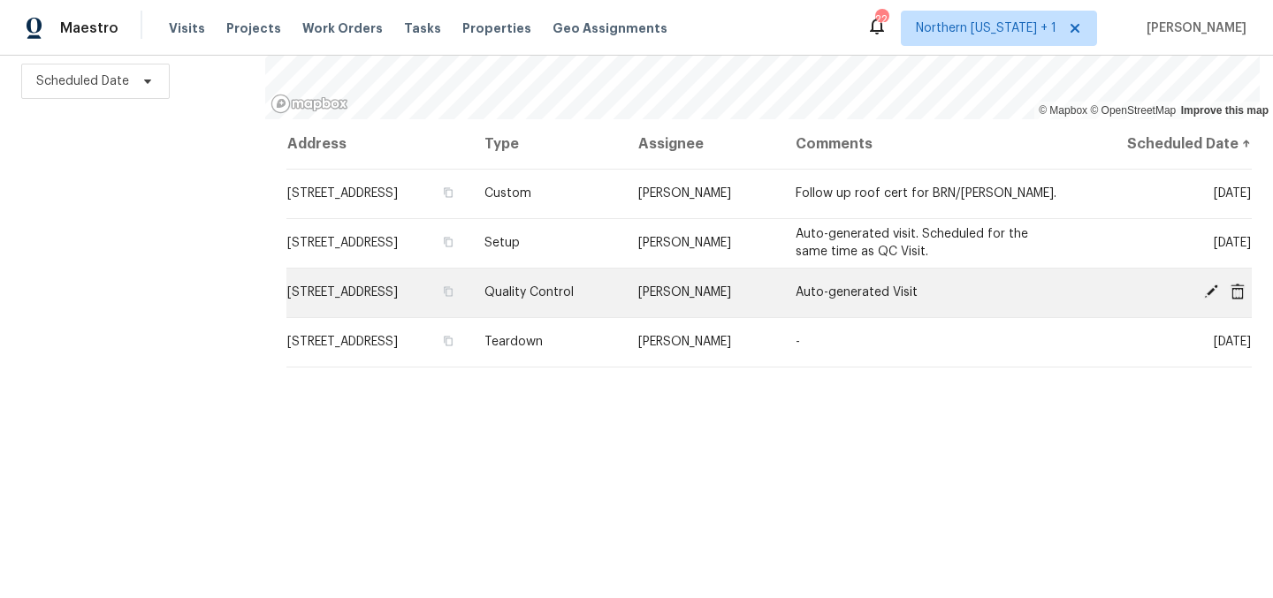
click at [1230, 283] on icon at bounding box center [1237, 291] width 14 height 16
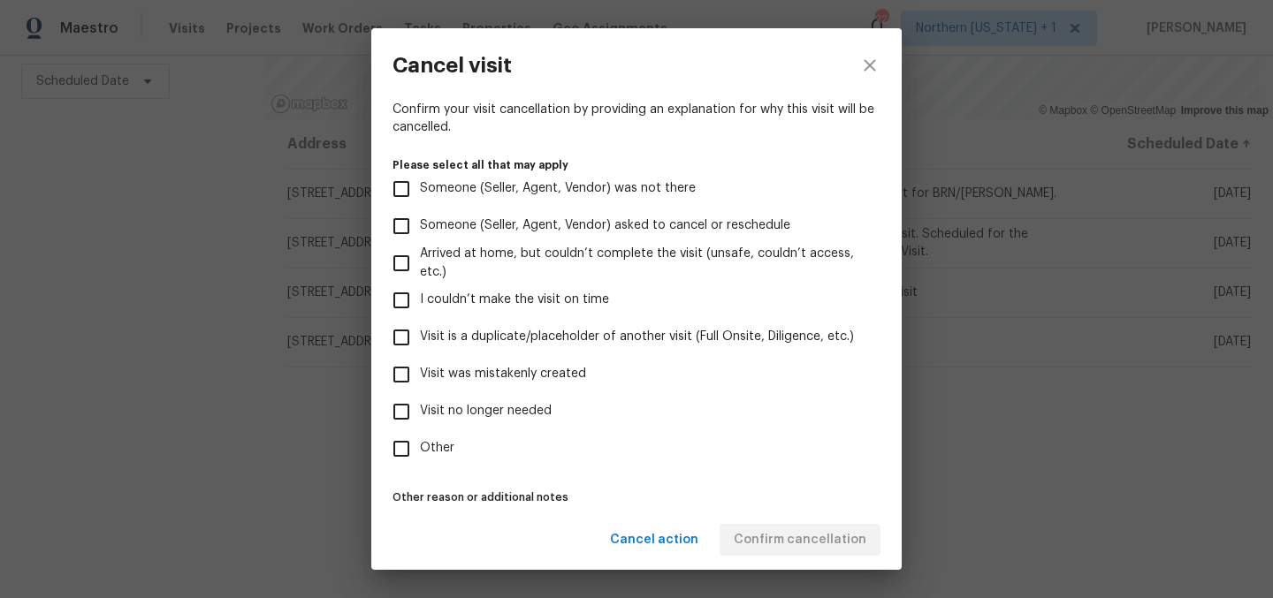
scroll to position [183, 0]
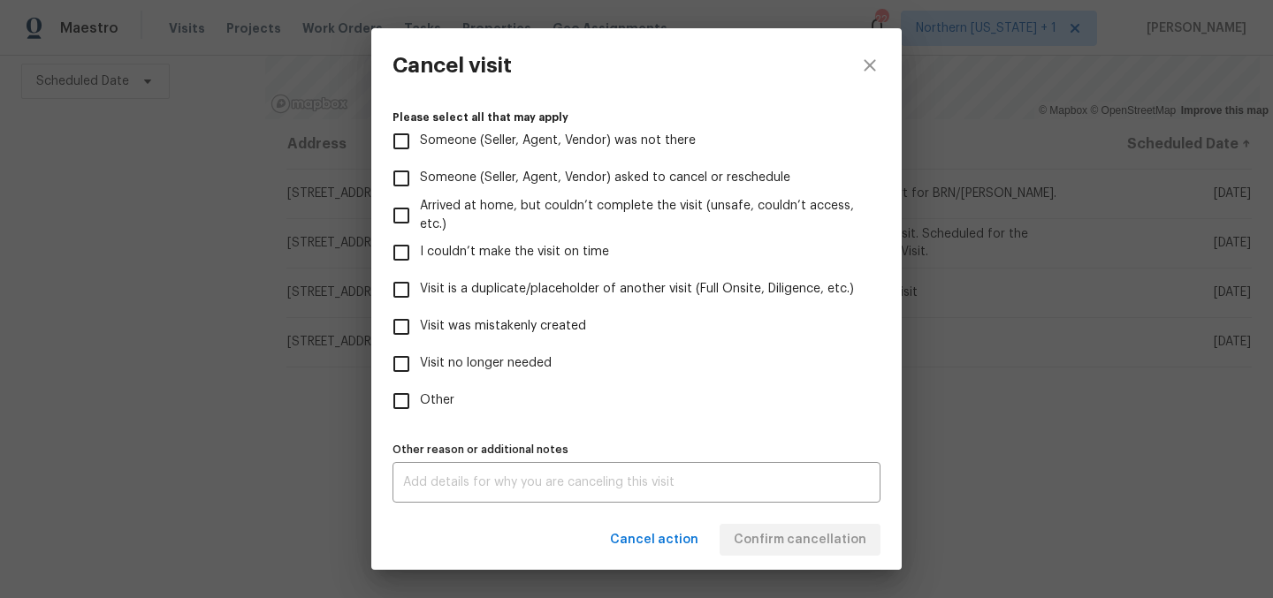
click at [490, 321] on span "Visit was mistakenly created" at bounding box center [503, 326] width 166 height 19
click at [420, 321] on input "Visit was mistakenly created" at bounding box center [401, 326] width 37 height 37
checkbox input "true"
click at [779, 542] on span "Confirm cancellation" at bounding box center [800, 540] width 133 height 22
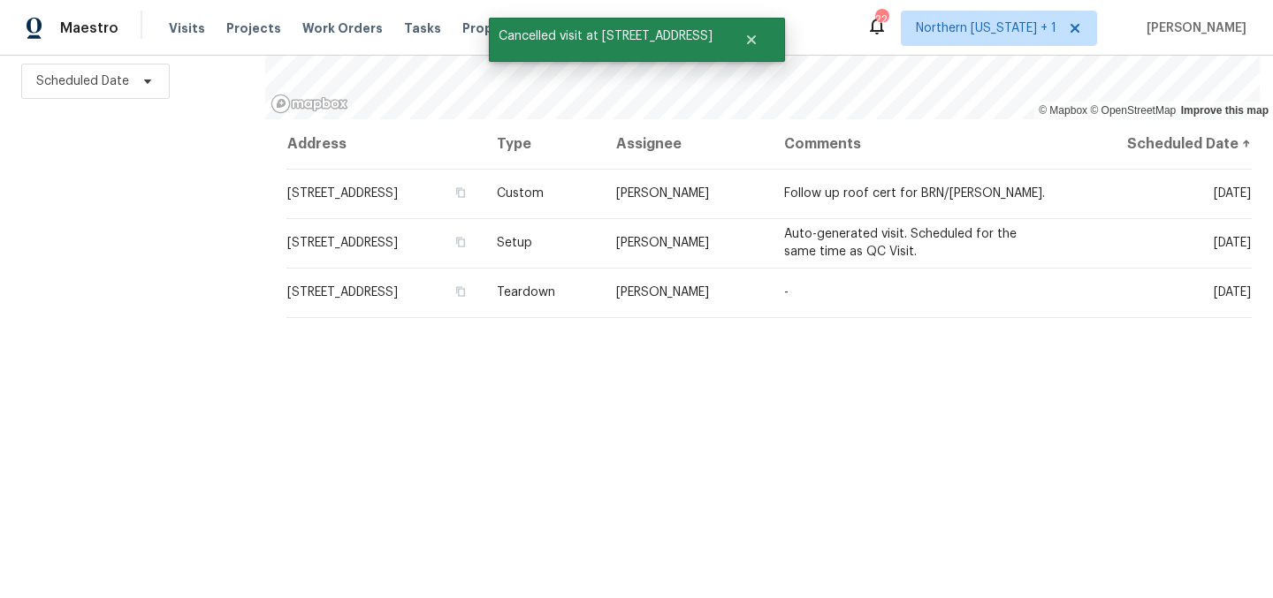
scroll to position [267, 0]
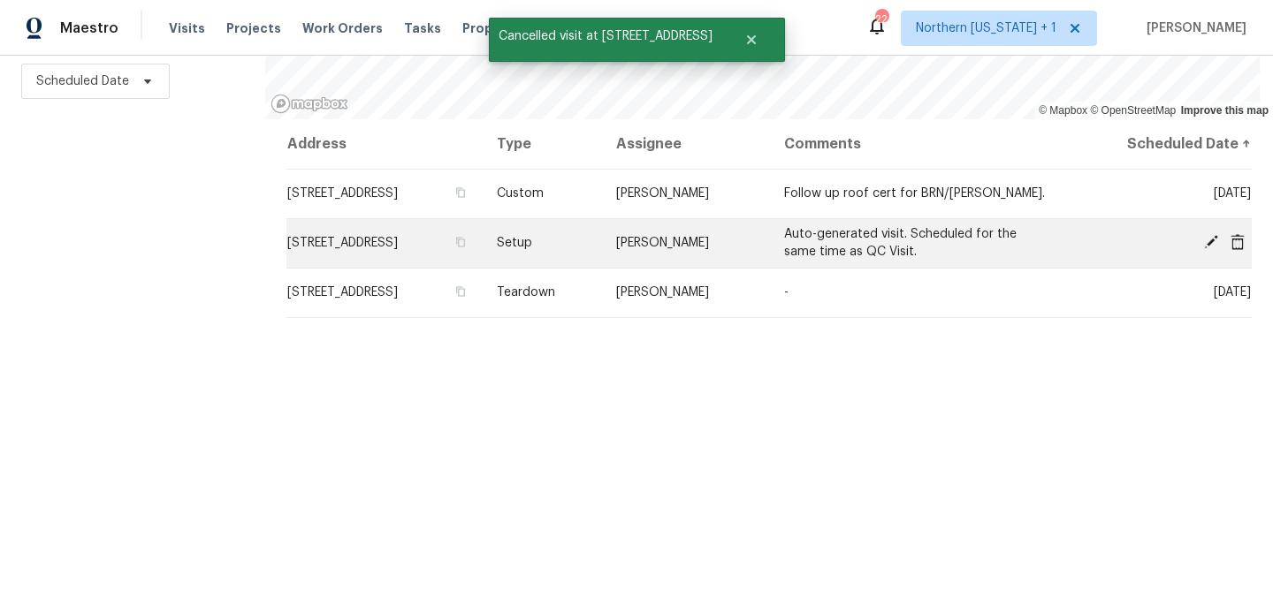
click at [1230, 234] on icon at bounding box center [1238, 242] width 16 height 16
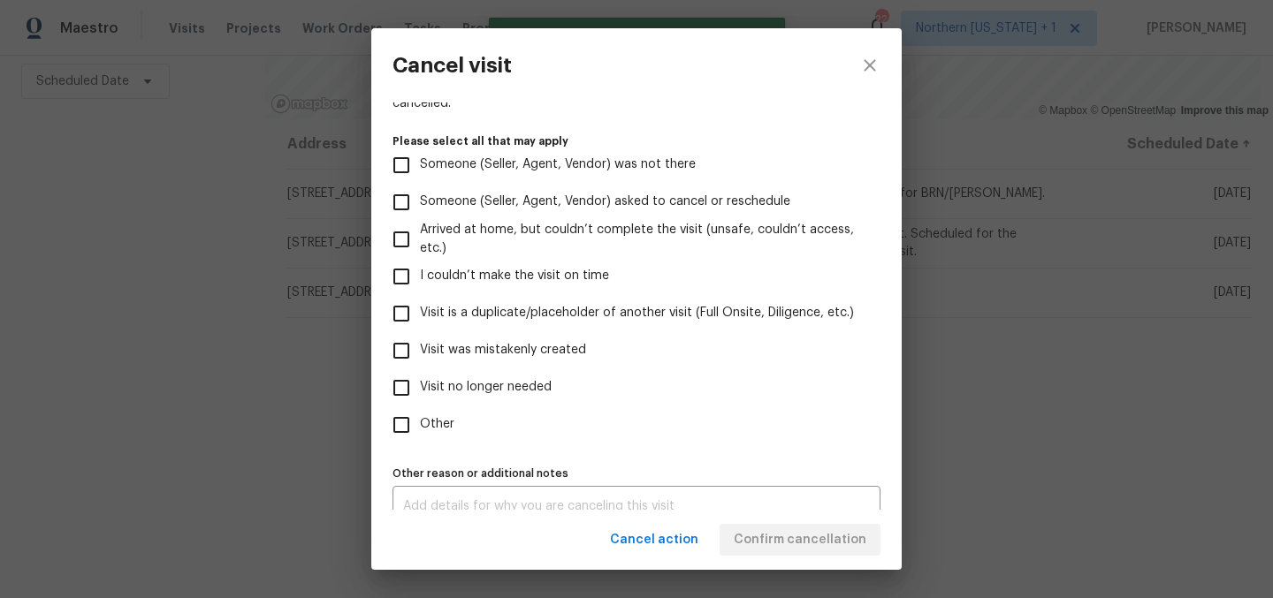
scroll to position [183, 0]
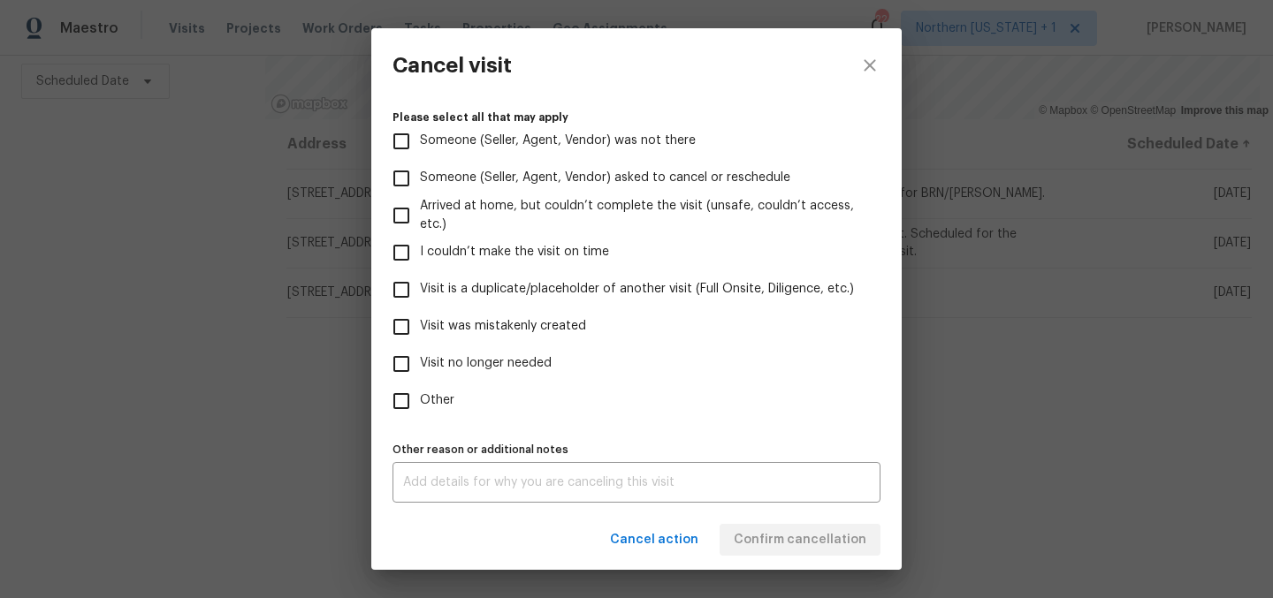
click at [500, 324] on span "Visit was mistakenly created" at bounding box center [503, 326] width 166 height 19
click at [420, 324] on input "Visit was mistakenly created" at bounding box center [401, 326] width 37 height 37
checkbox input "true"
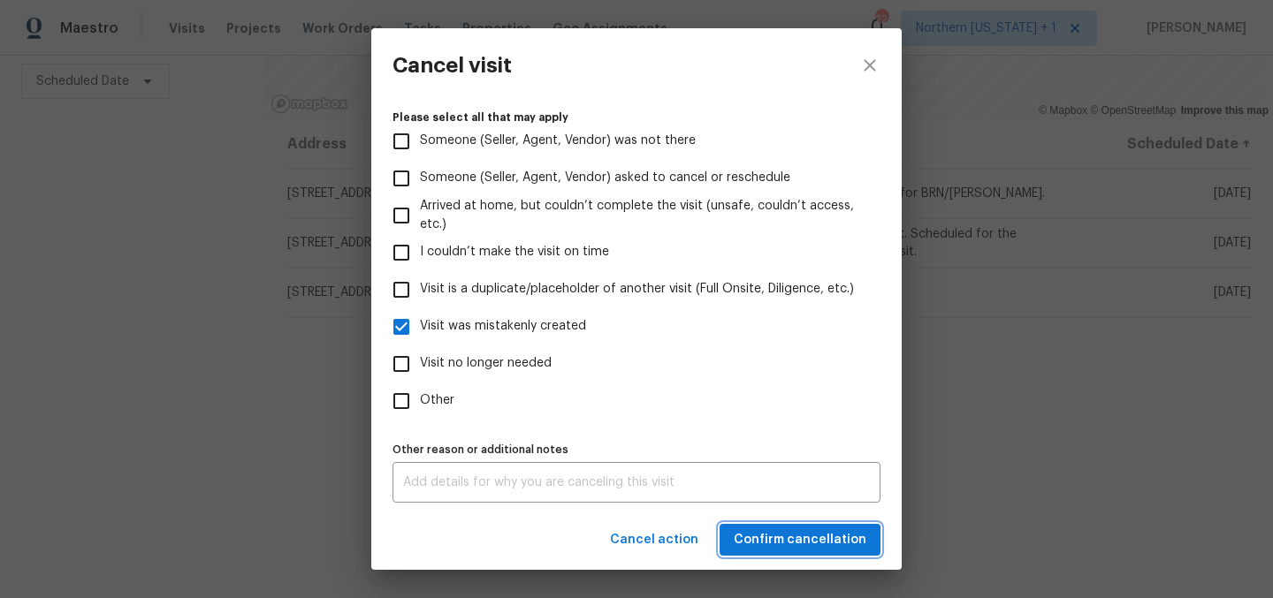
click at [856, 537] on span "Confirm cancellation" at bounding box center [800, 540] width 133 height 22
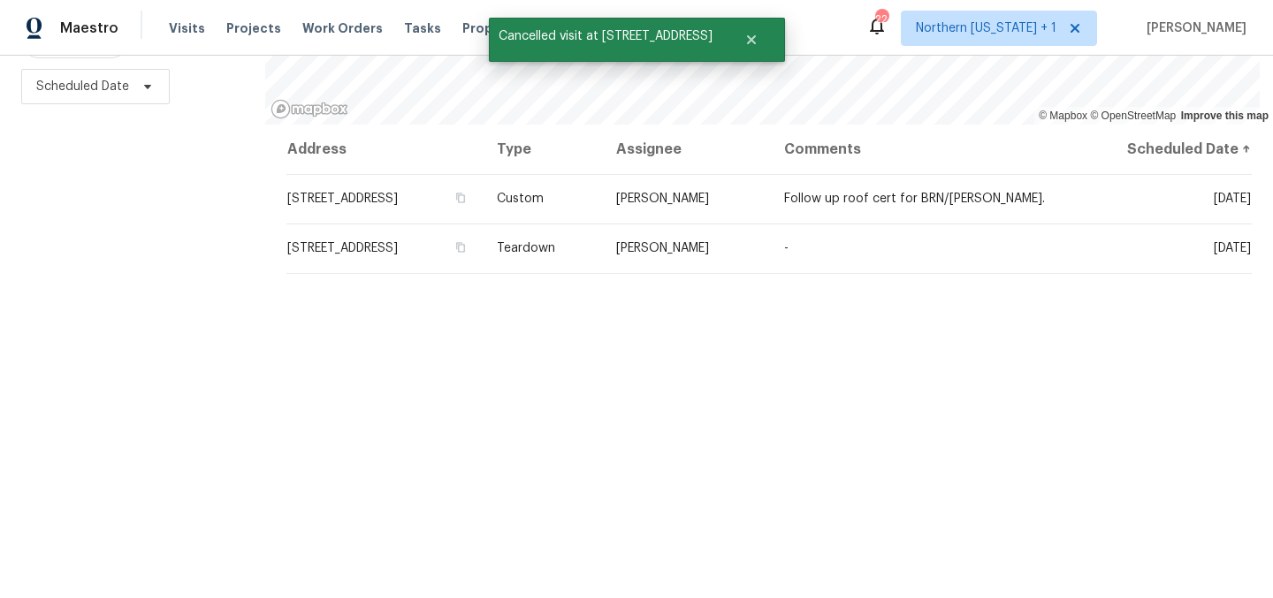
scroll to position [267, 0]
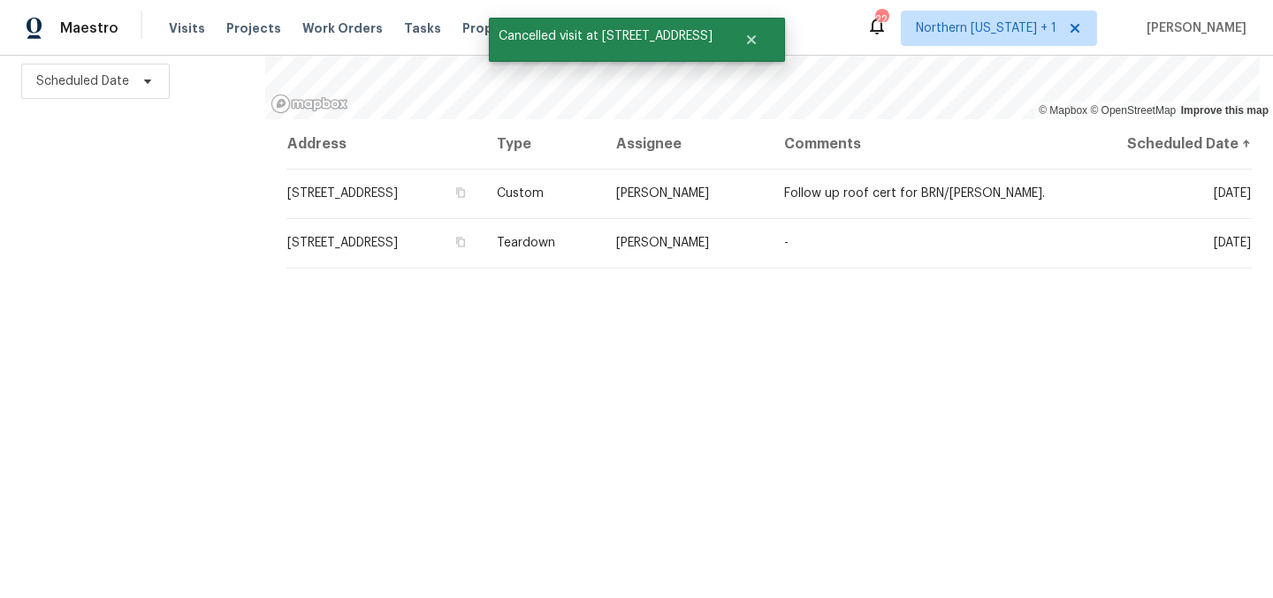
click at [595, 429] on div "Address Type Assignee Comments Scheduled Date ↑ [STREET_ADDRESS] Custom [PERSON…" at bounding box center [769, 358] width 1008 height 479
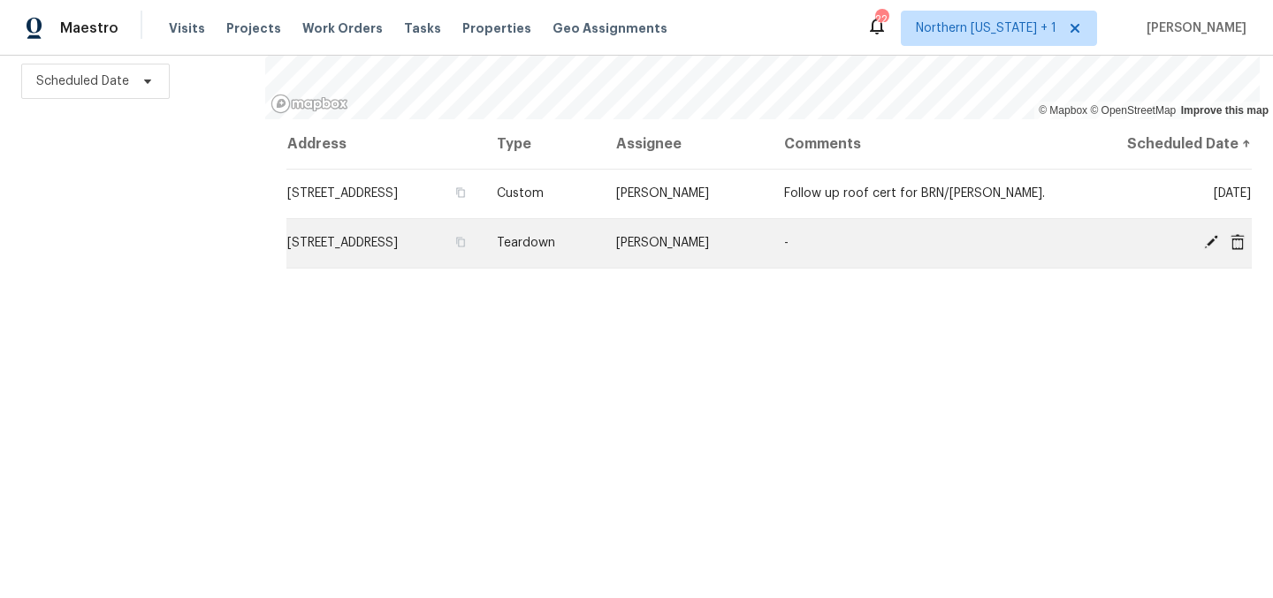
scroll to position [0, 0]
